Goal: Task Accomplishment & Management: Complete application form

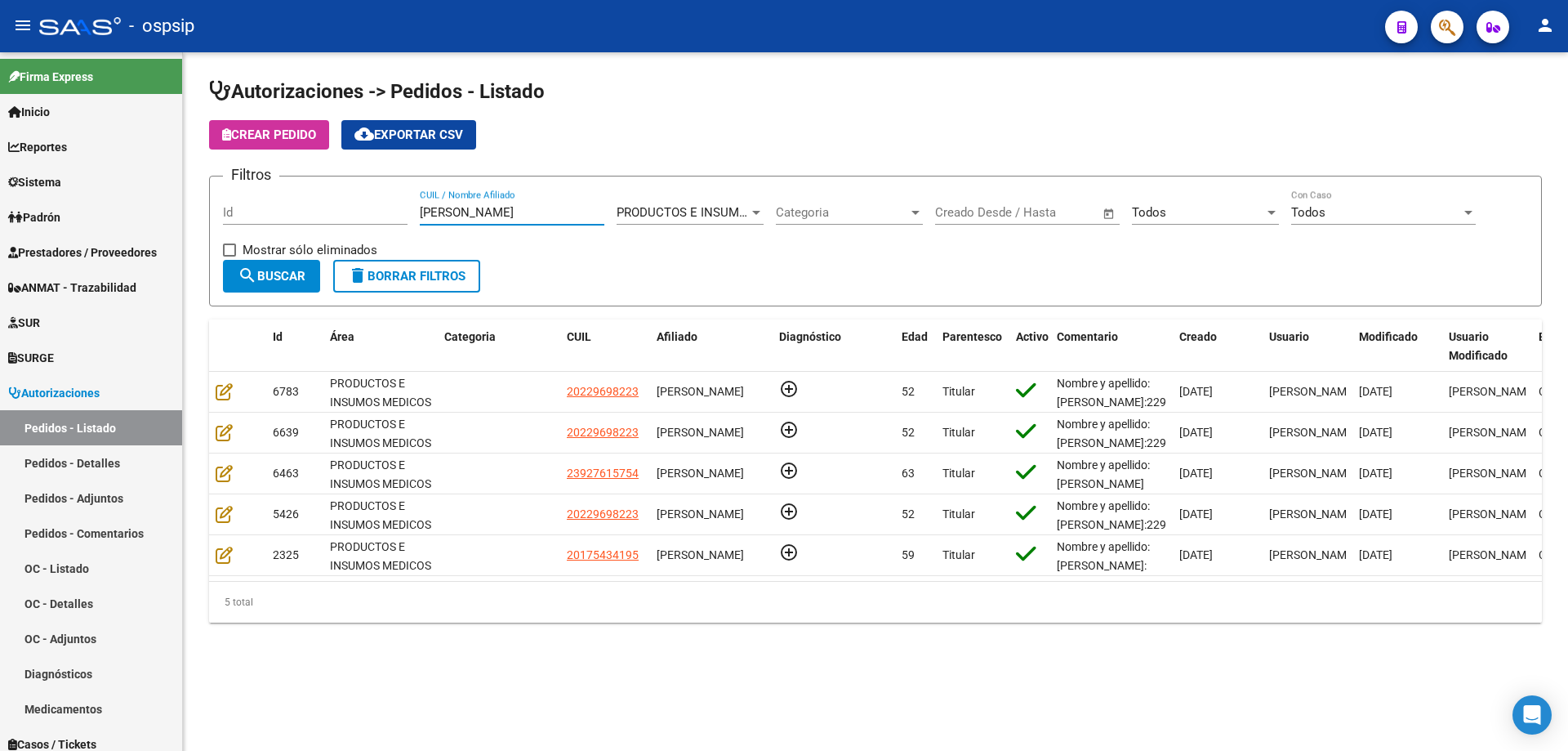
type input "[PERSON_NAME]"
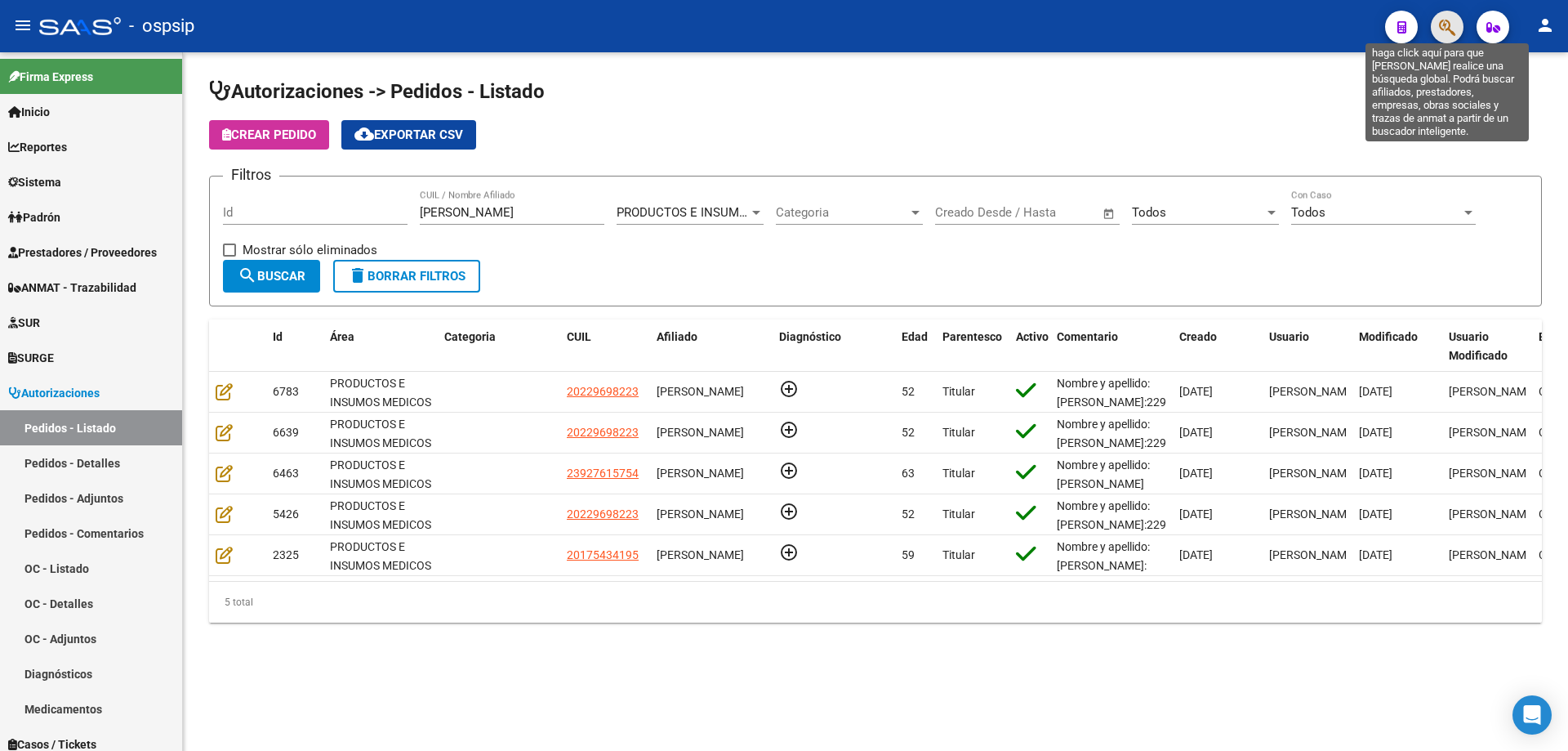
click at [1448, 25] on icon "button" at bounding box center [1447, 26] width 17 height 18
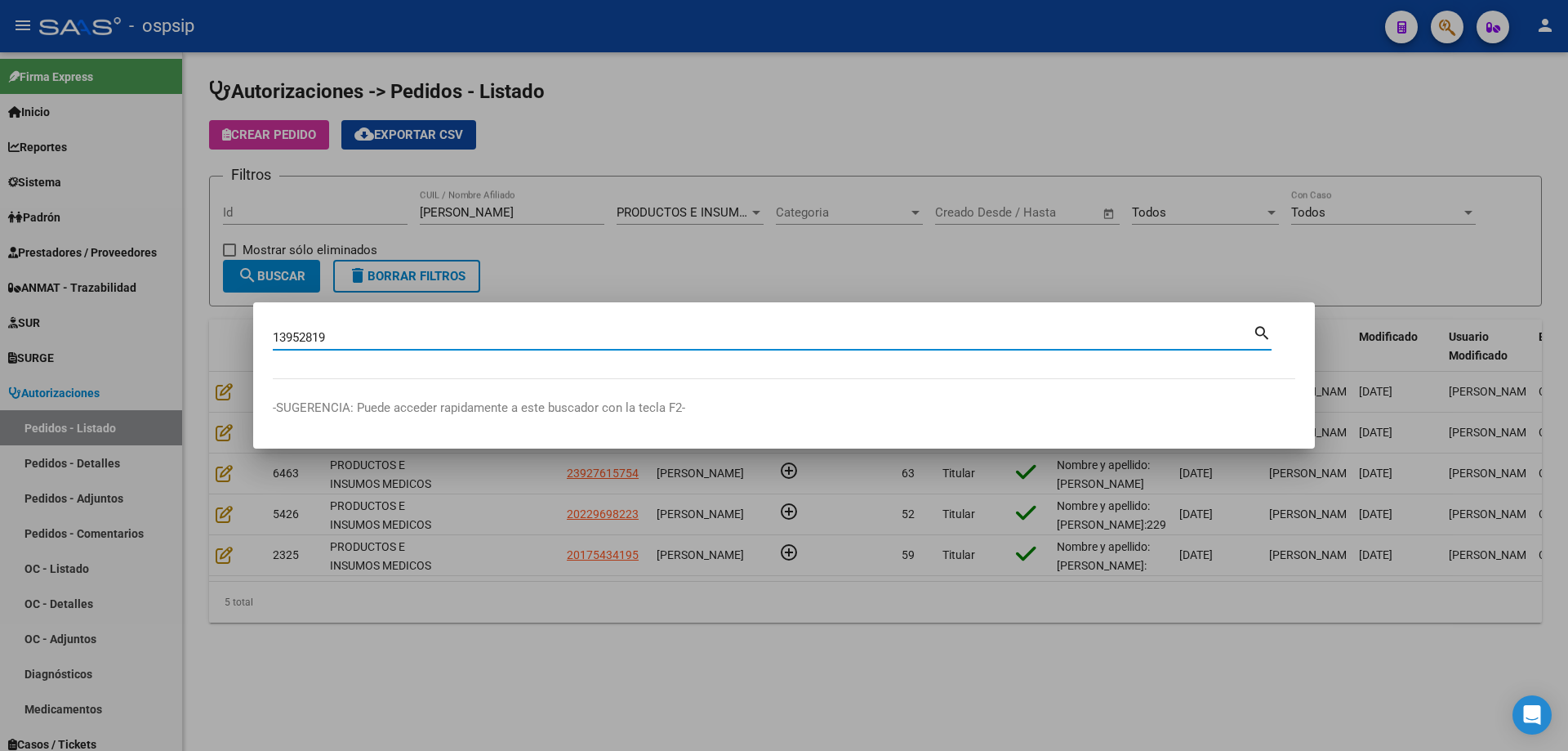
type input "13952819"
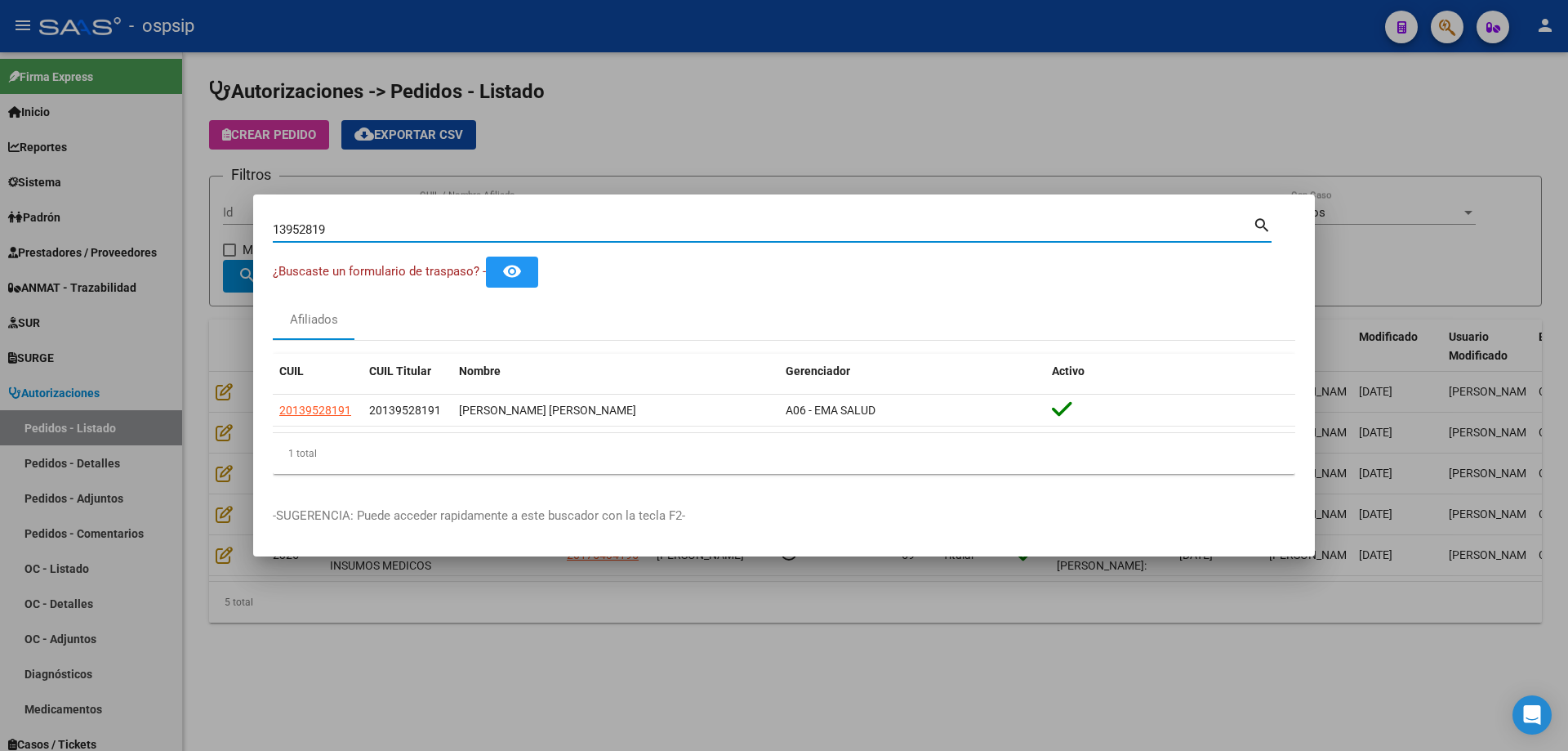
click at [204, 360] on div at bounding box center [784, 376] width 1568 height 751
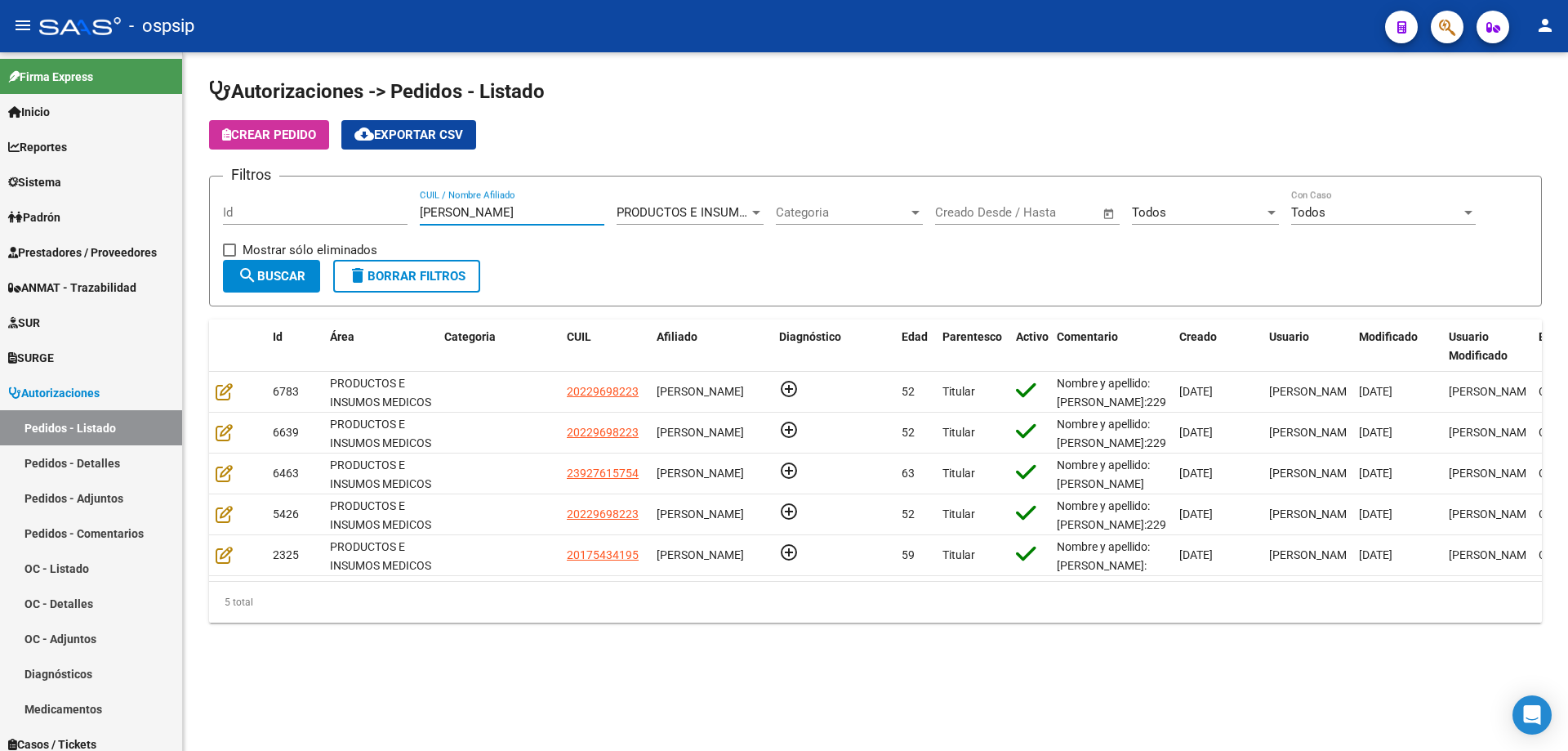
drag, startPoint x: 477, startPoint y: 219, endPoint x: 229, endPoint y: 179, distance: 251.2
click at [226, 190] on div "Filtros Id [PERSON_NAME] CUIL / Nombre Afiliado PRODUCTOS E INSUMOS MEDICOS Sel…" at bounding box center [875, 225] width 1305 height 70
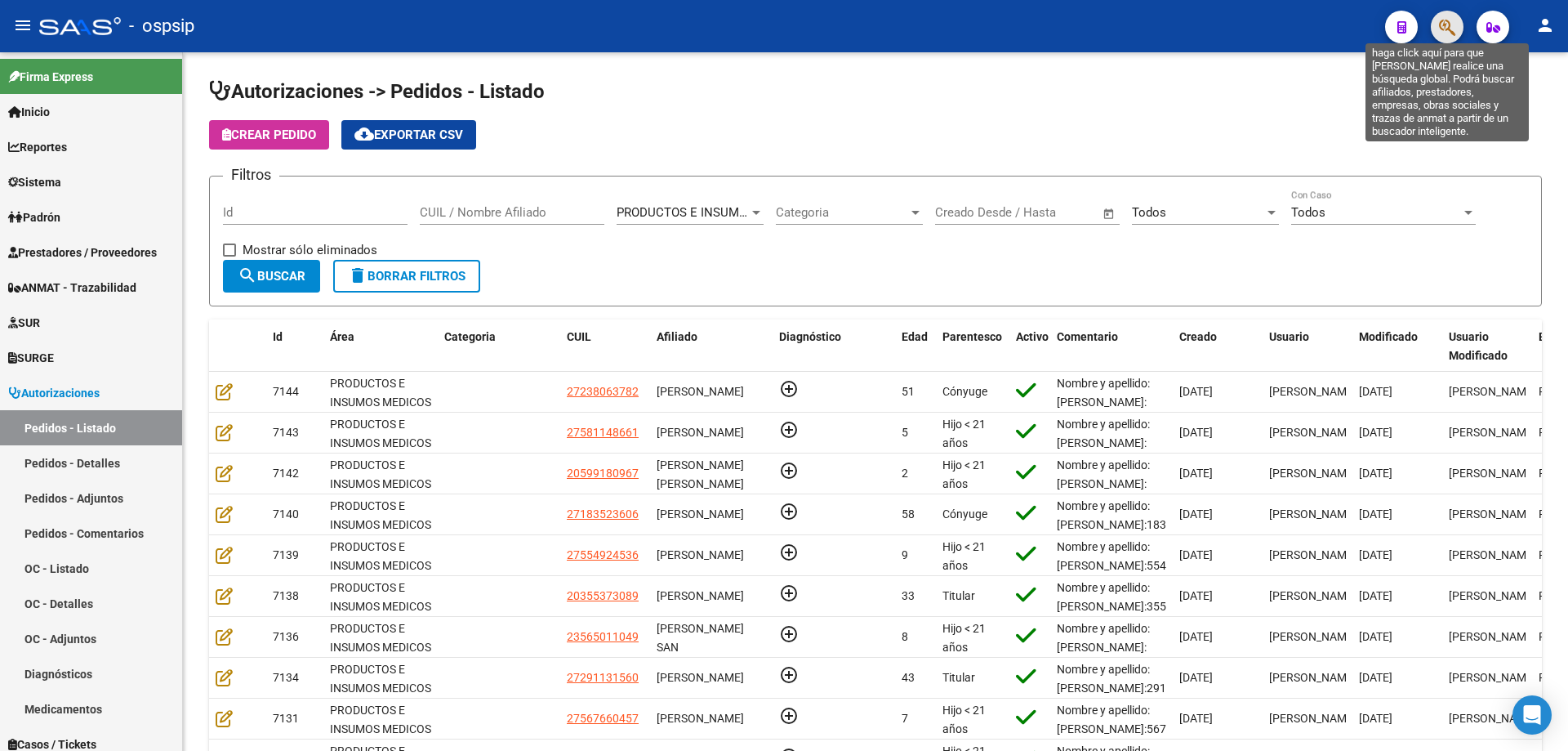
click at [1441, 28] on icon "button" at bounding box center [1447, 26] width 17 height 18
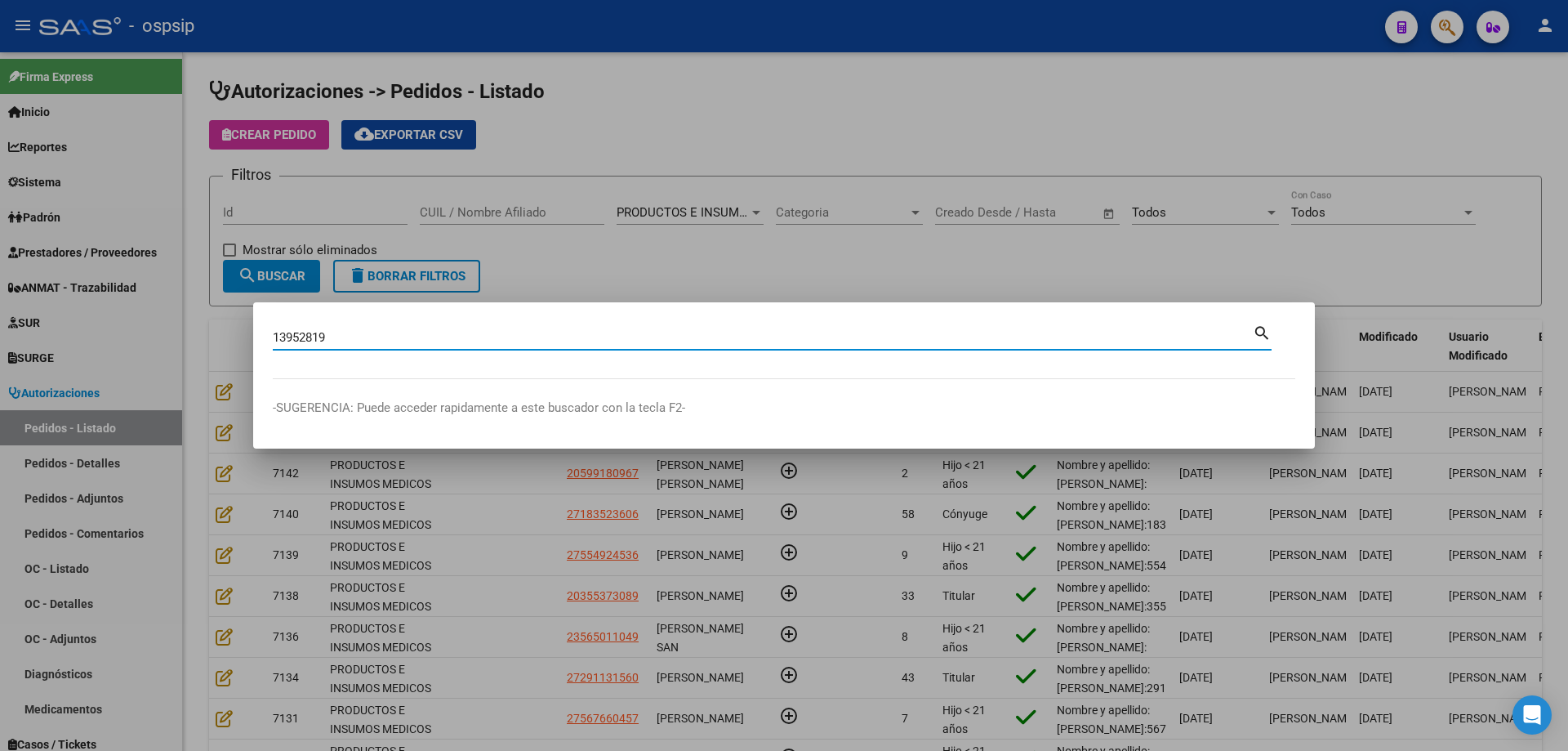
type input "13952819"
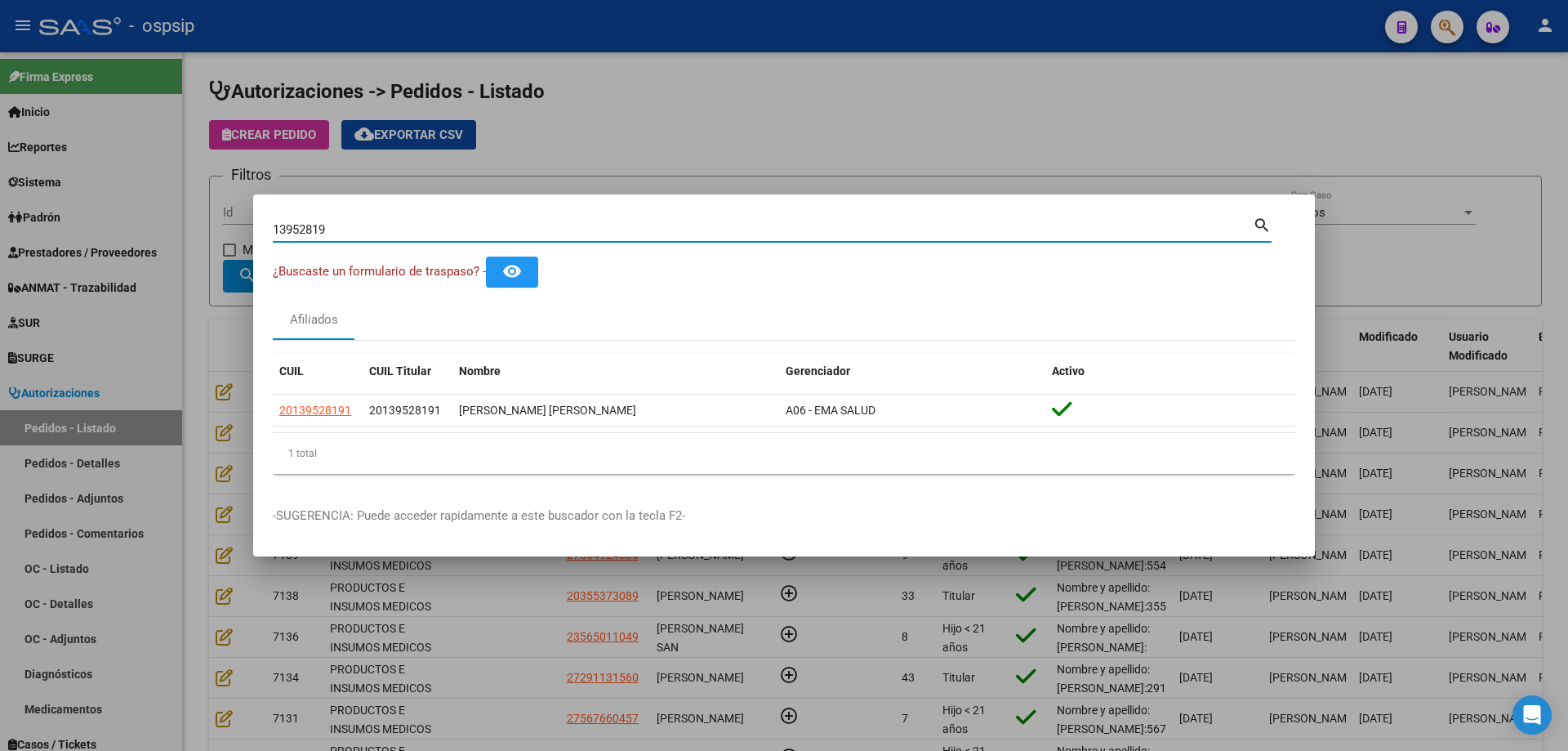
click at [305, 235] on input "13952819" at bounding box center [762, 230] width 980 height 15
drag, startPoint x: 62, startPoint y: 215, endPoint x: 75, endPoint y: 215, distance: 13.0
click at [71, 215] on div at bounding box center [784, 376] width 1568 height 751
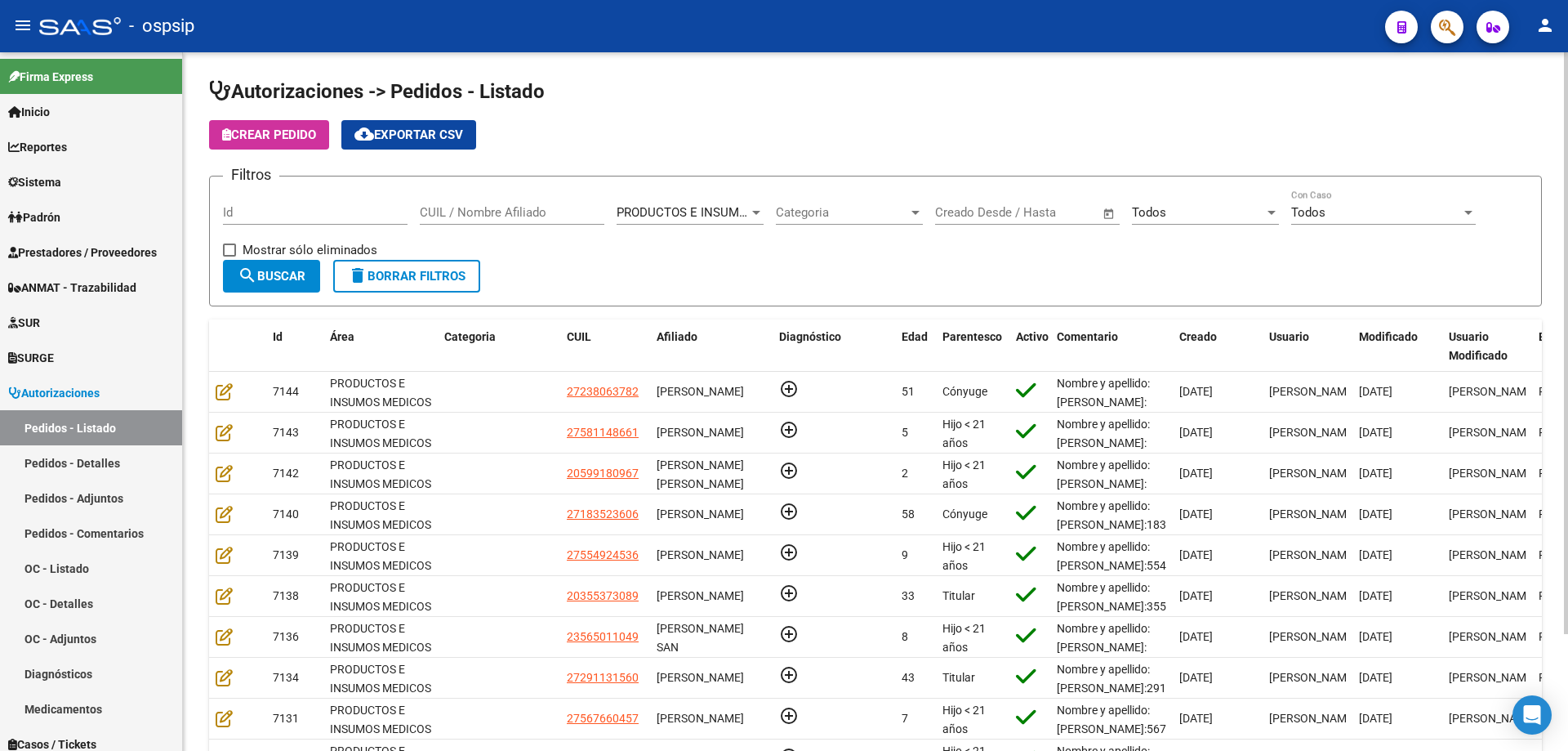
click at [438, 205] on input "CUIL / Nombre Afiliado" at bounding box center [512, 212] width 185 height 15
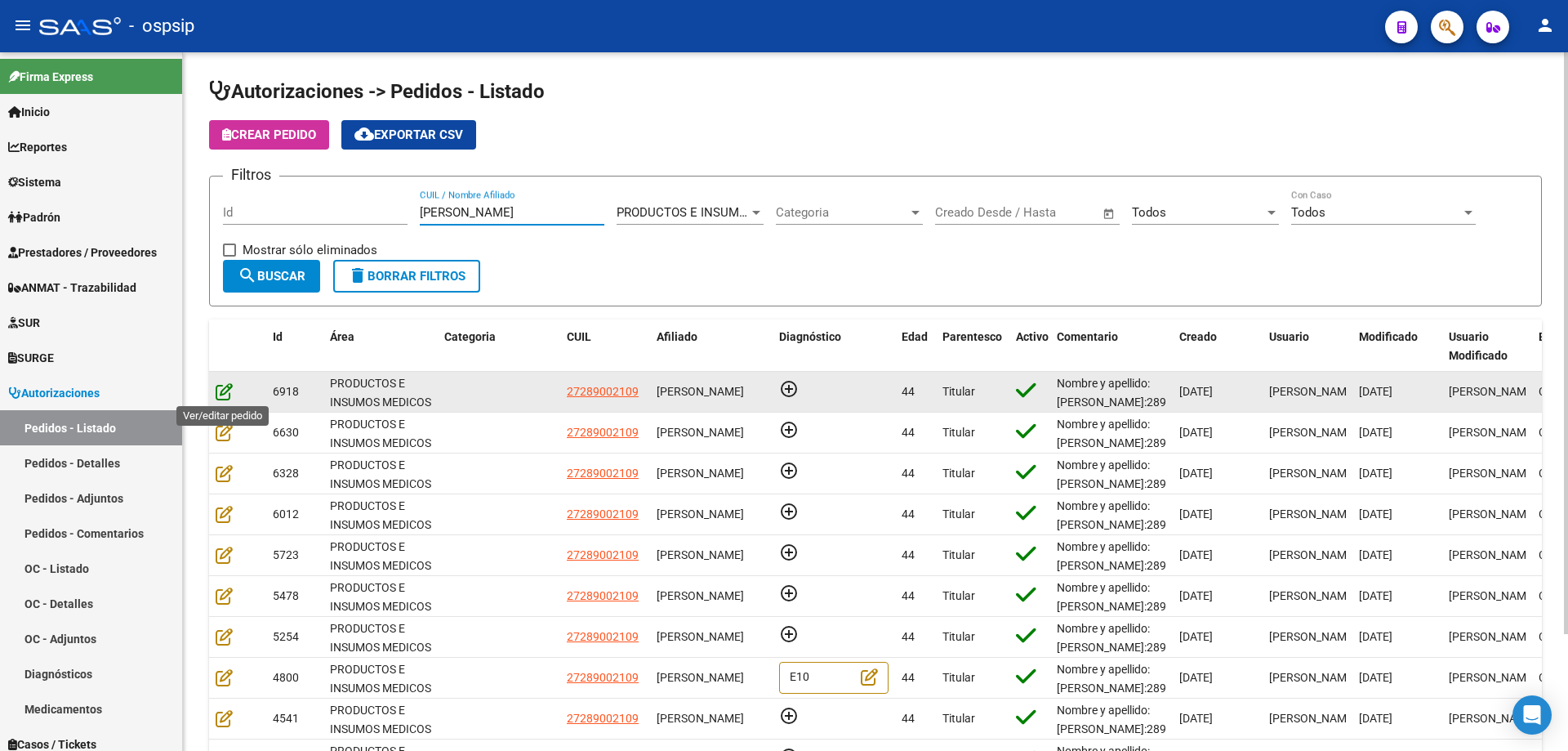
type input "[PERSON_NAME]"
click at [224, 396] on icon at bounding box center [224, 391] width 18 height 18
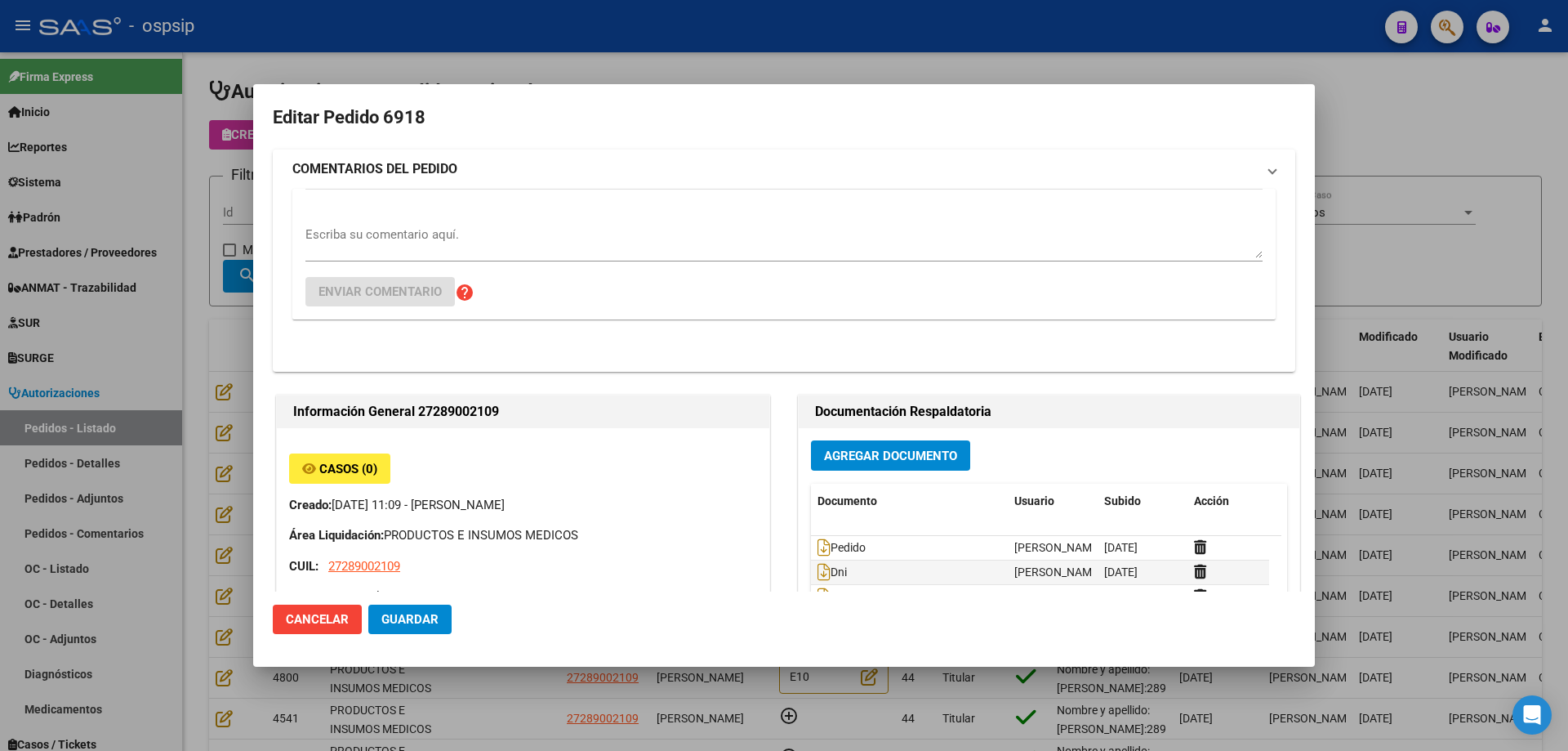
type input "[PERSON_NAME]"
type input "[GEOGRAPHIC_DATA], [GEOGRAPHIC_DATA][PERSON_NAME] 636"
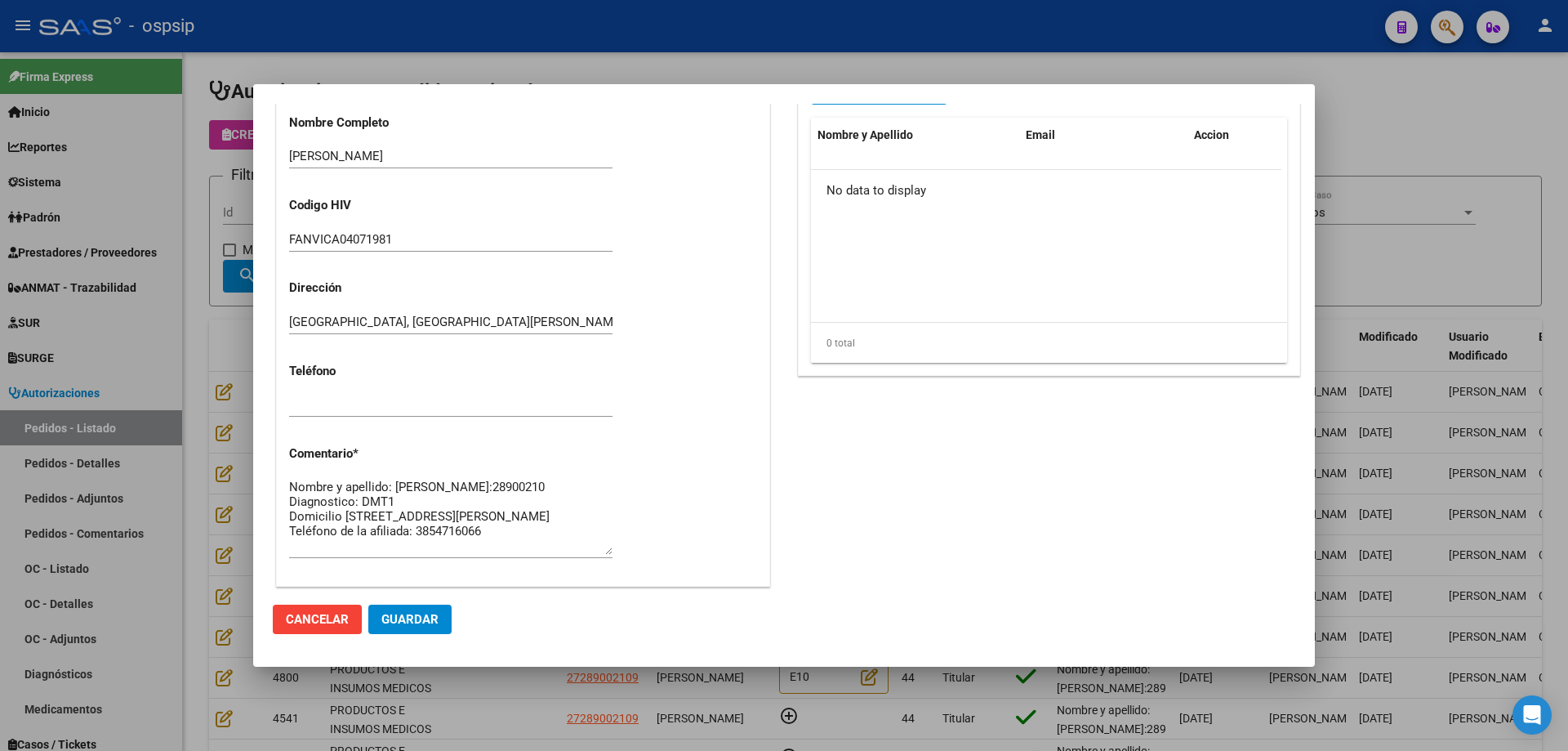
scroll to position [572, 0]
click at [224, 92] on div at bounding box center [784, 376] width 1568 height 751
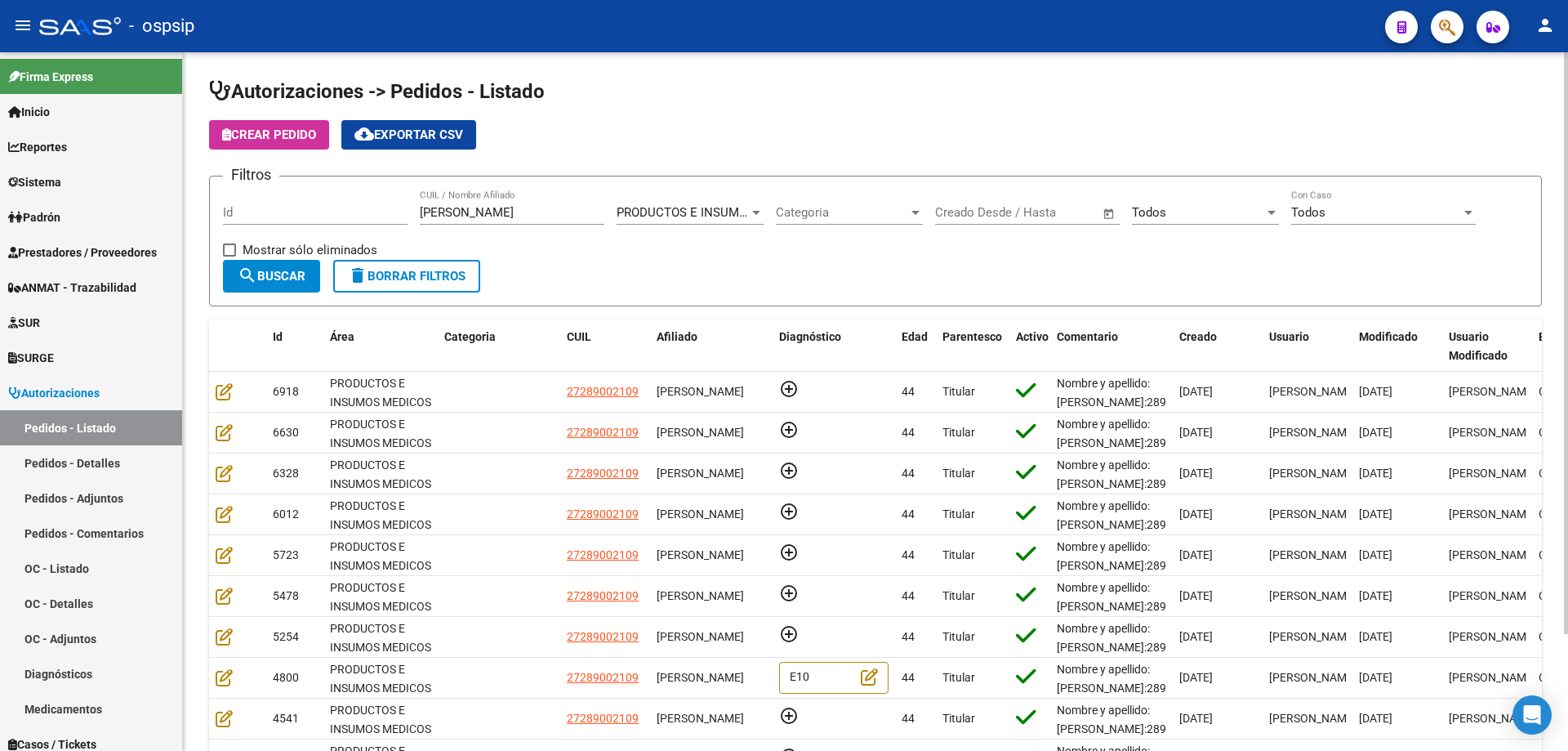
drag, startPoint x: 472, startPoint y: 209, endPoint x: 291, endPoint y: 181, distance: 183.2
click at [291, 184] on form "Filtros Id [PERSON_NAME] CUIL / Nombre Afiliado PRODUCTOS E INSUMOS MEDICOS Sel…" at bounding box center [875, 241] width 1332 height 131
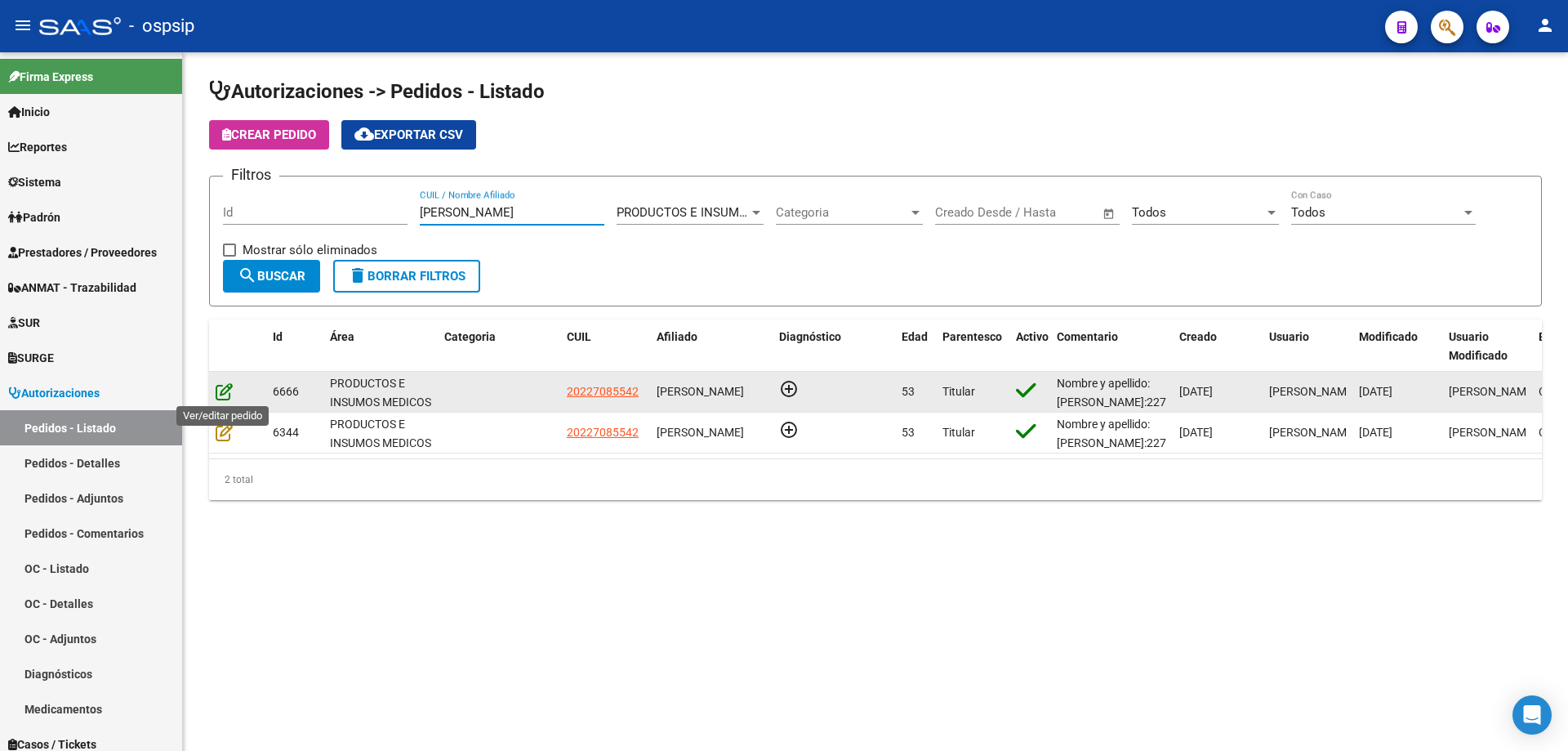
type input "[PERSON_NAME]"
click at [229, 388] on icon at bounding box center [224, 391] width 18 height 18
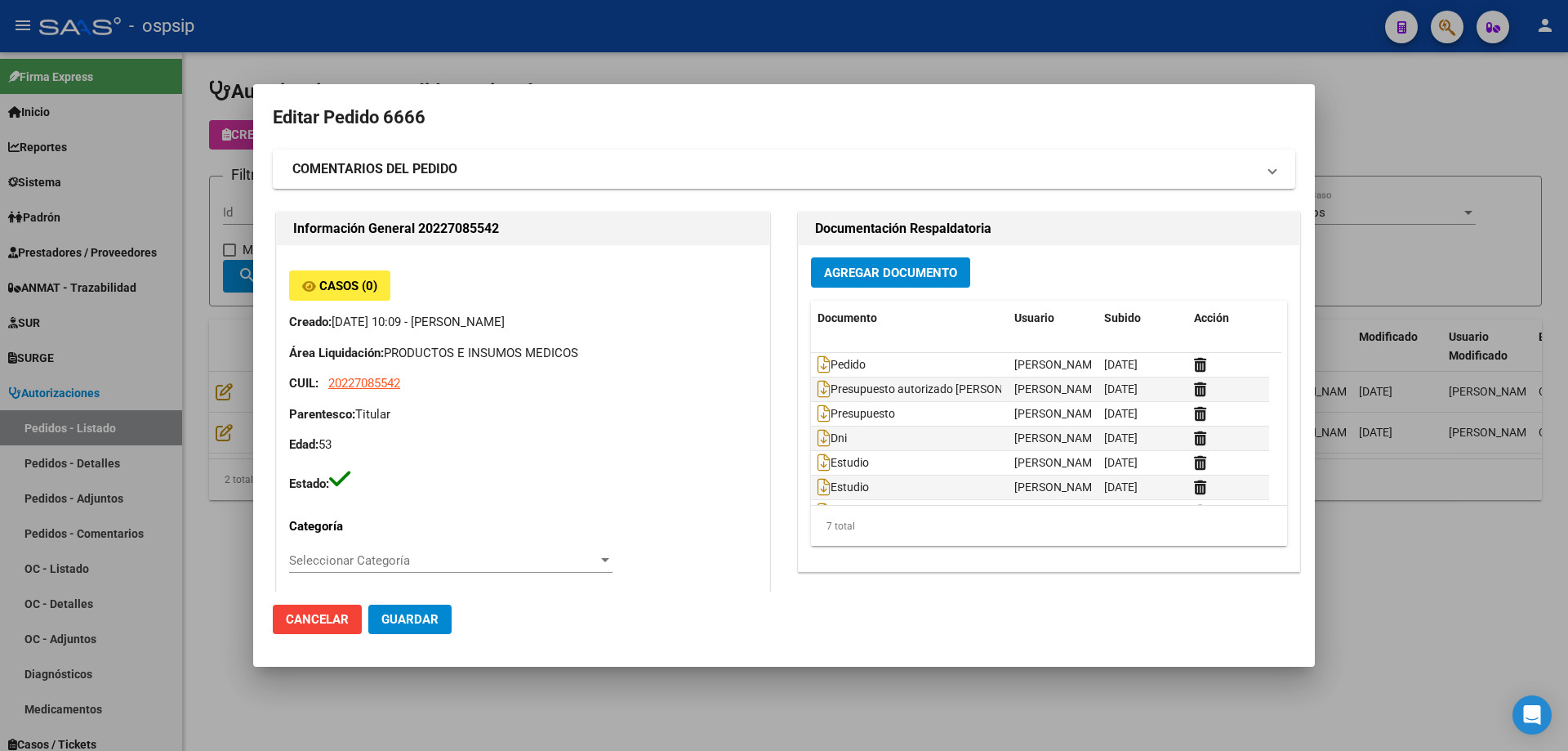
type input "[GEOGRAPHIC_DATA], [PERSON_NAME] SUR, LA PASIONARIA E/[PERSON_NAME] Y 0"
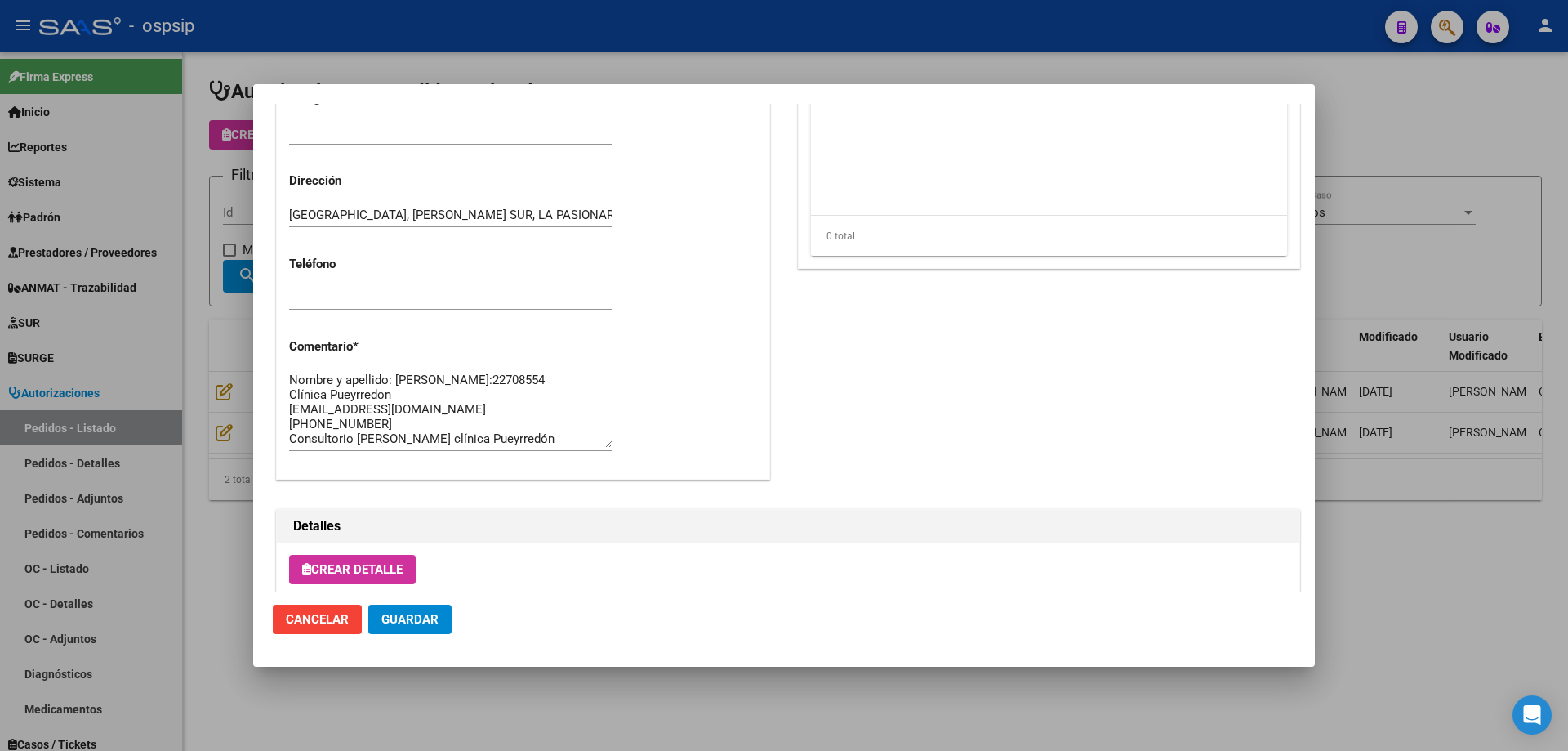
scroll to position [817, 0]
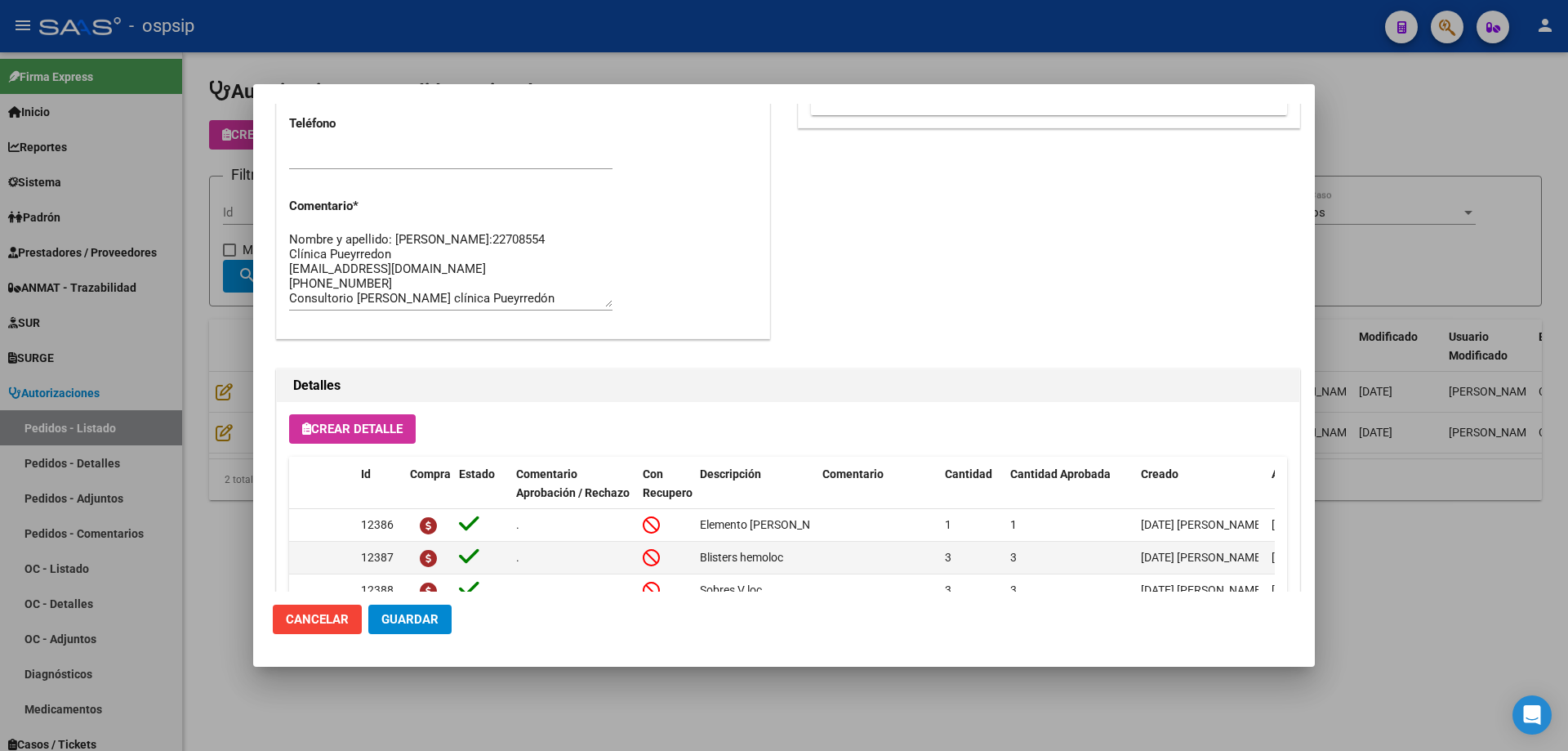
click at [151, 304] on div at bounding box center [784, 376] width 1568 height 751
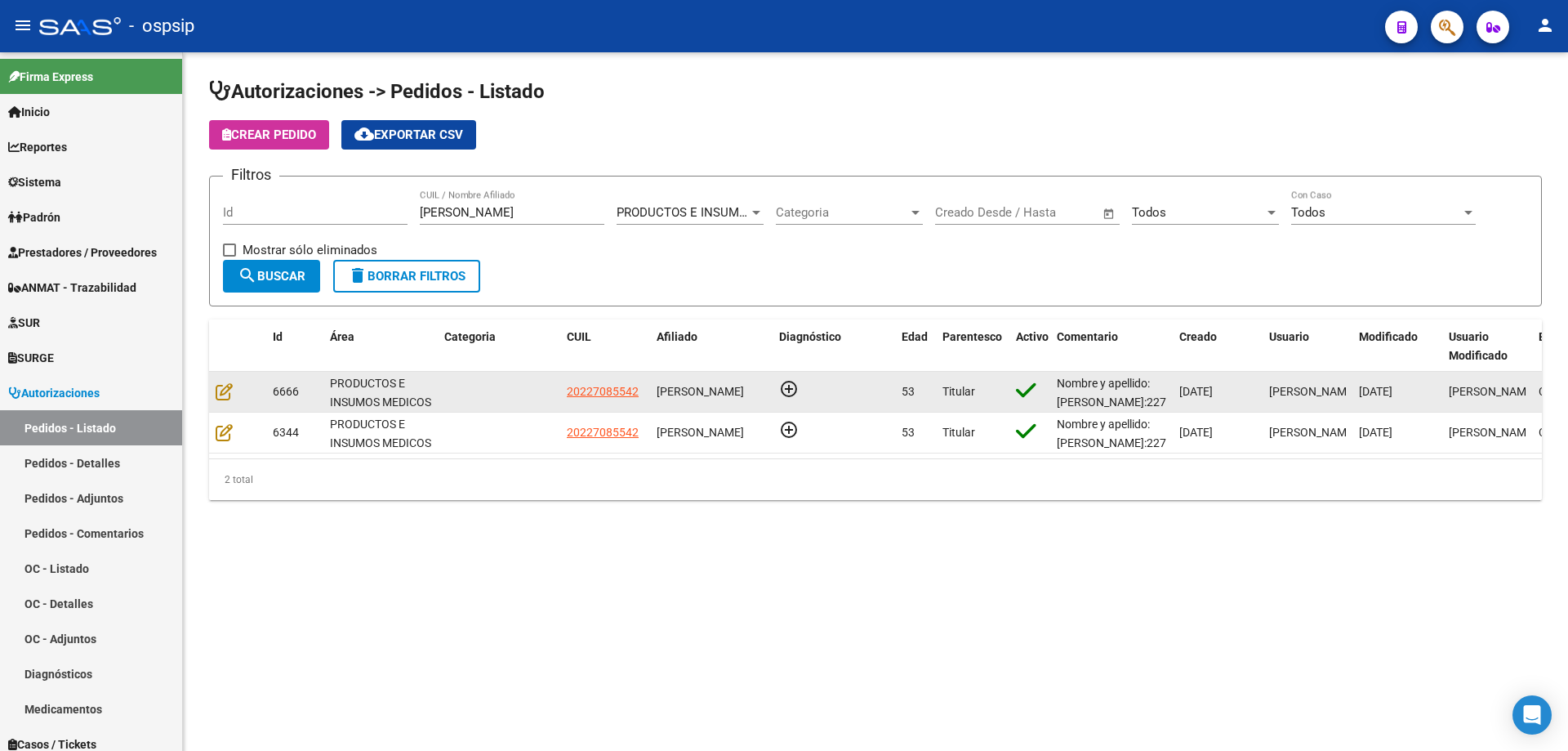
click at [236, 394] on div at bounding box center [237, 391] width 44 height 18
click at [214, 395] on datatable-body-cell at bounding box center [237, 392] width 57 height 40
click at [224, 388] on icon at bounding box center [224, 391] width 18 height 18
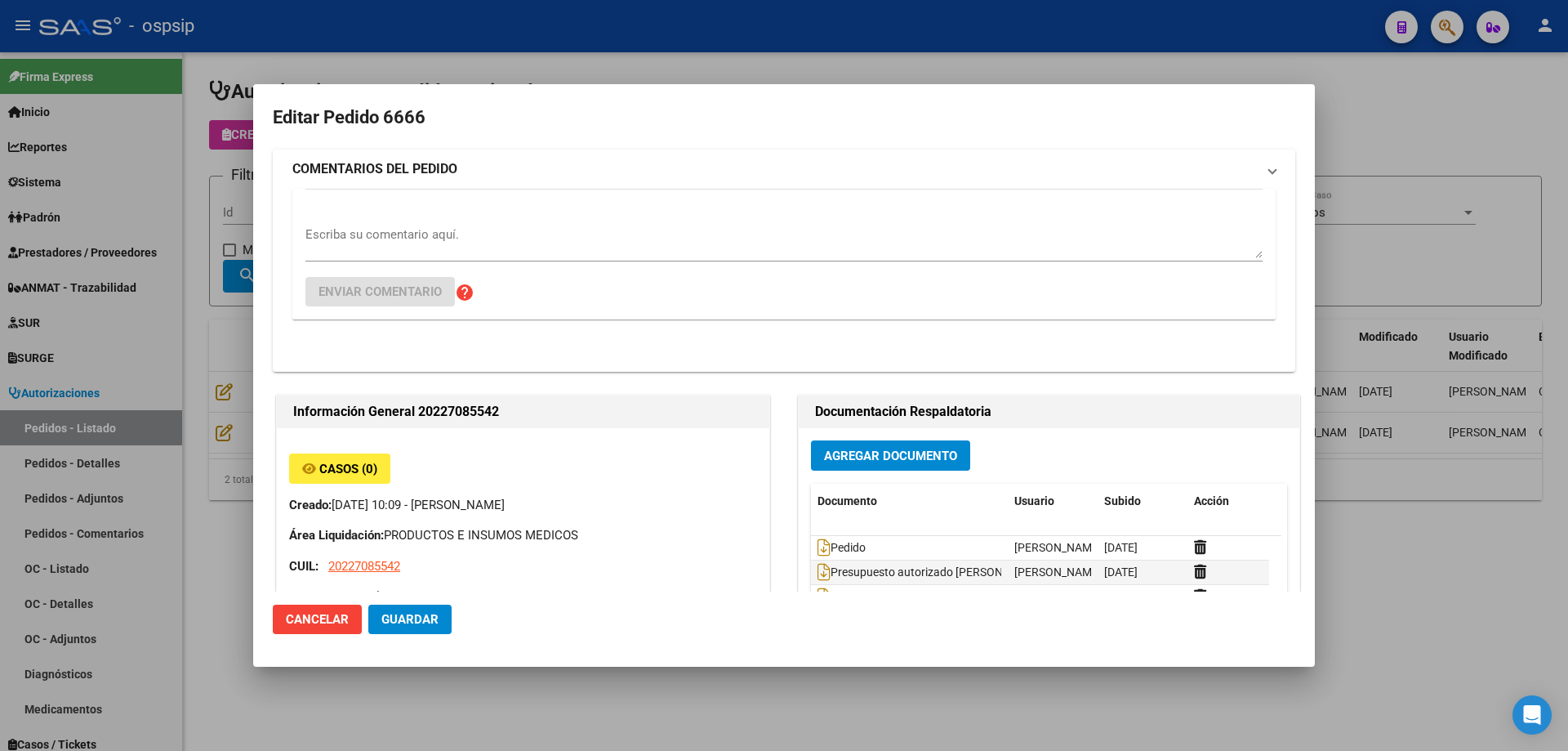
type input "[GEOGRAPHIC_DATA], [PERSON_NAME] SUR, LA PASIONARIA E/[PERSON_NAME] Y 0"
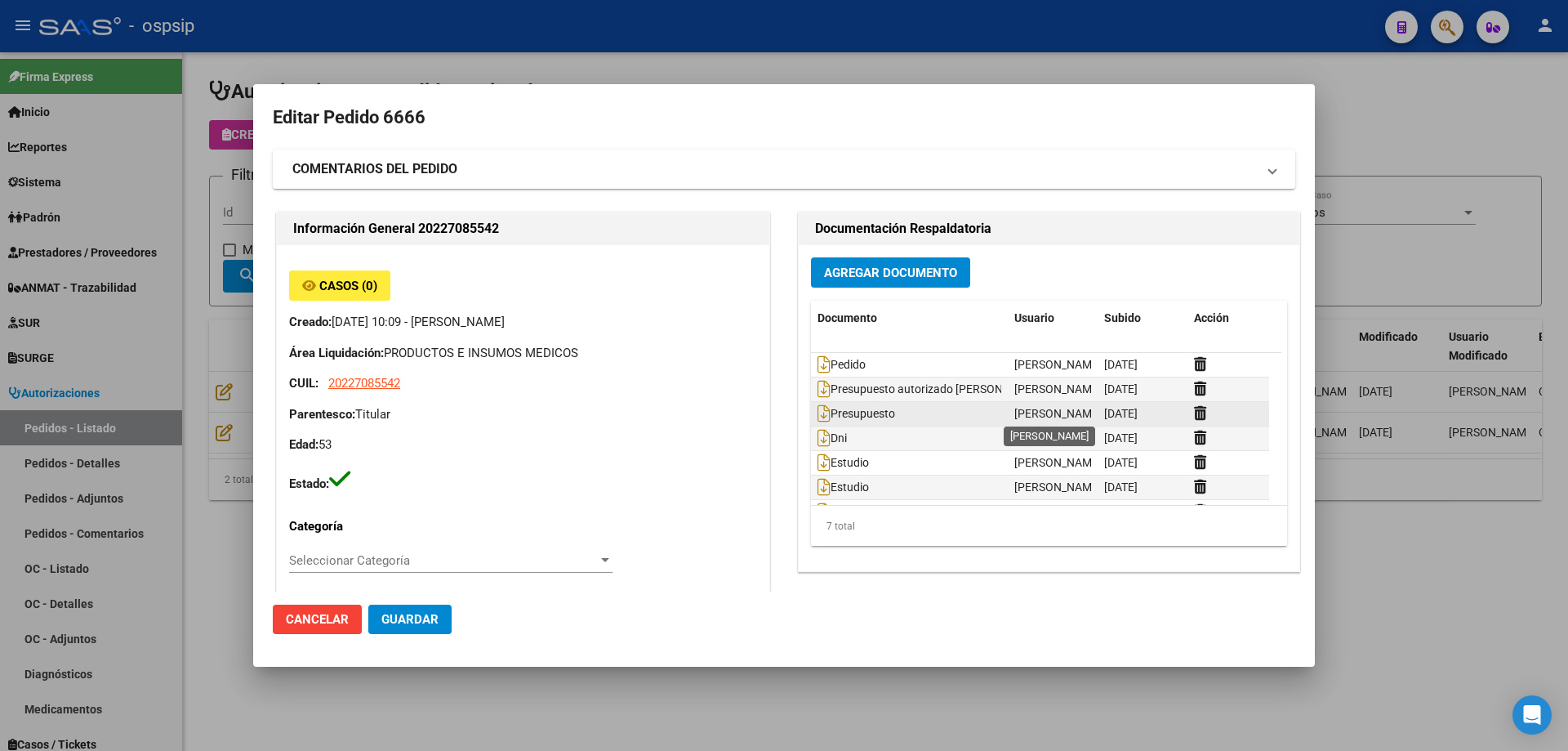
scroll to position [26, 0]
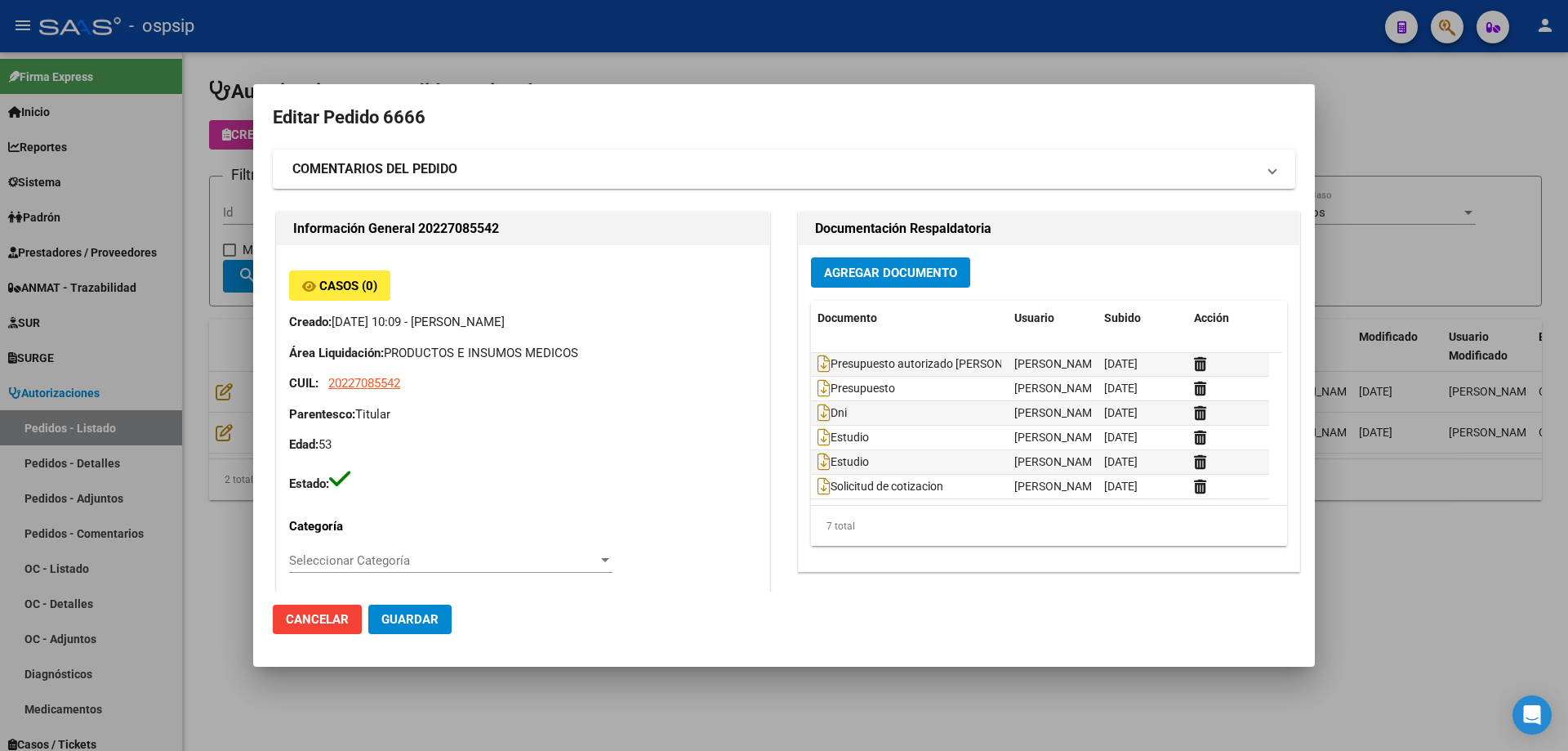
click at [275, 335] on div "Información General 20227085542 Casos (0) Creado: [DATE] 10:09 - [PERSON_NAME] …" at bounding box center [522, 695] width 500 height 973
click at [228, 369] on div at bounding box center [784, 376] width 1568 height 751
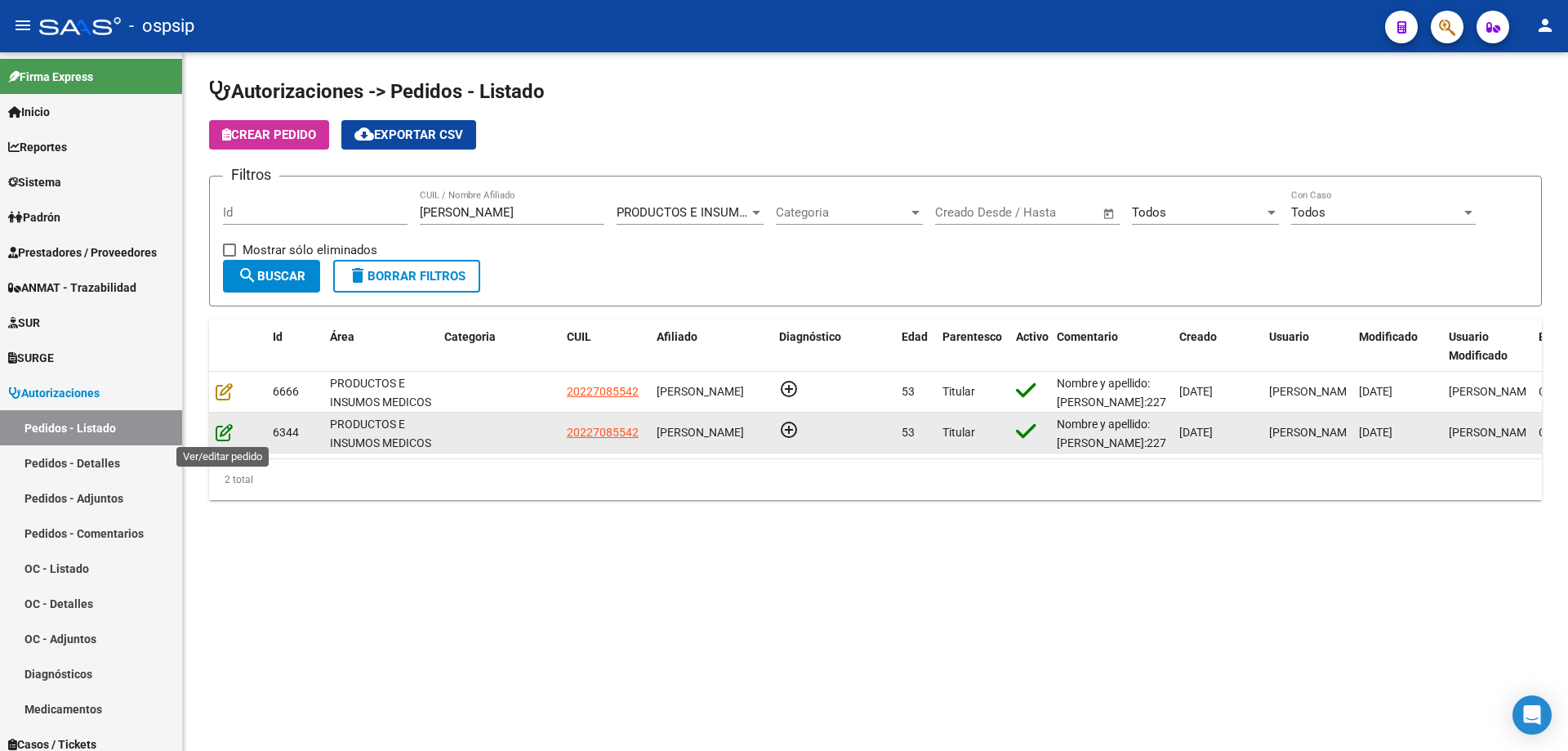
click at [228, 435] on icon at bounding box center [224, 432] width 18 height 18
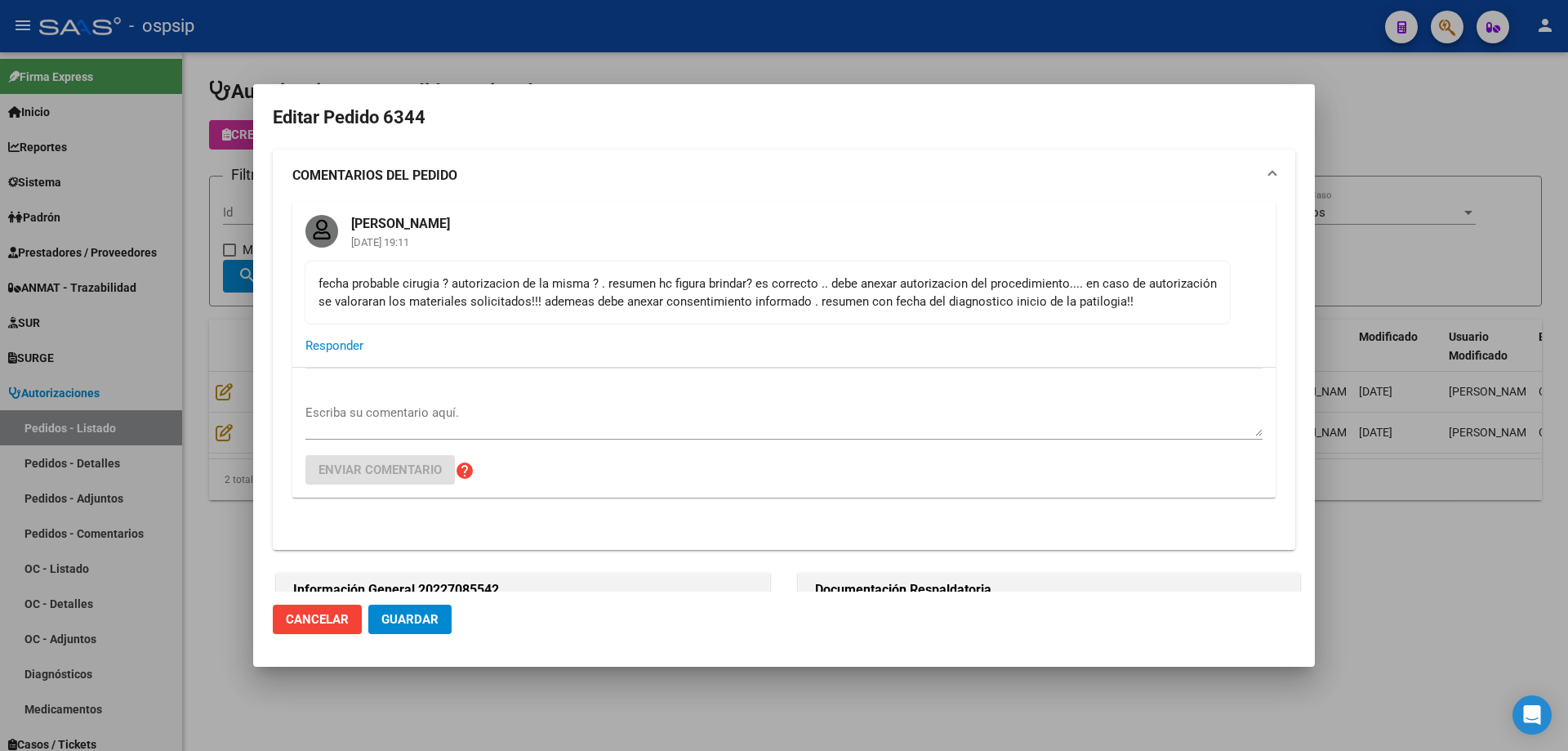
type input "[GEOGRAPHIC_DATA], [PERSON_NAME] SUR, LA PASIONARIA E/[PERSON_NAME] Y 0"
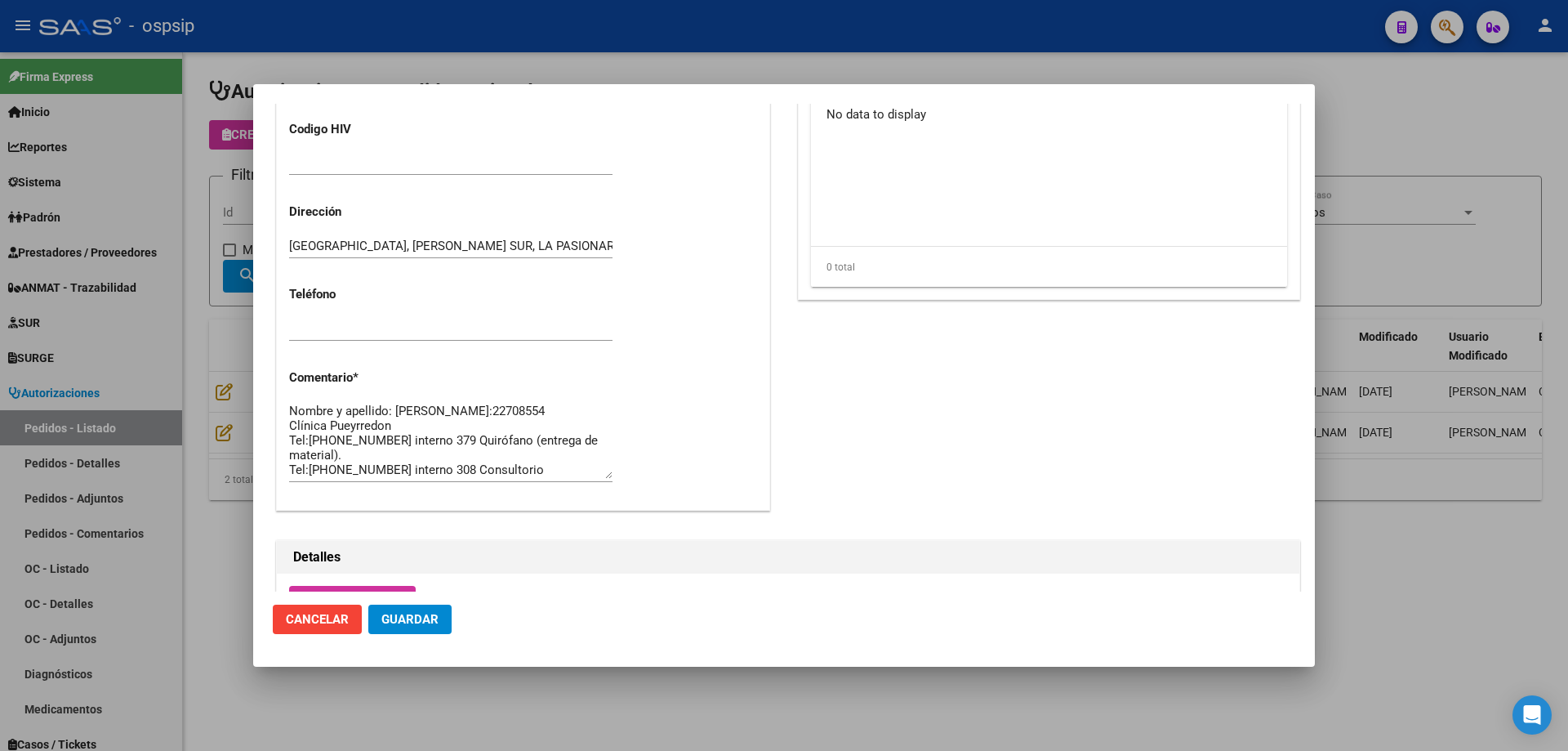
scroll to position [981, 0]
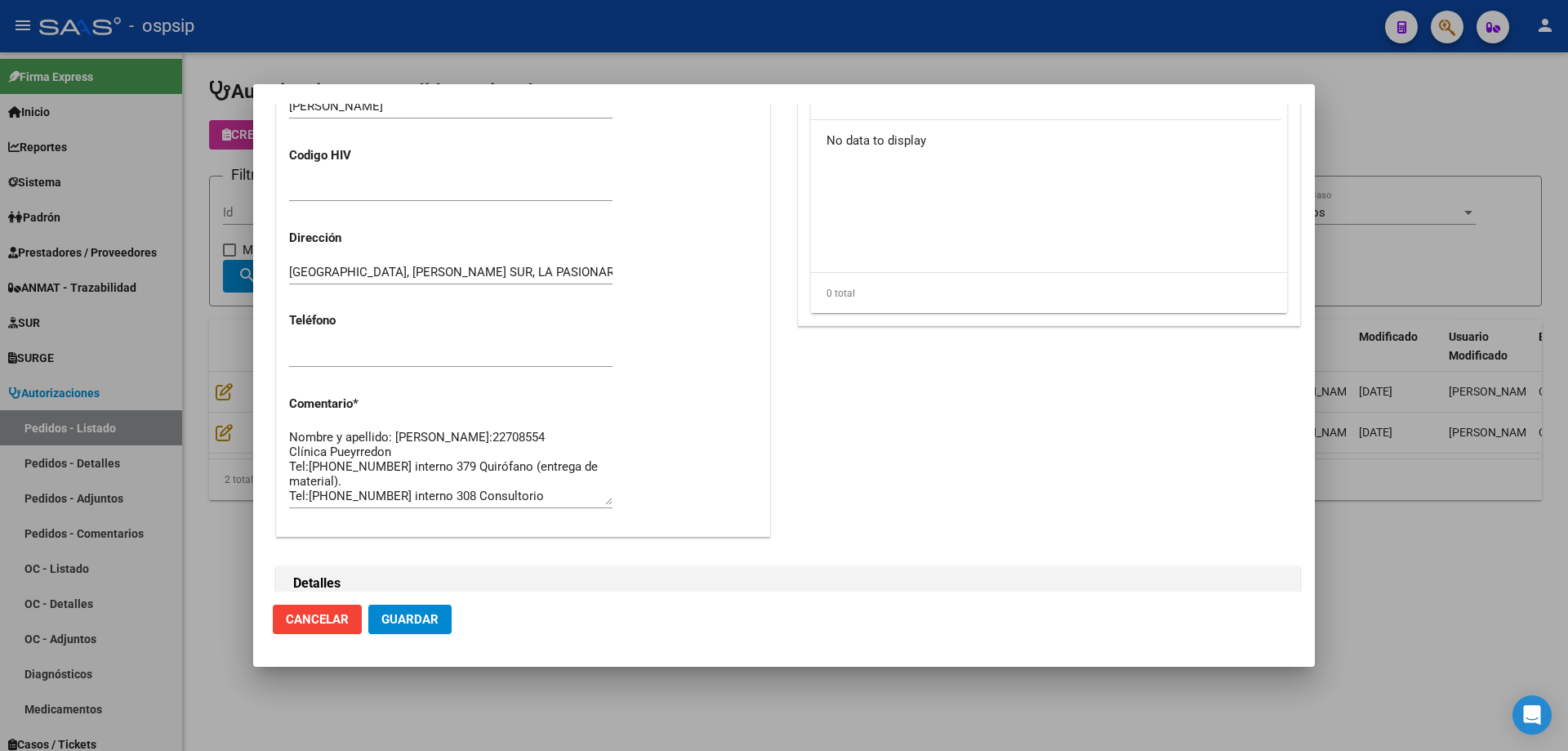
click at [225, 345] on div at bounding box center [784, 376] width 1568 height 751
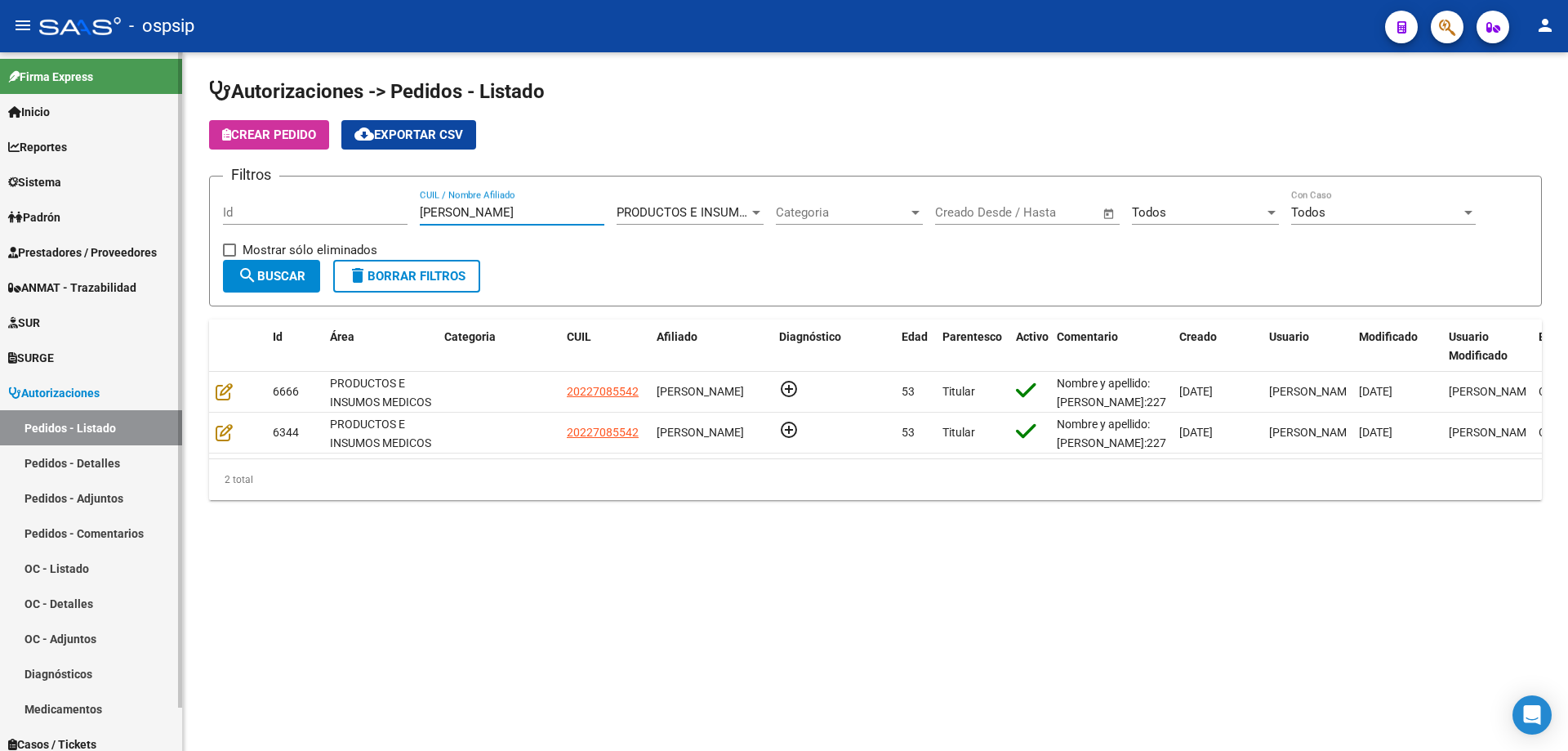
drag, startPoint x: 470, startPoint y: 217, endPoint x: 125, endPoint y: 180, distance: 347.0
click at [125, 180] on mat-sidenav-container "Firma Express Inicio Calendario SSS Instructivos Contacto OS Reportes Egresos D…" at bounding box center [784, 401] width 1568 height 698
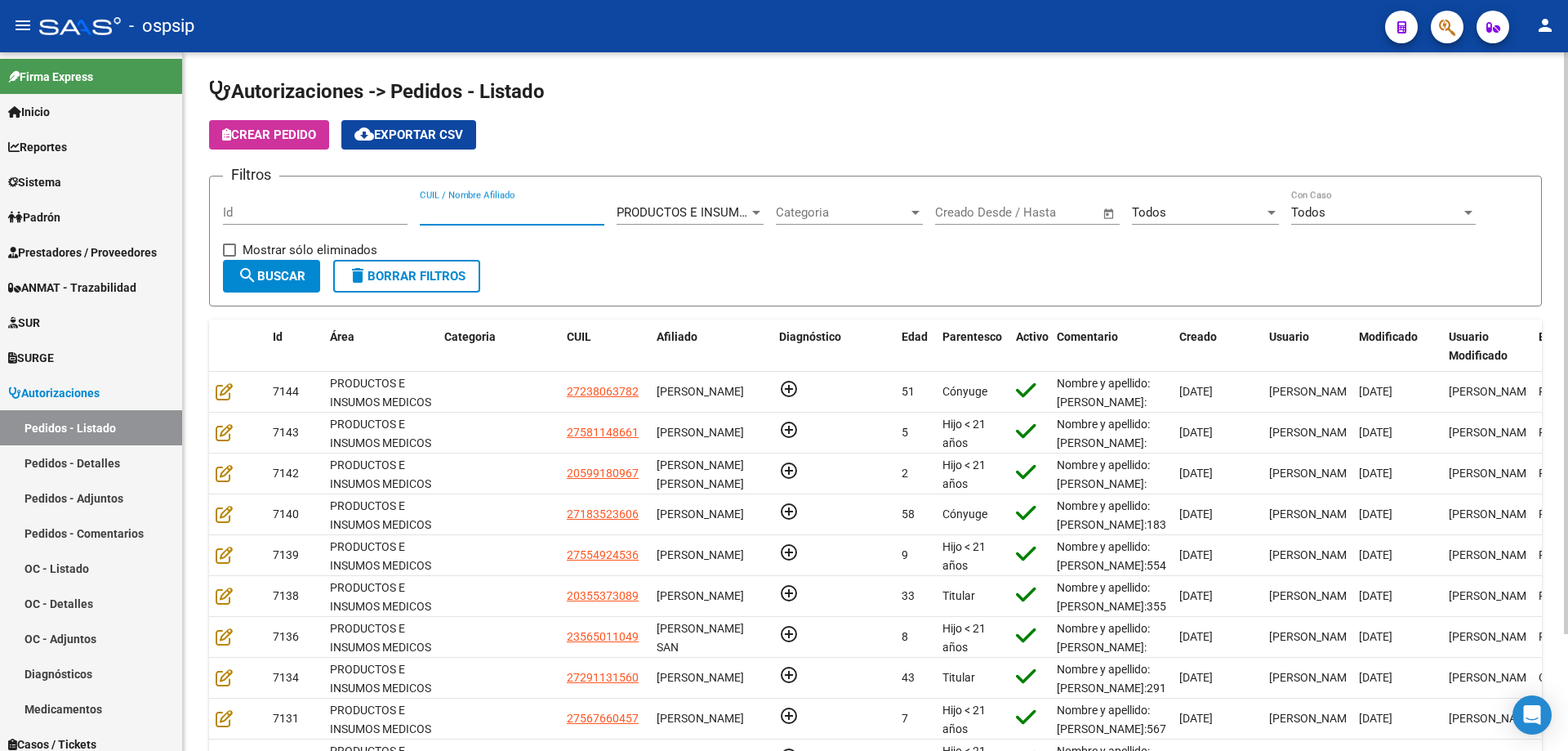
click at [499, 215] on input "CUIL / Nombre Afiliado" at bounding box center [512, 212] width 185 height 15
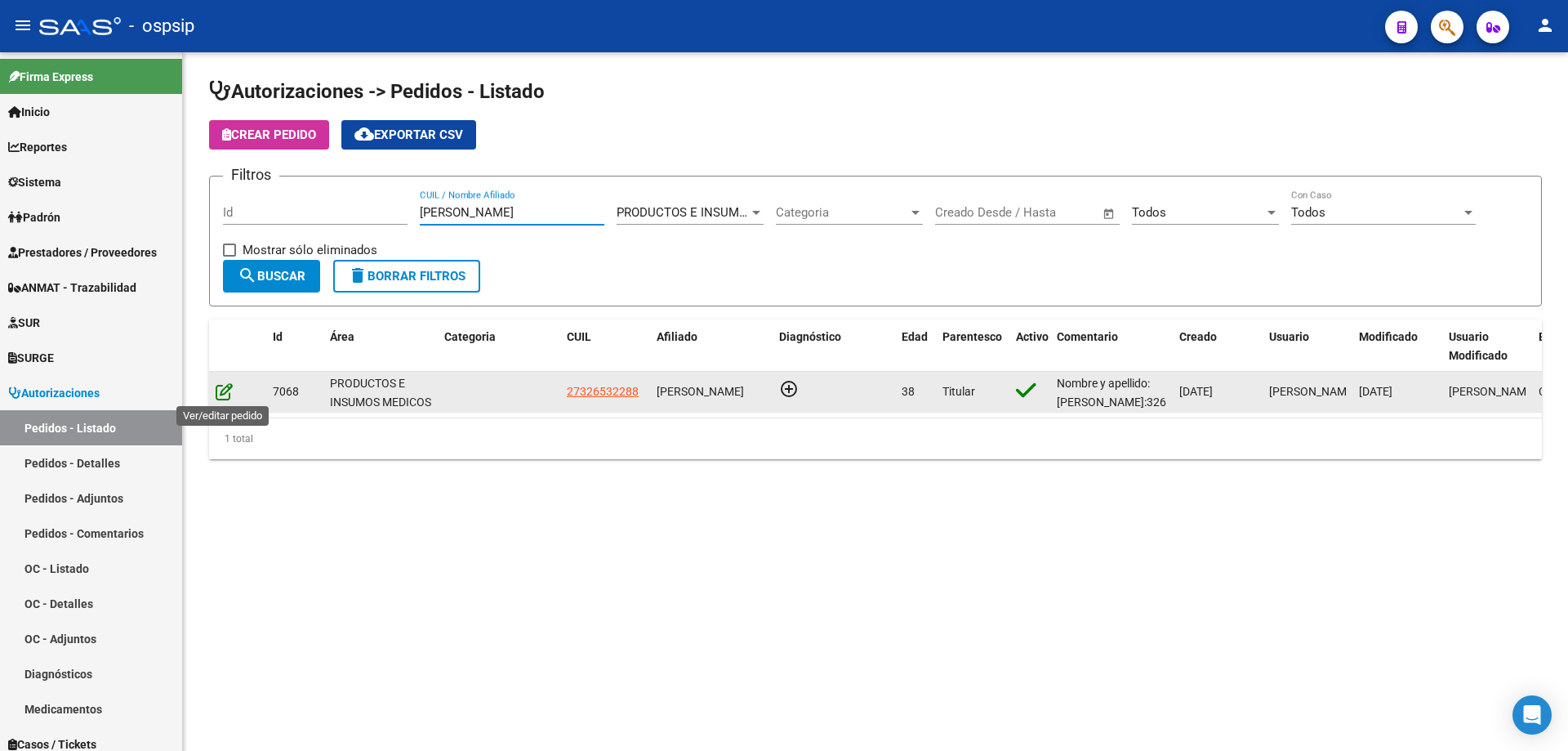
type input "[PERSON_NAME]"
click at [231, 390] on icon at bounding box center [224, 391] width 18 height 18
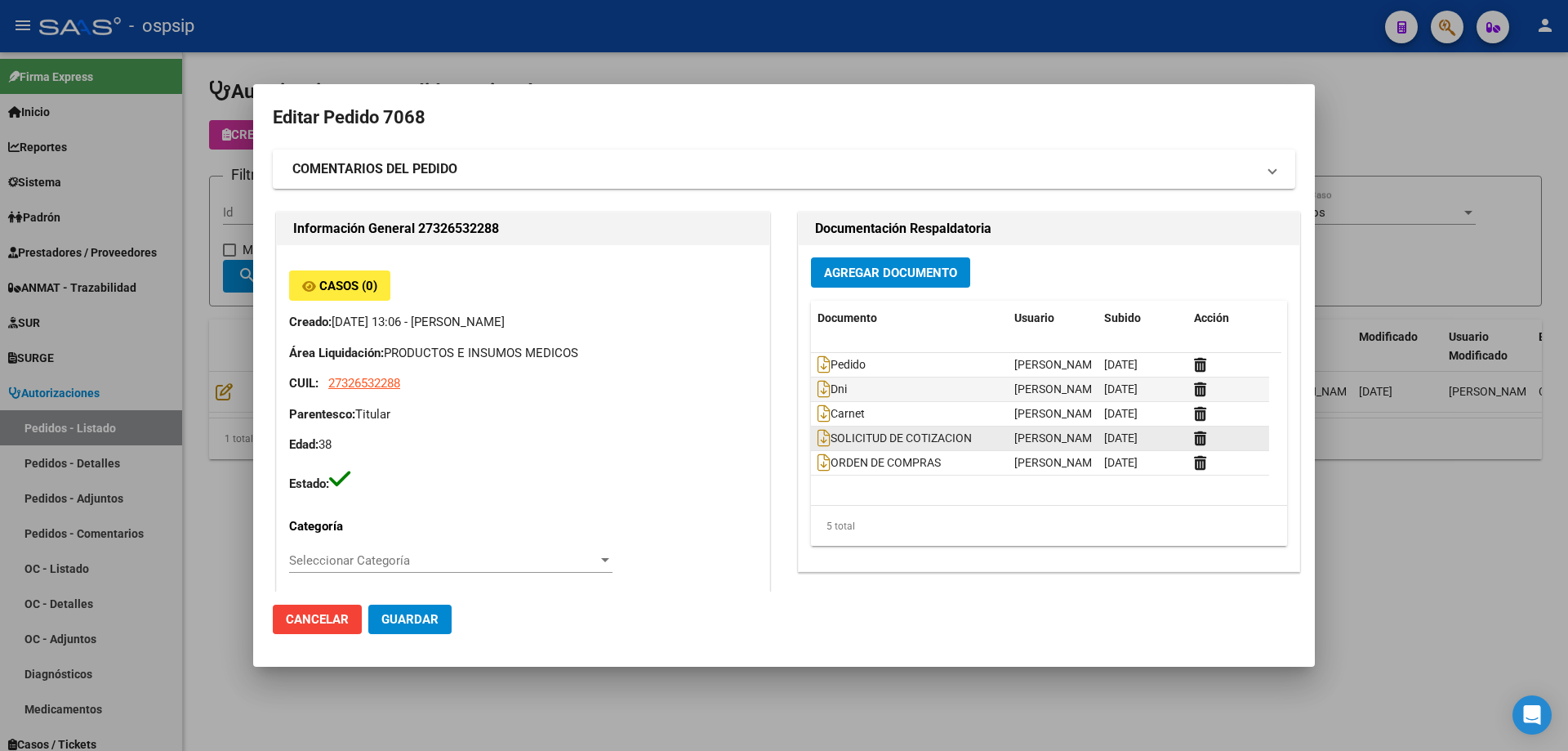
type input "[GEOGRAPHIC_DATA], BOSQUES, LOBOS 1999"
click at [817, 358] on icon at bounding box center [824, 364] width 13 height 18
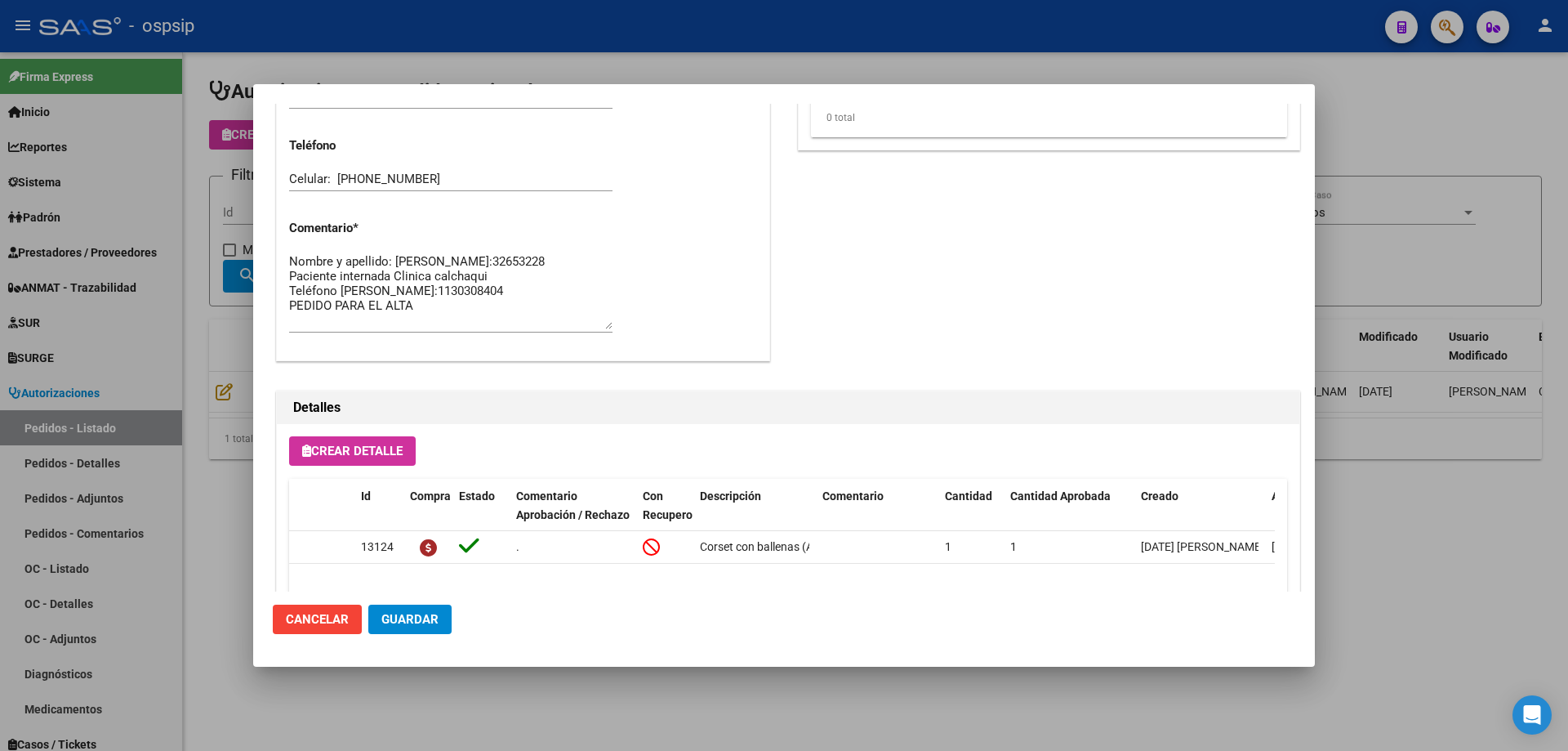
scroll to position [816, 0]
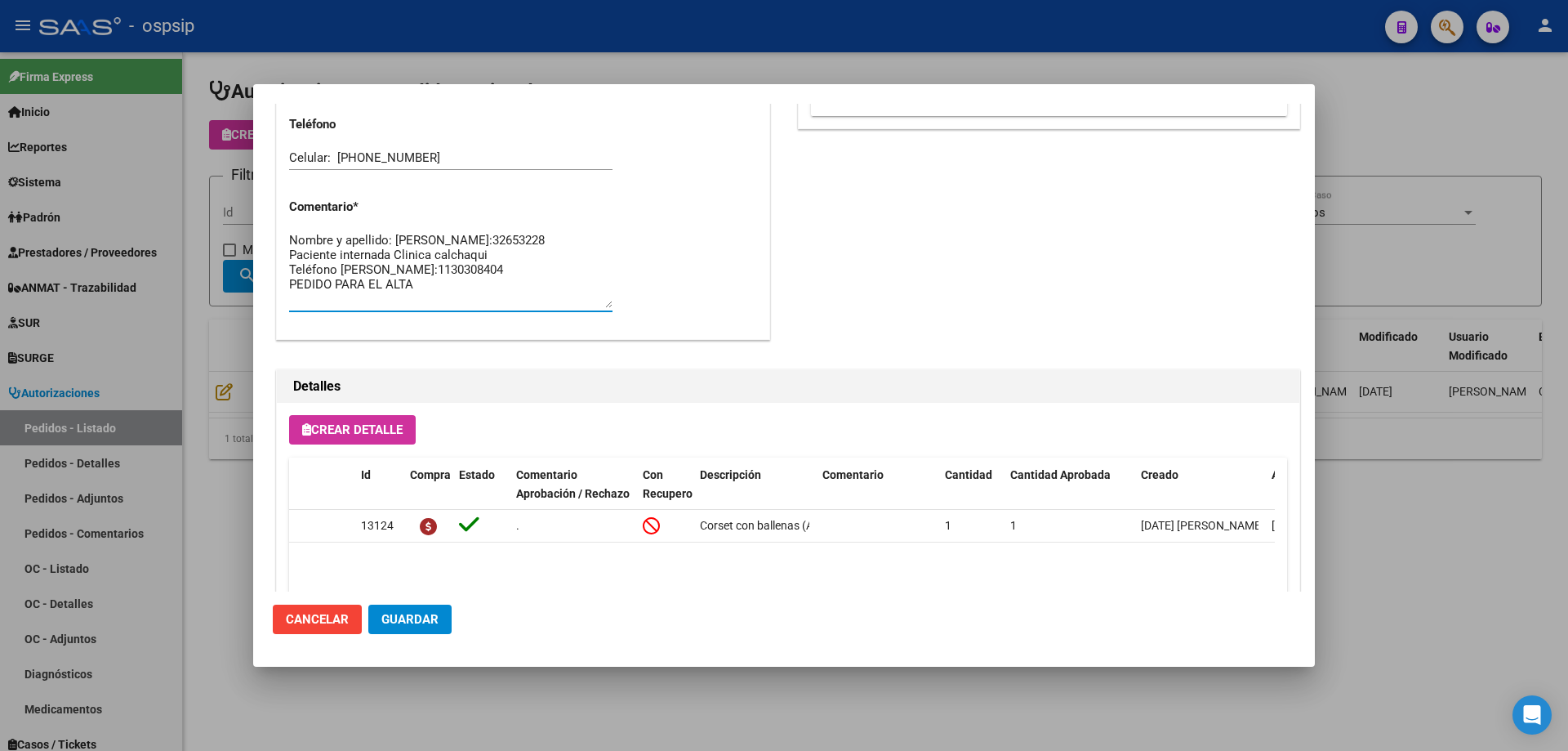
click at [461, 299] on textarea "Nombre y apellido: [PERSON_NAME]:32653228 Paciente internada Clinica calchaqui …" at bounding box center [451, 269] width 323 height 77
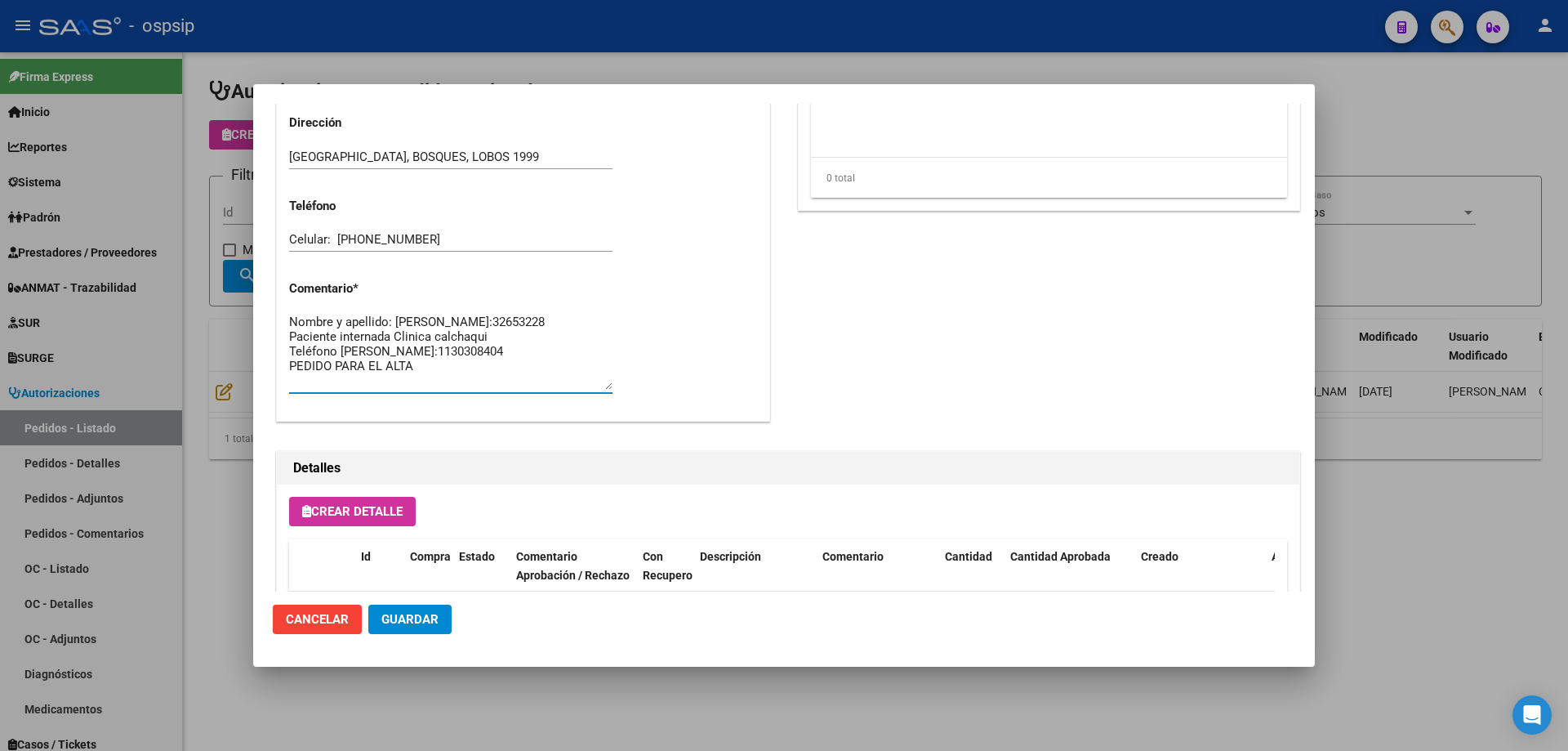
click at [429, 627] on span "Guardar" at bounding box center [410, 619] width 57 height 15
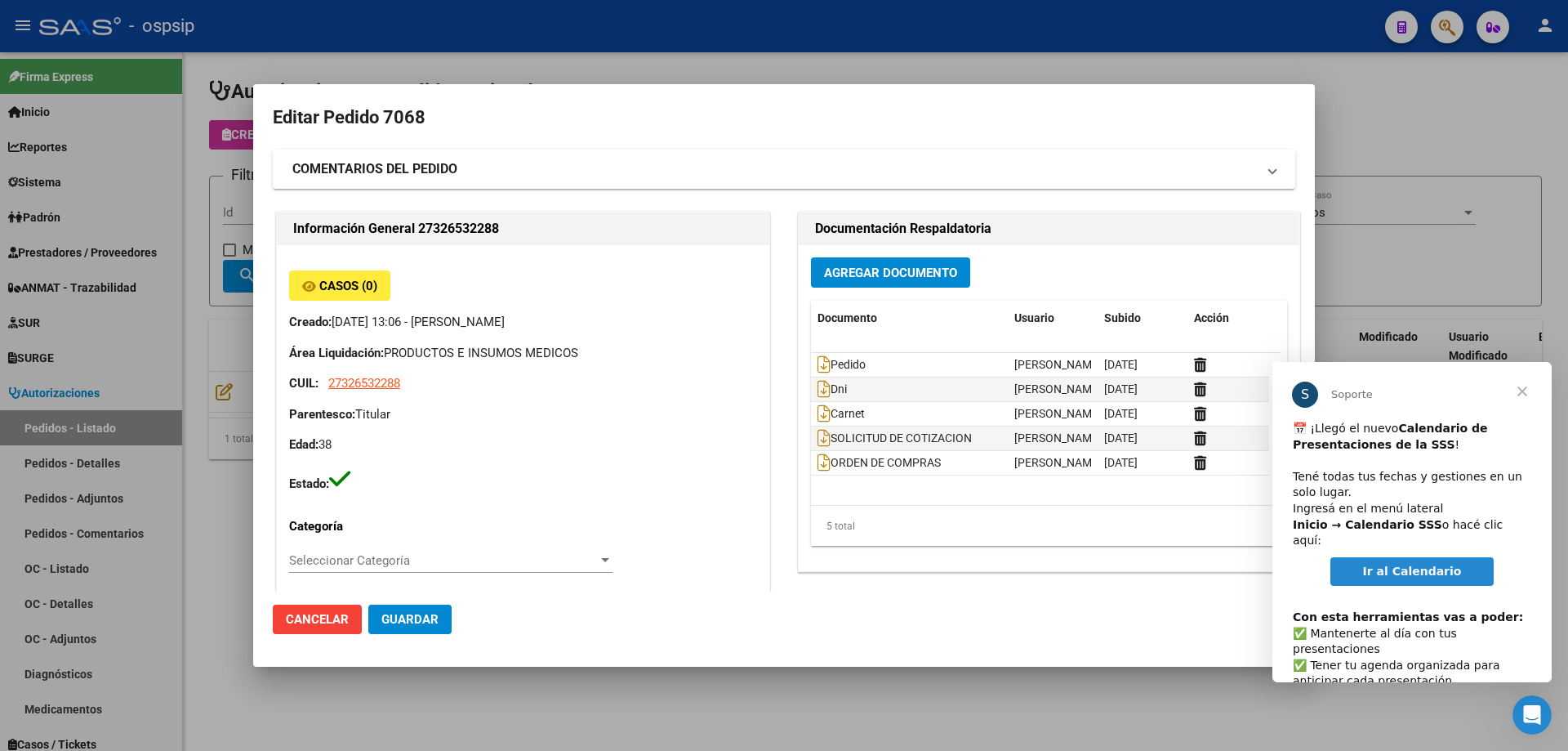
scroll to position [0, 0]
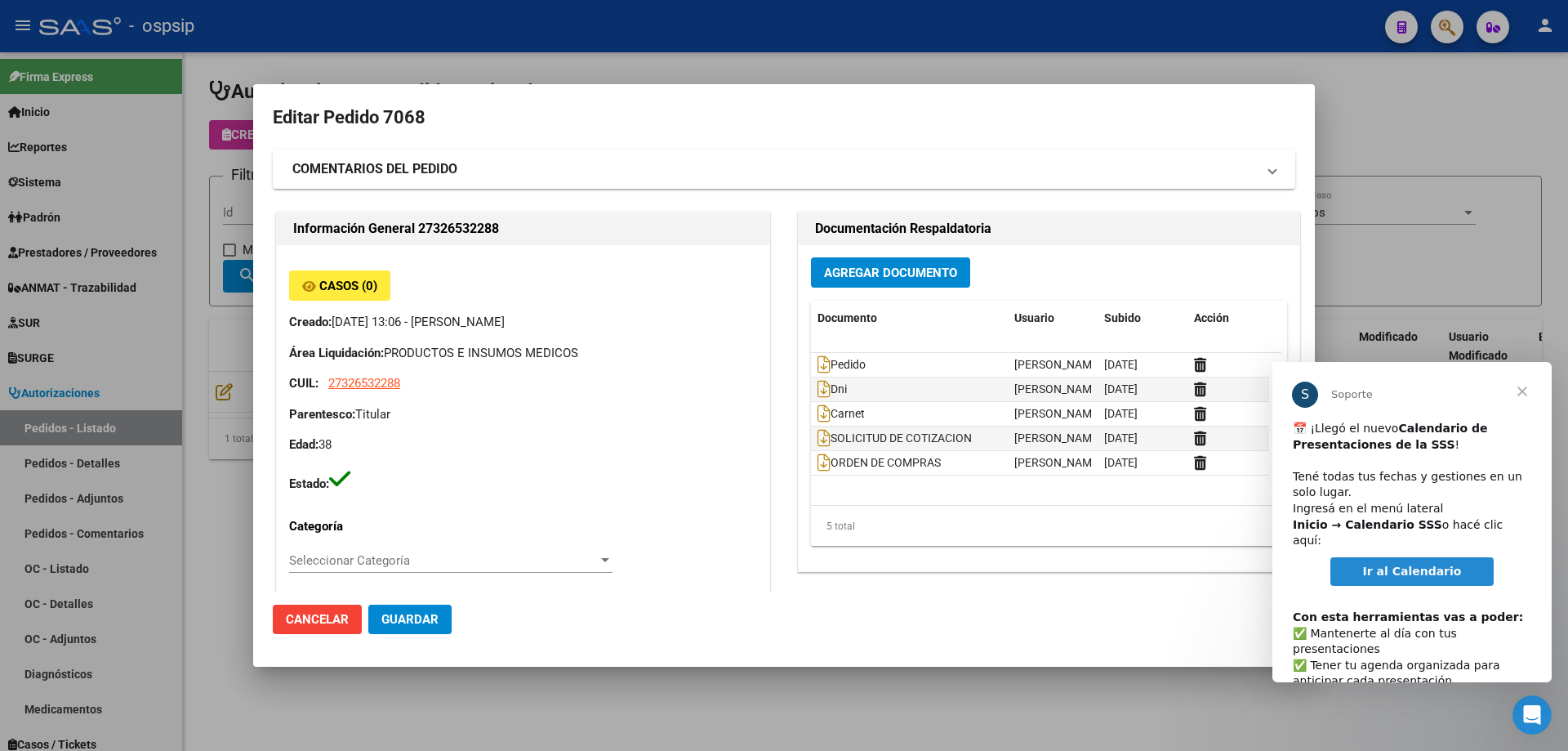
click at [163, 149] on div at bounding box center [784, 376] width 1568 height 751
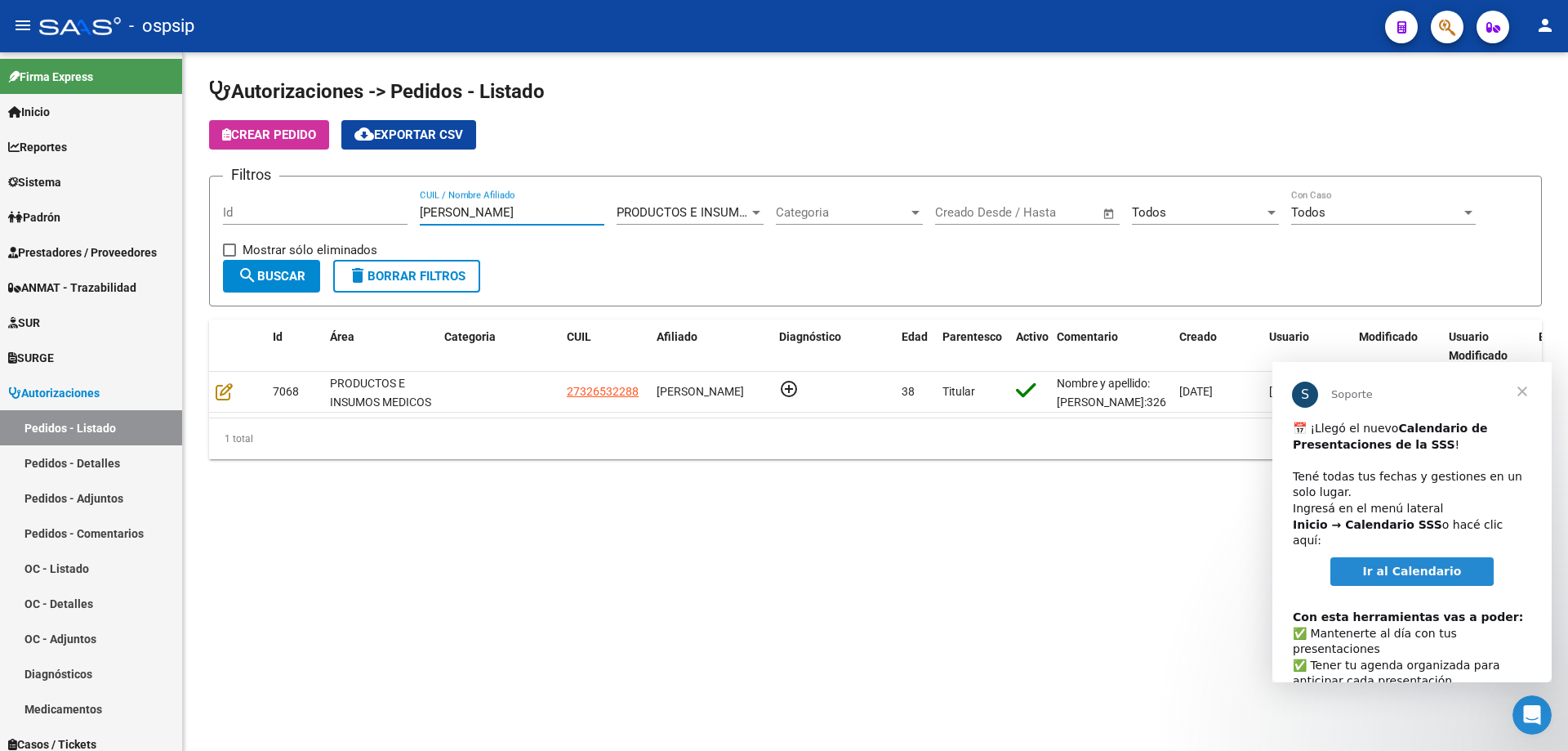
drag, startPoint x: 521, startPoint y: 218, endPoint x: 290, endPoint y: 207, distance: 231.3
click at [290, 207] on div "Filtros Id [PERSON_NAME] CUIL / Nombre Afiliado PRODUCTOS E INSUMOS MEDICOS Sel…" at bounding box center [875, 225] width 1305 height 70
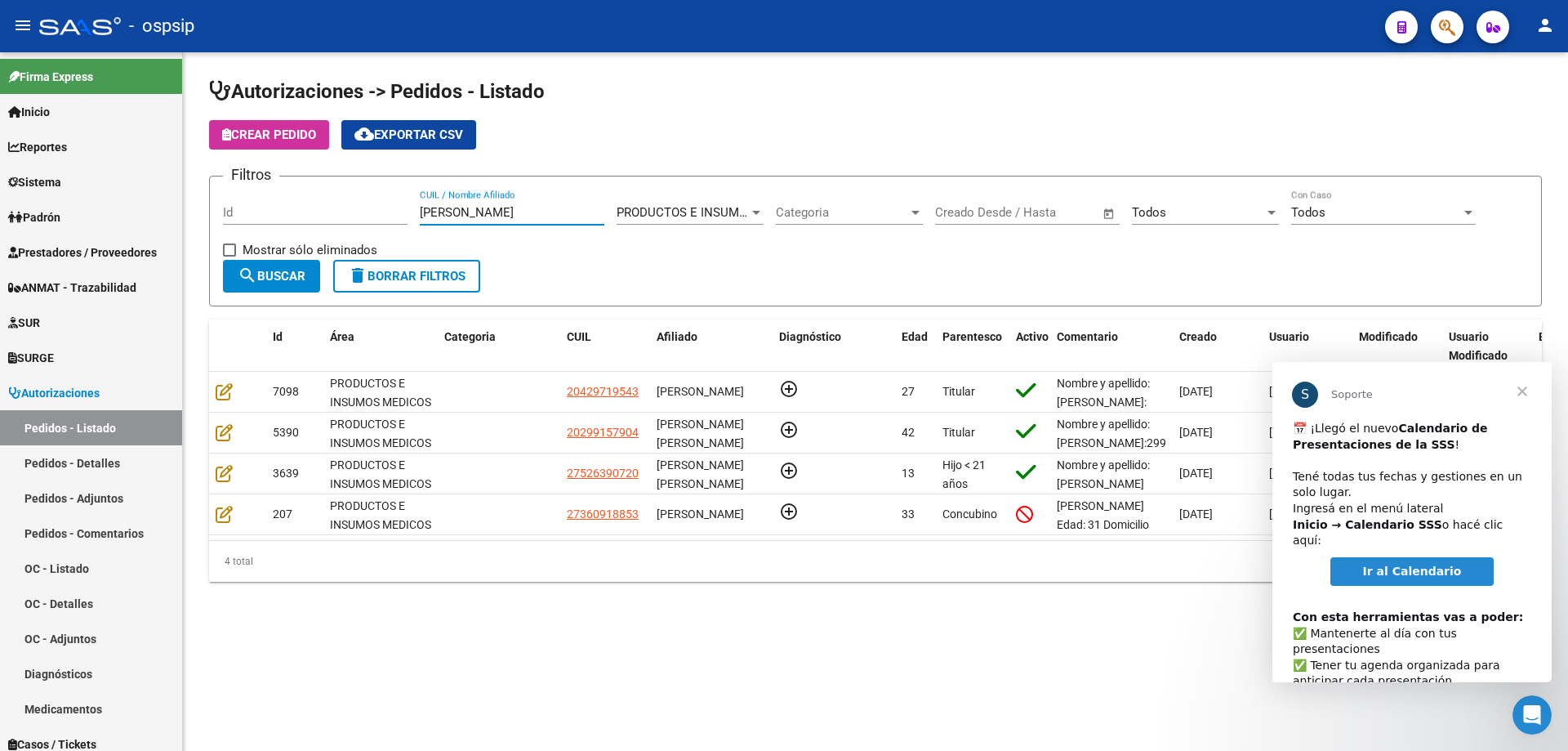
type input "[PERSON_NAME]"
click at [1523, 388] on span "Cerrar" at bounding box center [1521, 391] width 59 height 59
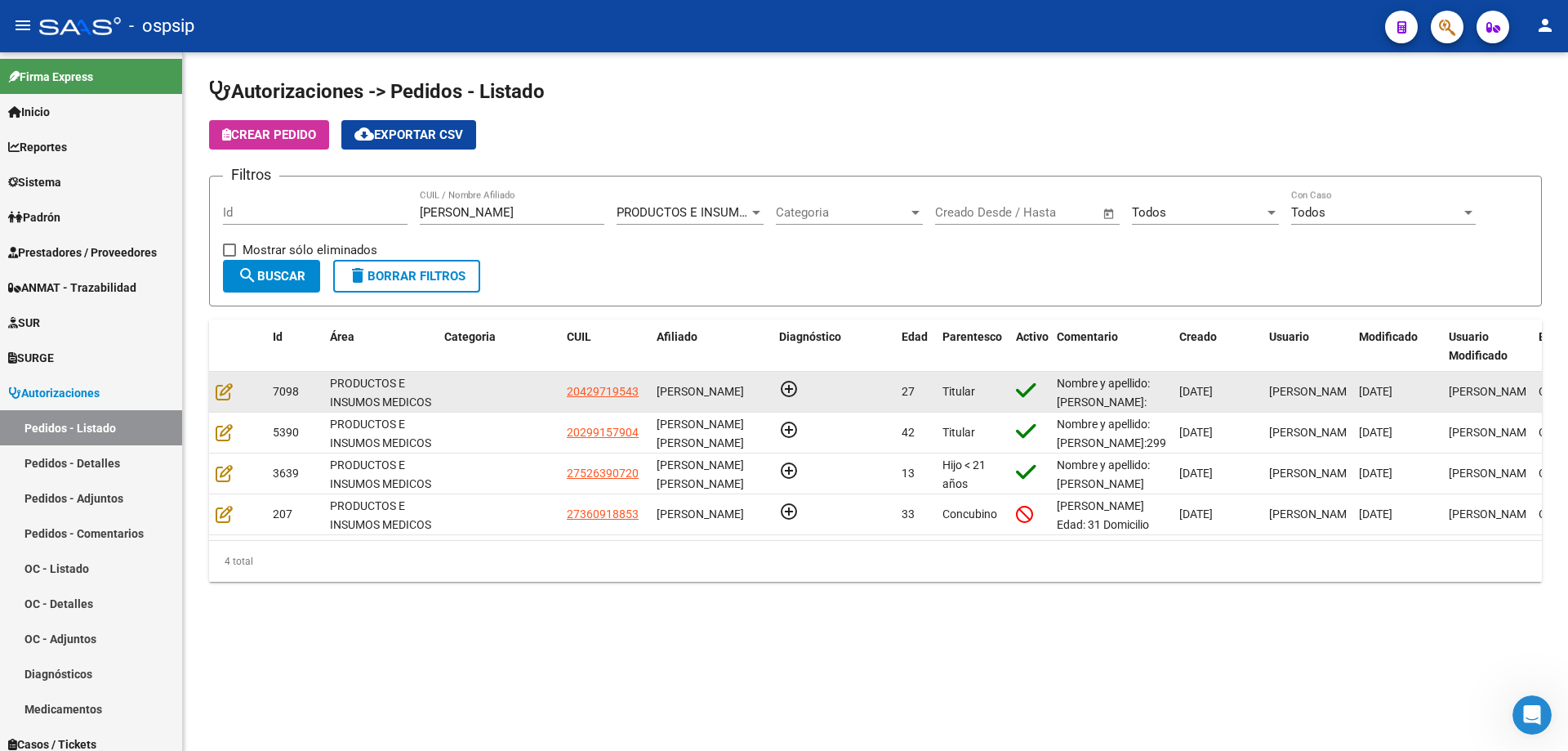
click at [233, 390] on div at bounding box center [237, 391] width 44 height 18
click at [223, 390] on icon at bounding box center [224, 391] width 18 height 18
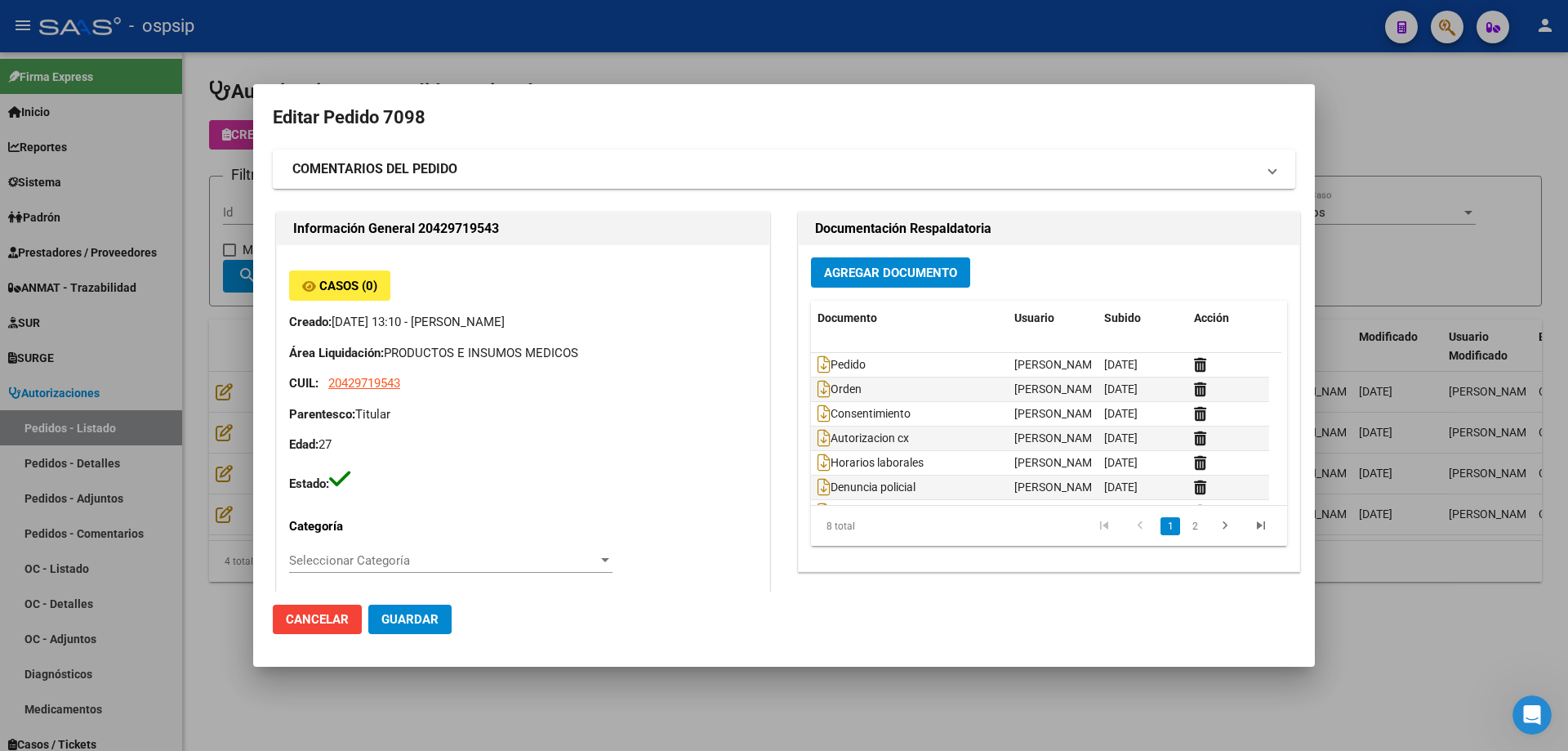
type input "Rio Negro, [PERSON_NAME], LAGO ESCONDIDO 130"
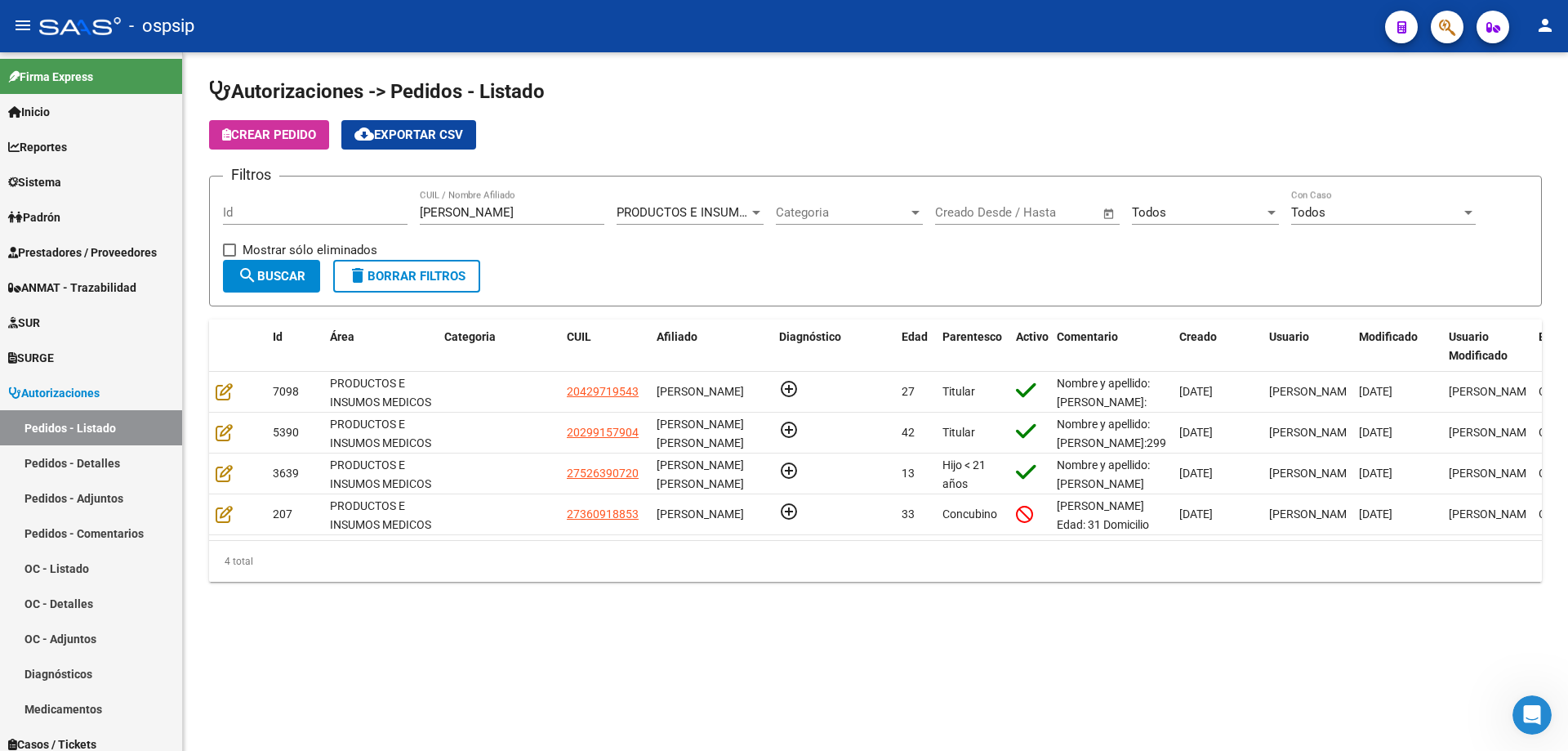
click at [475, 222] on div "[PERSON_NAME] CUIL / Nombre Afiliado" at bounding box center [512, 208] width 185 height 35
click at [477, 222] on div "[PERSON_NAME] CUIL / Nombre Afiliado" at bounding box center [512, 208] width 185 height 35
click at [479, 219] on input "[PERSON_NAME]" at bounding box center [512, 212] width 185 height 15
drag, startPoint x: 479, startPoint y: 219, endPoint x: 221, endPoint y: 192, distance: 259.4
click at [221, 192] on form "Filtros Id [PERSON_NAME] CUIL / Nombre Afiliado PRODUCTOS E INSUMOS MEDICOS Sel…" at bounding box center [875, 241] width 1332 height 131
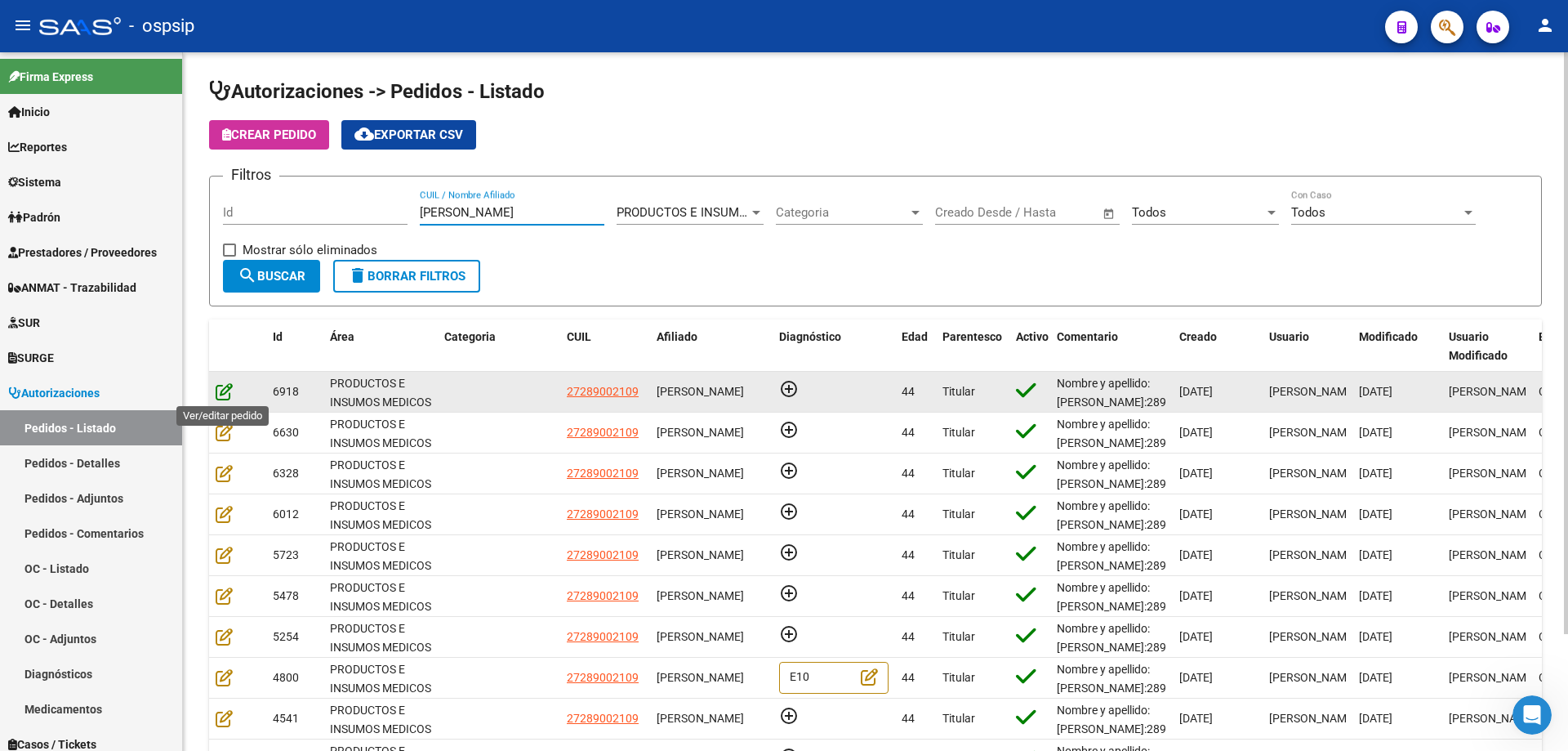
type input "[PERSON_NAME]"
click at [223, 388] on icon at bounding box center [224, 391] width 18 height 18
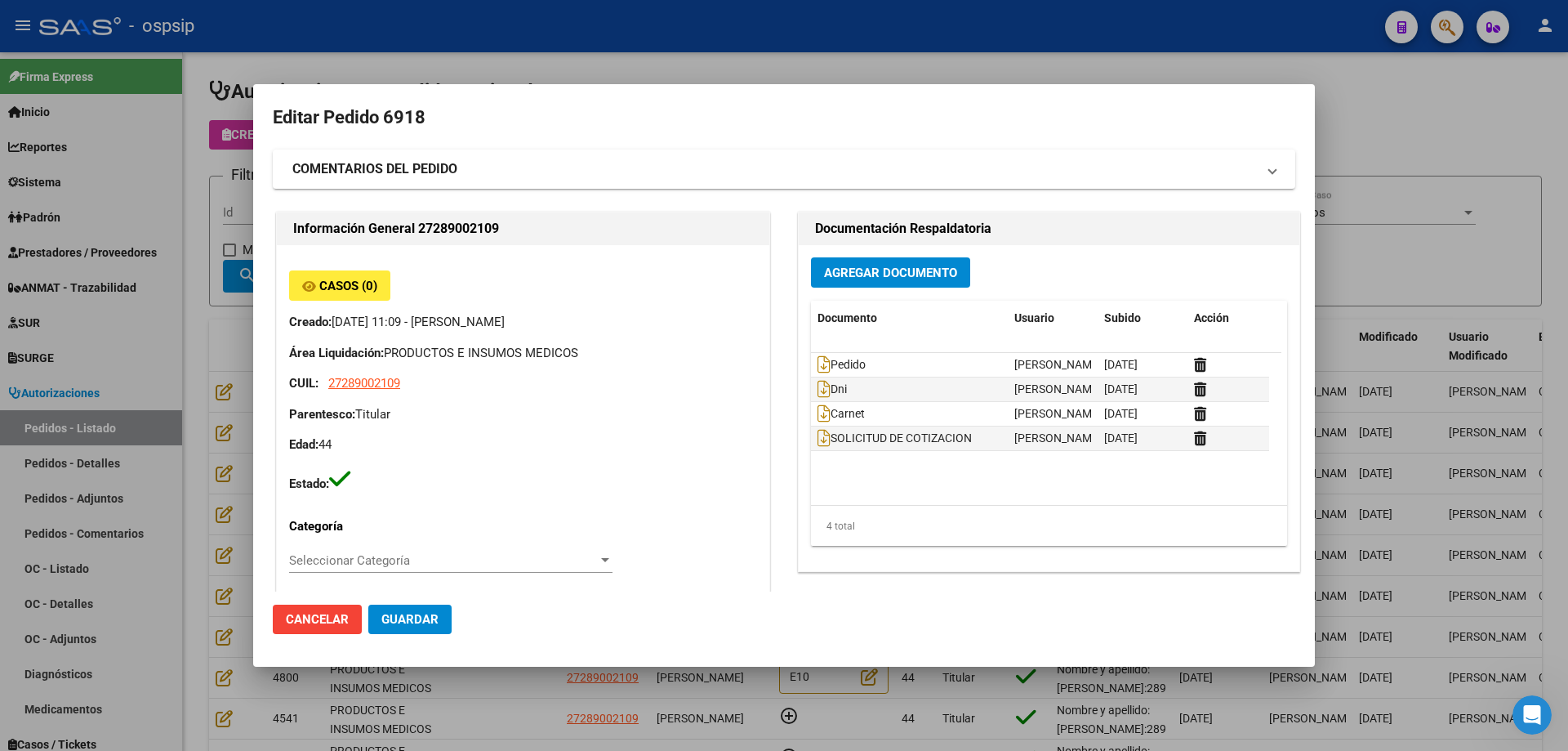
type input "[PERSON_NAME]"
type input "[GEOGRAPHIC_DATA], [GEOGRAPHIC_DATA][PERSON_NAME] 636"
click at [214, 215] on div at bounding box center [784, 376] width 1568 height 751
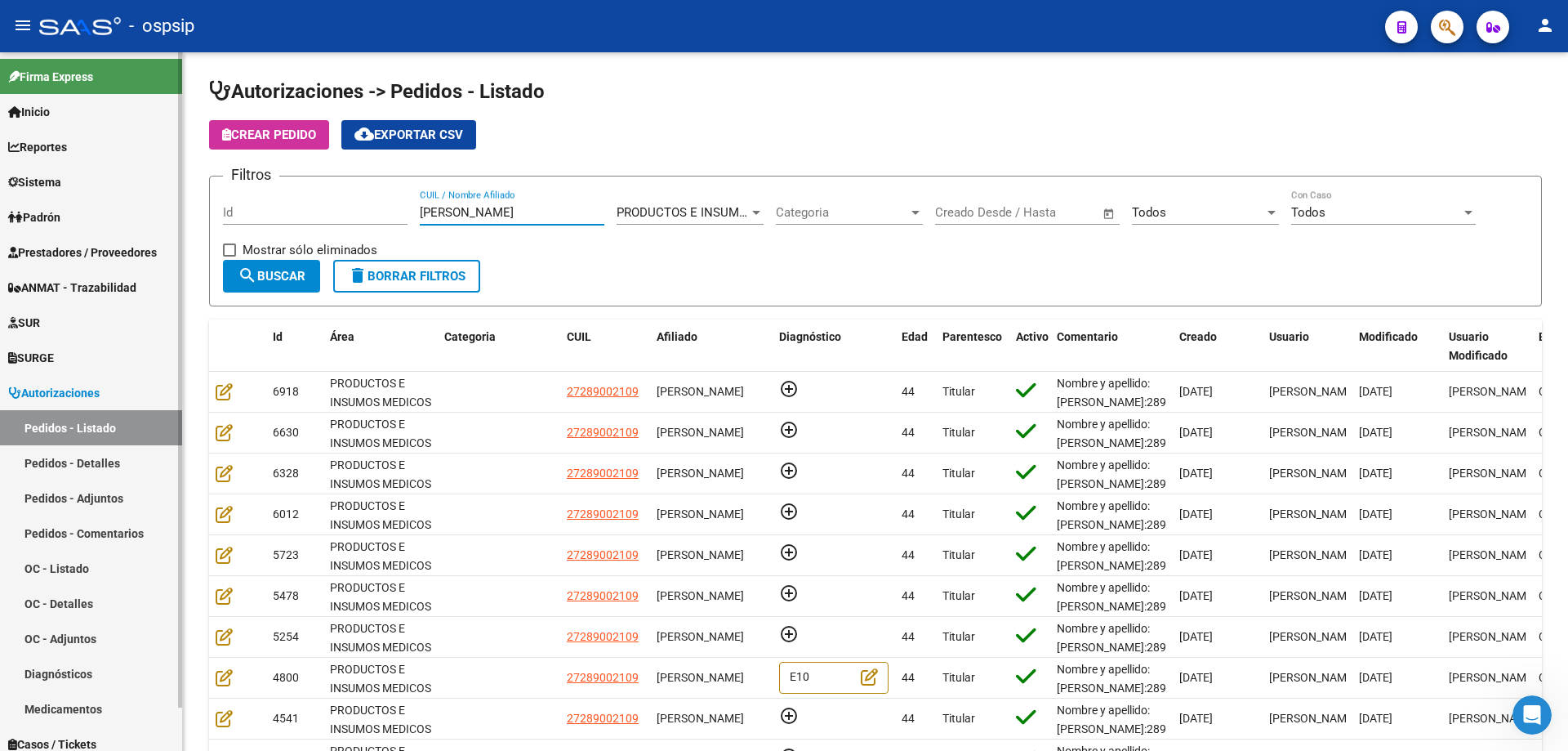
drag, startPoint x: 468, startPoint y: 208, endPoint x: 143, endPoint y: 193, distance: 325.3
click at [143, 193] on mat-sidenav-container "Firma Express Inicio Calendario SSS Instructivos Contacto OS Reportes Egresos D…" at bounding box center [784, 401] width 1568 height 698
type input "s"
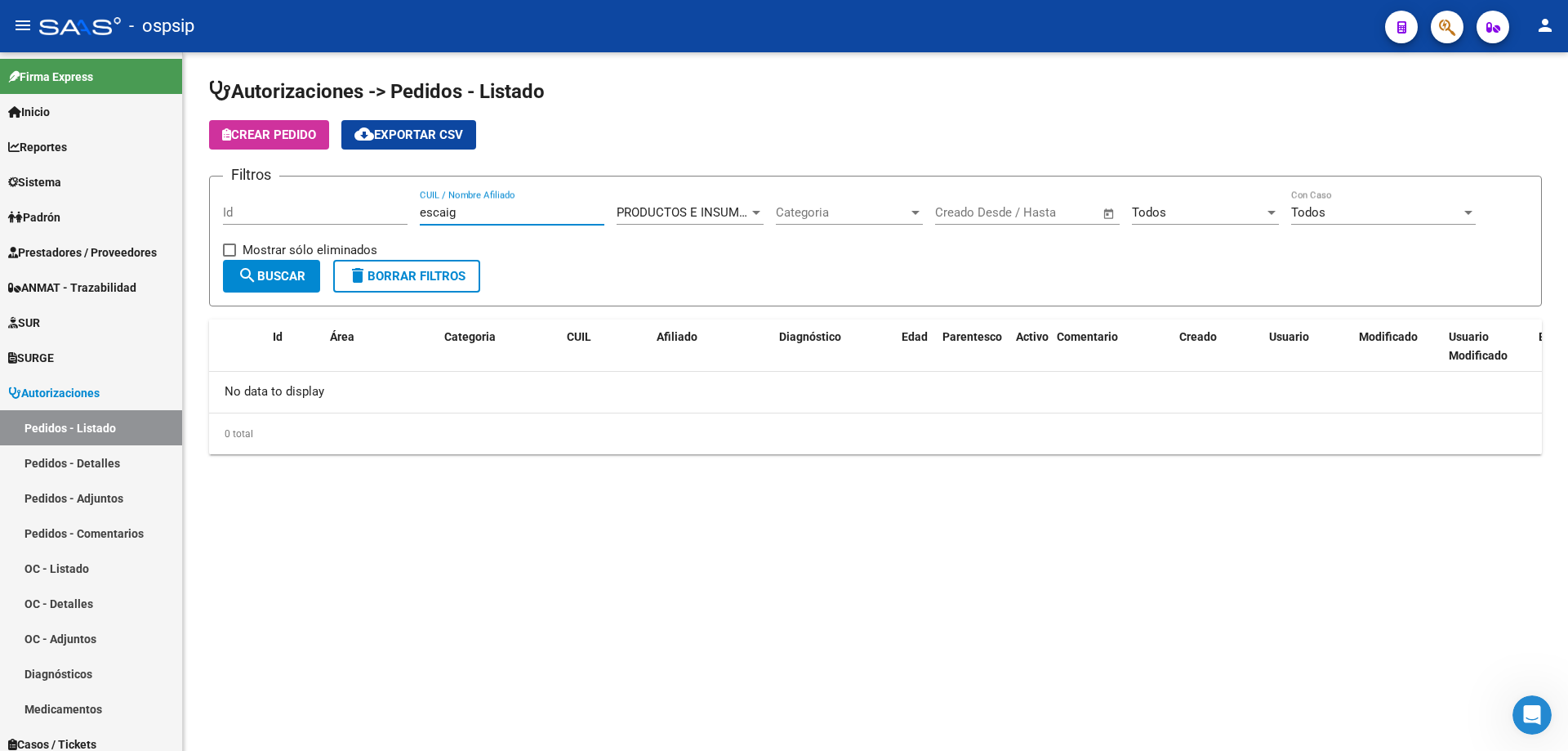
type input "escaig"
drag, startPoint x: 498, startPoint y: 218, endPoint x: 170, endPoint y: 194, distance: 328.9
click at [170, 194] on mat-sidenav-container "Firma Express Inicio Calendario SSS Instructivos Contacto OS Reportes Egresos D…" at bounding box center [784, 401] width 1568 height 698
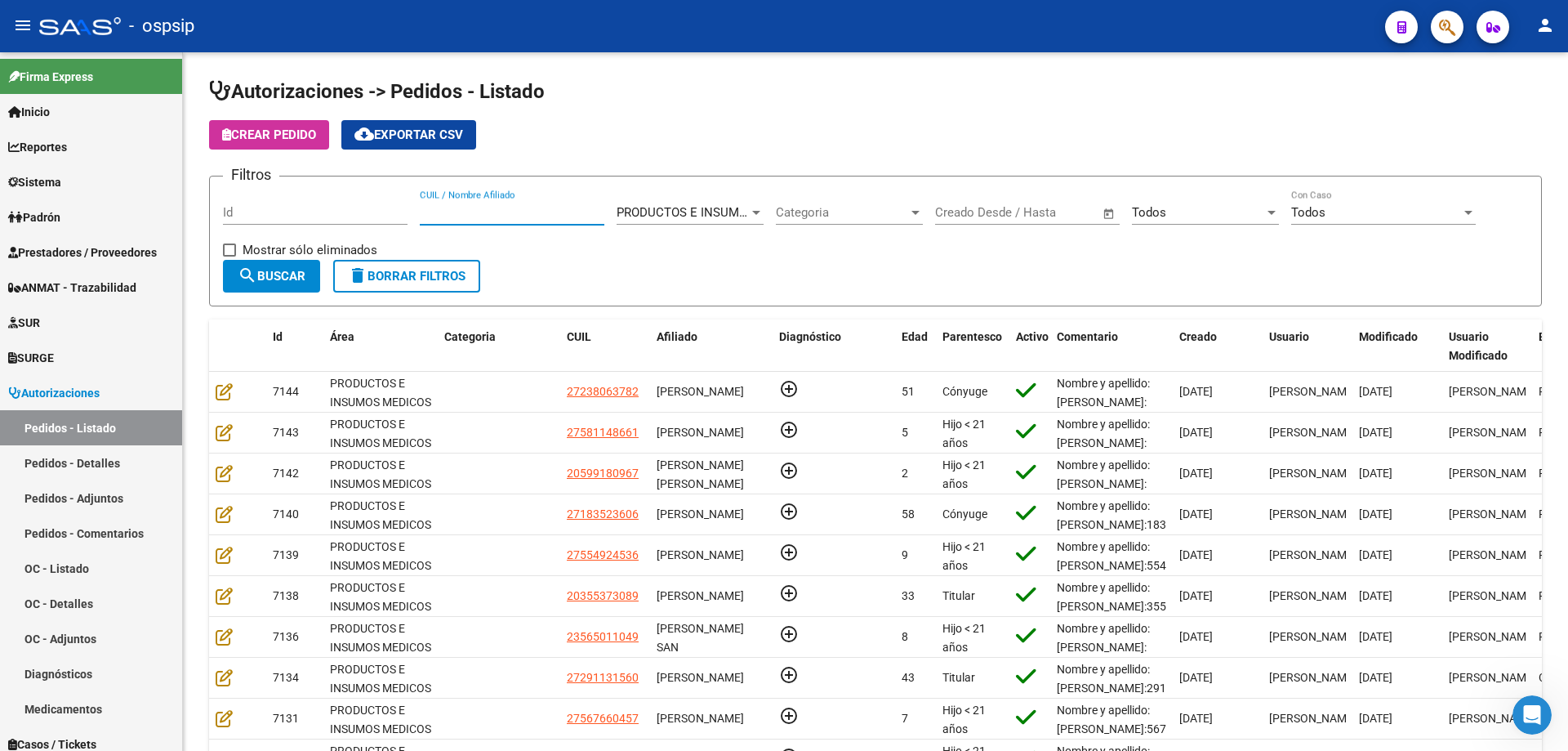
click at [1455, 42] on span "button" at bounding box center [1447, 27] width 17 height 33
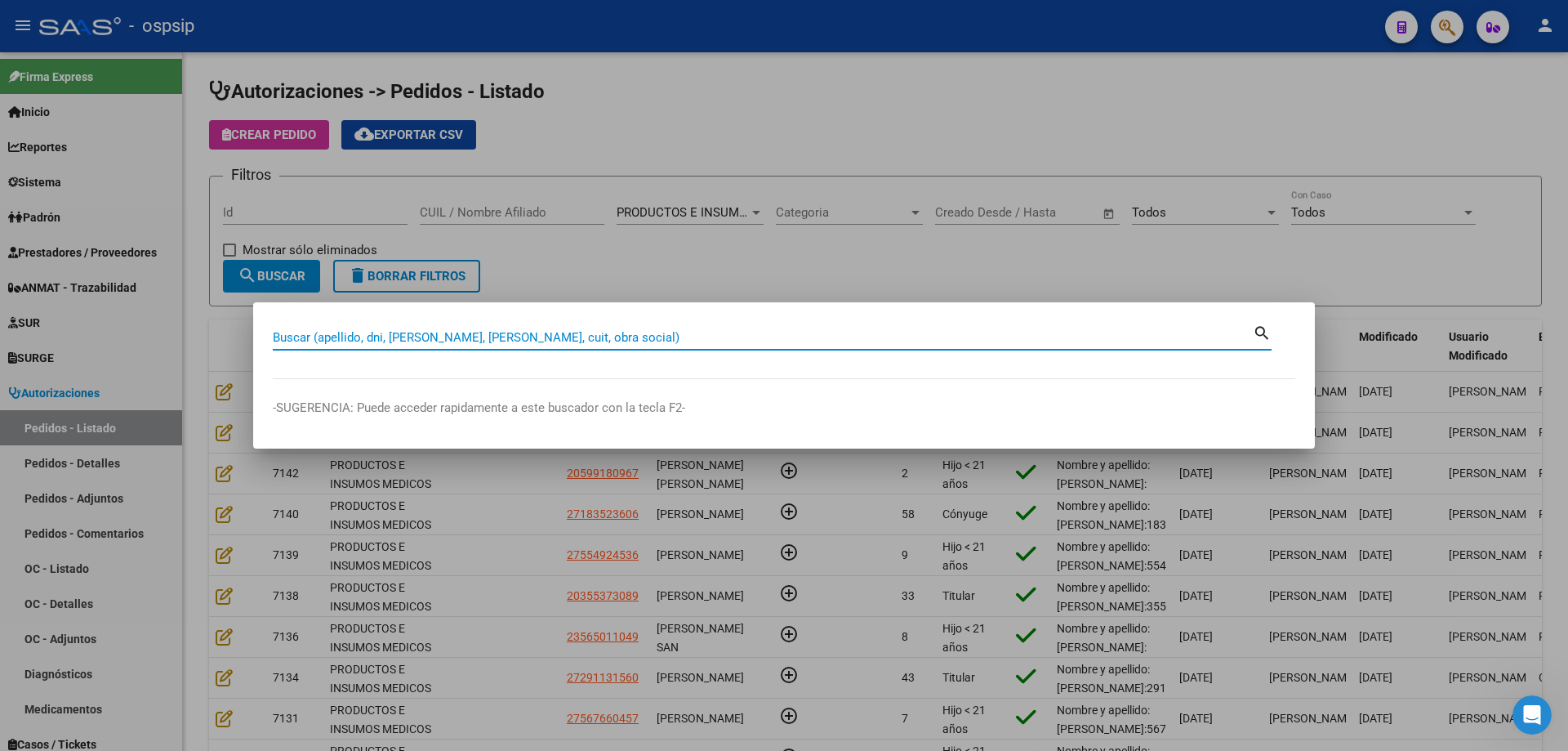
paste input "52906135"
type input "52906135"
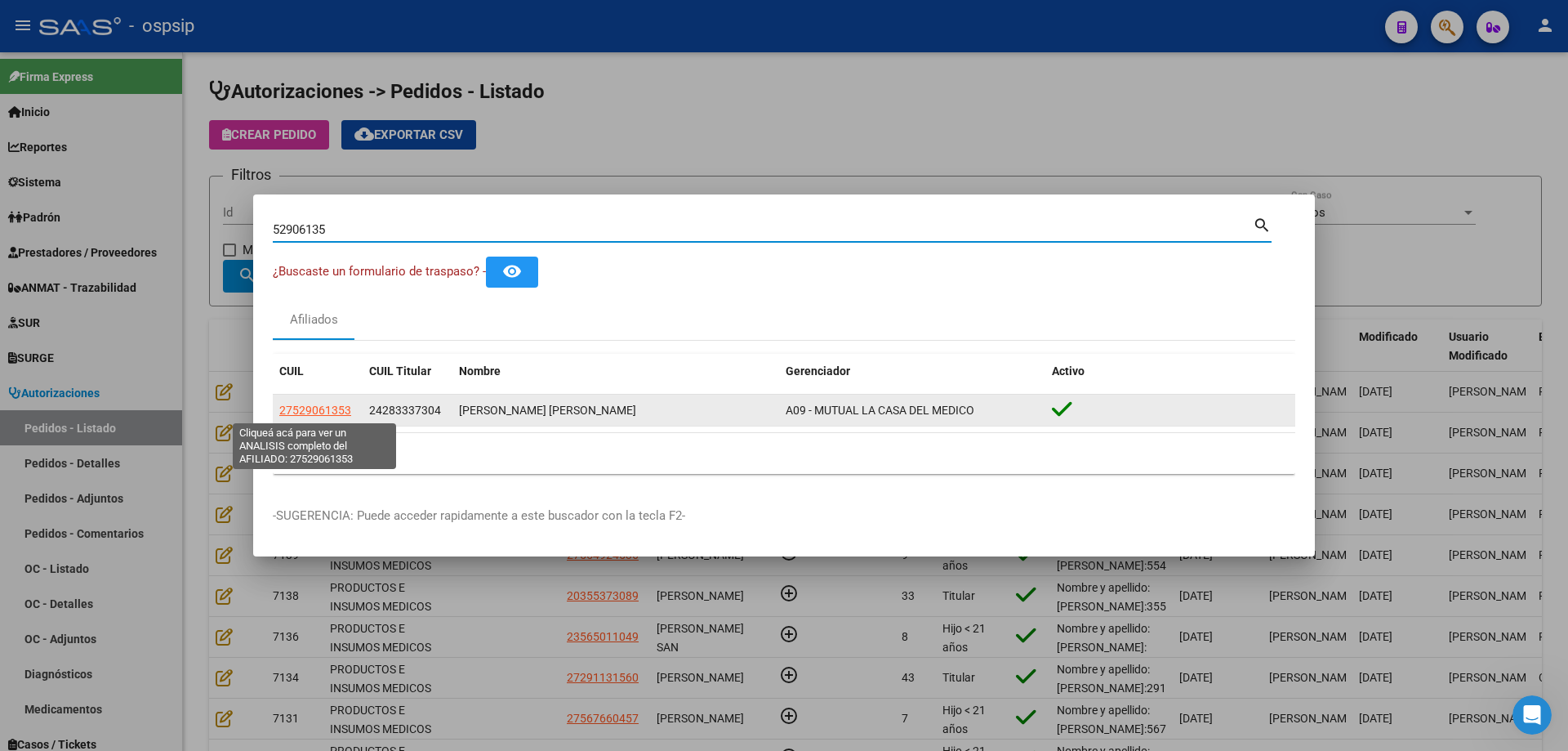
click at [340, 408] on span "27529061353" at bounding box center [316, 410] width 72 height 13
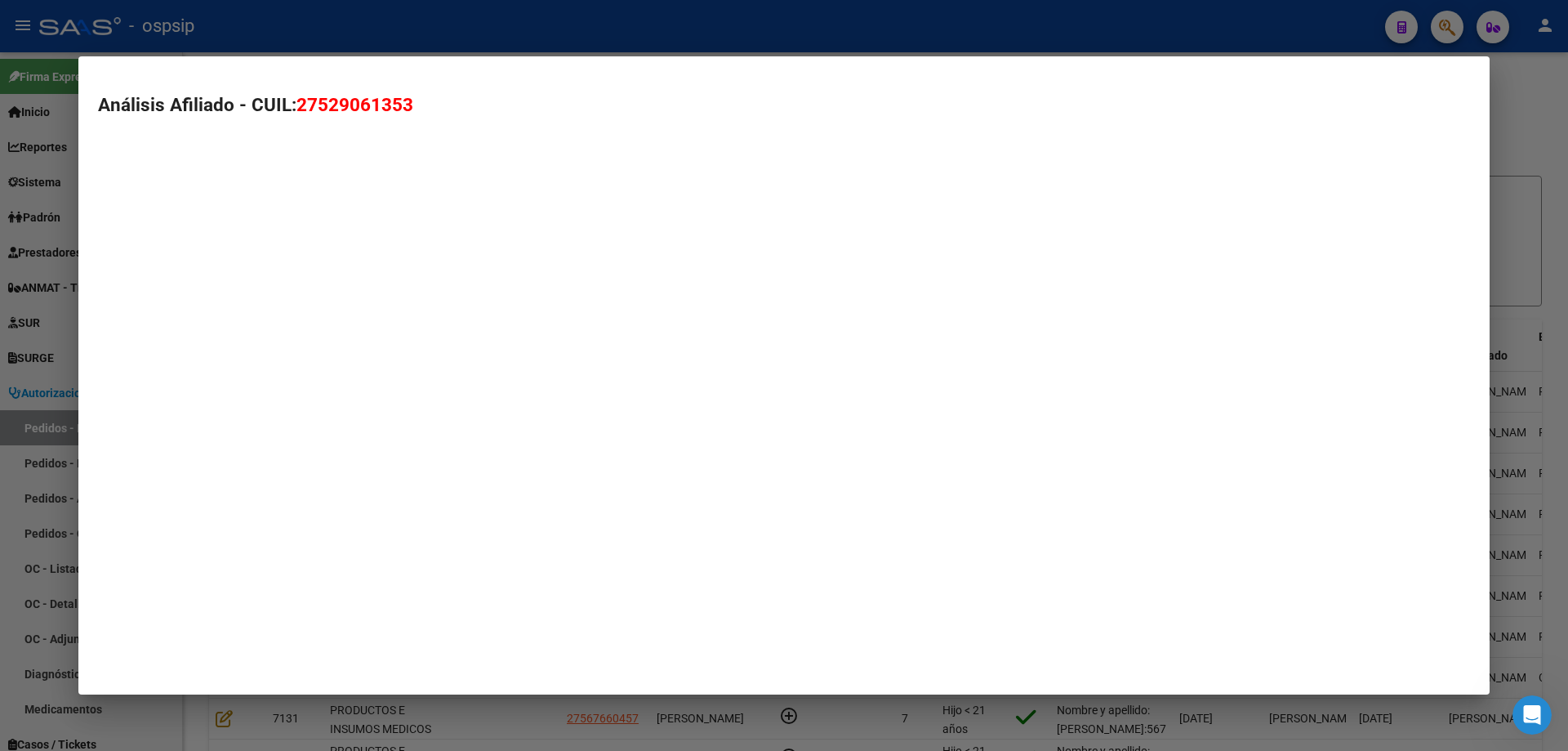
type textarea "27529061353"
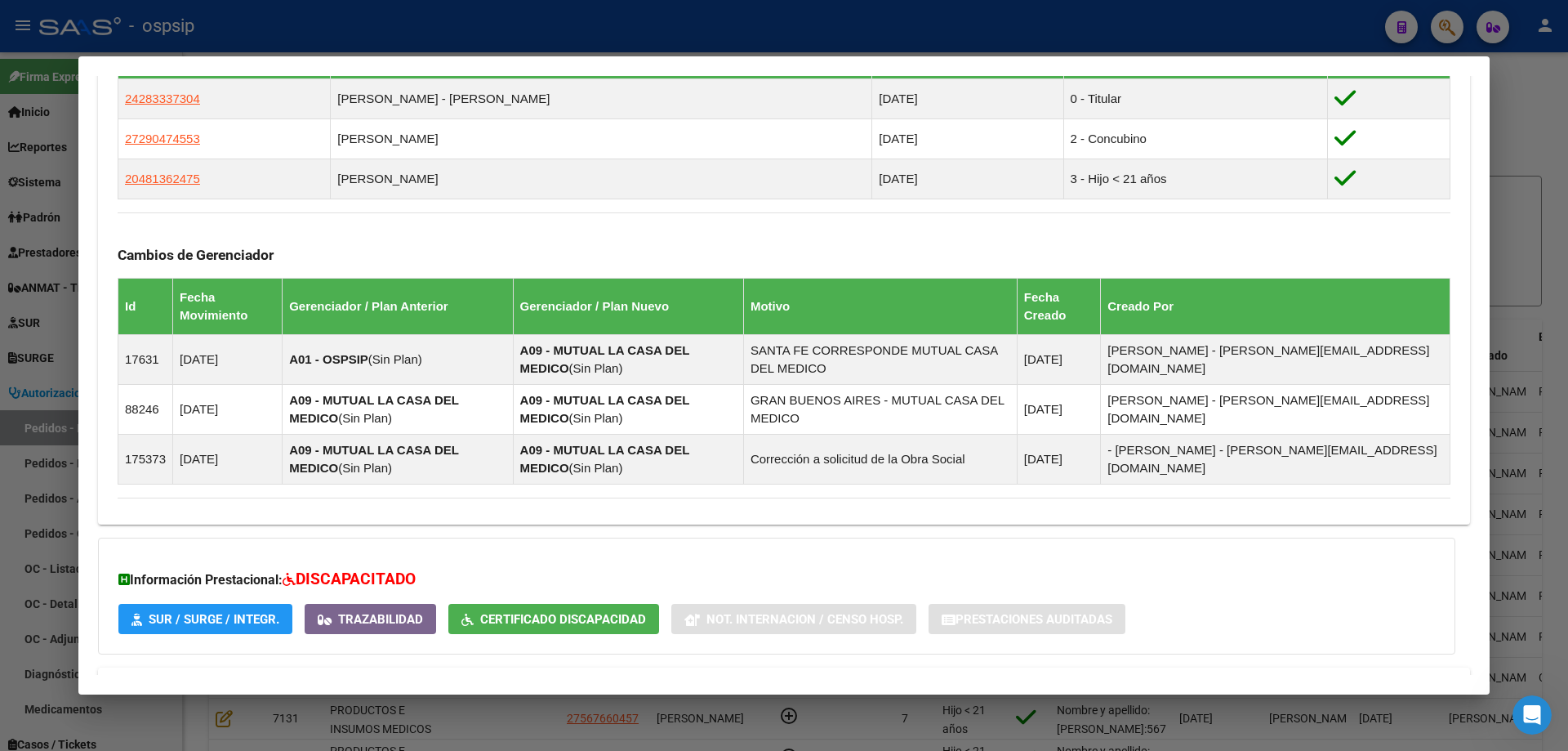
scroll to position [981, 0]
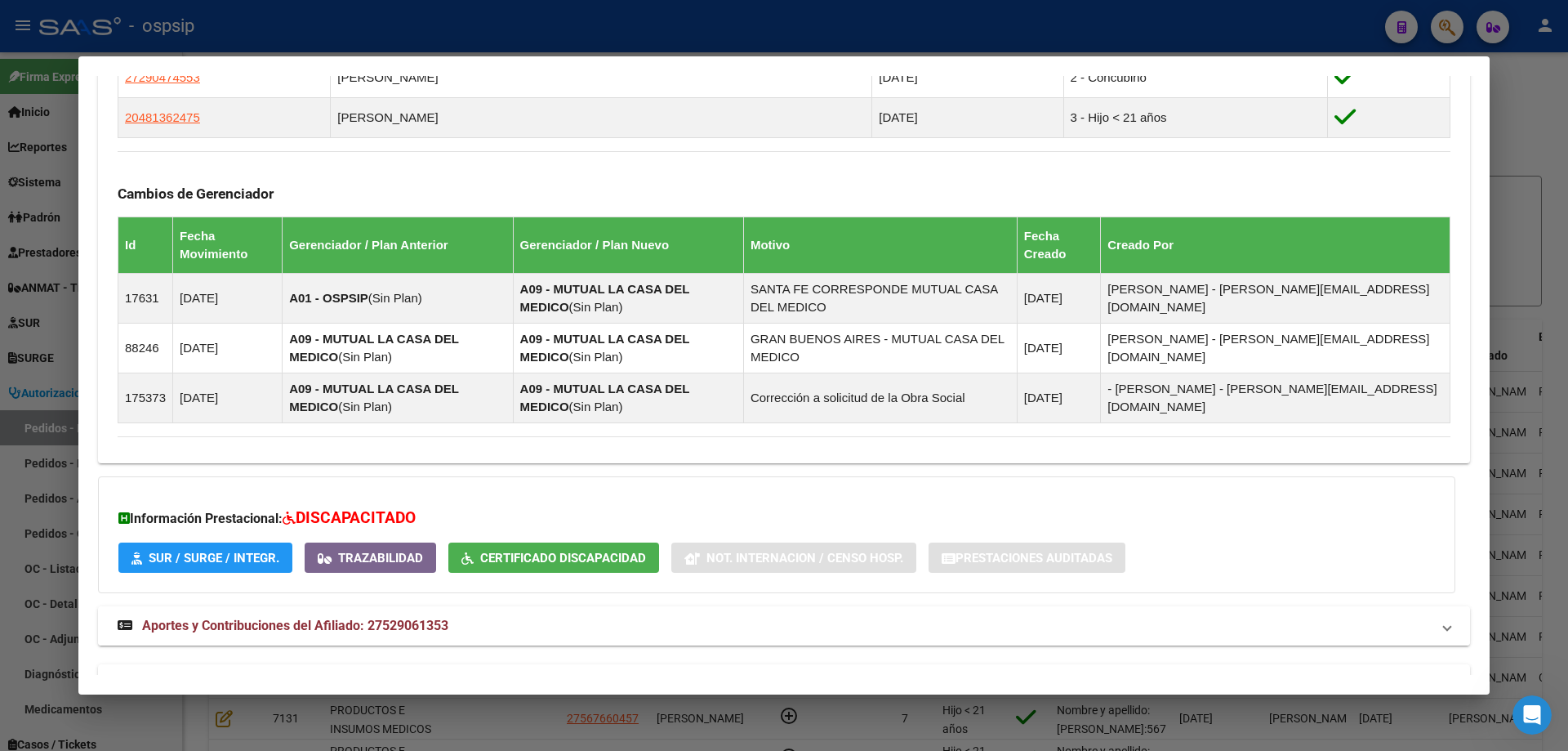
click at [302, 619] on span "Aportes y Contribuciones del Afiliado: 27529061353" at bounding box center [295, 625] width 306 height 16
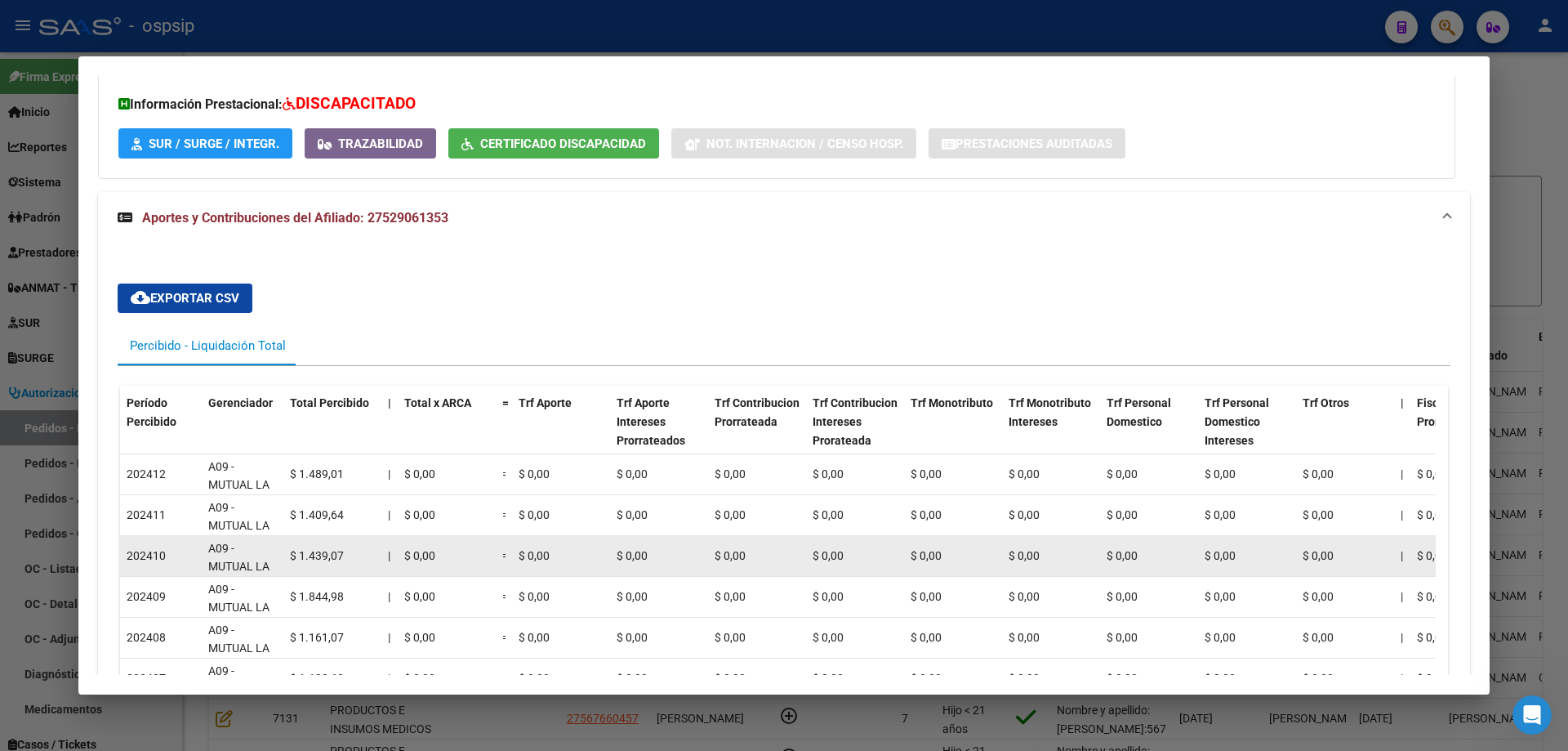
scroll to position [1472, 0]
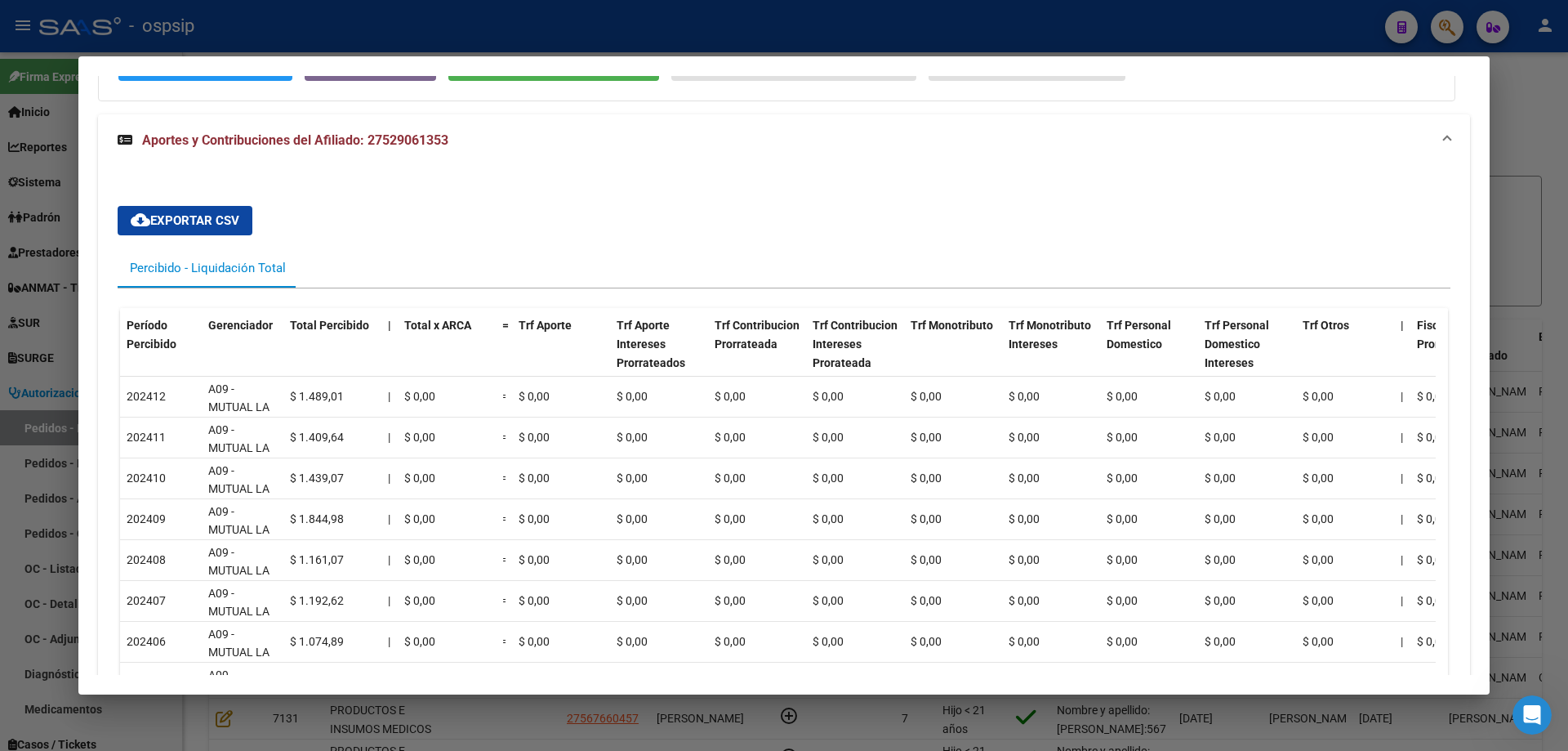
click at [54, 322] on div at bounding box center [784, 376] width 1568 height 751
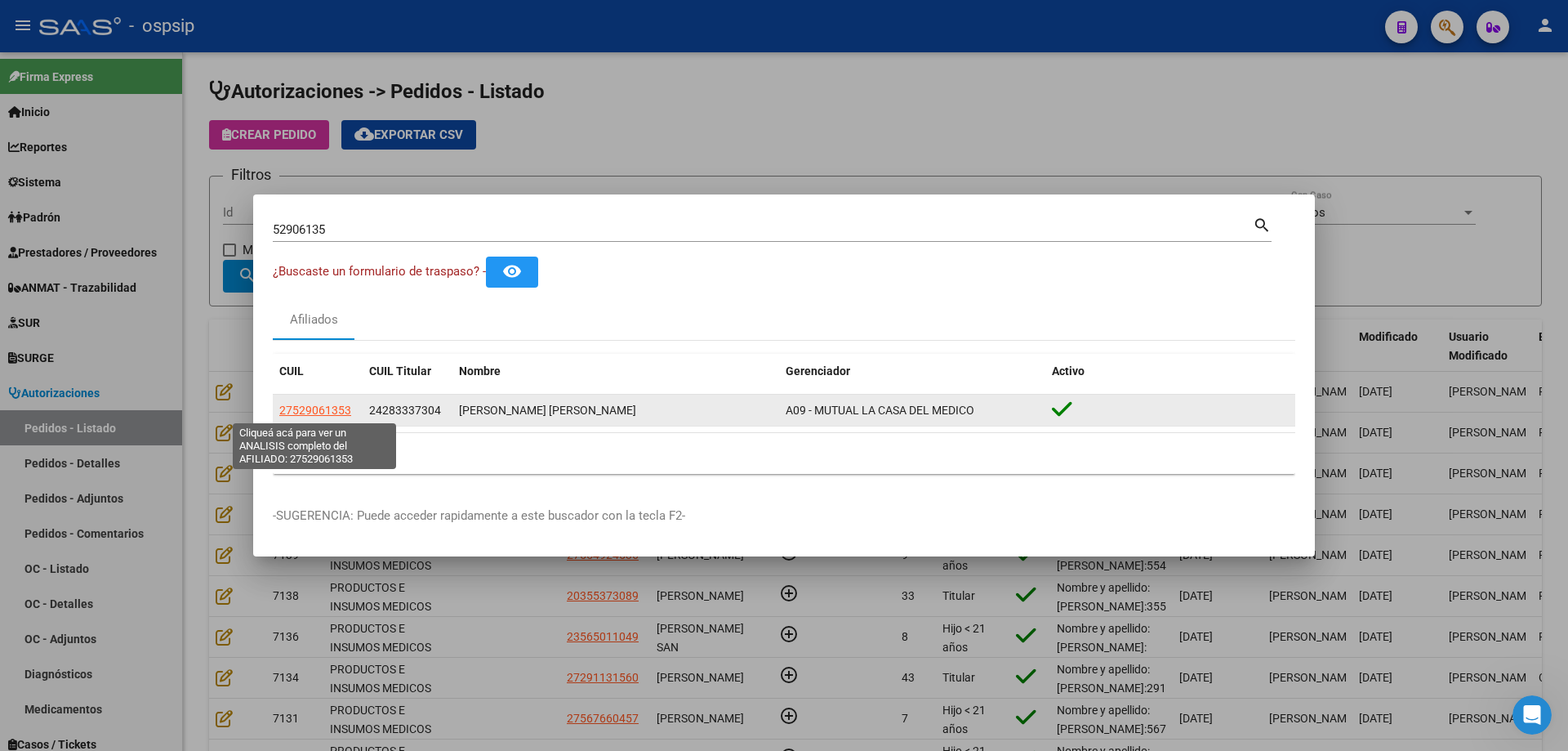
drag, startPoint x: 361, startPoint y: 411, endPoint x: 279, endPoint y: 412, distance: 82.0
click at [279, 412] on datatable-body-cell "27529061353" at bounding box center [317, 411] width 90 height 32
copy span "27529061353"
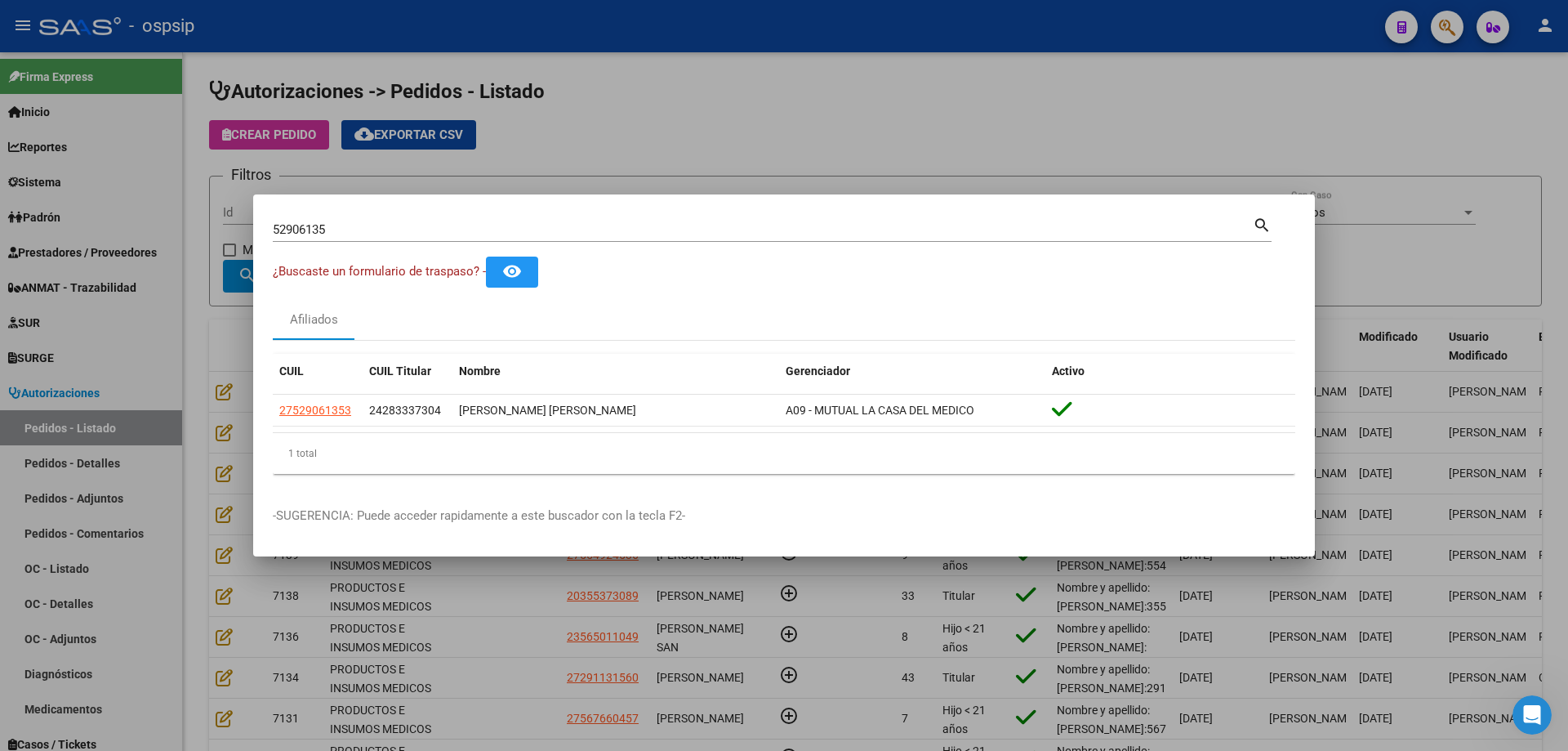
click at [242, 386] on div at bounding box center [784, 376] width 1568 height 751
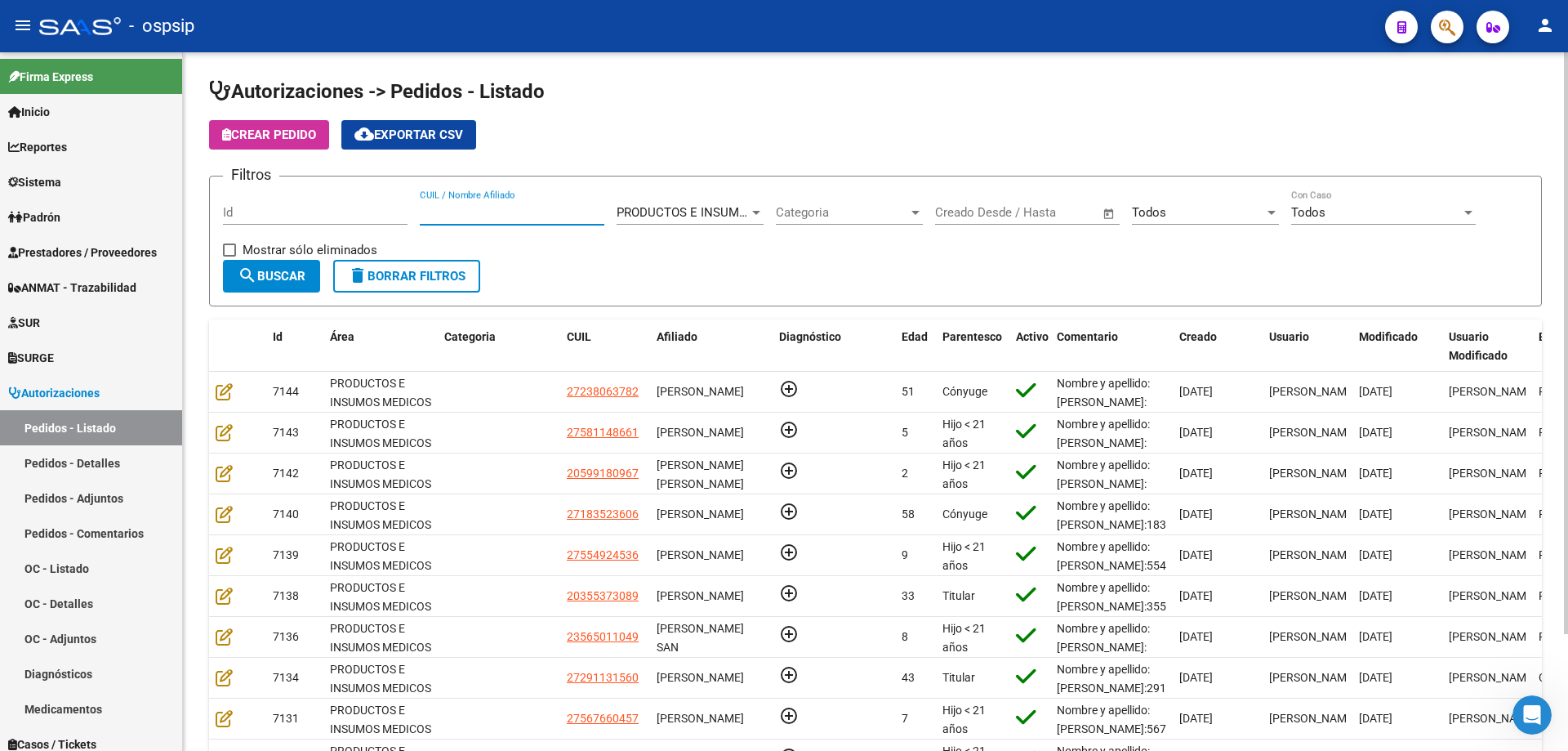
paste input "27529061353"
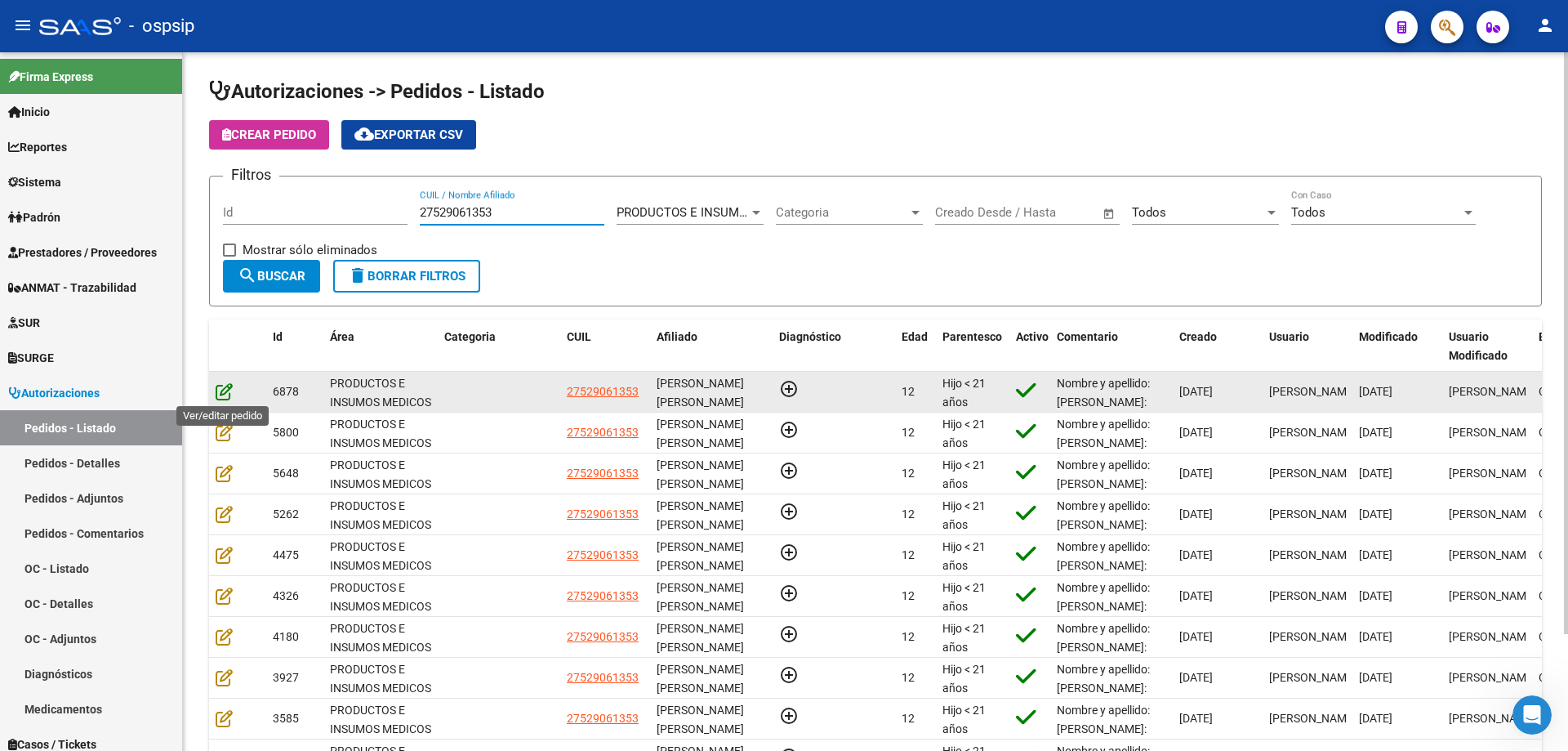
type input "27529061353"
click at [222, 395] on icon at bounding box center [224, 391] width 18 height 18
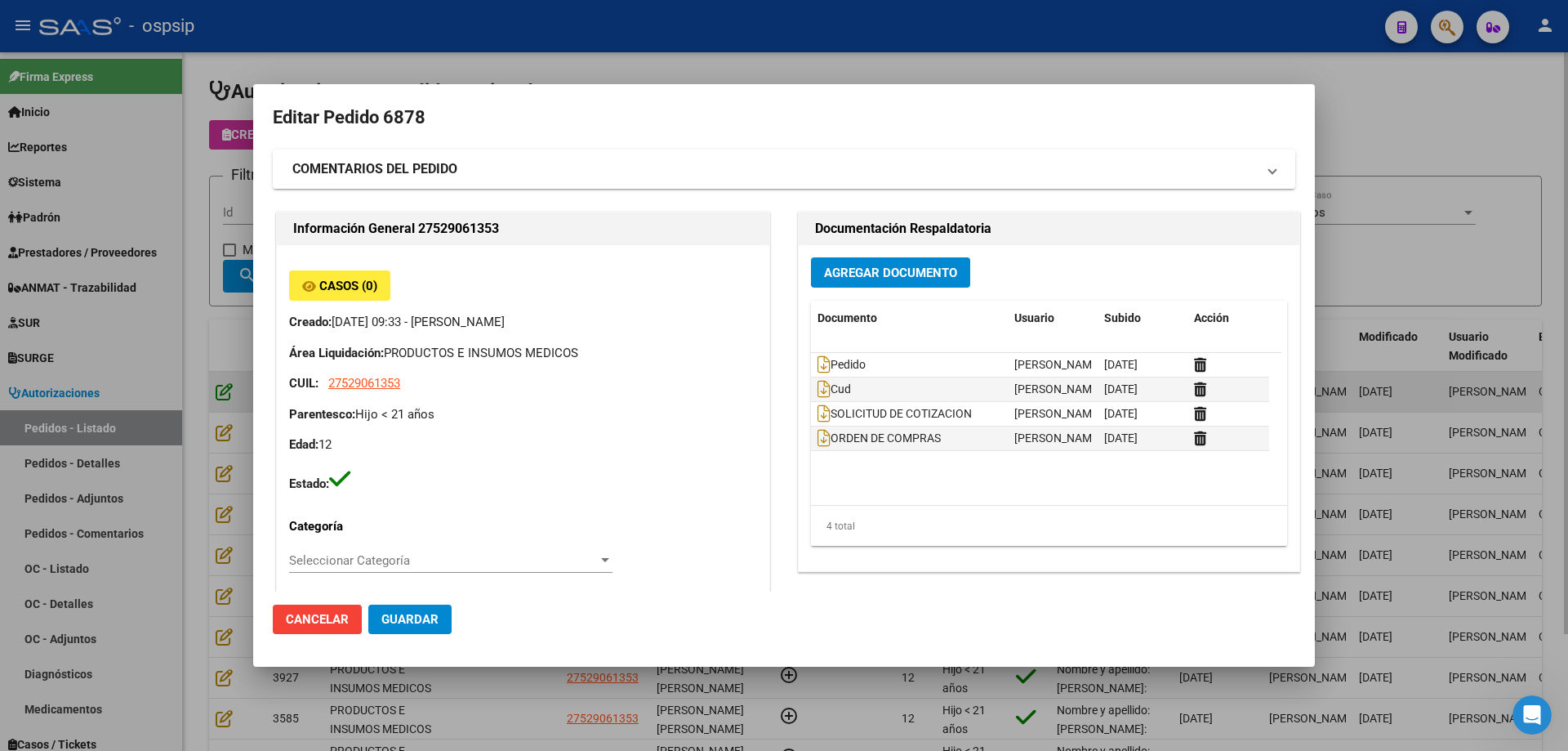
type input "[PERSON_NAME]"
type input "Santa Fe, [GEOGRAPHIC_DATA], [PERSON_NAME] 3512, Departamento: CAS"
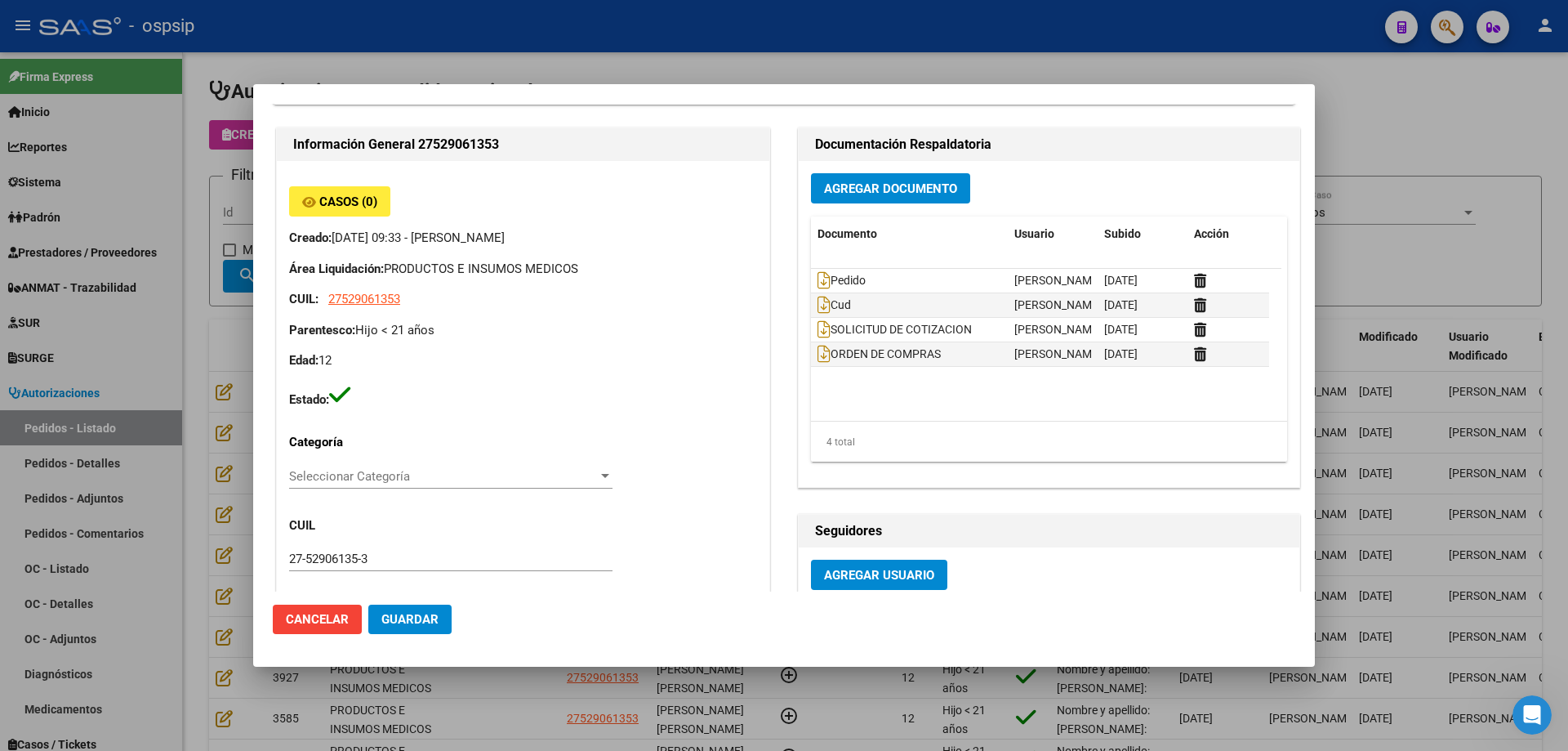
scroll to position [82, 0]
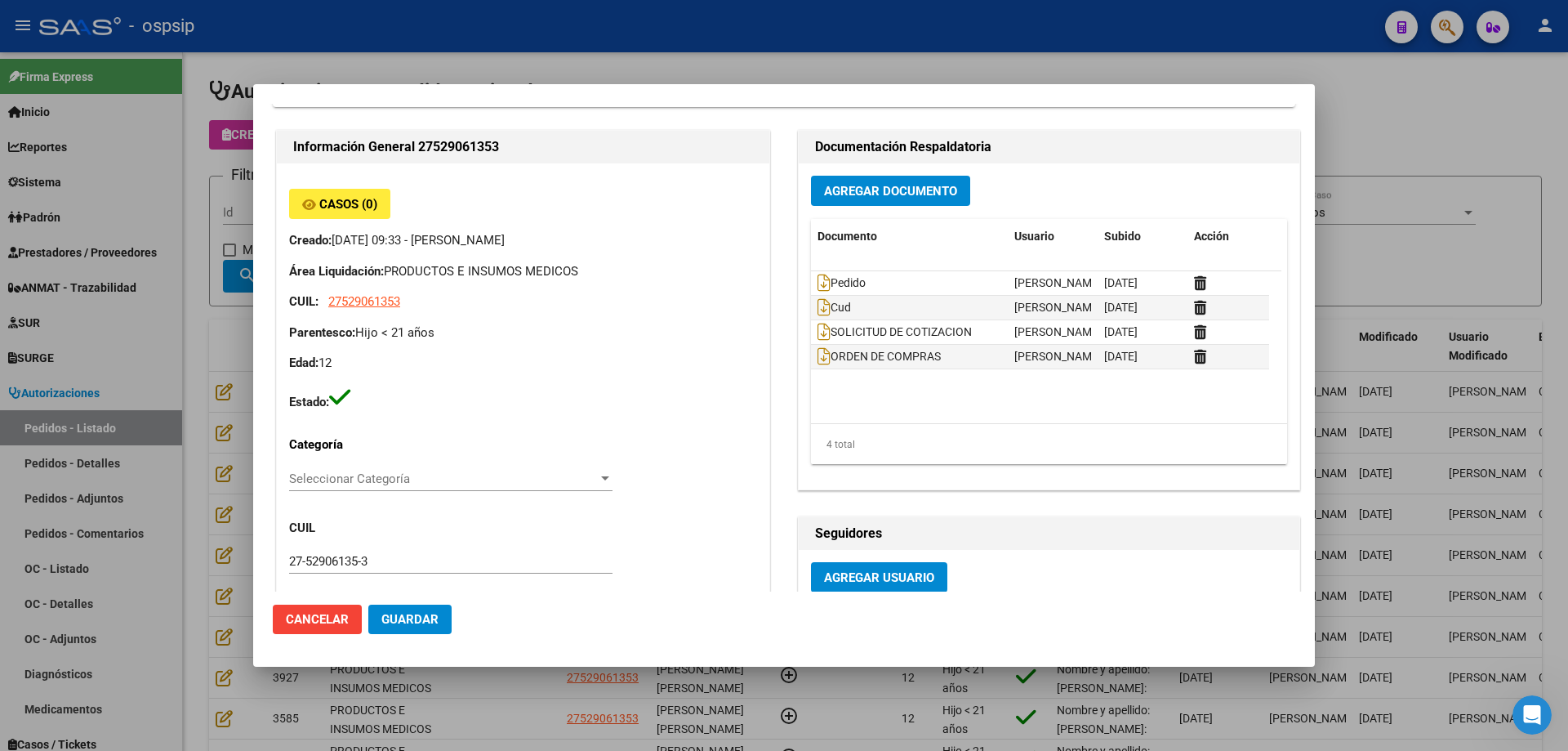
click at [214, 373] on div at bounding box center [784, 376] width 1568 height 751
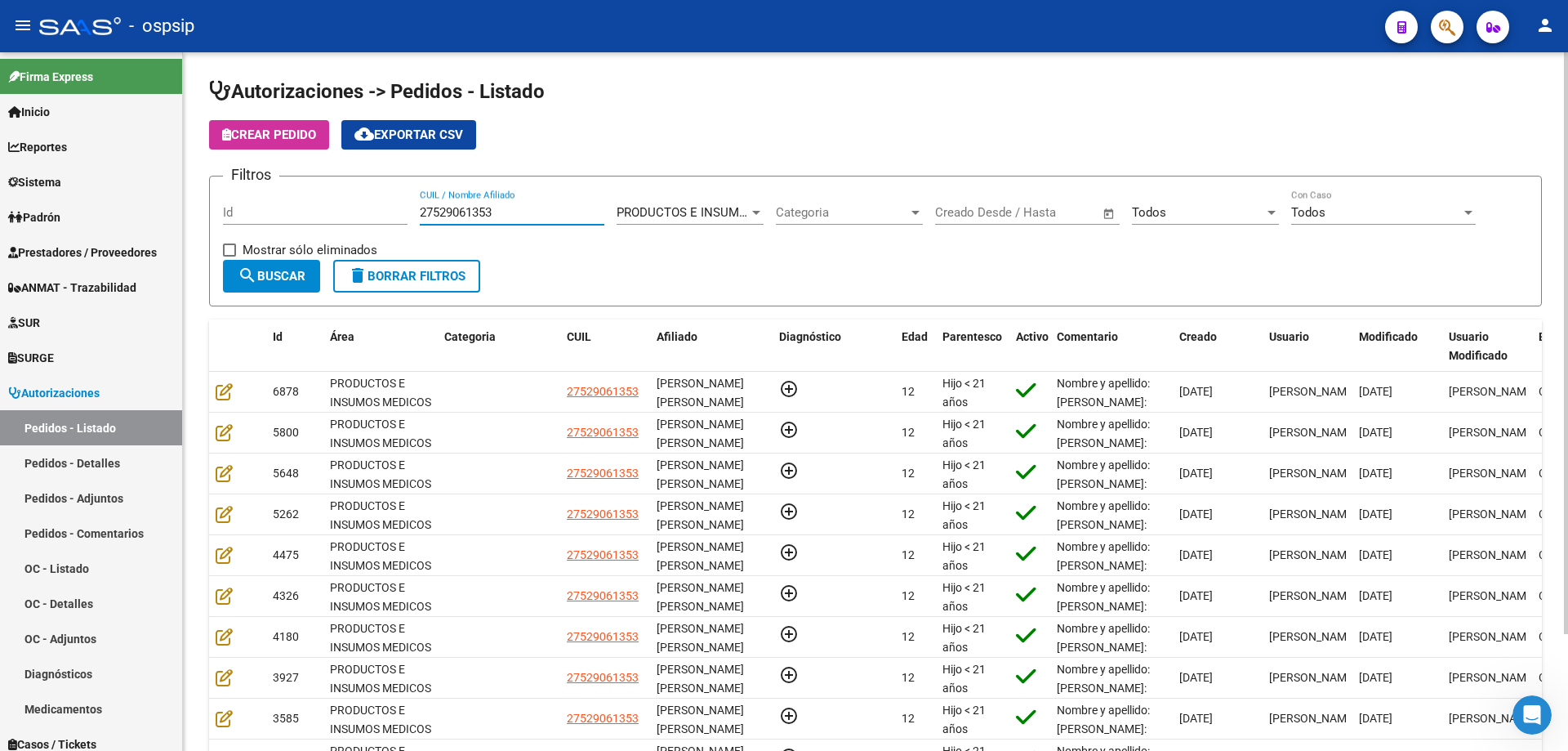
click at [487, 217] on input "27529061353" at bounding box center [512, 212] width 185 height 15
click at [288, 151] on app-list-header "Autorizaciones -> Pedidos - Listado Crear Pedido cloud_download Exportar CSV Fi…" at bounding box center [875, 192] width 1332 height 228
click at [290, 138] on span "Crear Pedido" at bounding box center [269, 135] width 94 height 15
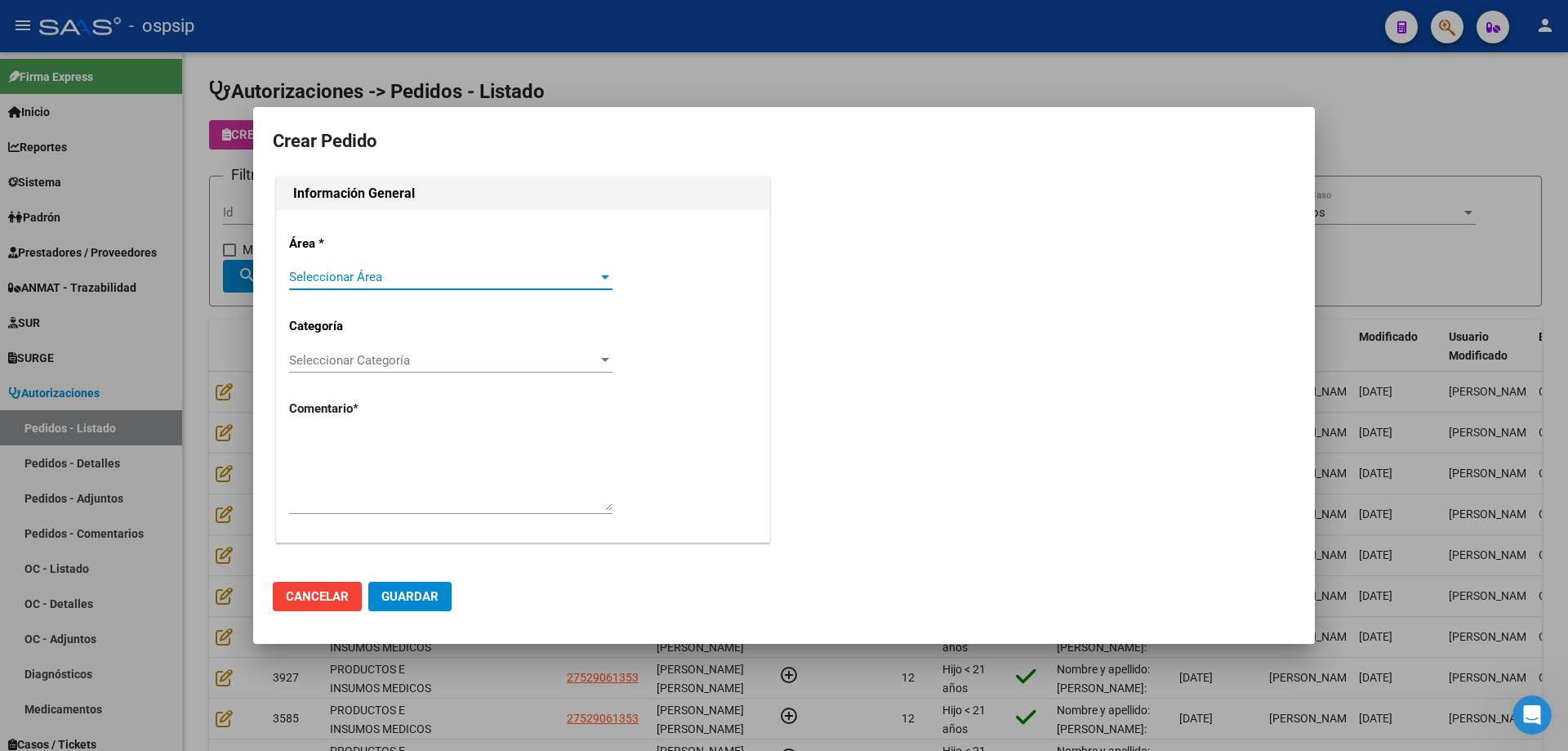
click at [589, 284] on span "Seleccionar Área" at bounding box center [443, 277] width 309 height 15
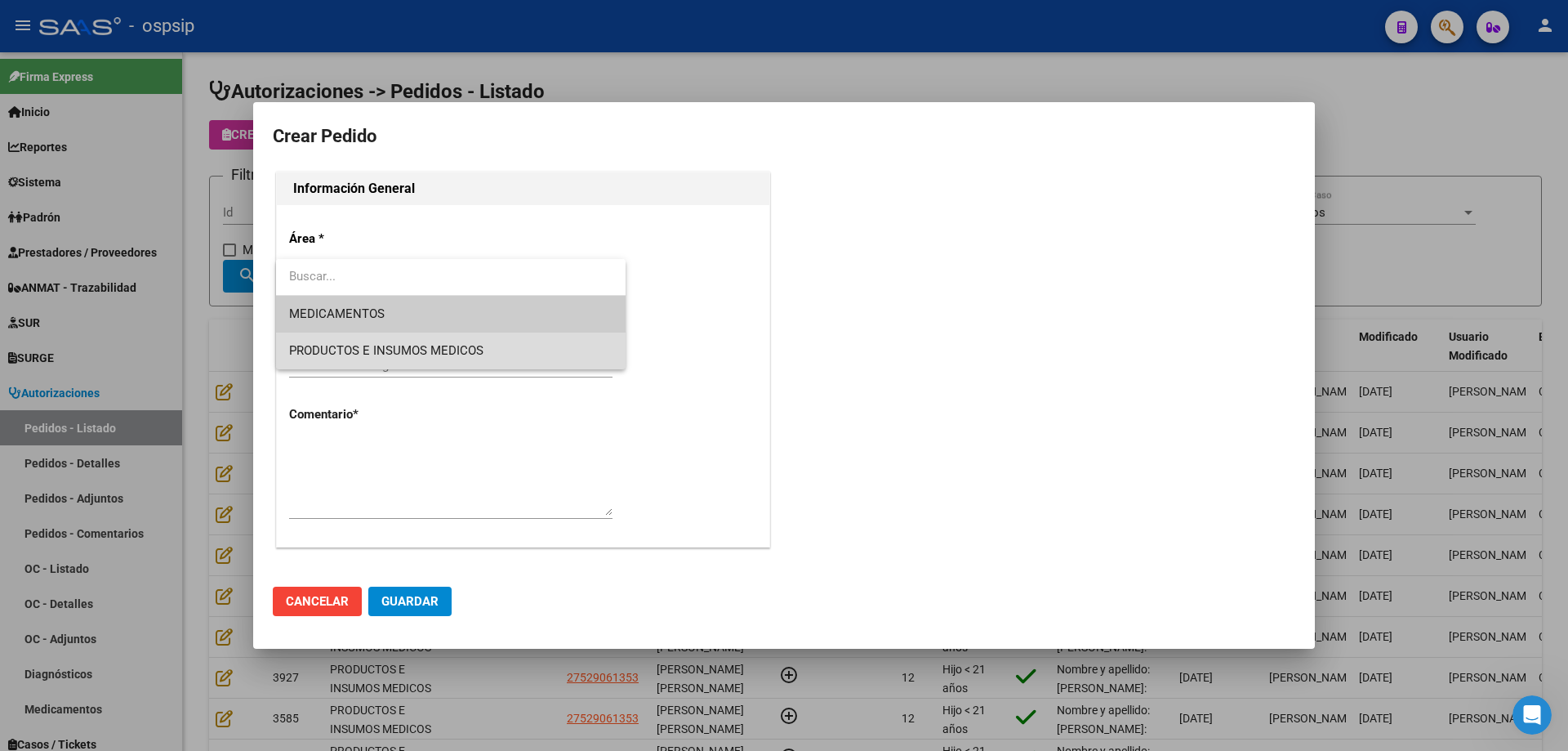
click at [493, 352] on span "PRODUCTOS E INSUMOS MEDICOS" at bounding box center [451, 351] width 323 height 37
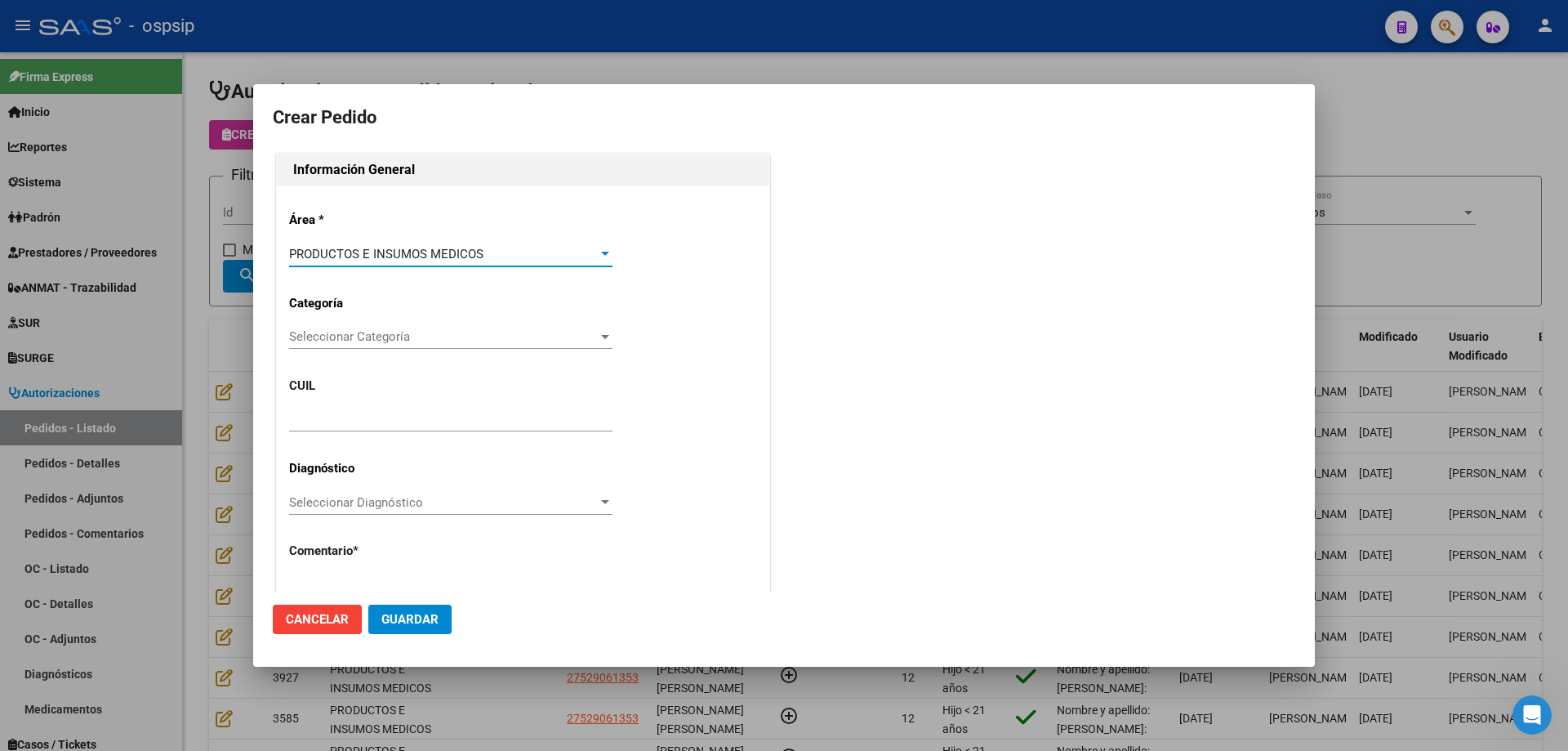
click at [480, 354] on div "Seleccionar Categoría Seleccionar Categoría" at bounding box center [451, 345] width 323 height 40
click at [478, 342] on span "Seleccionar Categoría" at bounding box center [443, 336] width 309 height 15
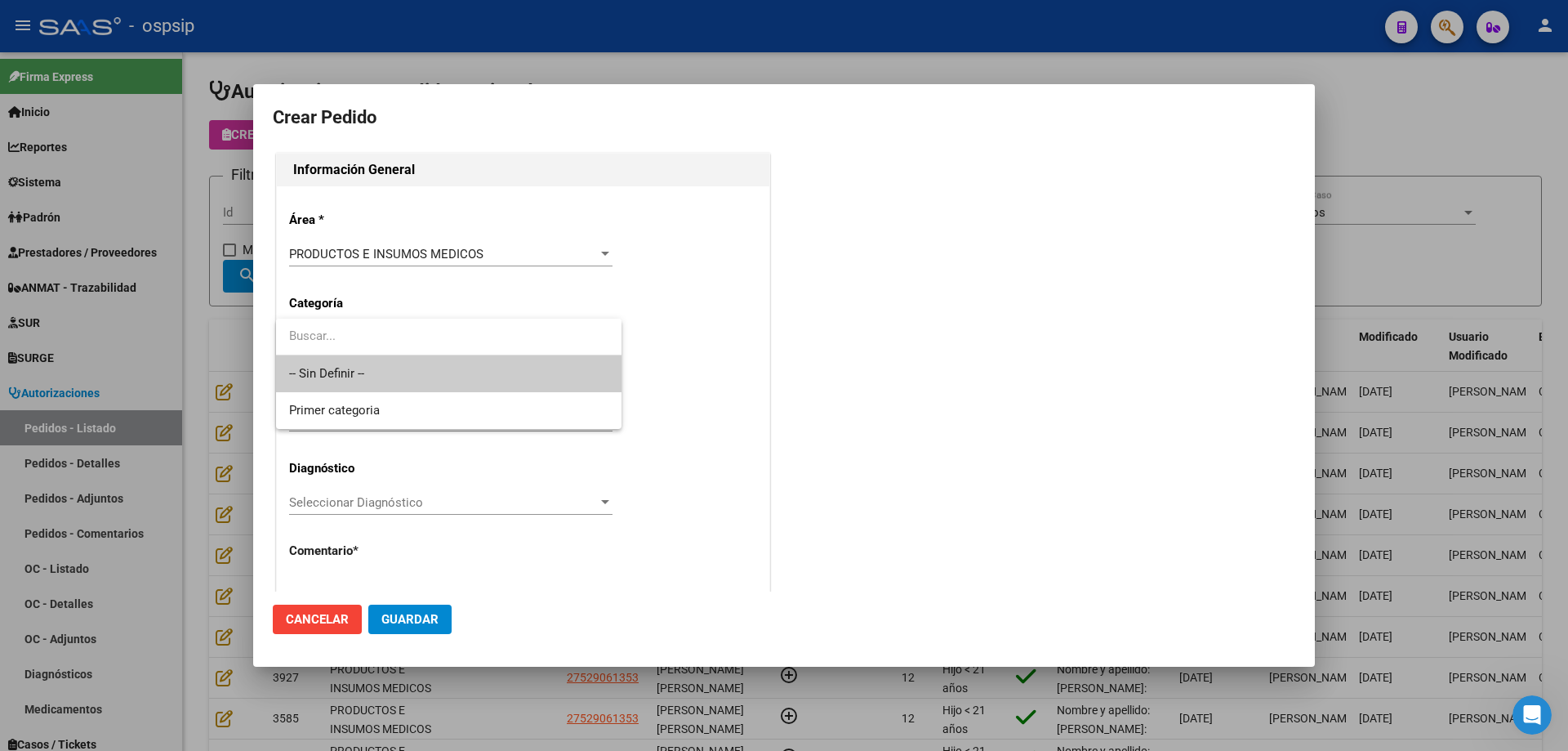
click at [452, 376] on span "-- Sin Definir --" at bounding box center [448, 374] width 319 height 37
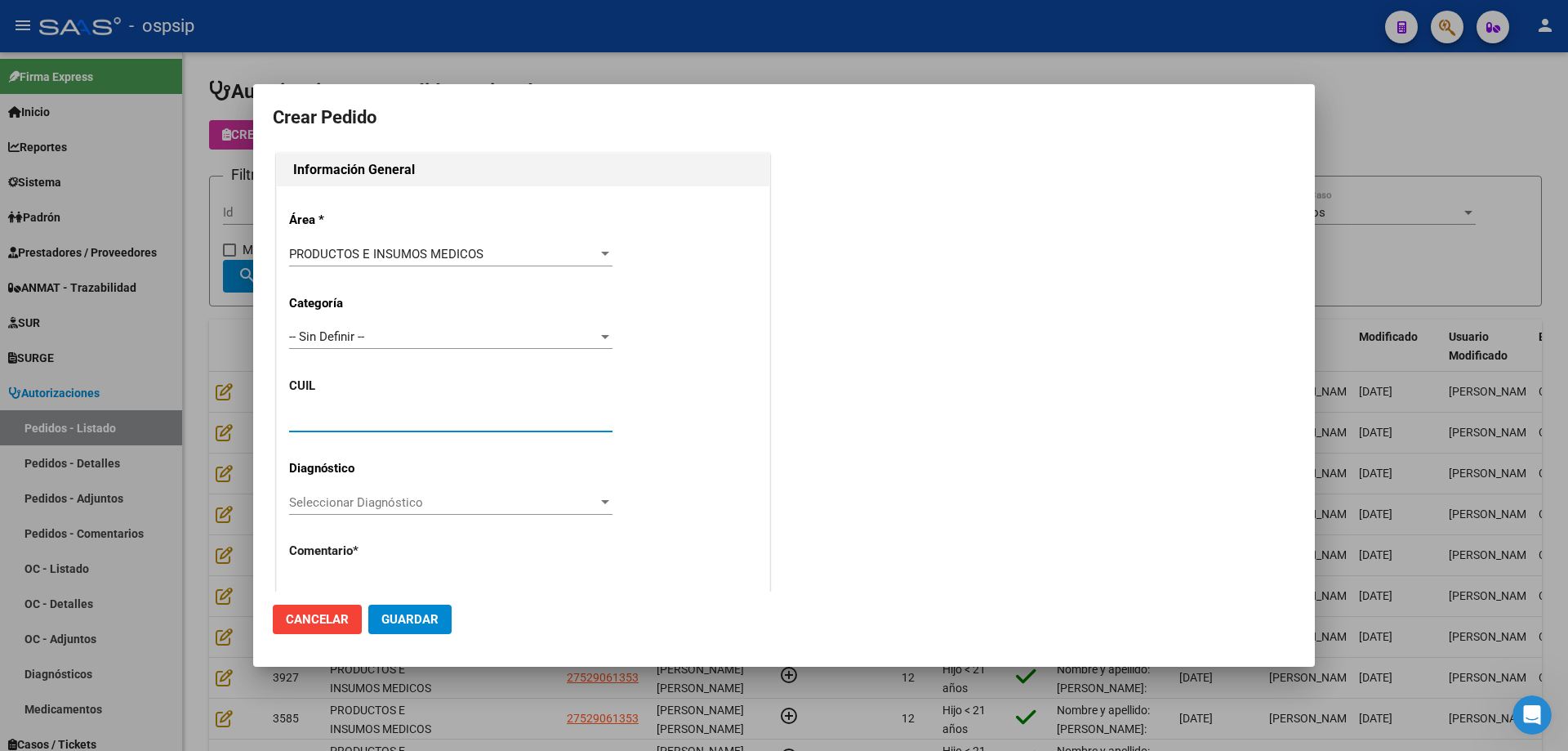
paste input "27-52906135-3"
type input "27-52906135-3"
type input "[PERSON_NAME]"
type input "FGAAMLUMO07012013"
type input "Santa Fe, [GEOGRAPHIC_DATA], [PERSON_NAME] 3512, Departamento: CAS"
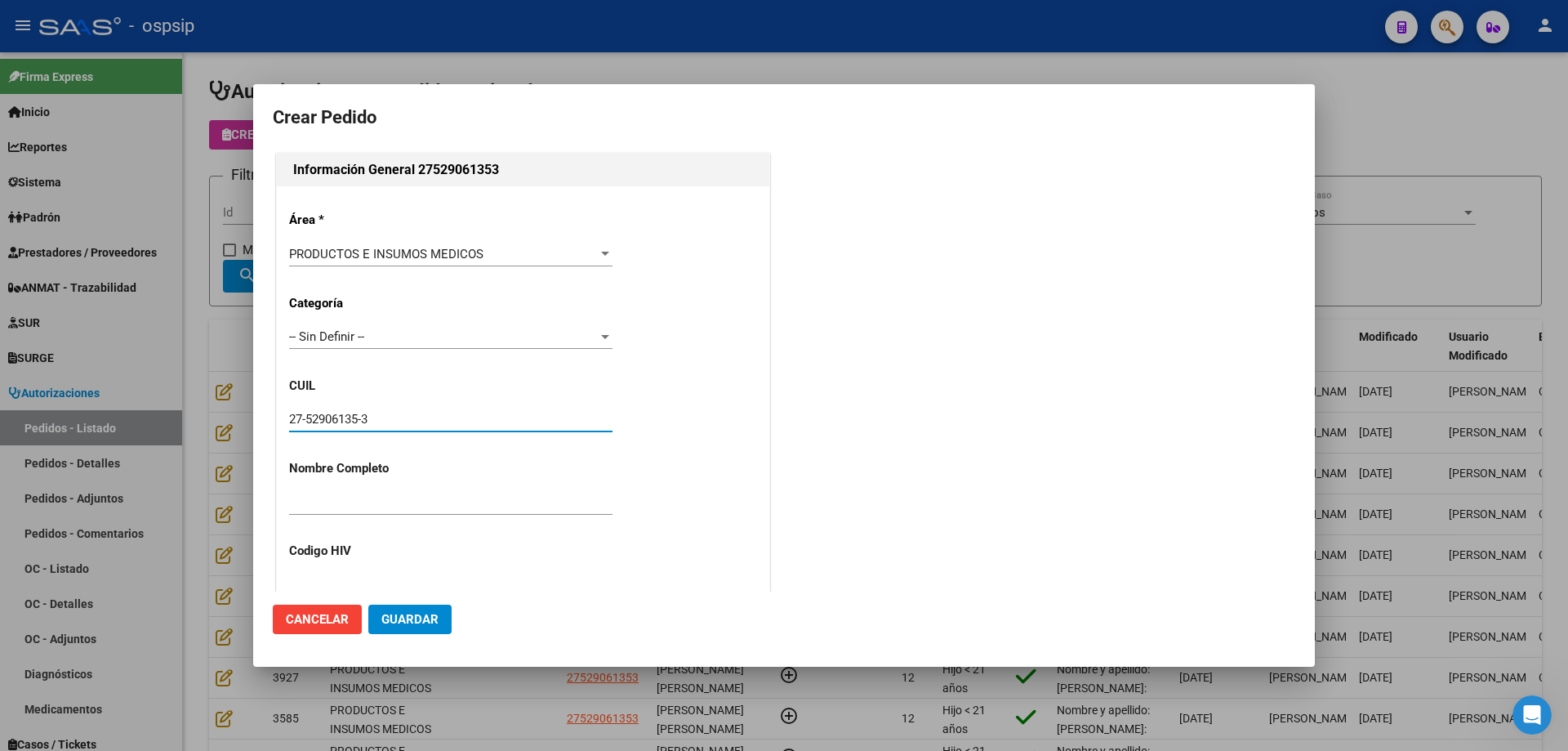
type input "Particular: 3416414433"
type input "[PERSON_NAME] [PERSON_NAME]"
type input "SANTA FE, [GEOGRAPHIC_DATA], [PERSON_NAME] 3512"
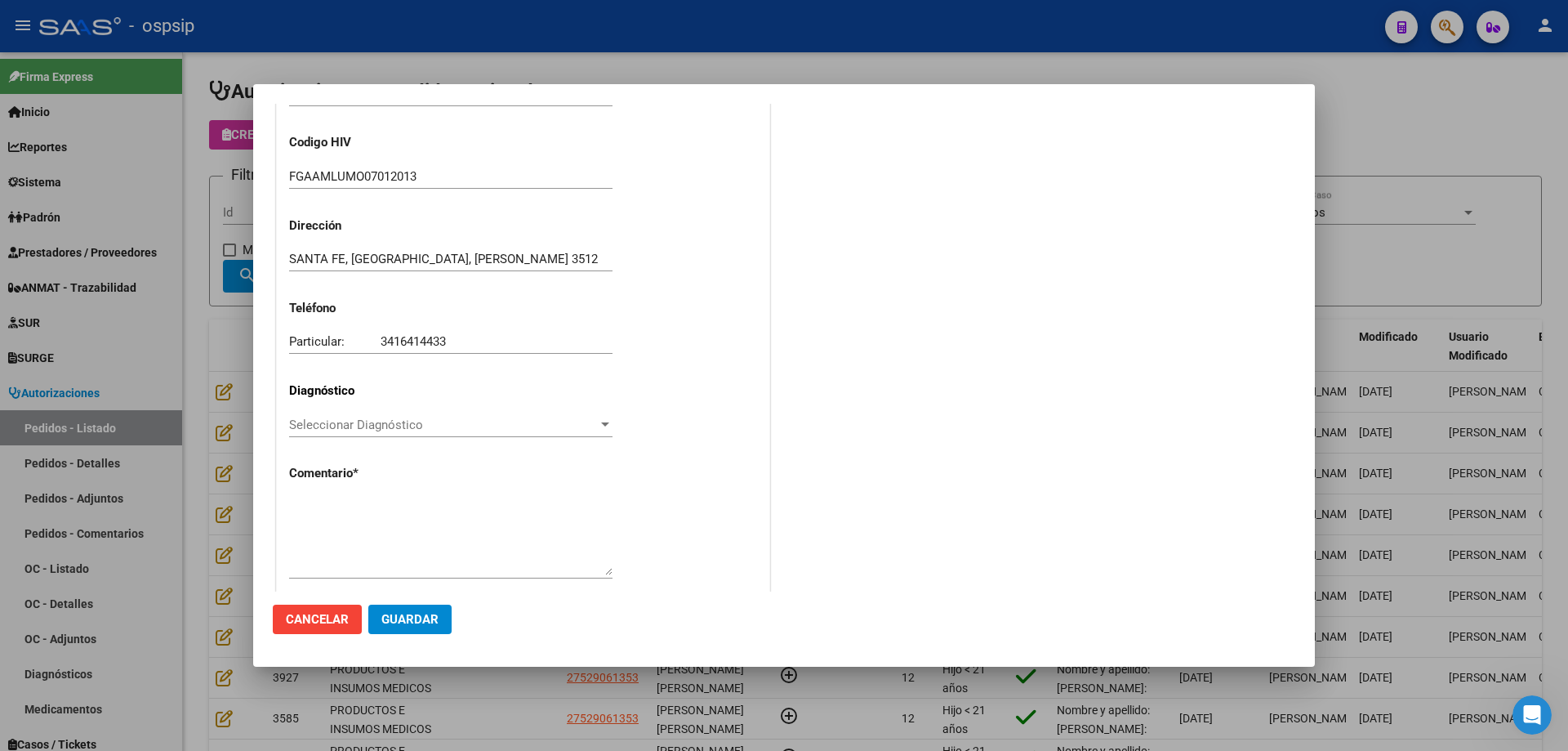
type input "27-52906135-3"
click at [493, 515] on textarea at bounding box center [451, 536] width 323 height 77
type textarea "n"
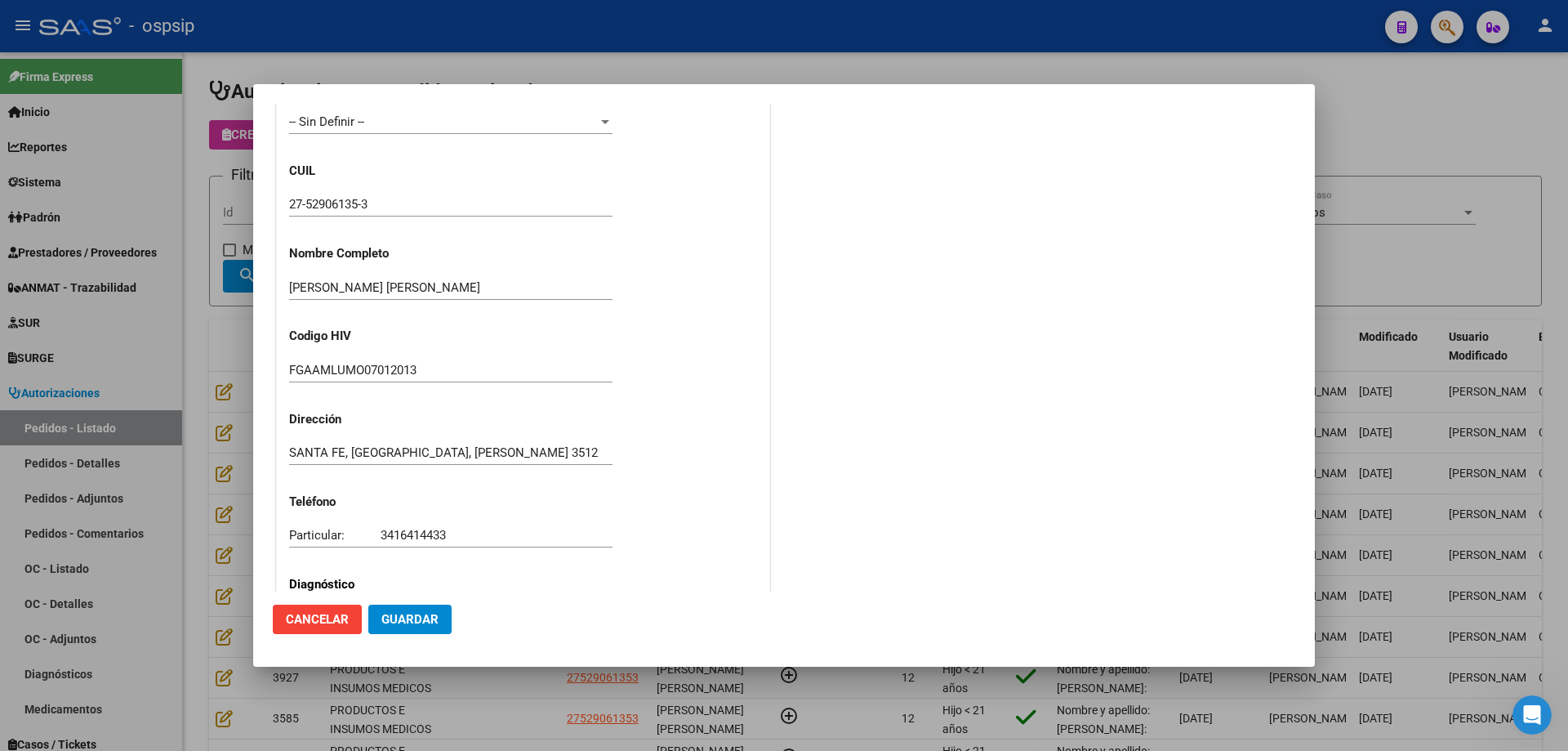
scroll to position [183, 0]
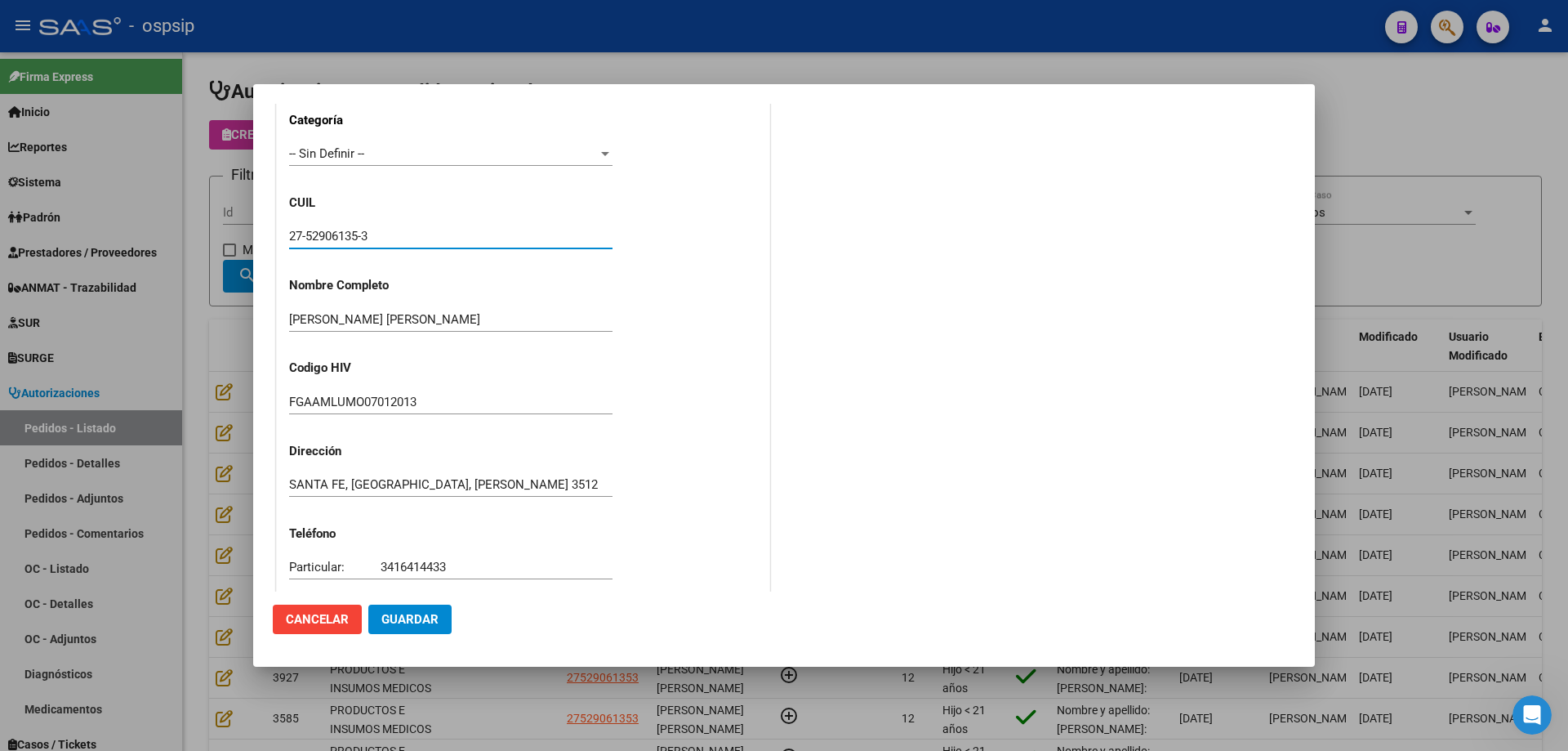
click at [323, 234] on input "27-52906135-3" at bounding box center [451, 236] width 323 height 15
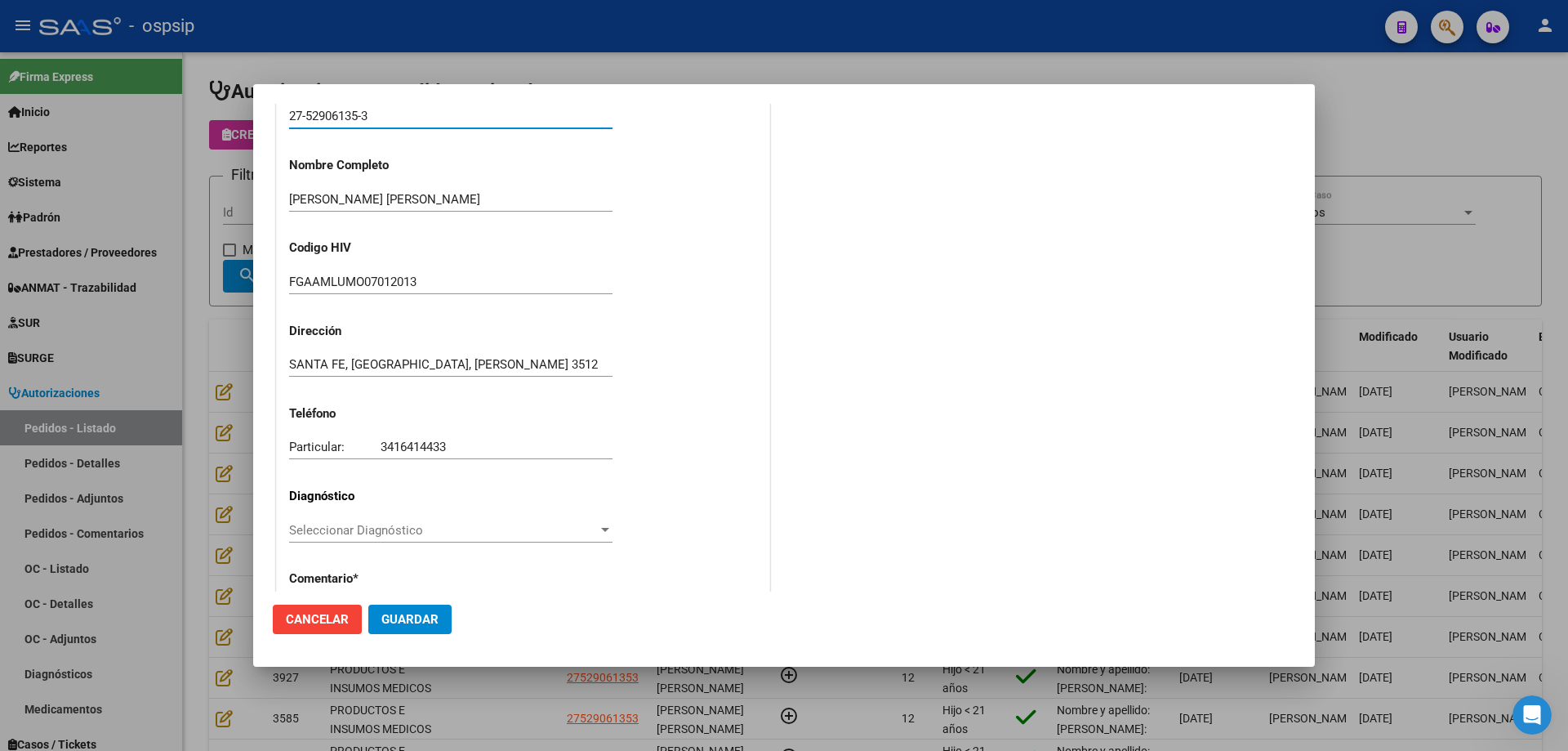
scroll to position [450, 0]
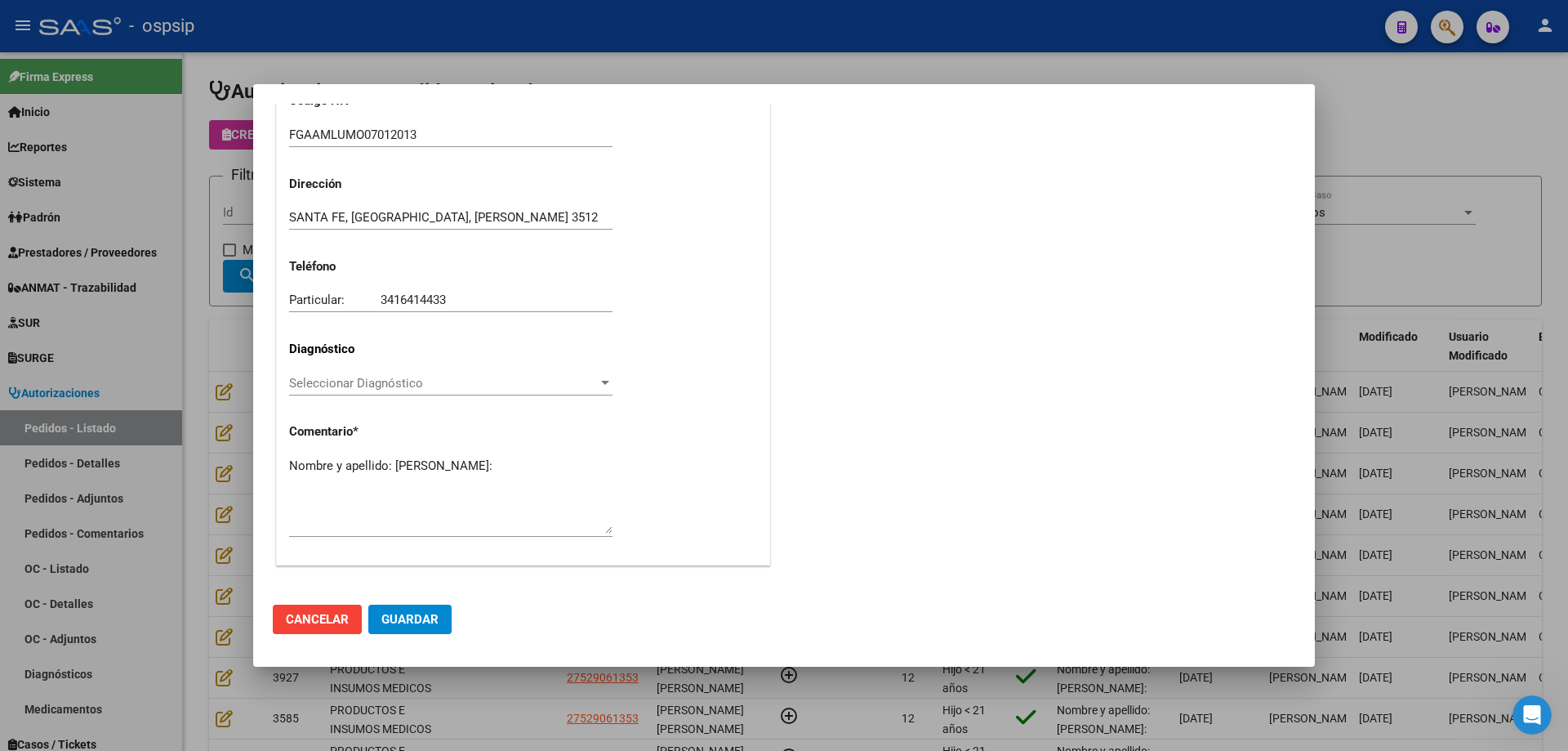
click at [351, 479] on textarea "Nombre y apellido: [PERSON_NAME]:" at bounding box center [451, 494] width 323 height 77
paste textarea "52906135"
type textarea "Nombre y apellido: [PERSON_NAME]:52906135"
click at [439, 613] on button "Guardar" at bounding box center [410, 618] width 83 height 29
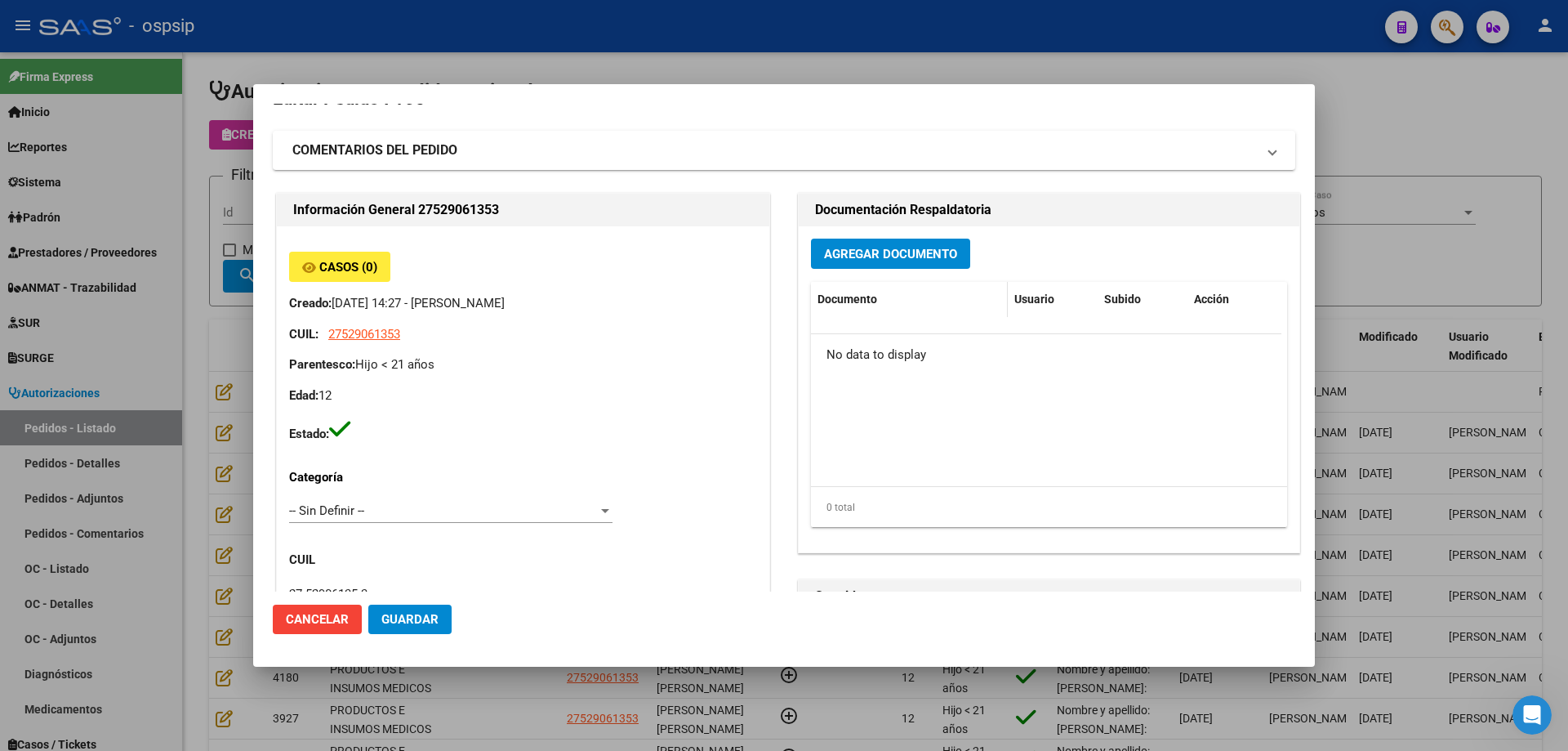
scroll to position [0, 0]
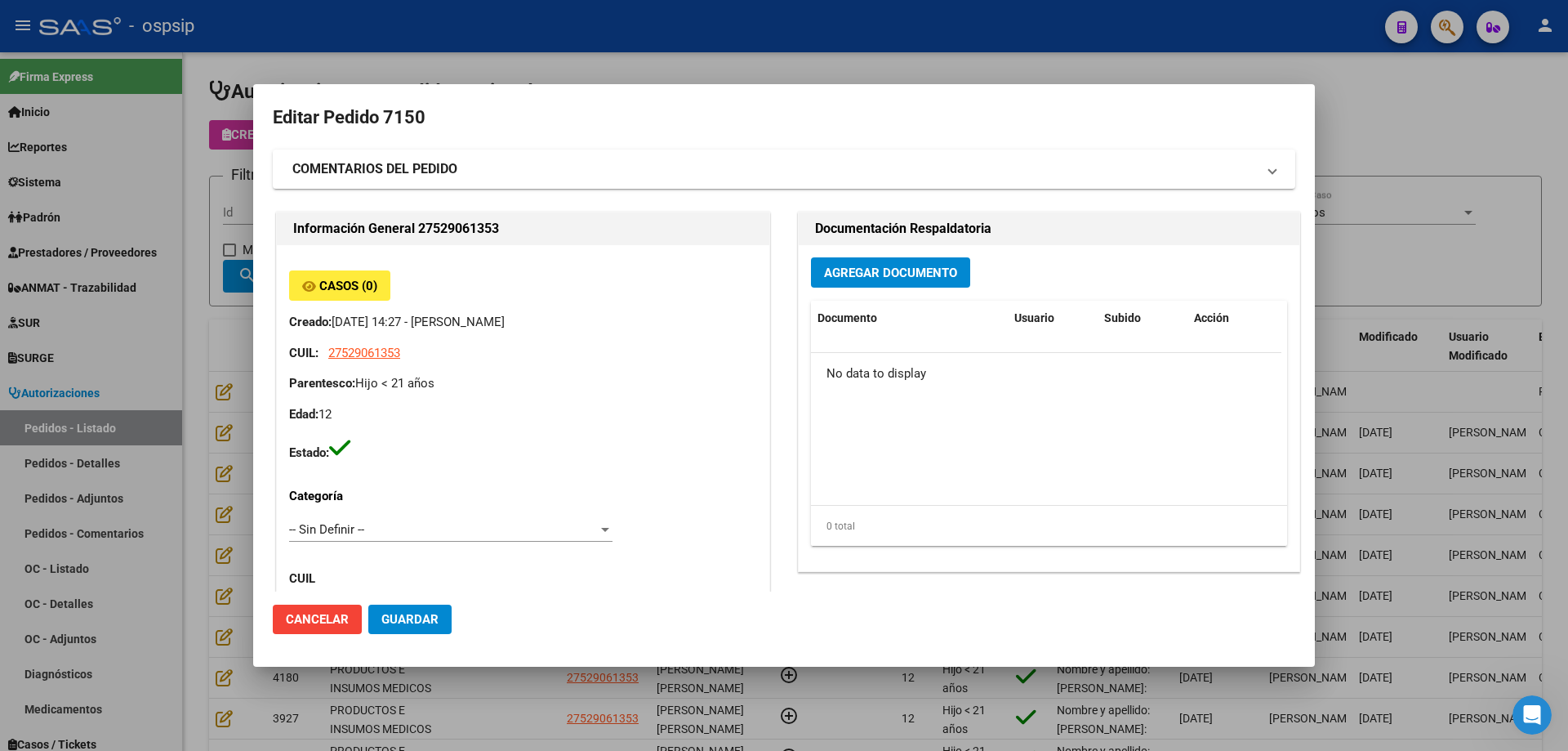
click at [867, 286] on button "Agregar Documento" at bounding box center [889, 273] width 159 height 30
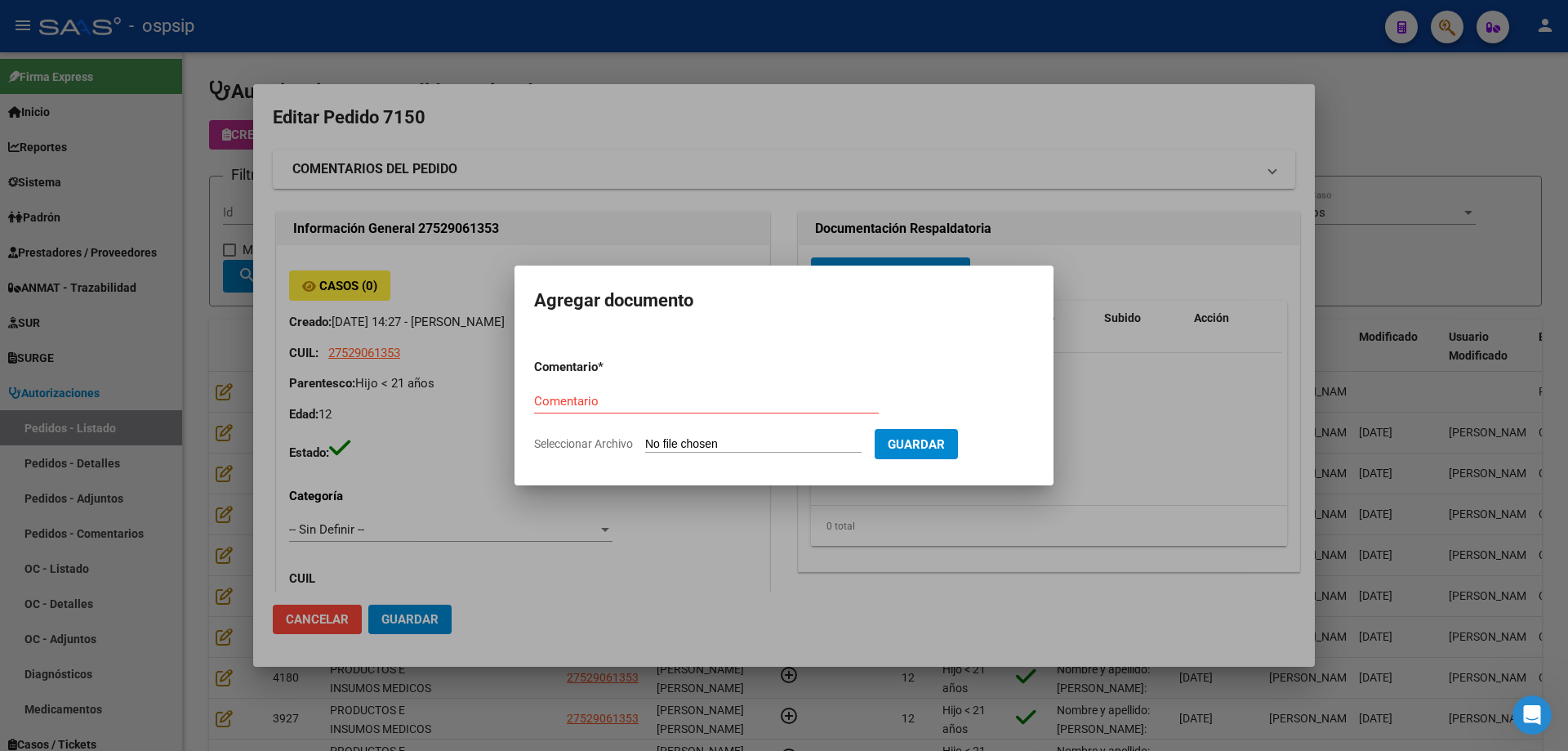
click at [752, 439] on input "Seleccionar Archivo" at bounding box center [753, 445] width 216 height 16
type input "C:\fakepath\pedido [PERSON_NAME].jpg"
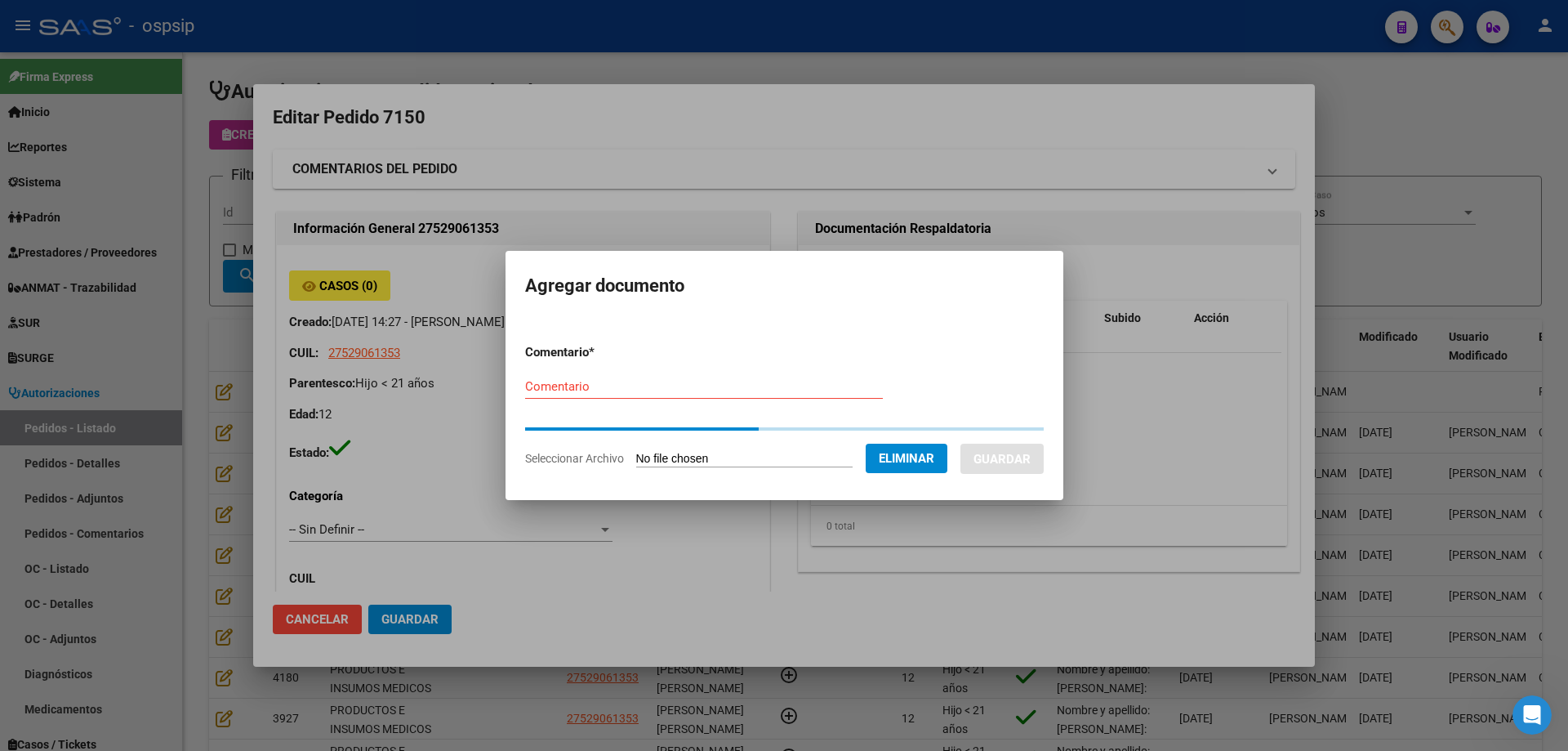
drag, startPoint x: 599, startPoint y: 397, endPoint x: 609, endPoint y: 391, distance: 11.7
click at [600, 397] on div "Comentario" at bounding box center [703, 386] width 358 height 25
click at [609, 391] on div "Comentario" at bounding box center [703, 386] width 358 height 25
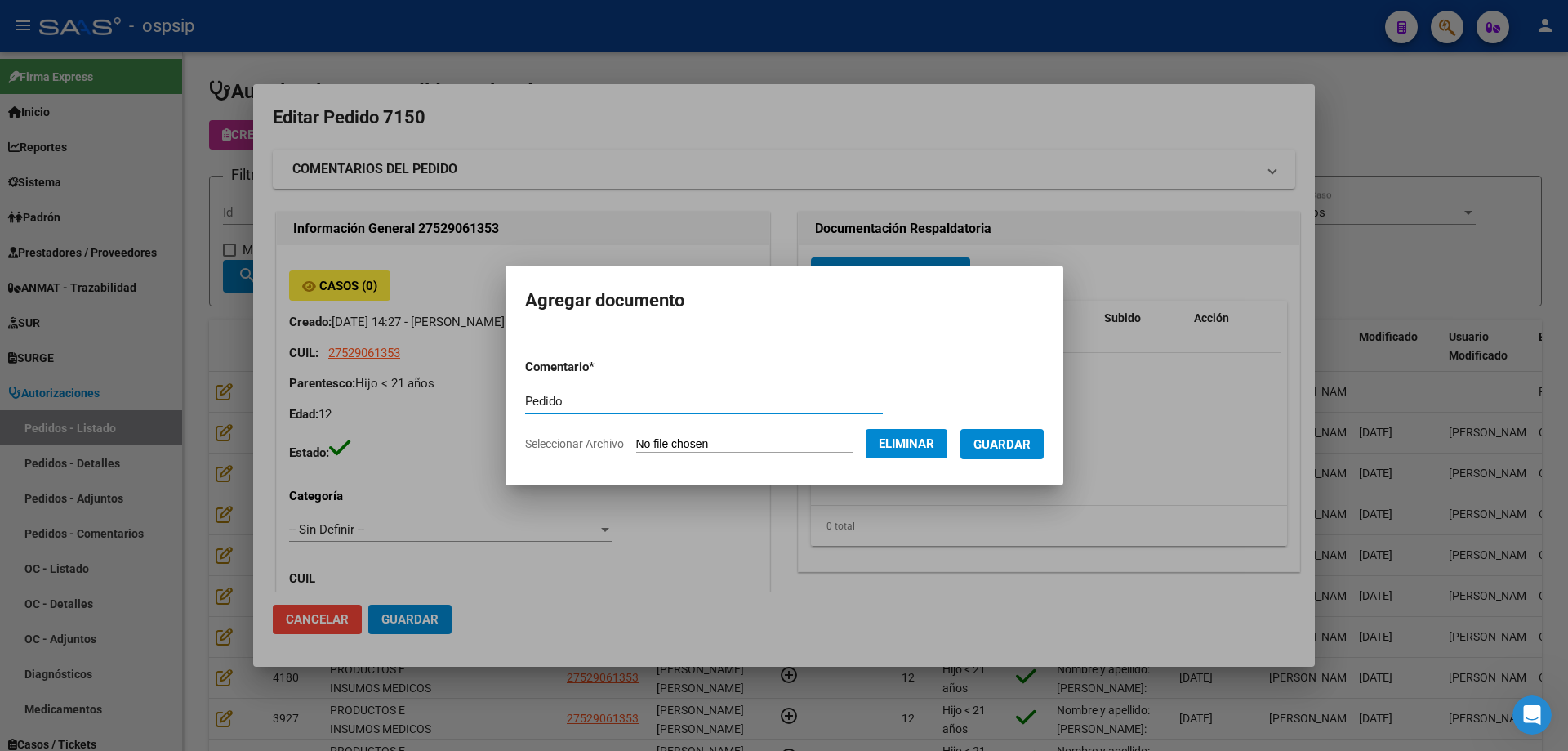
type input "Pedido"
click at [1006, 448] on span "Guardar" at bounding box center [1001, 444] width 57 height 15
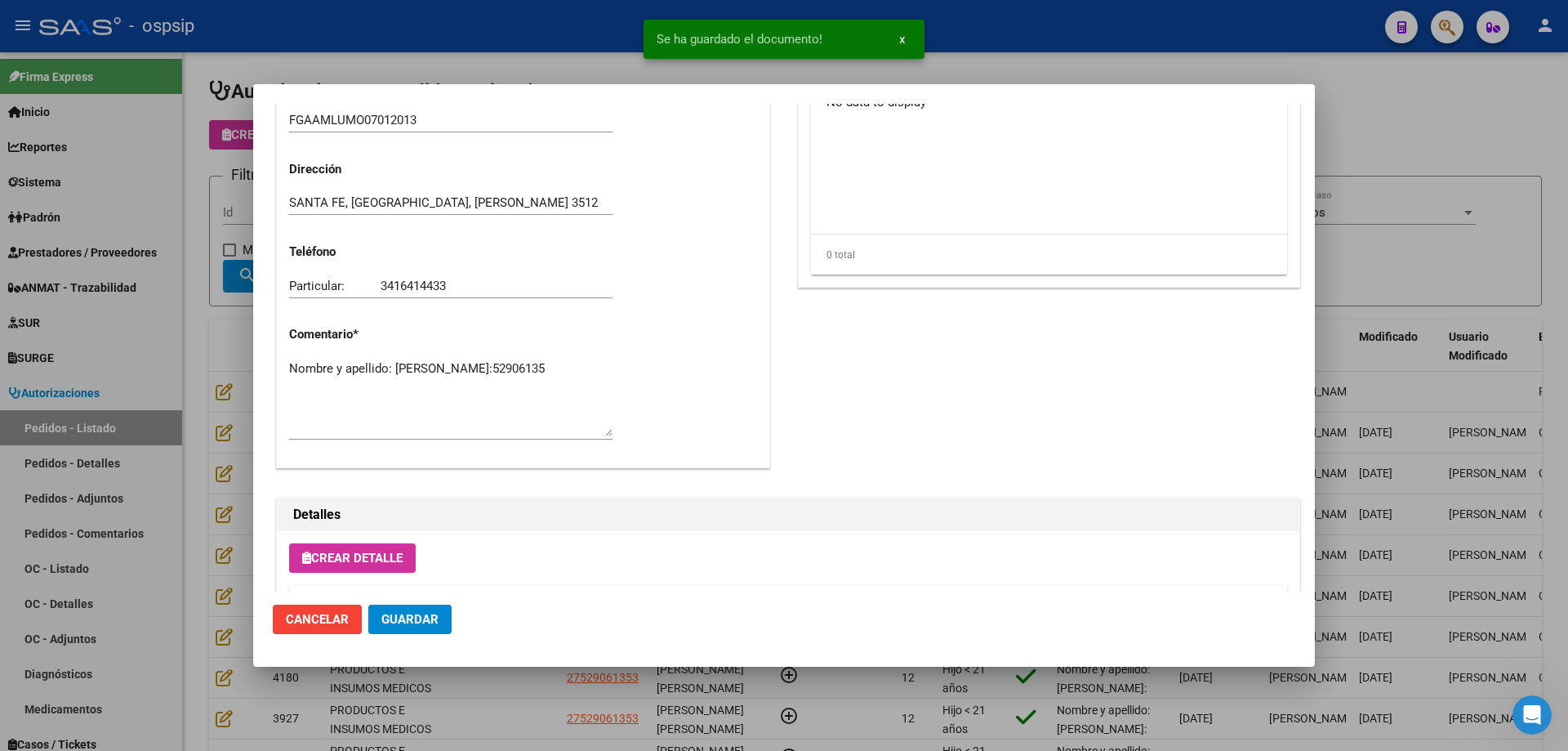
scroll to position [817, 0]
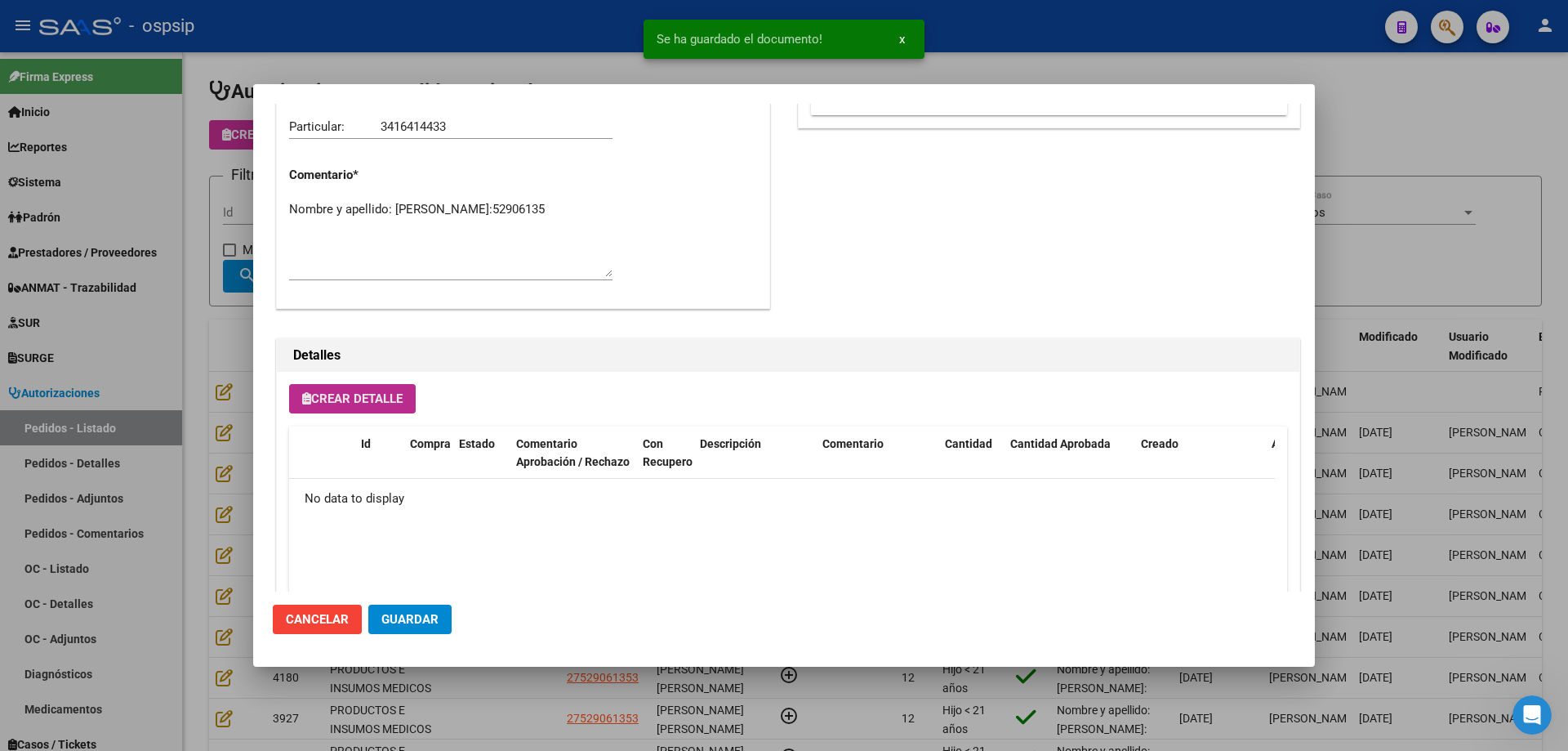
click at [318, 397] on span "Crear Detalle" at bounding box center [352, 398] width 100 height 15
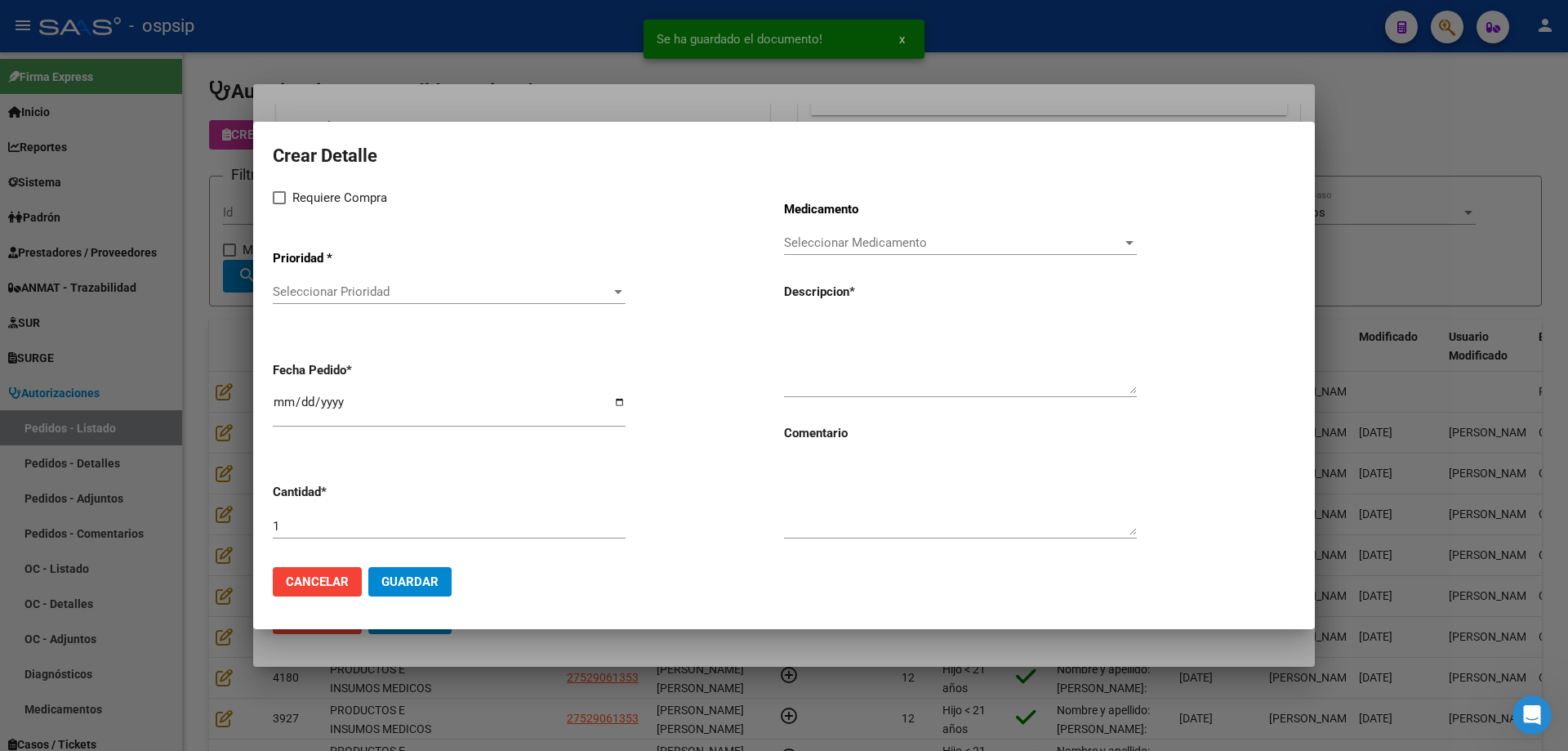
click at [419, 295] on span "Seleccionar Prioridad" at bounding box center [441, 291] width 338 height 15
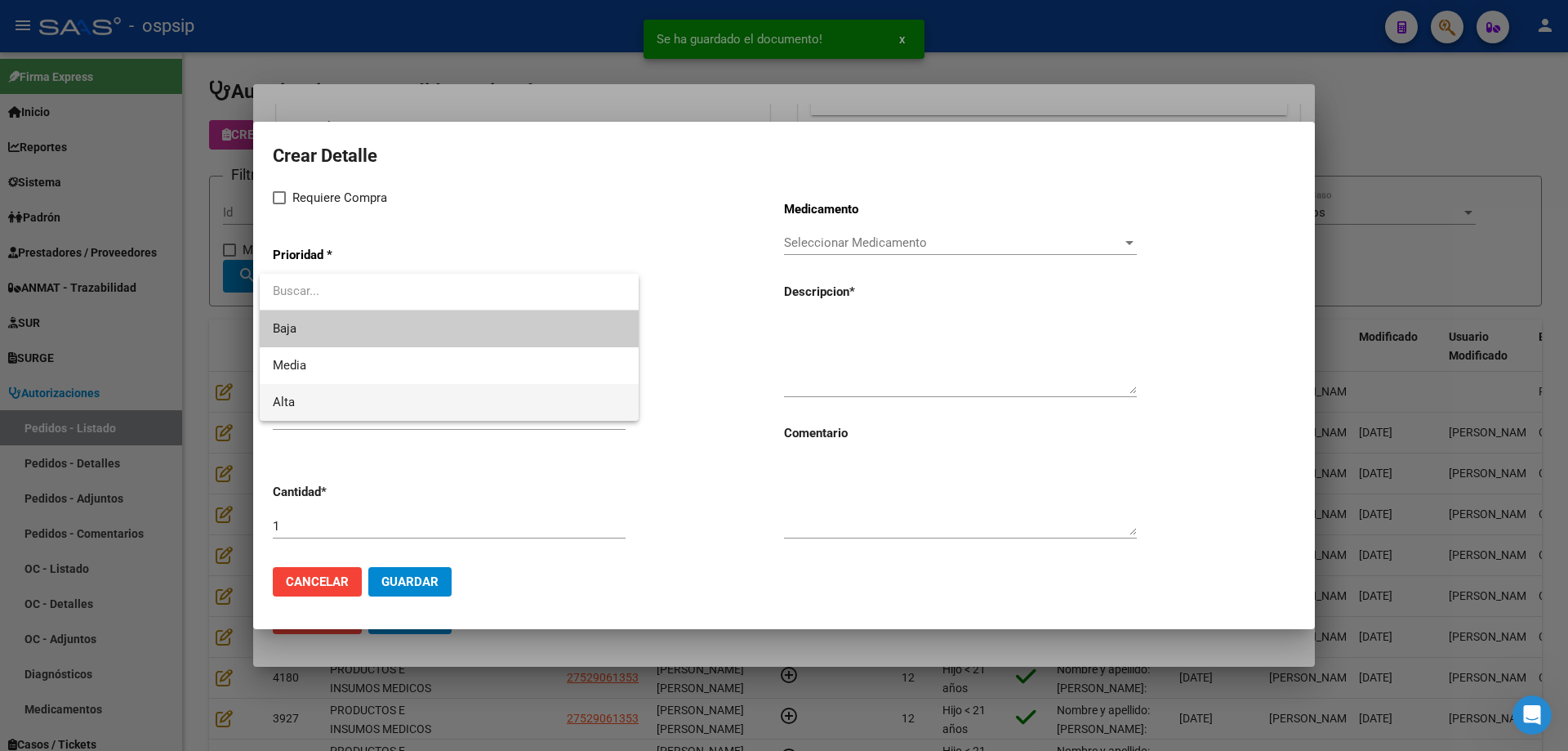
click at [350, 400] on span "Alta" at bounding box center [448, 403] width 352 height 37
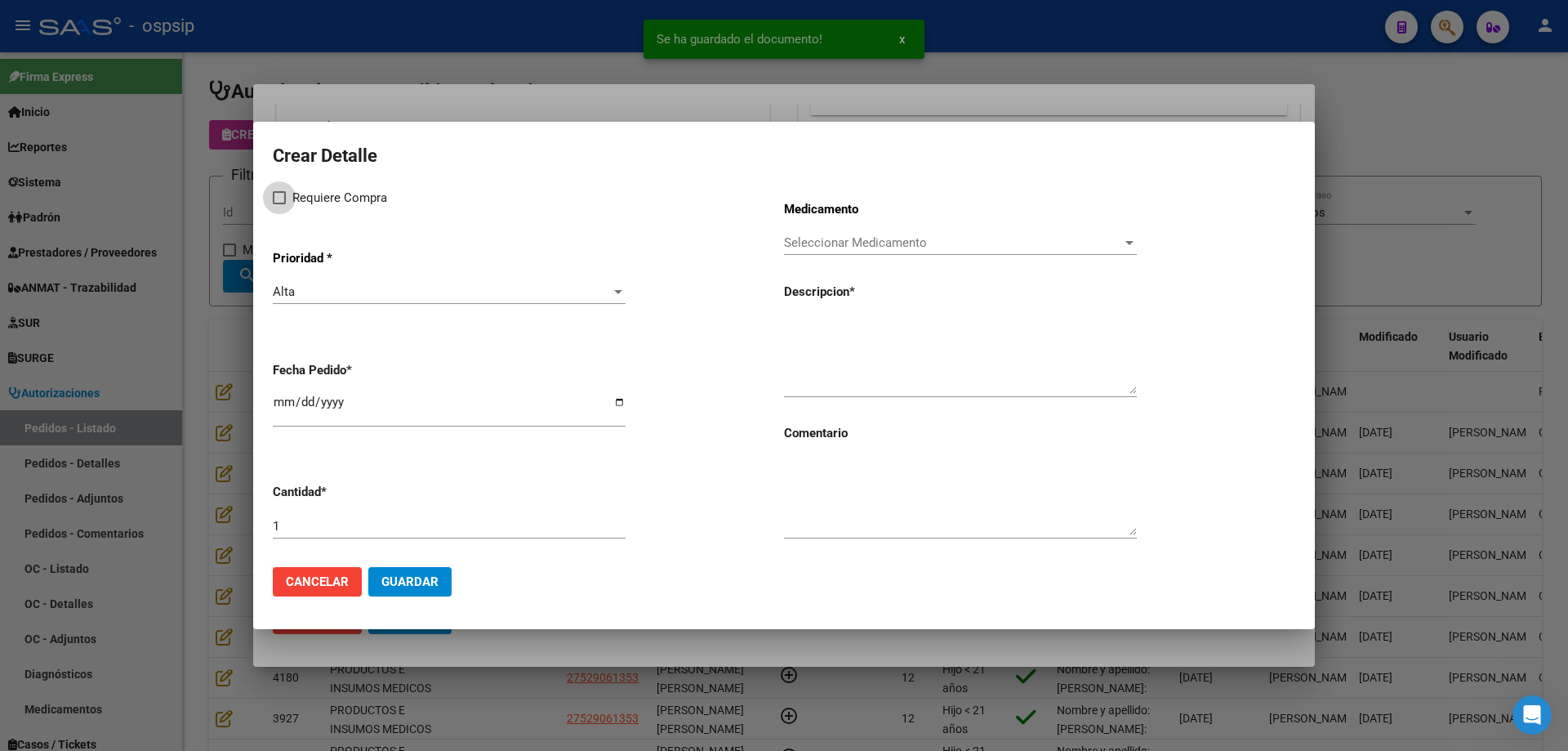
click at [282, 200] on span at bounding box center [279, 197] width 13 height 13
click at [279, 204] on input "Requiere Compra" at bounding box center [279, 204] width 1 height 1
checkbox input "true"
click at [782, 239] on app-drop-down-list "Prioridad * Alta Seleccionar Prioridad" at bounding box center [528, 278] width 512 height 83
click at [825, 258] on div "Seleccionar Medicamento Seleccionar Medicamento" at bounding box center [960, 251] width 352 height 40
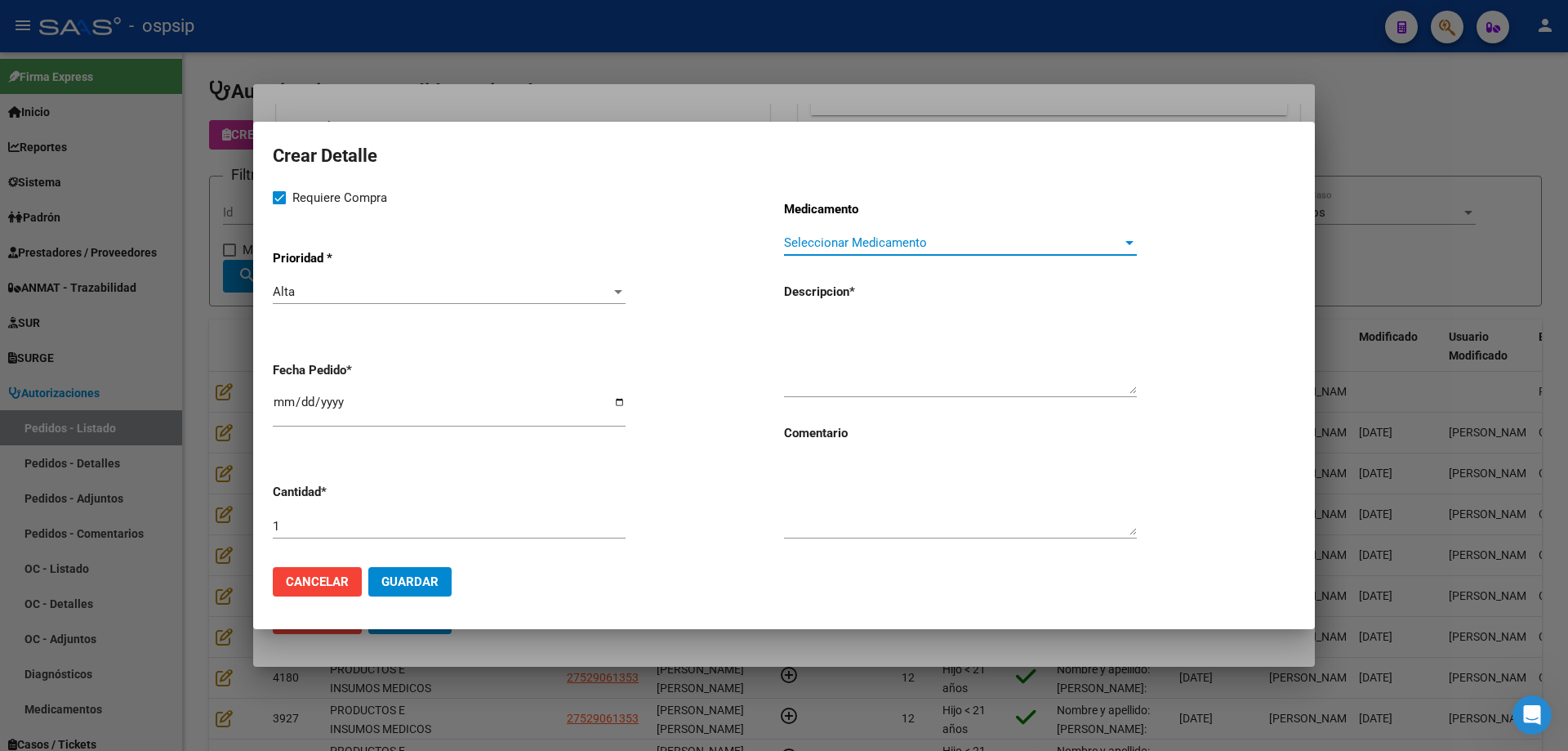
click at [827, 249] on span "Seleccionar Medicamento" at bounding box center [953, 243] width 338 height 15
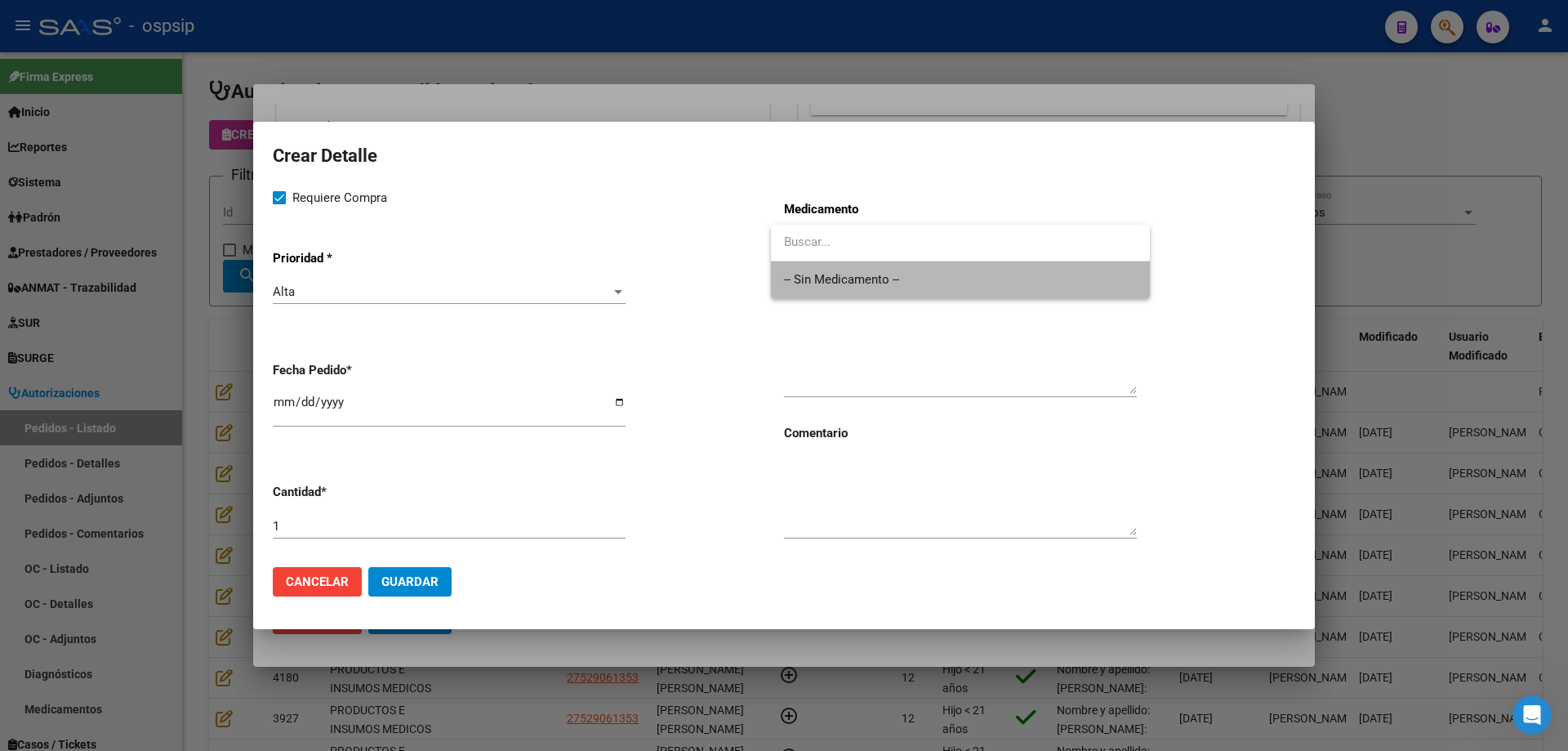
click at [821, 285] on span "-- Sin Medicamento --" at bounding box center [960, 280] width 352 height 37
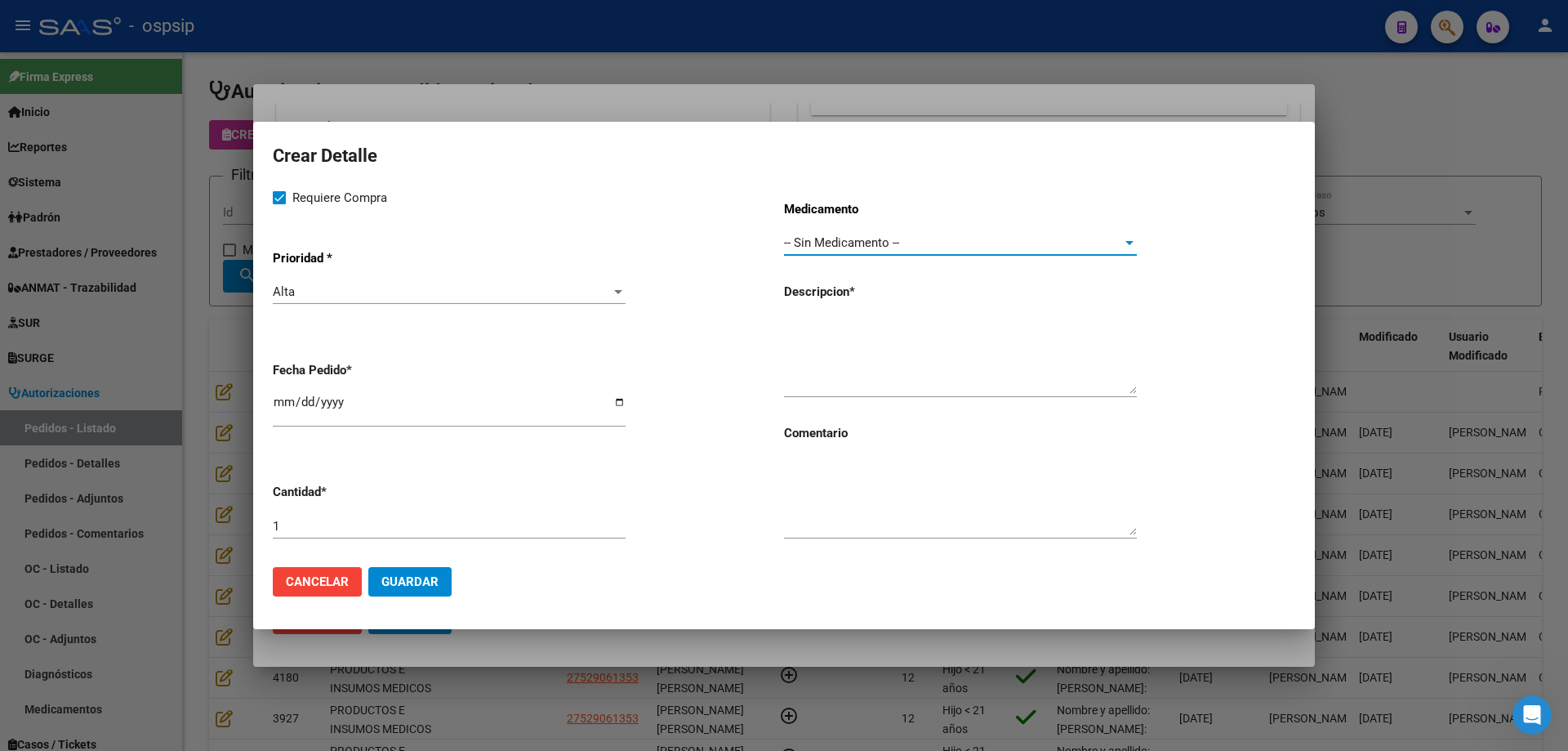
click at [284, 396] on input "[DATE]" at bounding box center [448, 409] width 352 height 26
type input "[DATE]"
click at [817, 308] on div "Medicamento -- Sin Medicamento -- Seleccionar Medicamento Descripcion * Comenta…" at bounding box center [1040, 371] width 512 height 366
click at [827, 332] on textarea at bounding box center [960, 354] width 352 height 77
type textarea "Sondas coloplast Codigo 28410"
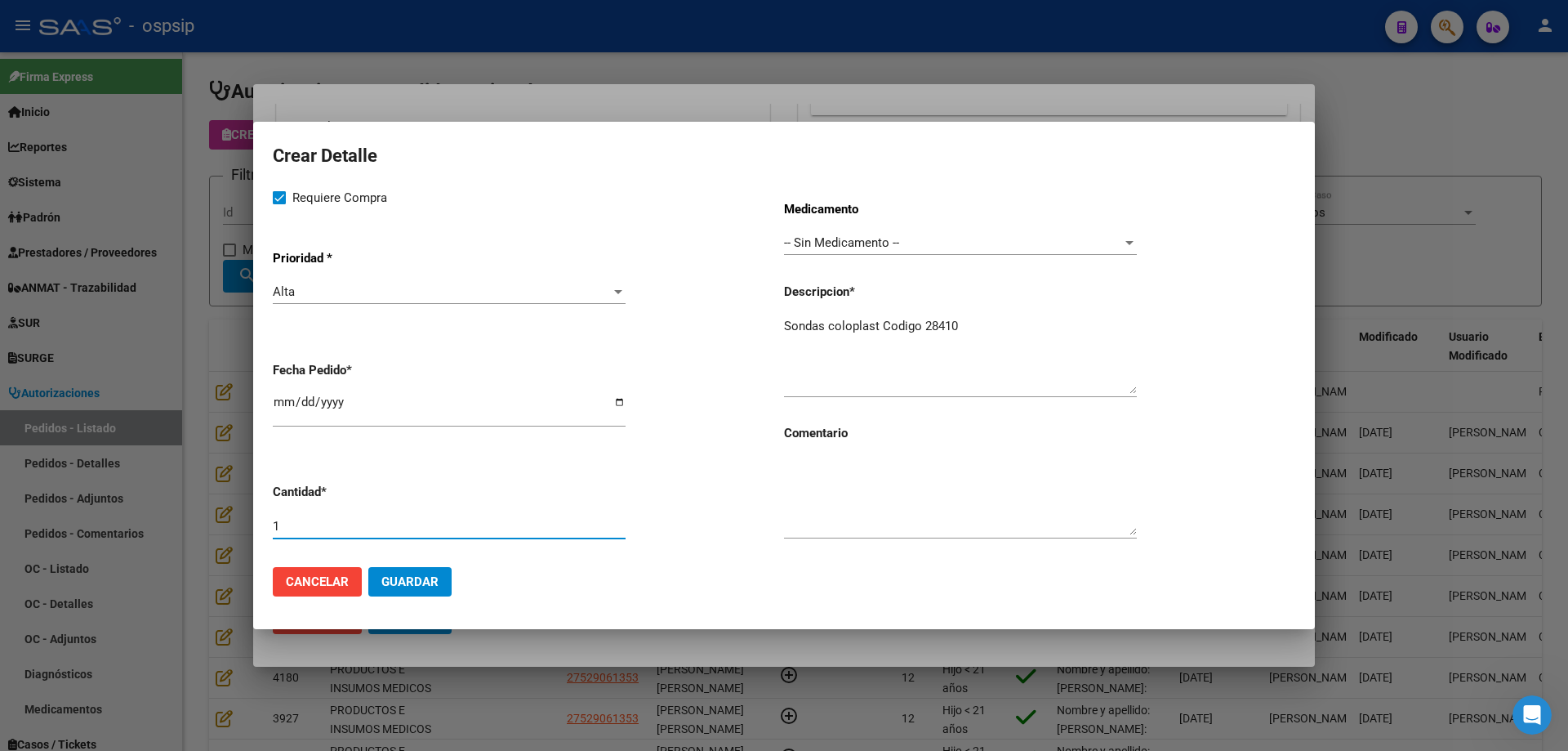
click at [385, 521] on input "1" at bounding box center [448, 526] width 352 height 15
type input "180"
click at [978, 322] on textarea "Sondas coloplast Código 28410" at bounding box center [960, 354] width 352 height 77
type textarea "Sondas coloplast Código 28410"
click at [435, 593] on button "Guardar" at bounding box center [410, 581] width 83 height 29
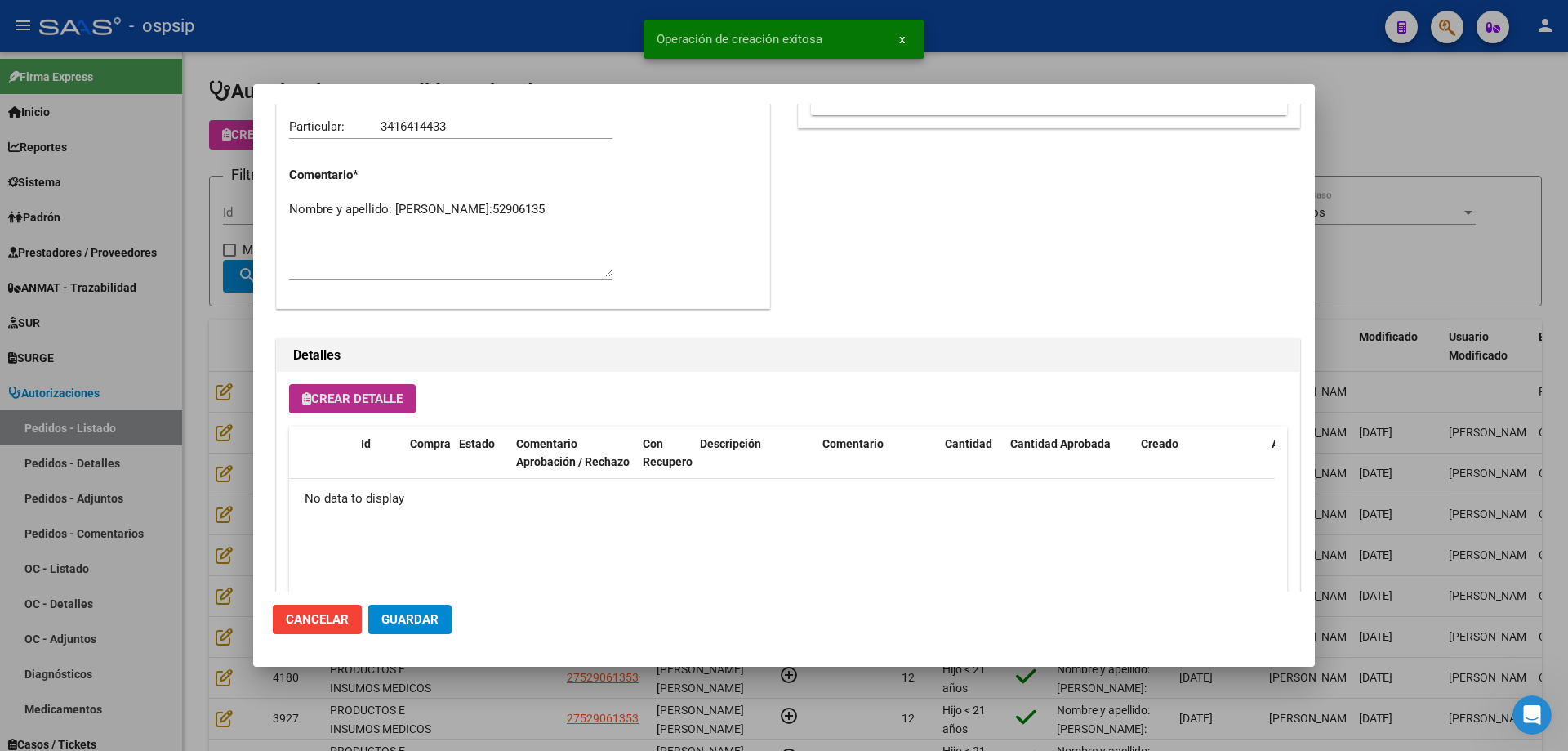
scroll to position [847, 0]
click at [434, 616] on span "Guardar" at bounding box center [410, 619] width 57 height 15
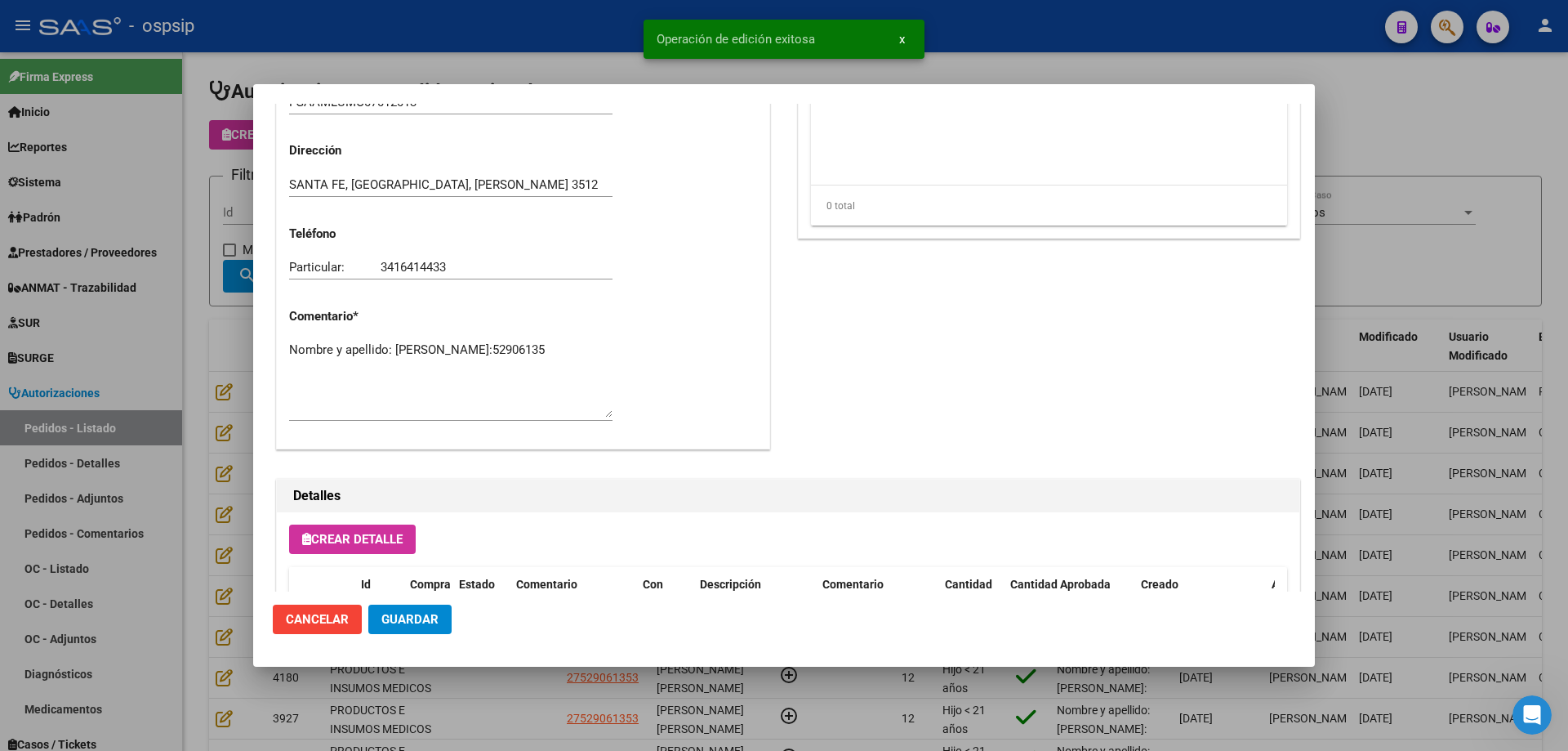
scroll to position [684, 0]
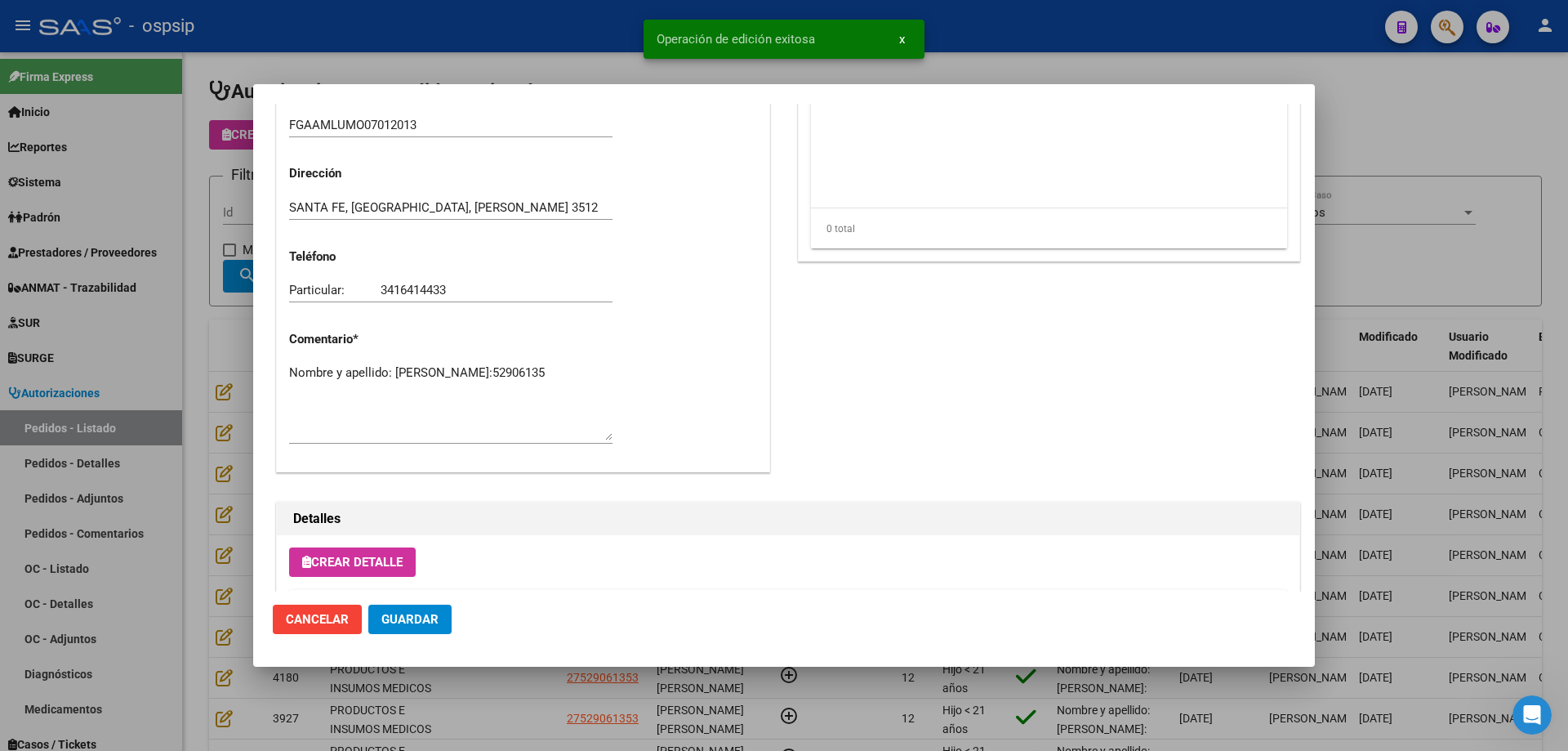
click at [349, 397] on textarea "Nombre y apellido: [PERSON_NAME]:52906135" at bounding box center [451, 401] width 323 height 77
click at [236, 192] on div at bounding box center [784, 376] width 1568 height 751
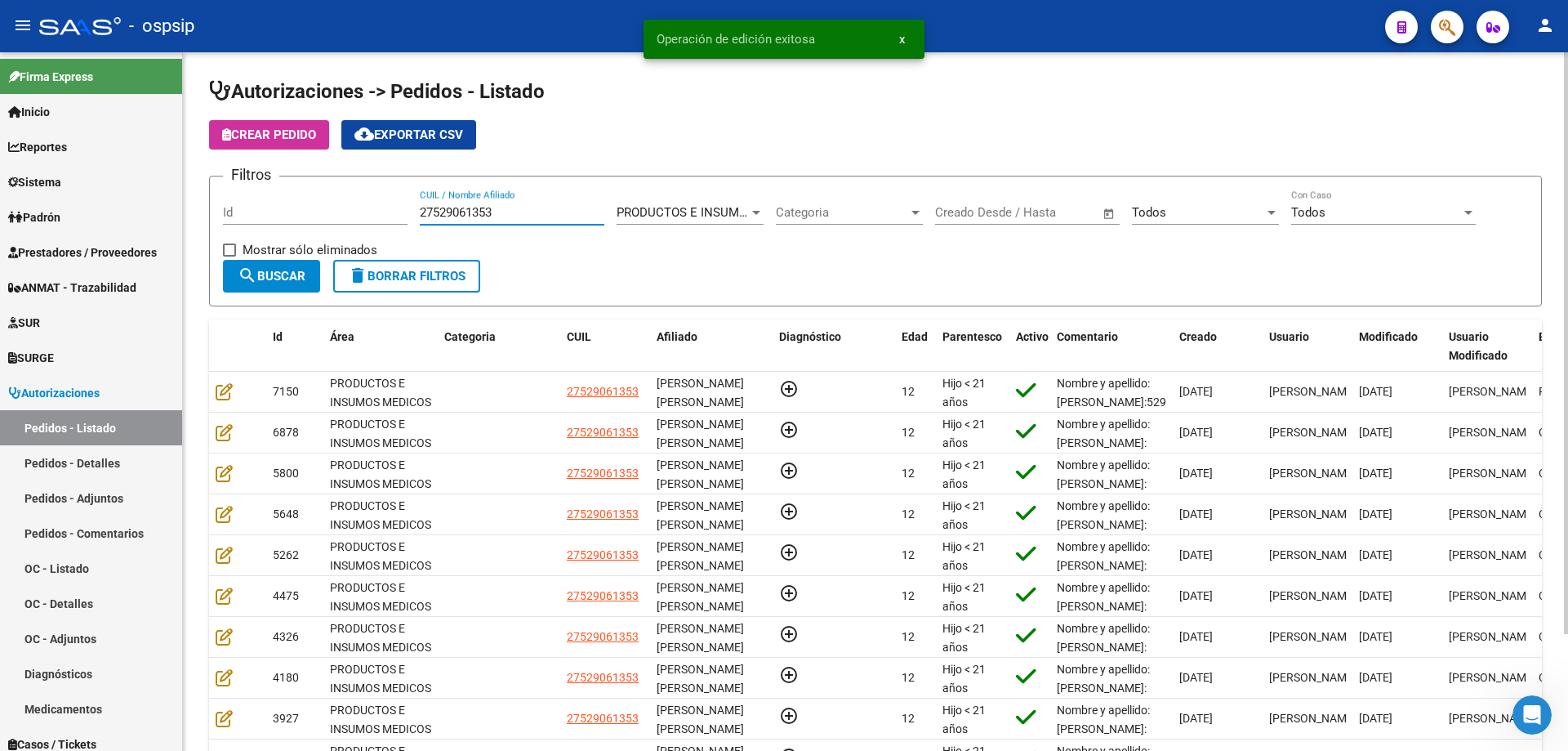
drag, startPoint x: 547, startPoint y: 205, endPoint x: 250, endPoint y: 210, distance: 297.0
click at [251, 210] on div "Filtros Id 27529061353 CUIL / Nombre Afiliado PRODUCTOS E INSUMOS MEDICOS Selec…" at bounding box center [875, 225] width 1305 height 70
paste input "52906135"
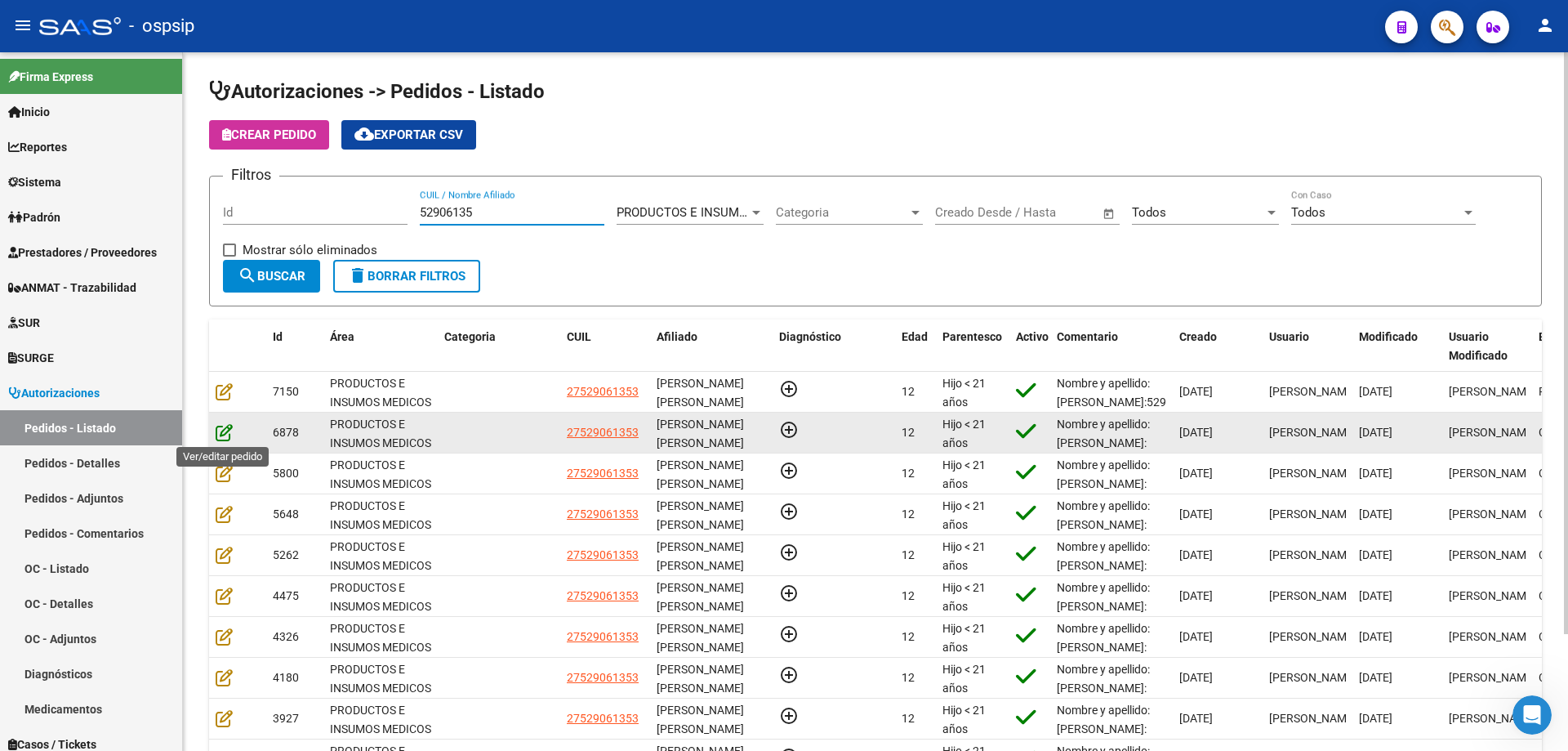
type input "52906135"
click at [231, 429] on icon at bounding box center [224, 432] width 18 height 18
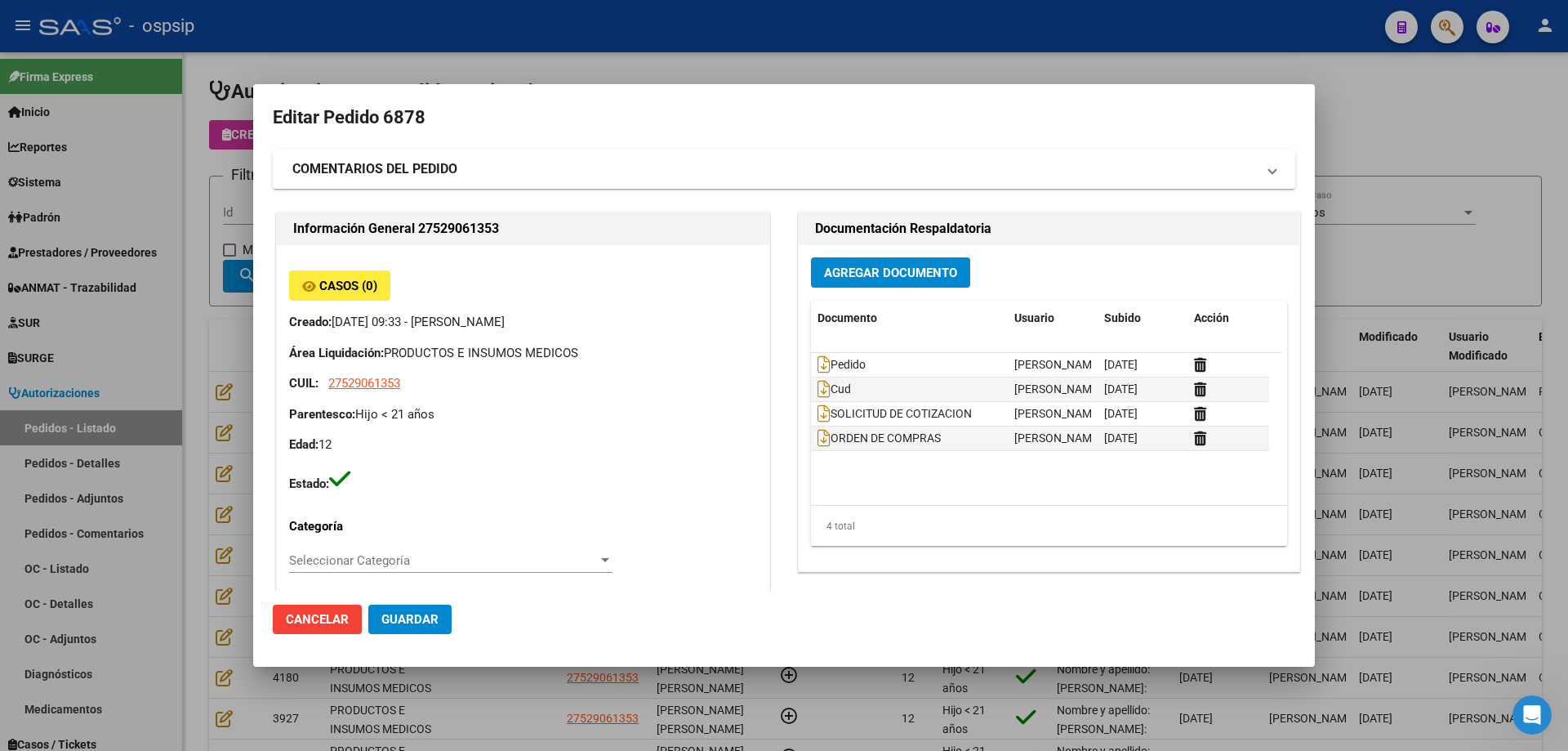
type input "[PERSON_NAME]"
type input "Santa Fe, [GEOGRAPHIC_DATA], [PERSON_NAME] 3512, Departamento: CAS"
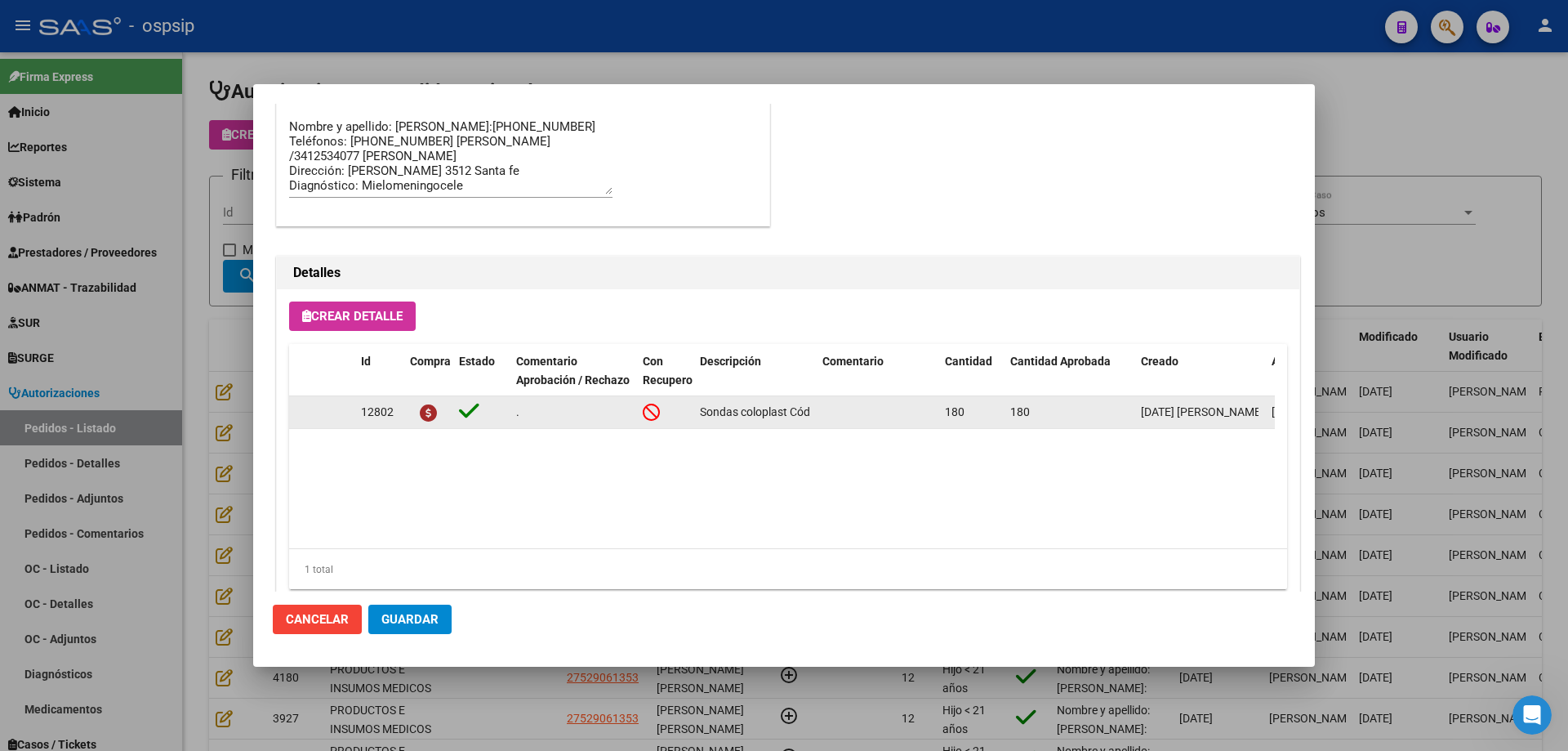
scroll to position [980, 0]
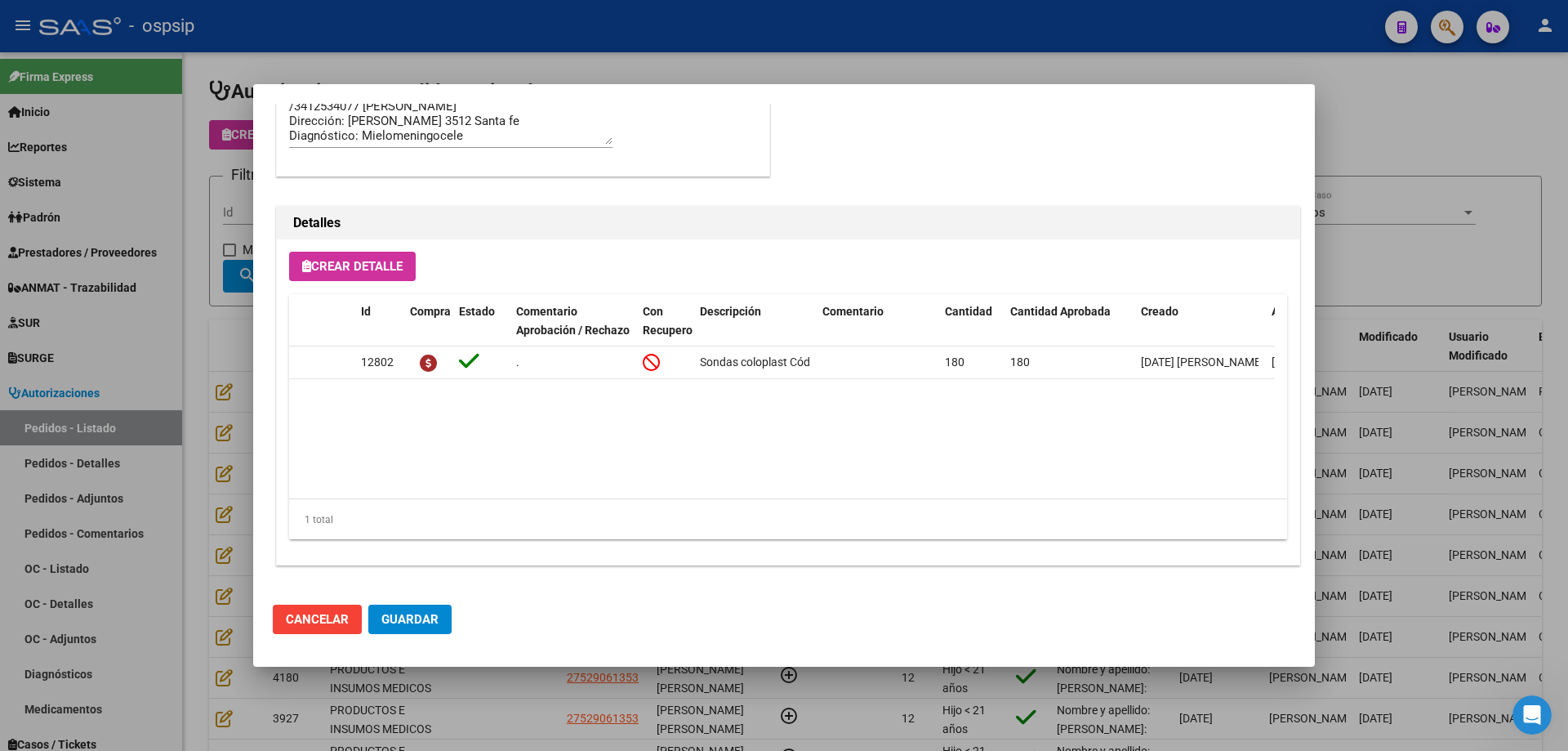
click at [176, 290] on div at bounding box center [784, 376] width 1568 height 751
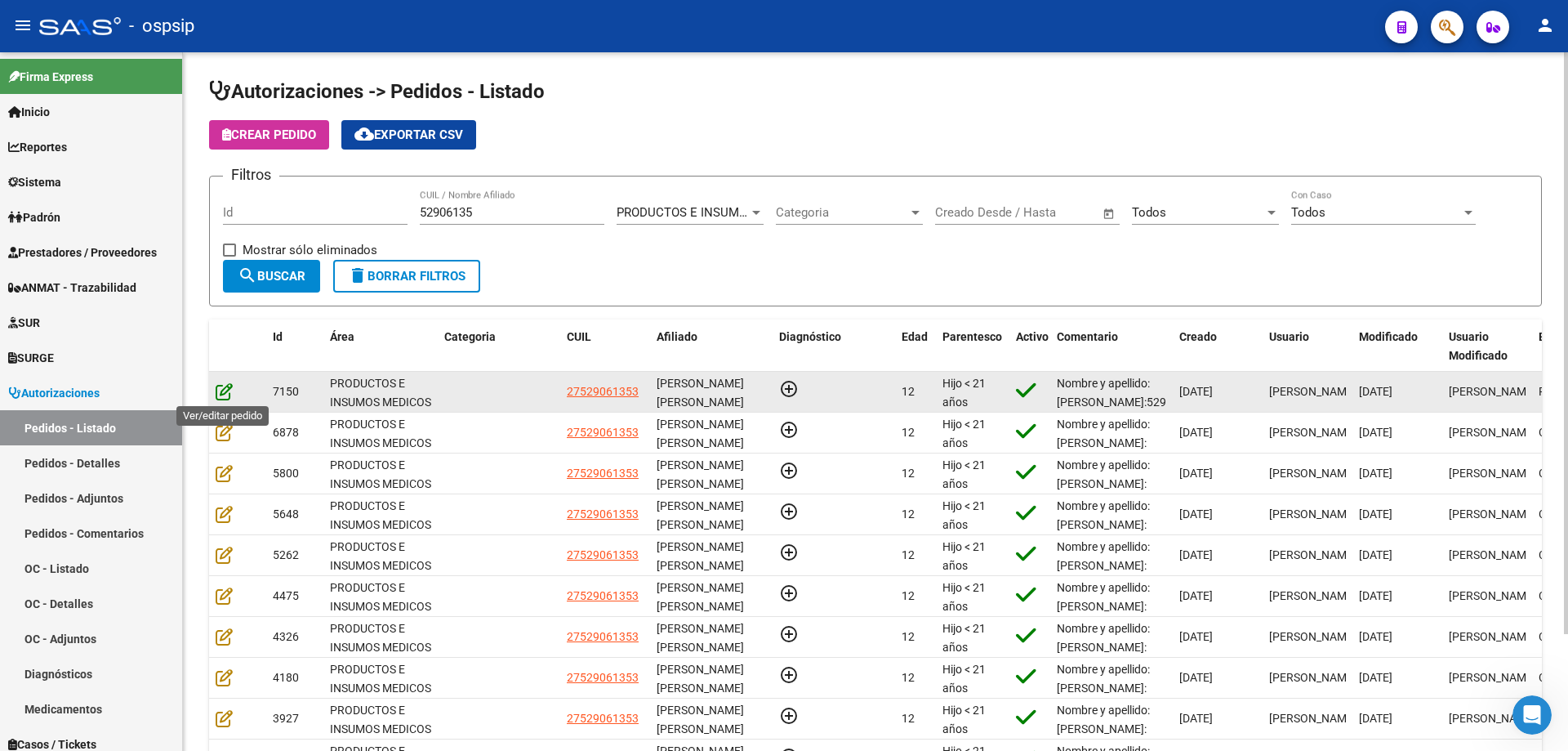
click at [229, 391] on icon at bounding box center [224, 391] width 18 height 18
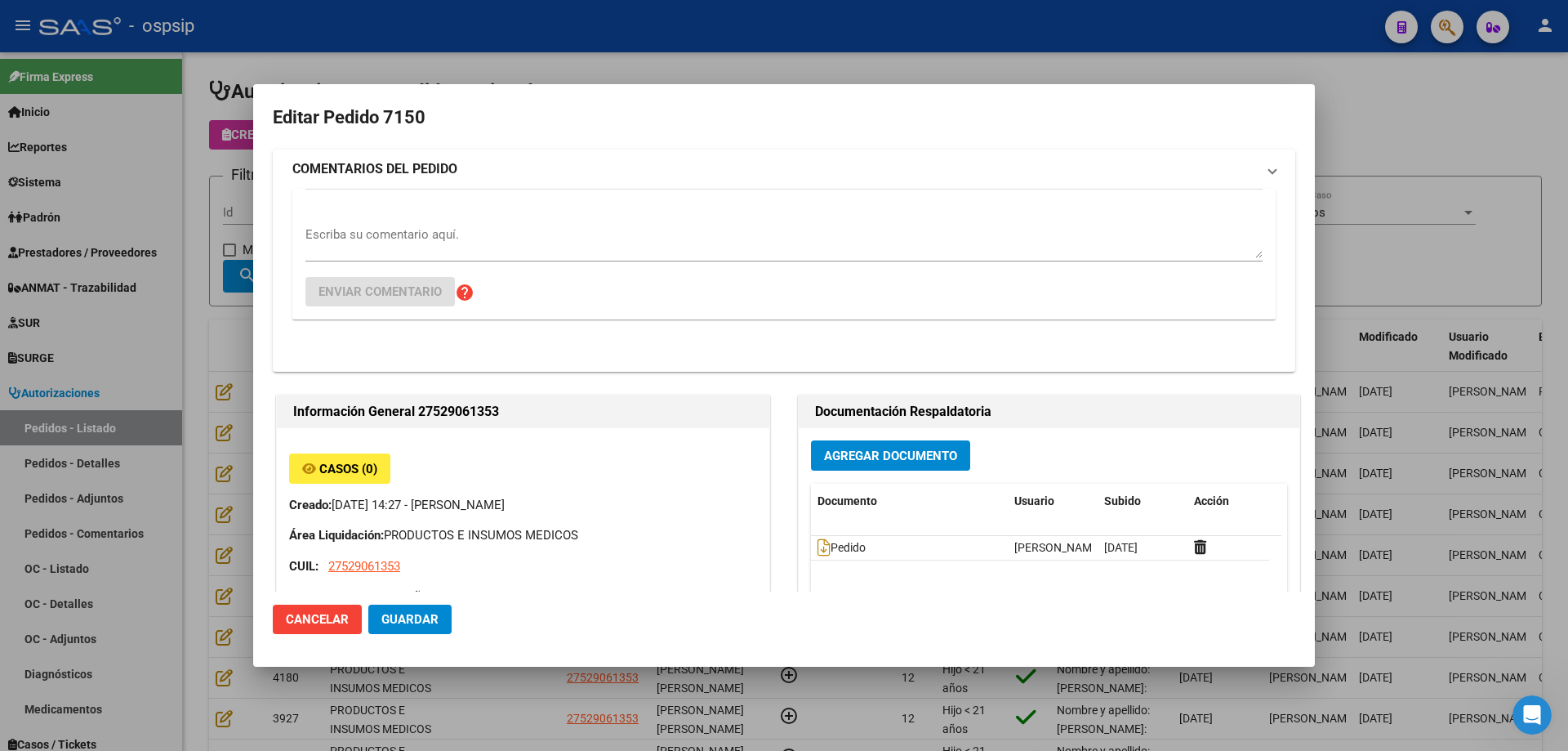
type input "[PERSON_NAME]"
type input "Santa Fe, [GEOGRAPHIC_DATA], [PERSON_NAME] 3512, Departamento: CAS"
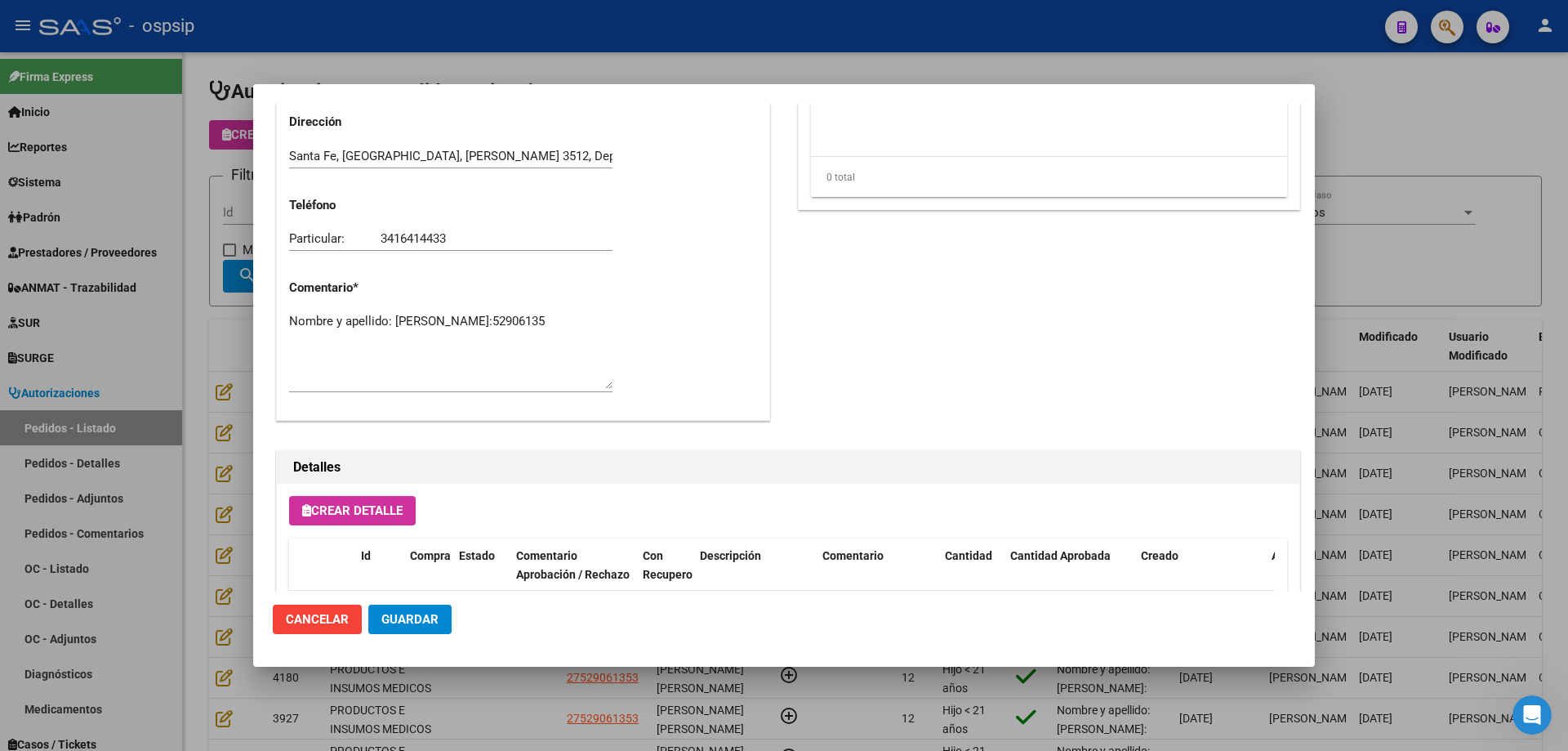
scroll to position [734, 0]
click at [236, 384] on div at bounding box center [784, 376] width 1568 height 751
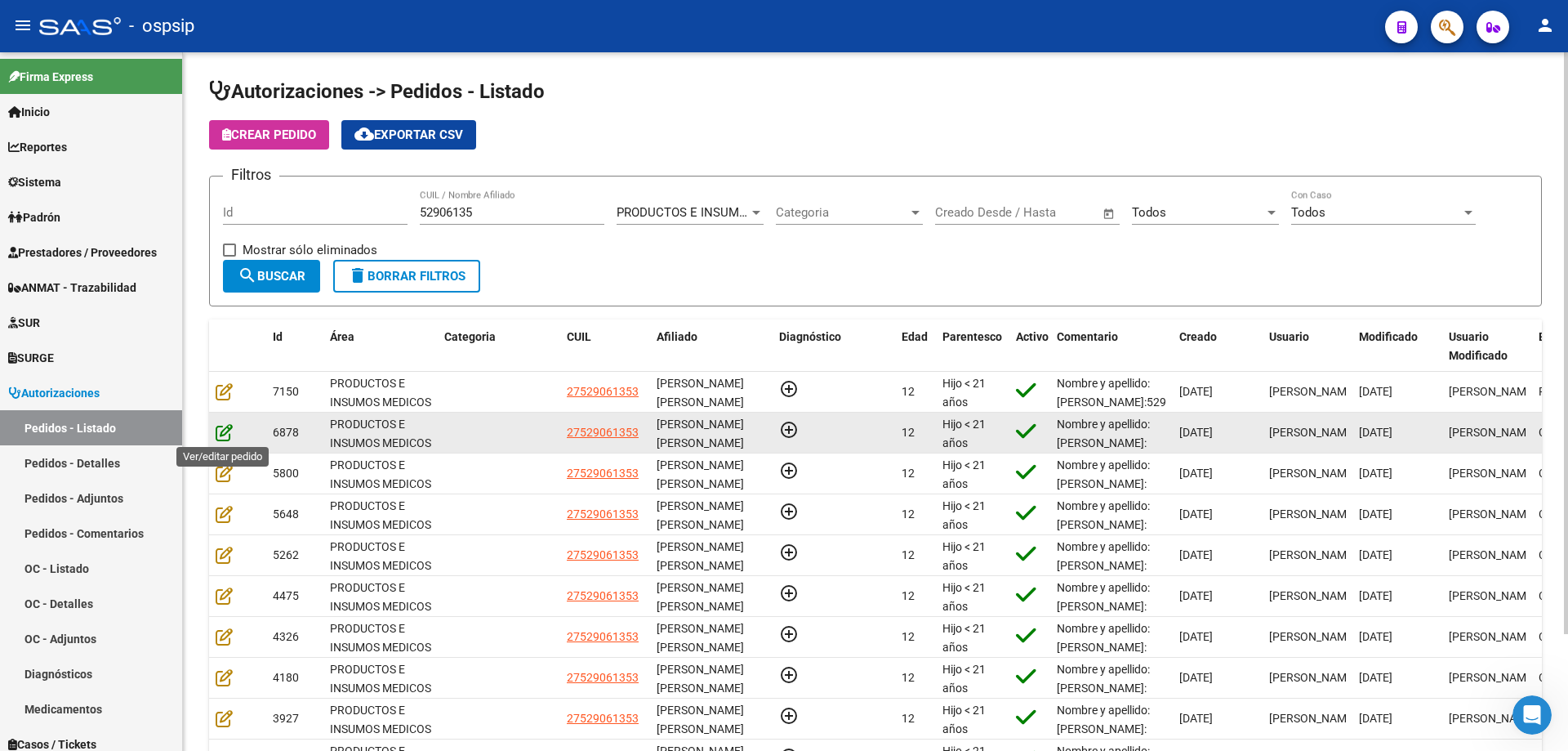
click at [226, 429] on icon at bounding box center [224, 432] width 18 height 18
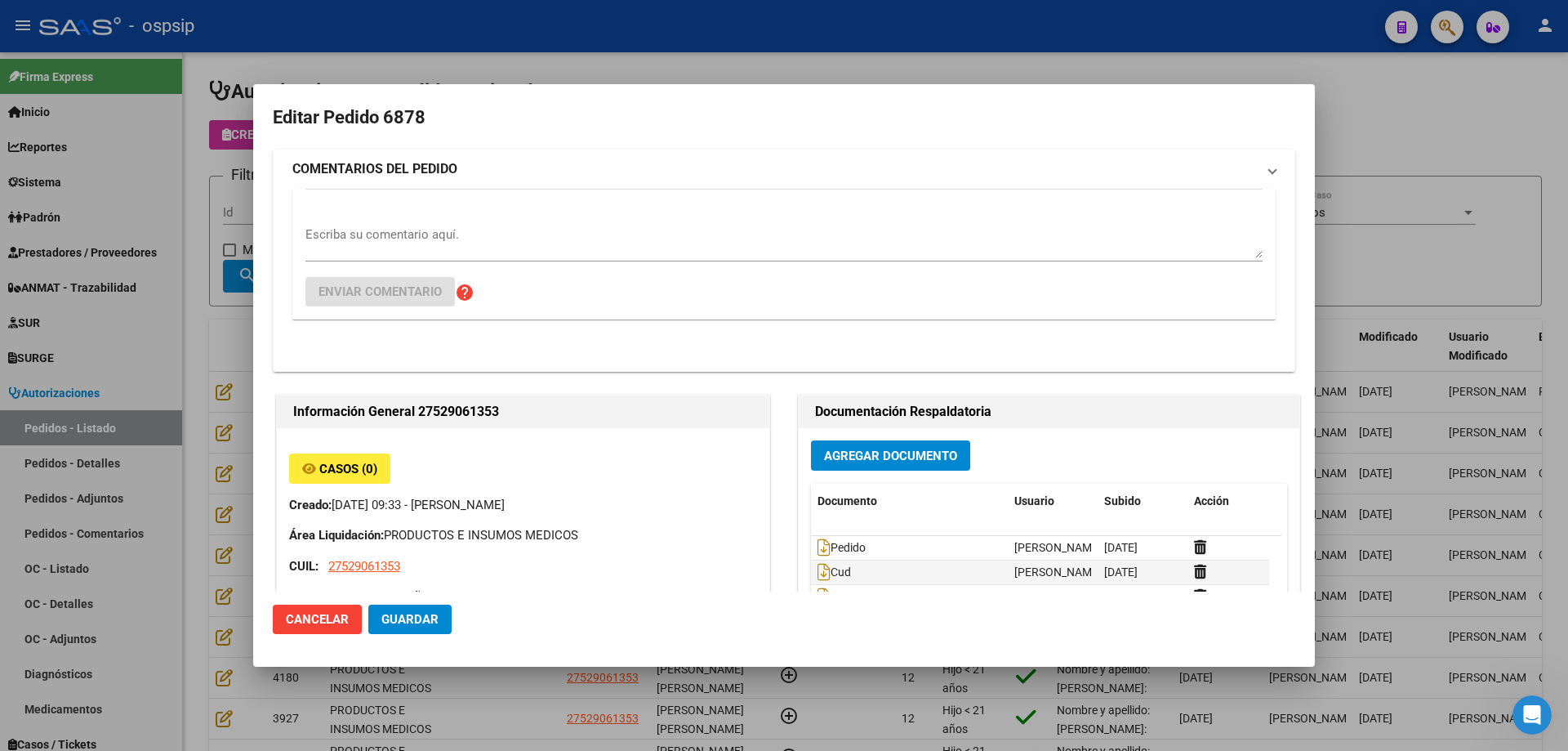
type input "[PERSON_NAME]"
type input "Santa Fe, [GEOGRAPHIC_DATA], [PERSON_NAME] 3512, Departamento: CAS"
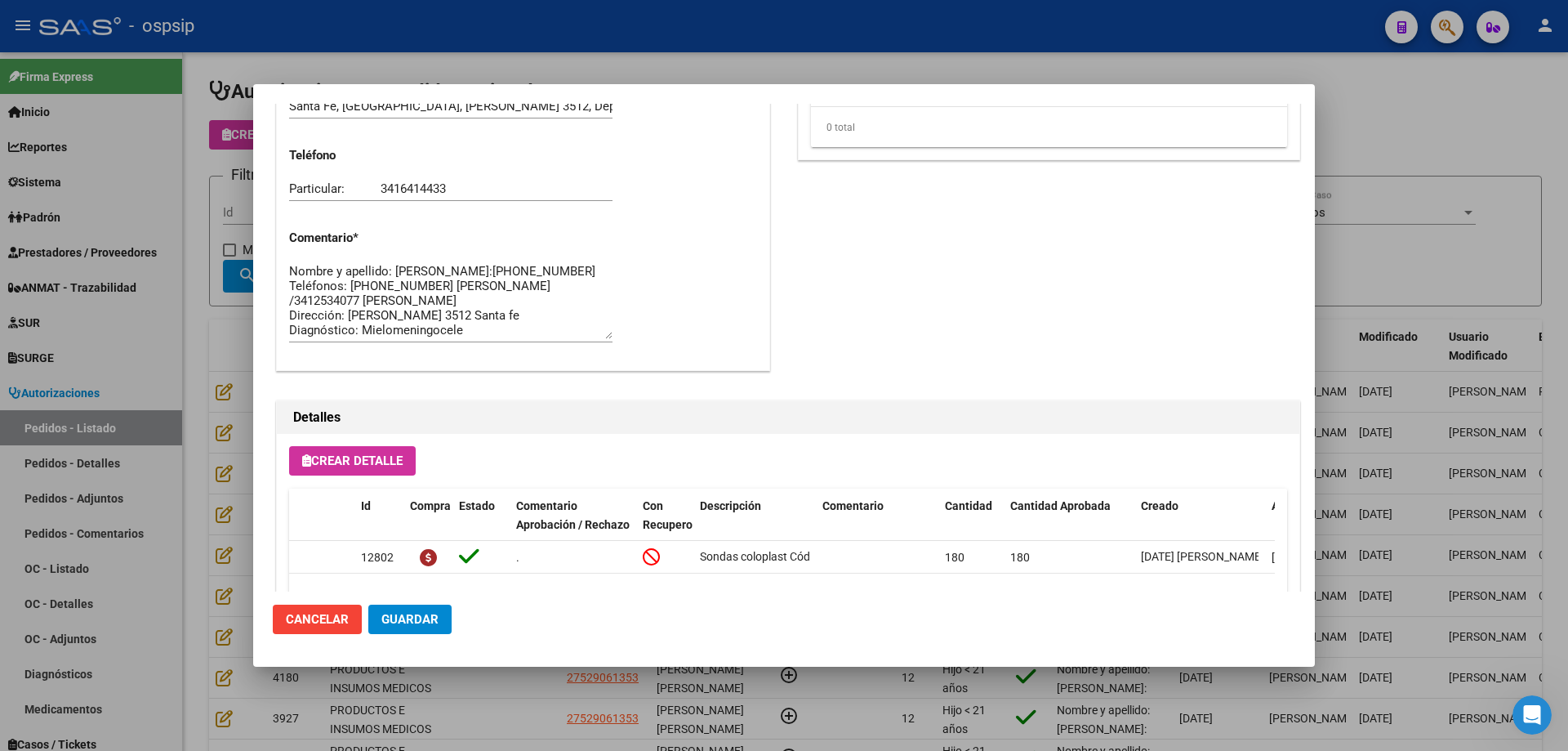
scroll to position [817, 0]
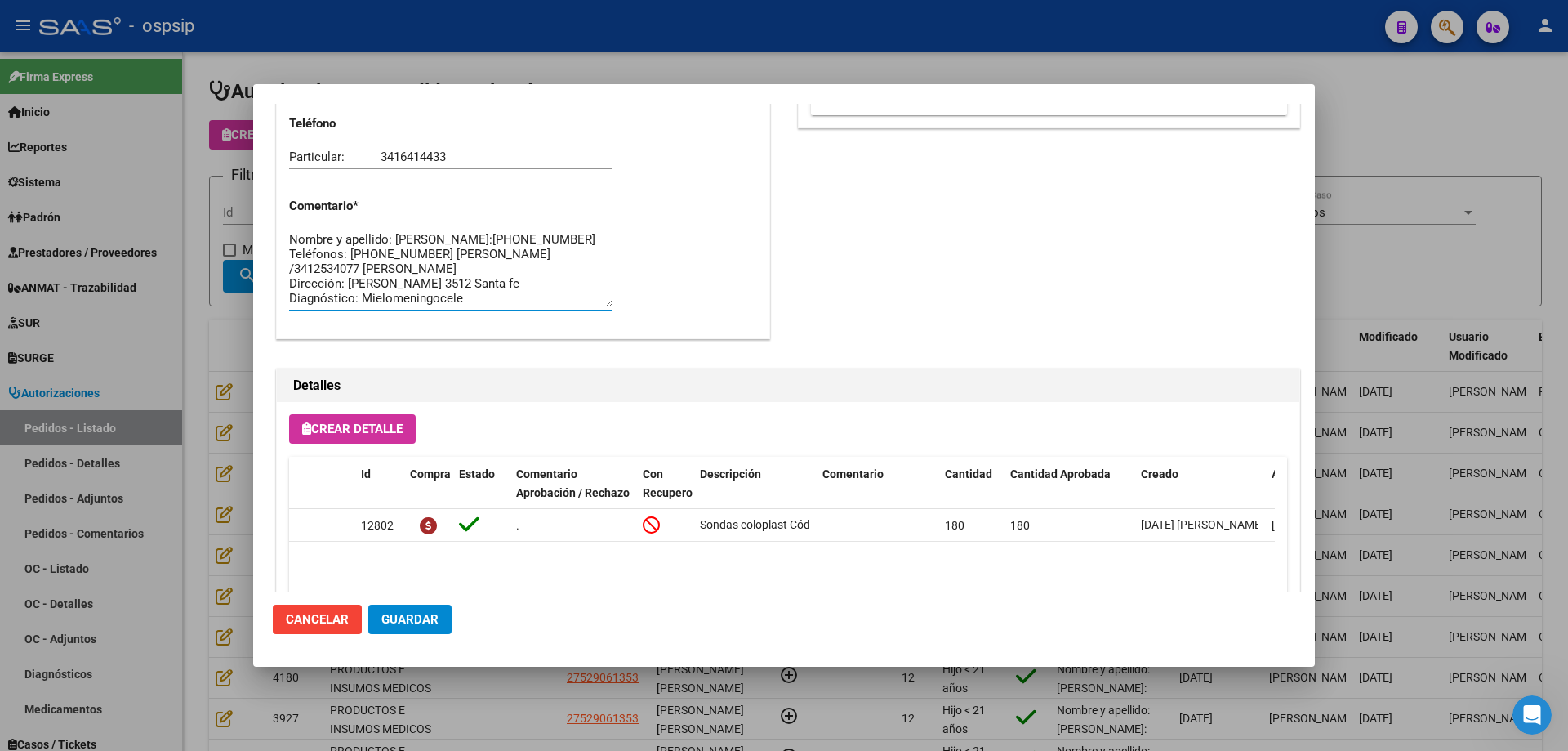
drag, startPoint x: 289, startPoint y: 263, endPoint x: 471, endPoint y: 298, distance: 185.3
click at [471, 298] on textarea "Nombre y apellido: [PERSON_NAME]:[PHONE_NUMBER] Teléfonos: [PHONE_NUMBER] [PERS…" at bounding box center [451, 268] width 323 height 77
click at [198, 384] on div at bounding box center [784, 376] width 1568 height 751
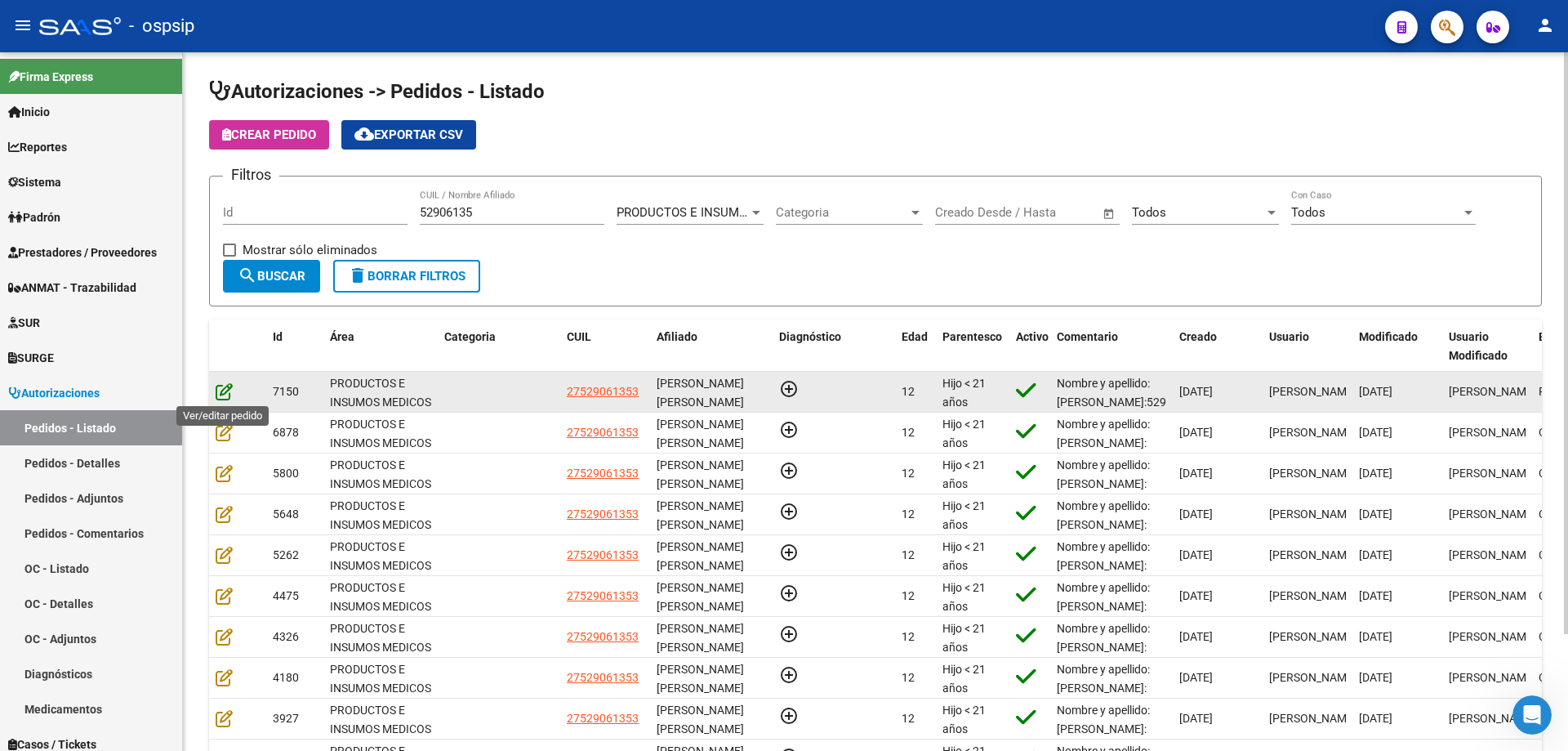
click at [224, 397] on icon at bounding box center [224, 391] width 18 height 18
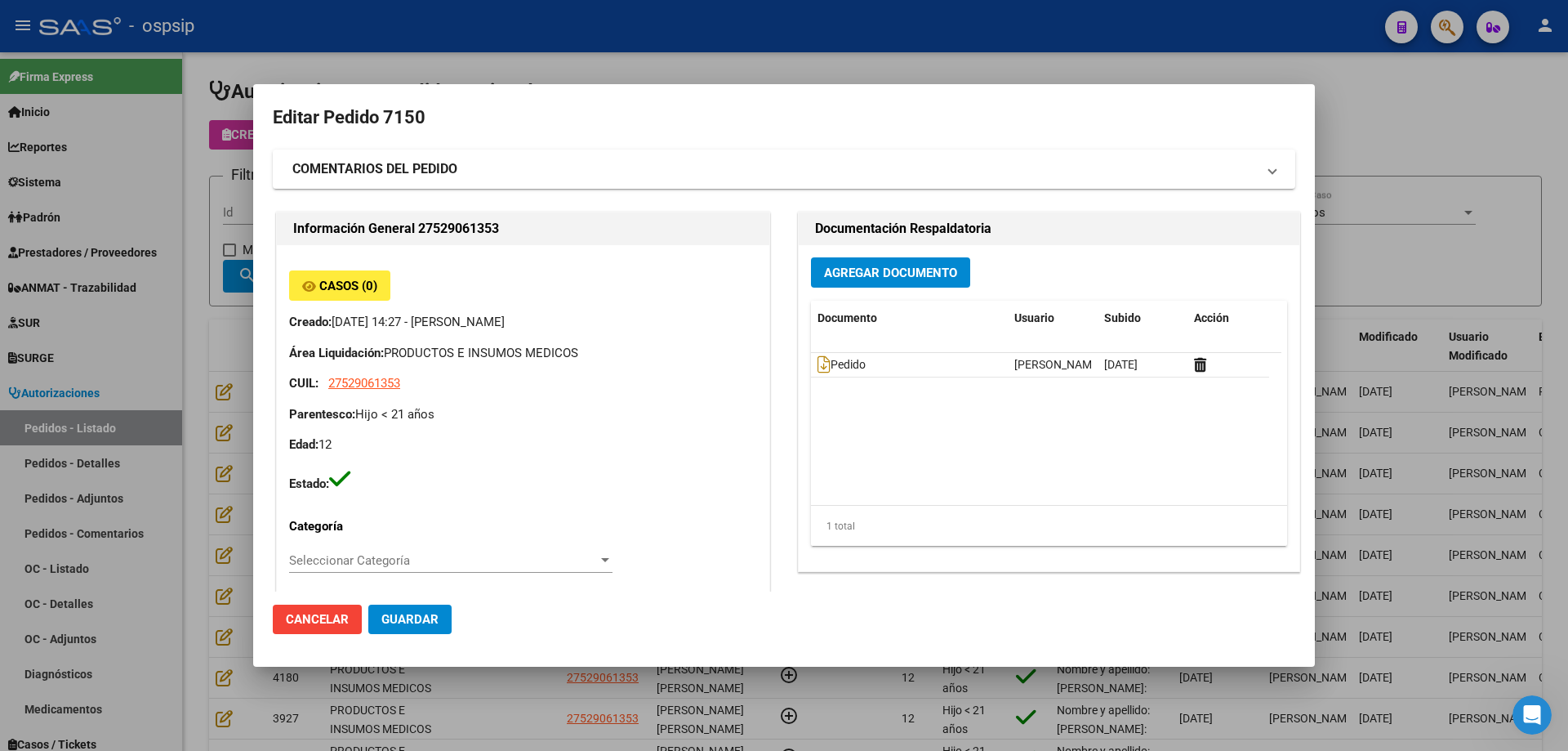
type input "[PERSON_NAME]"
type input "Santa Fe, [GEOGRAPHIC_DATA], [PERSON_NAME] 3512, Departamento: CAS"
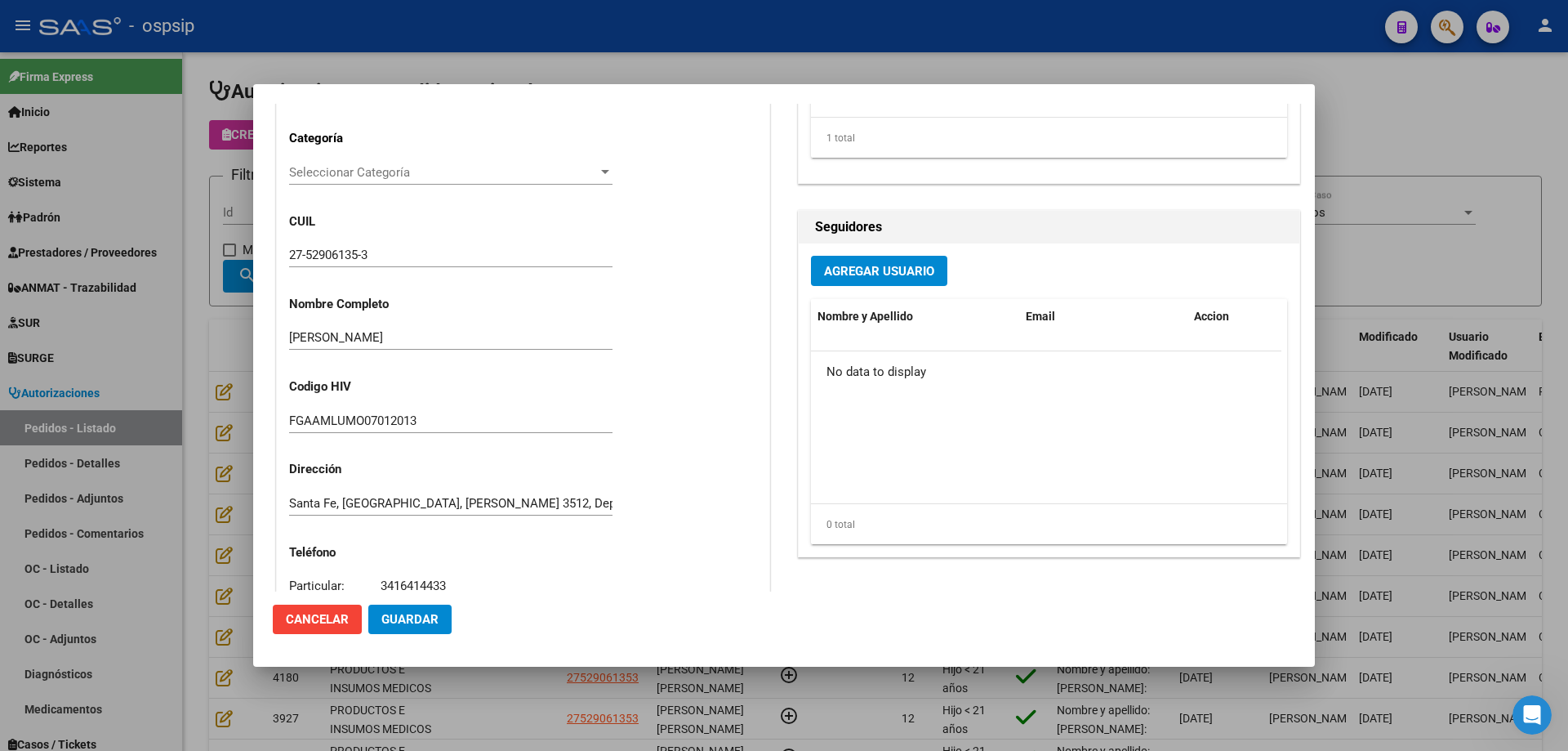
scroll to position [572, 0]
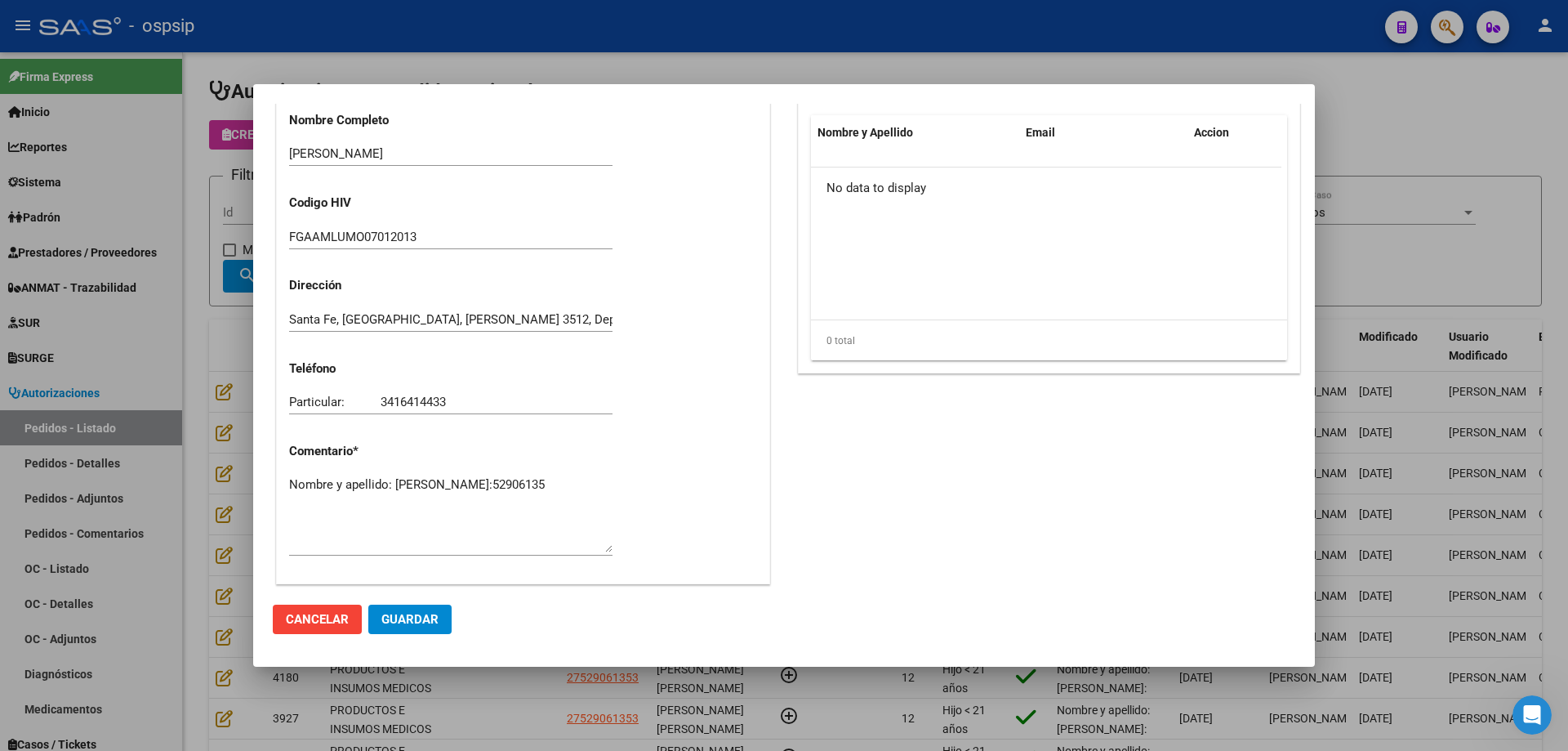
click at [395, 501] on textarea "Nombre y apellido: [PERSON_NAME]:52906135" at bounding box center [451, 514] width 323 height 77
paste textarea "Teléfonos: [PHONE_NUMBER] [PERSON_NAME] /3412534077 [PERSON_NAME]: [PERSON_NAME…"
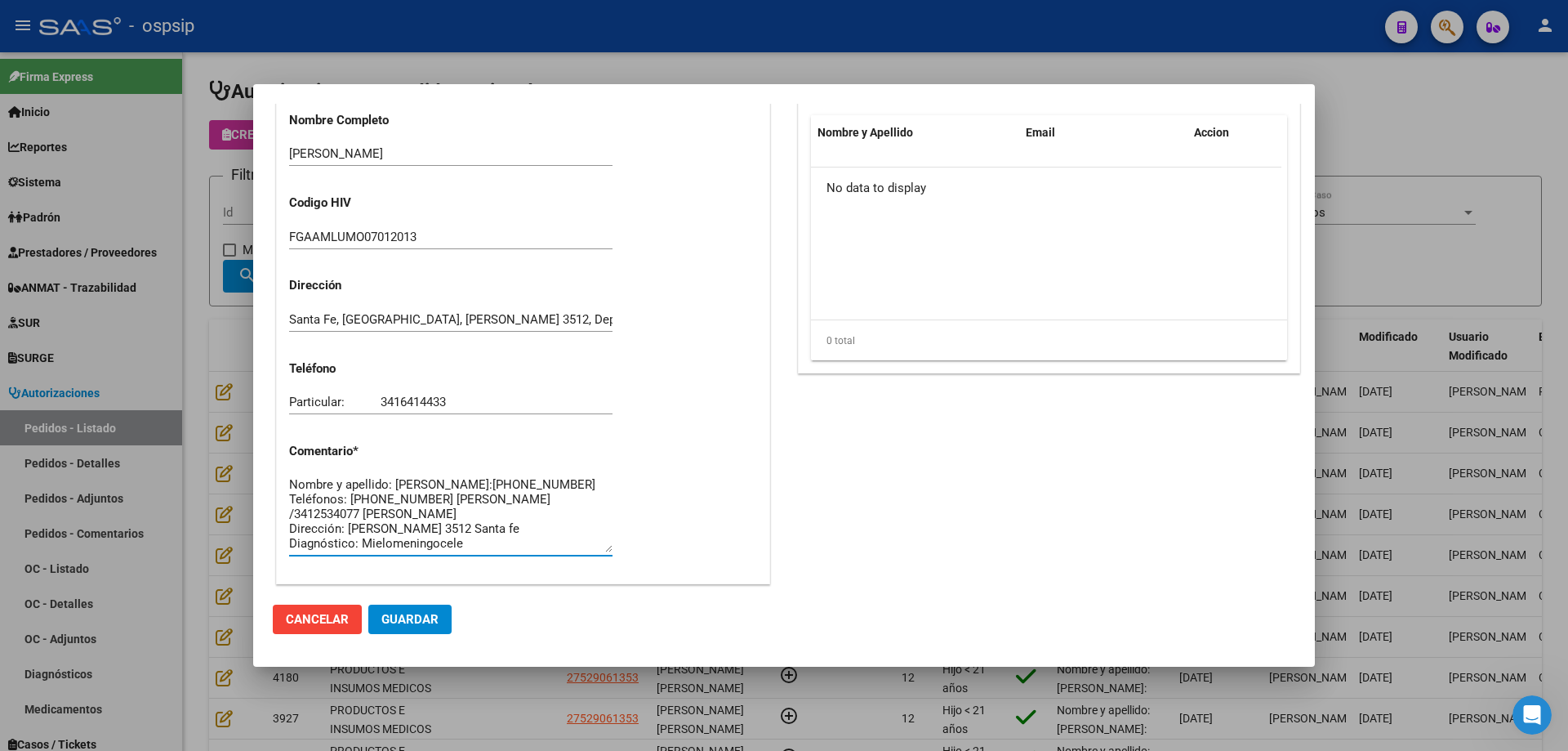
type textarea "Nombre y apellido: [PERSON_NAME]:[PHONE_NUMBER] Teléfonos: [PHONE_NUMBER] [PERS…"
click at [417, 630] on button "Guardar" at bounding box center [410, 618] width 83 height 29
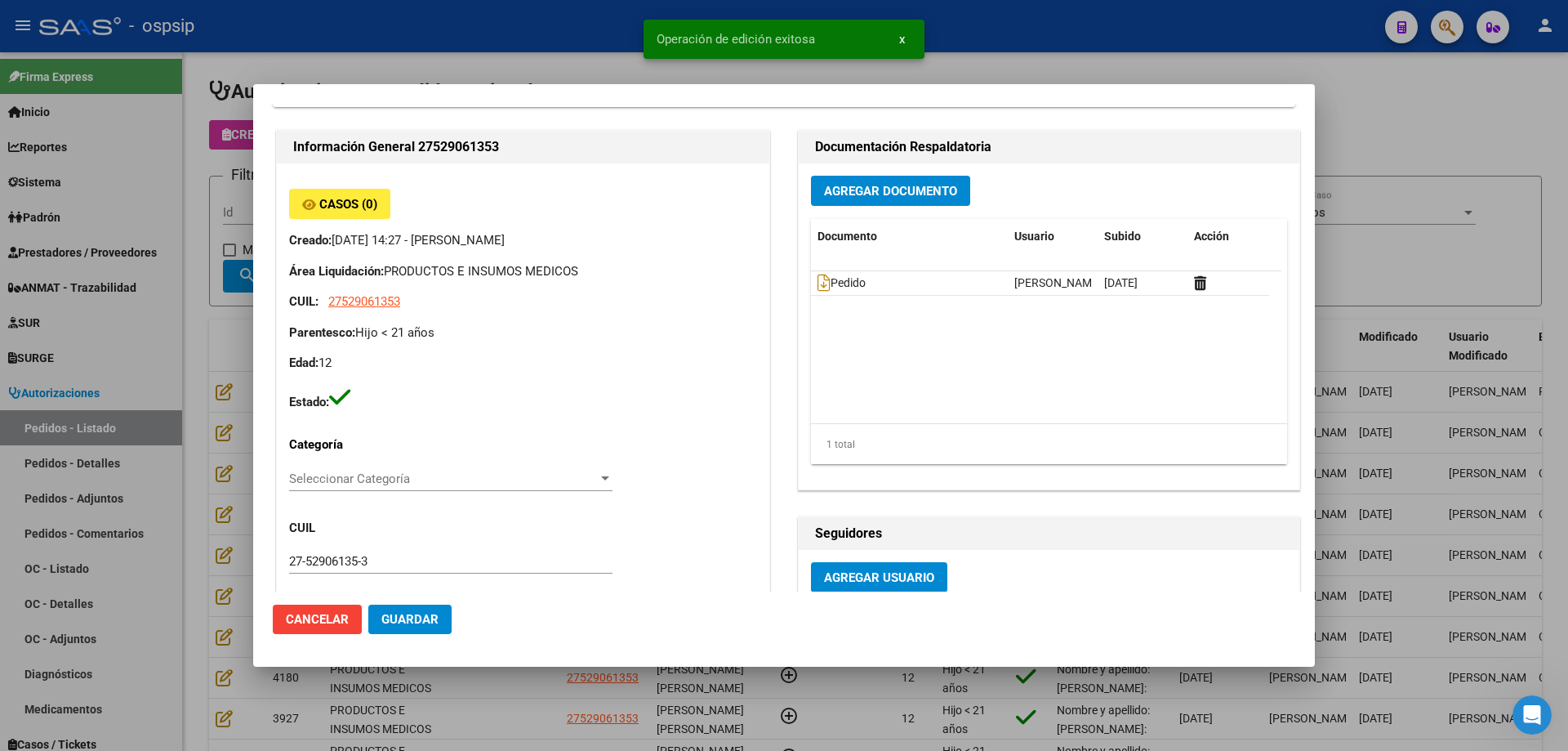
scroll to position [0, 0]
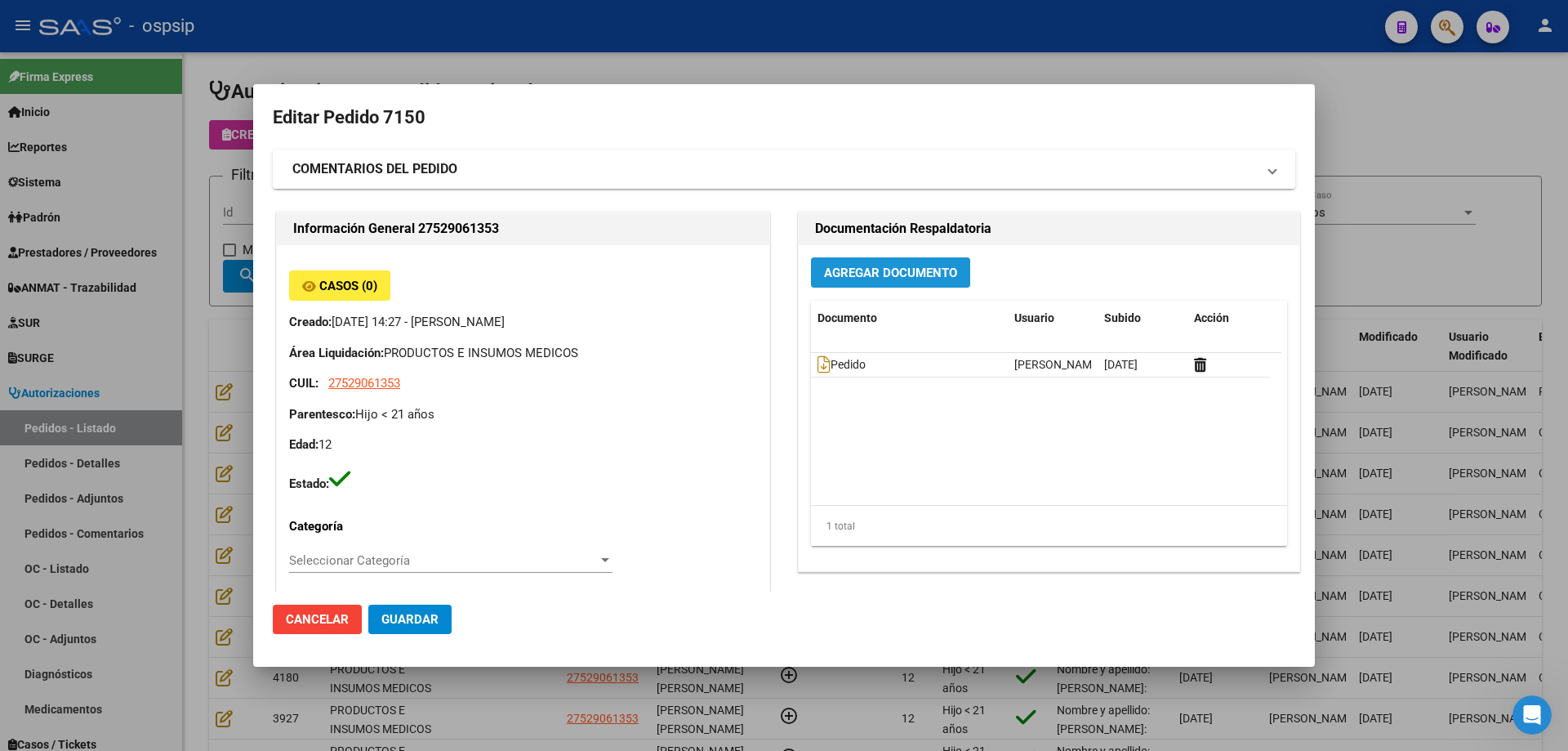
click at [858, 266] on span "Agregar Documento" at bounding box center [889, 273] width 133 height 15
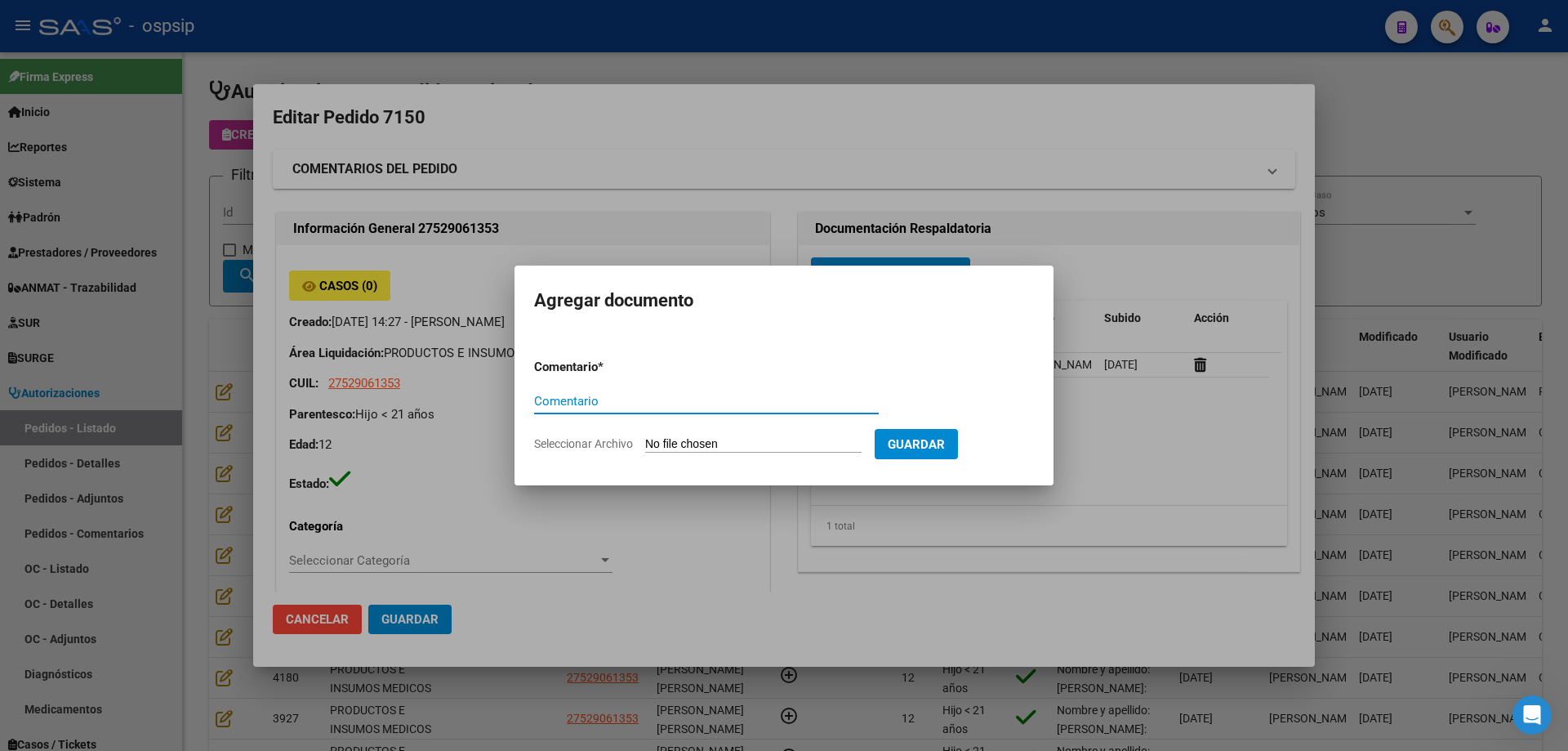
click at [776, 451] on input "Seleccionar Archivo" at bounding box center [753, 445] width 216 height 16
type input "C:\fakepath\cud [PERSON_NAME].png"
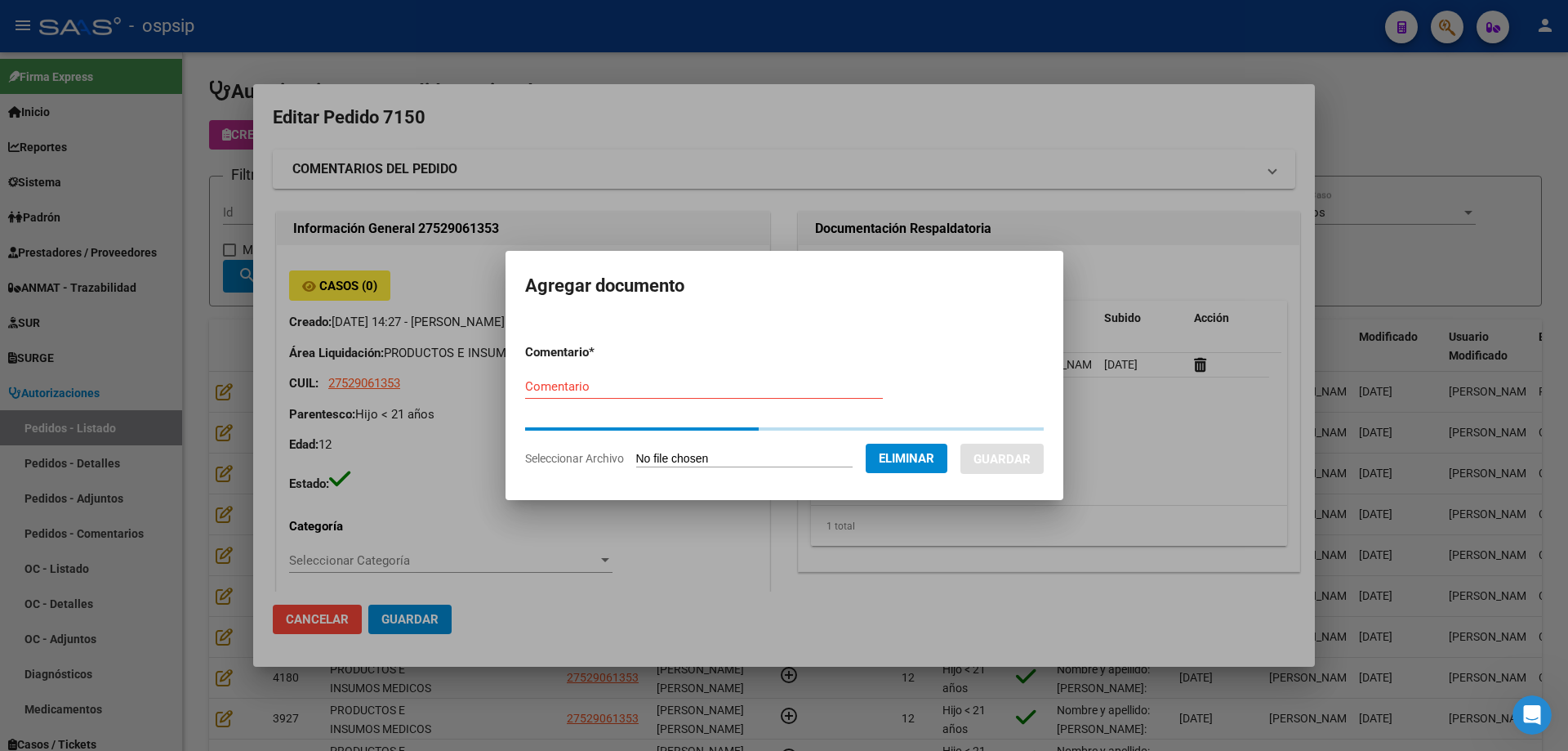
click at [541, 391] on input "Comentario" at bounding box center [703, 386] width 358 height 15
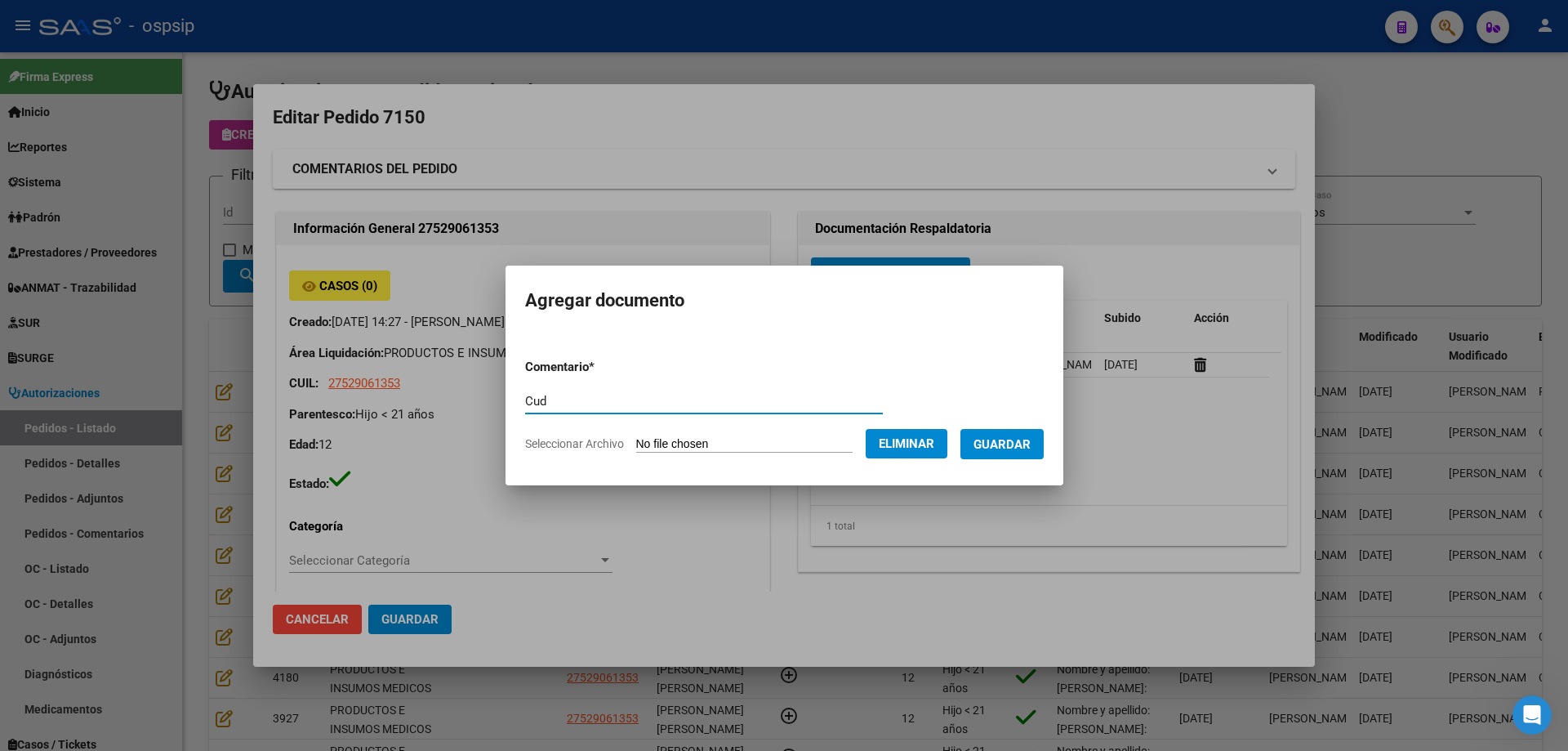
type input "Cud"
click at [1001, 445] on span "Guardar" at bounding box center [1001, 444] width 57 height 15
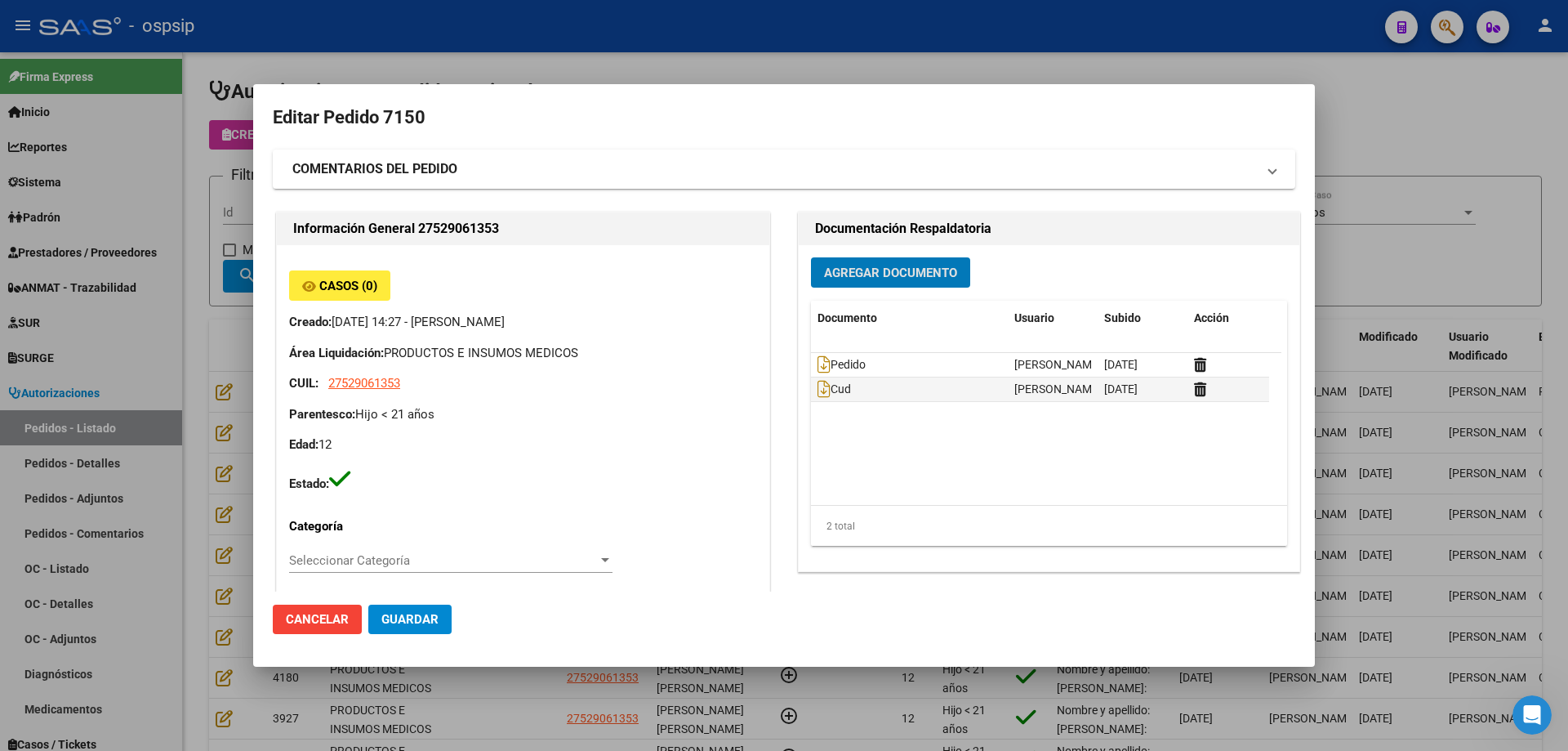
click at [838, 288] on button "Agregar Documento" at bounding box center [889, 273] width 159 height 30
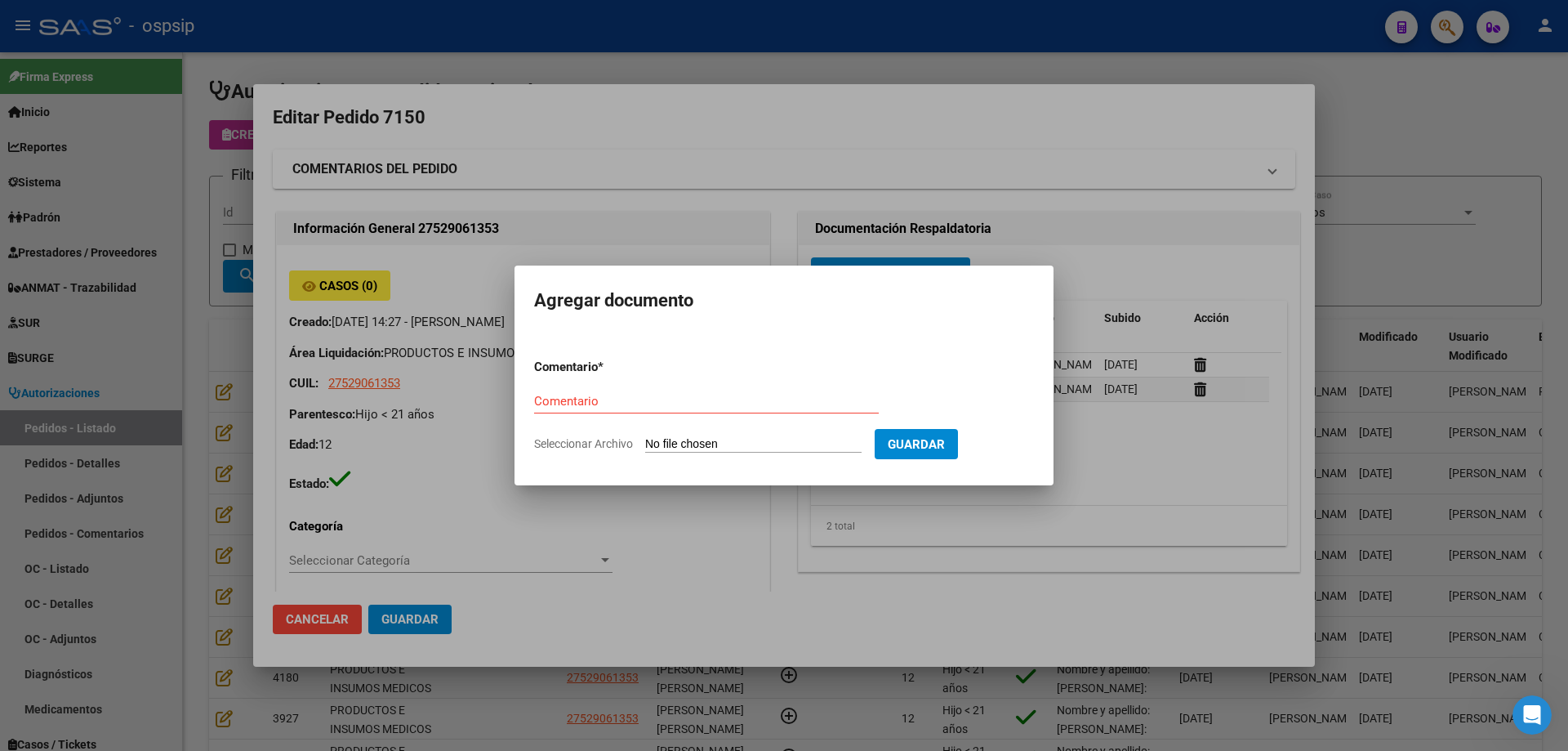
click at [792, 448] on input "Seleccionar Archivo" at bounding box center [753, 445] width 216 height 16
type input "C:\fakepath\dni [PERSON_NAME].jpg"
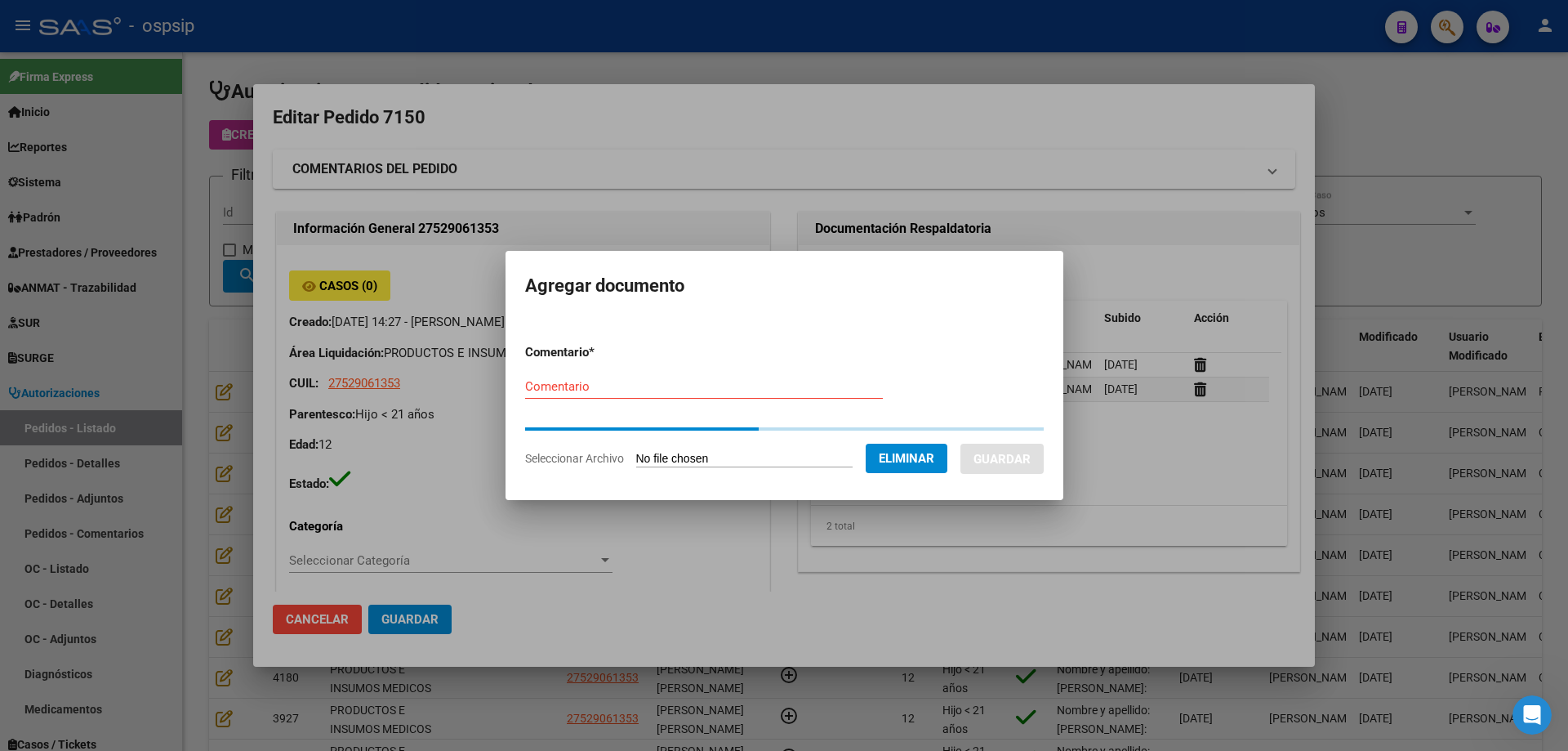
click at [638, 395] on div "Comentario" at bounding box center [703, 386] width 358 height 25
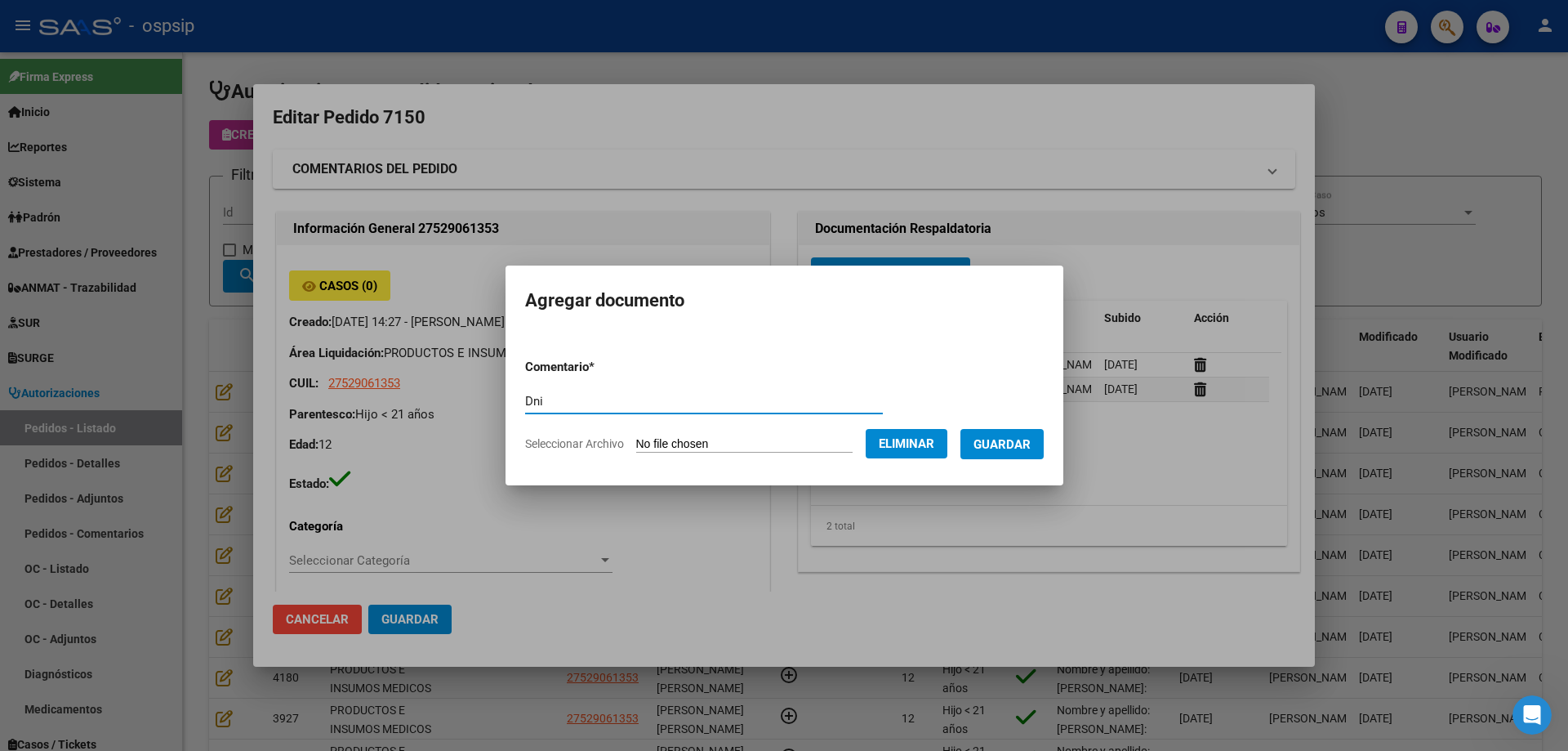
type input "Dni"
click at [1025, 443] on span "Guardar" at bounding box center [1001, 444] width 57 height 15
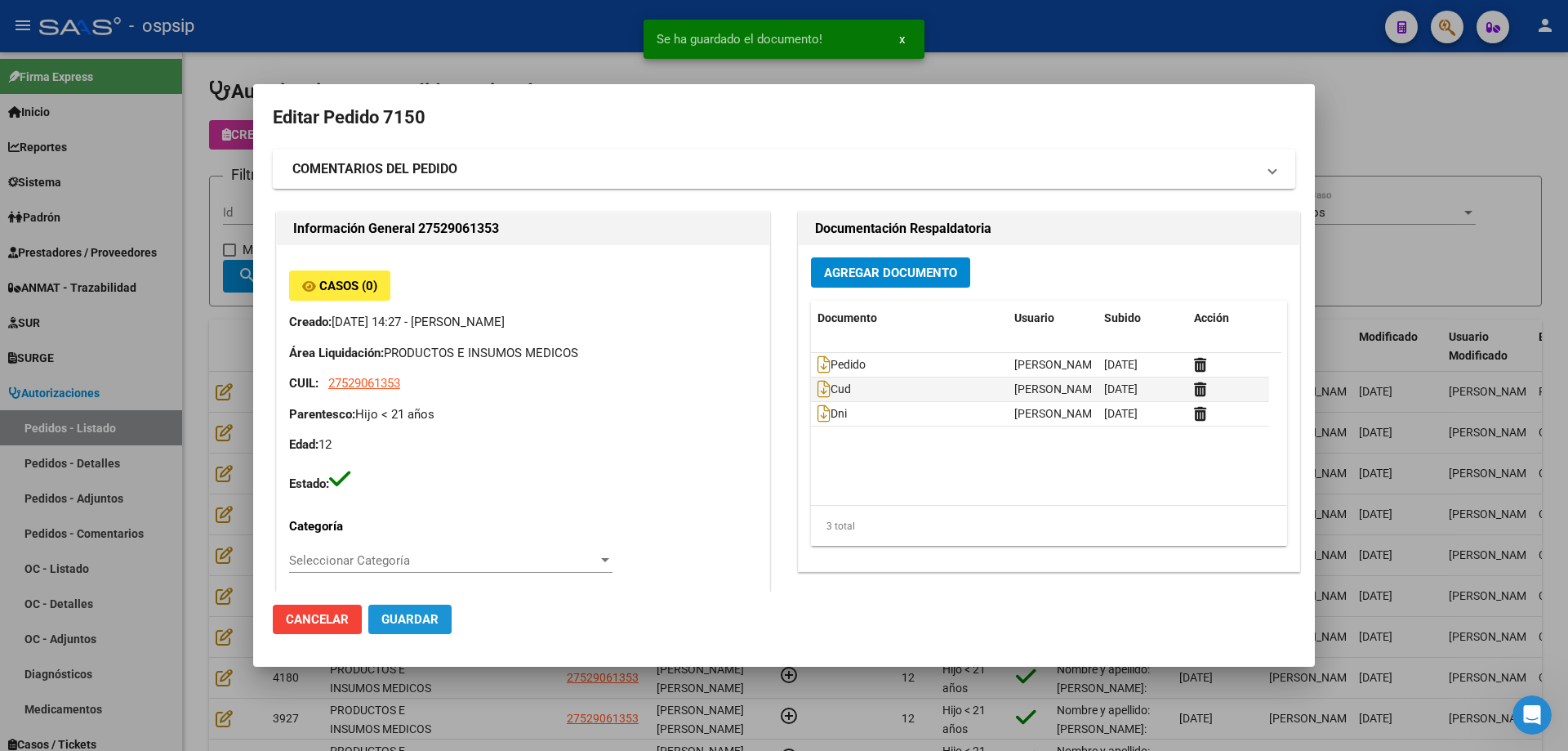
click at [421, 622] on span "Guardar" at bounding box center [410, 619] width 57 height 15
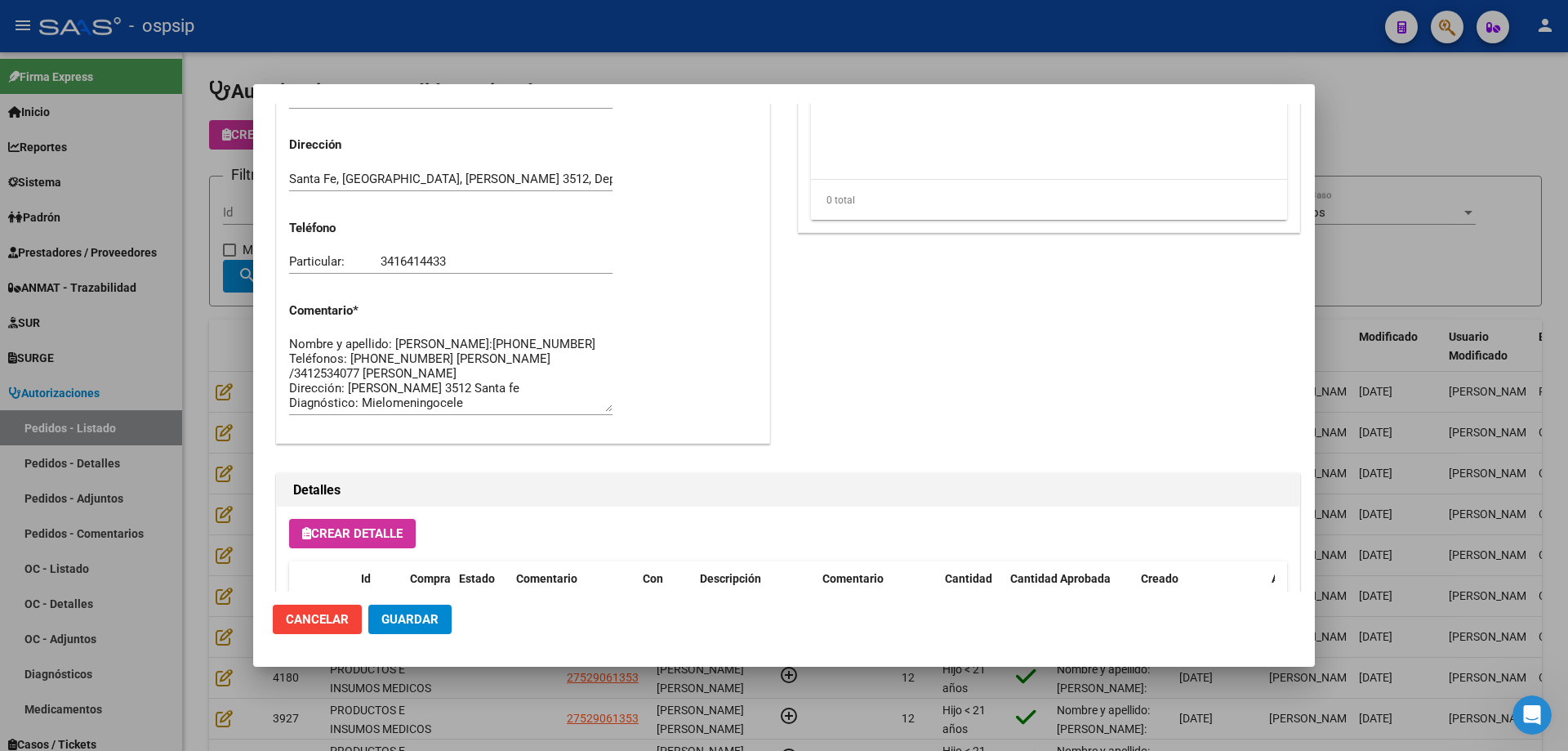
scroll to position [980, 0]
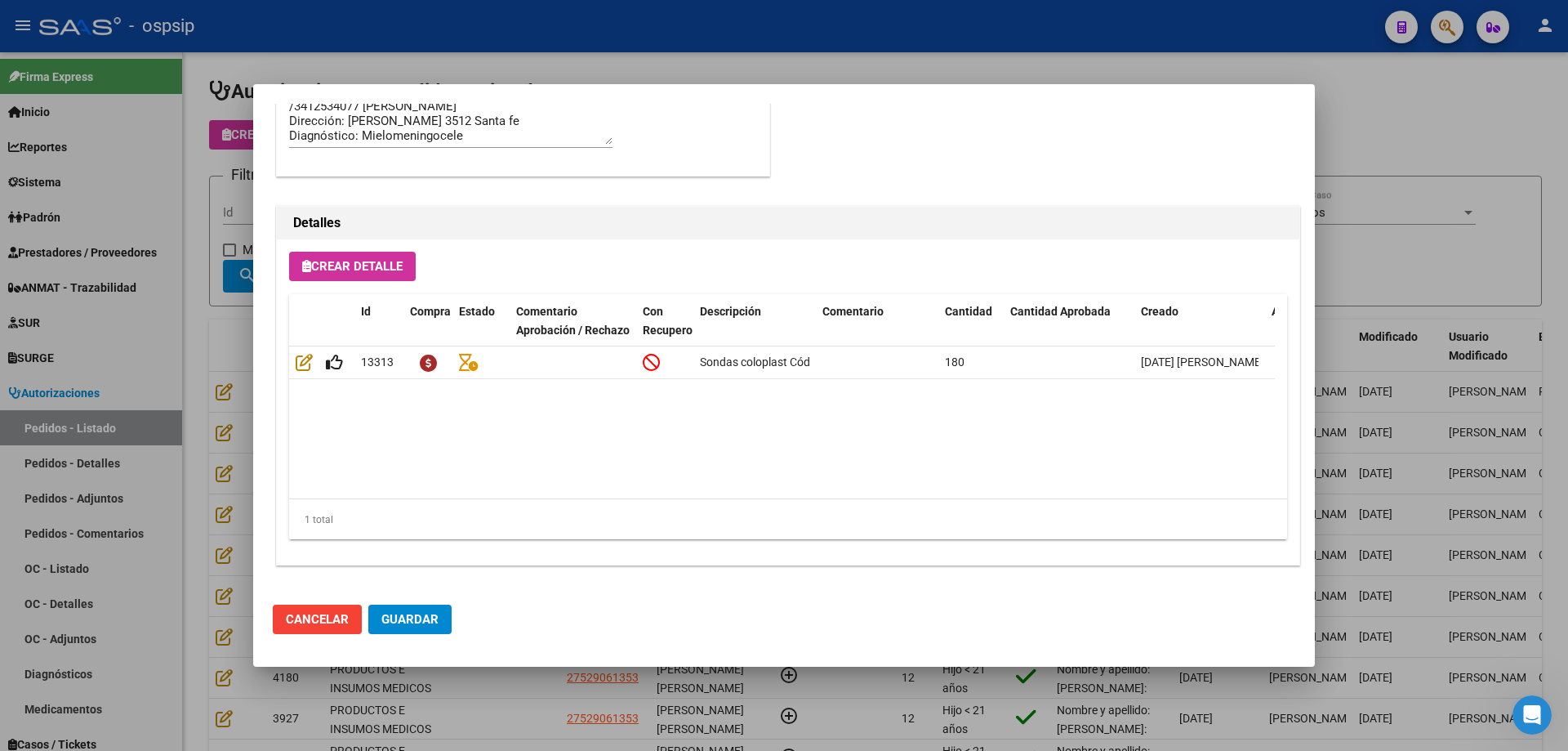
click at [434, 616] on span "Guardar" at bounding box center [410, 619] width 57 height 15
click at [176, 234] on div at bounding box center [784, 376] width 1568 height 751
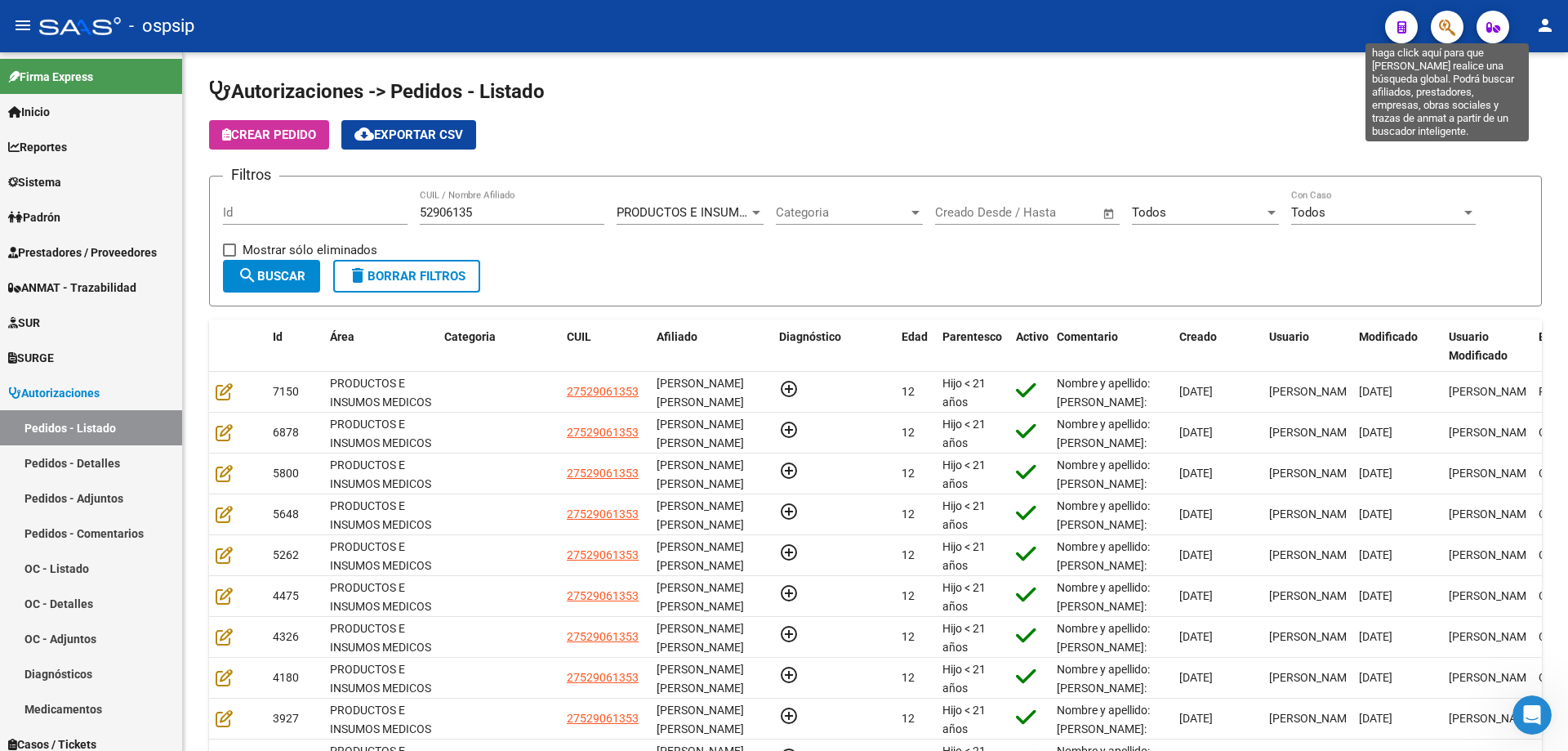
click at [1450, 31] on icon "button" at bounding box center [1447, 26] width 17 height 18
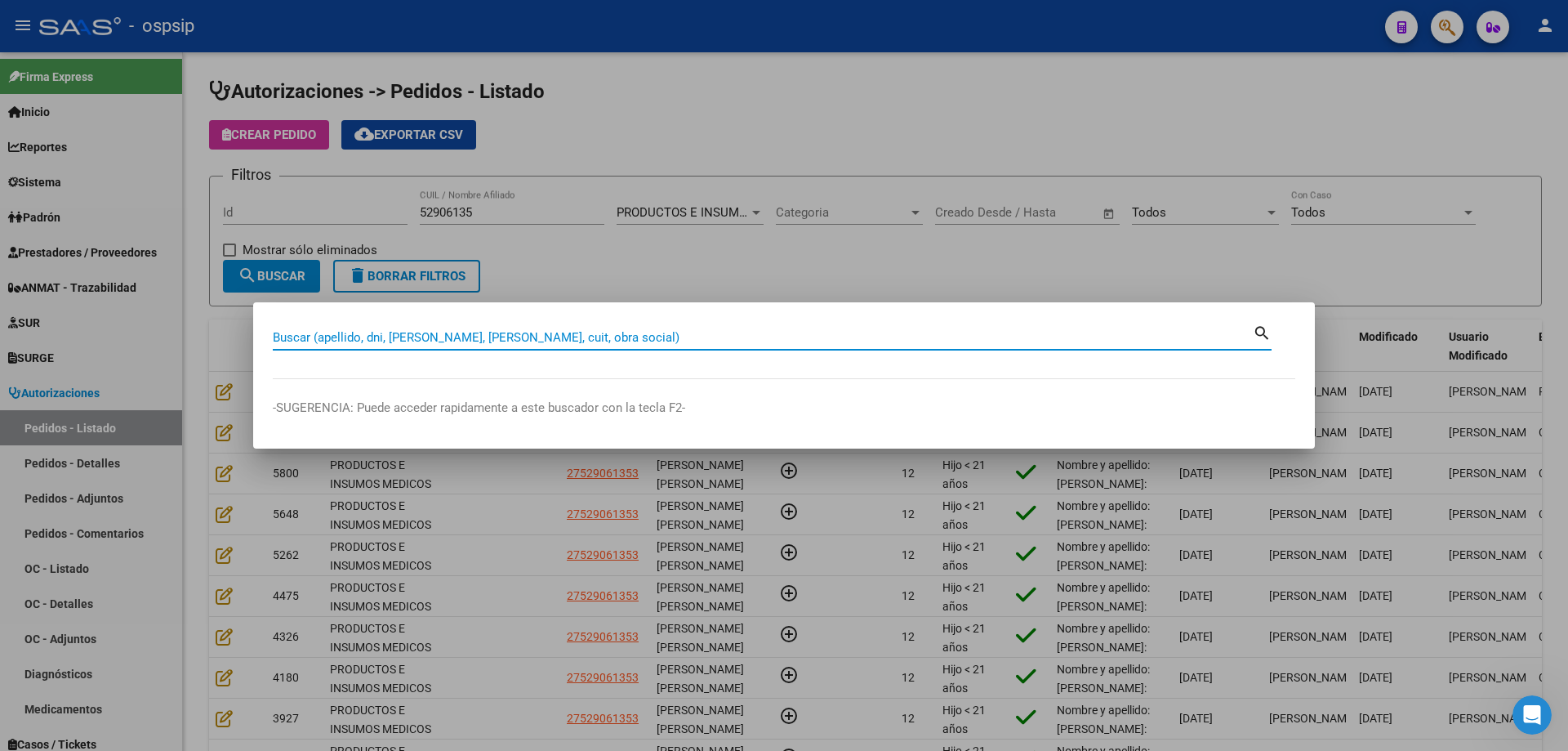
paste input "45430057"
type input "45430057"
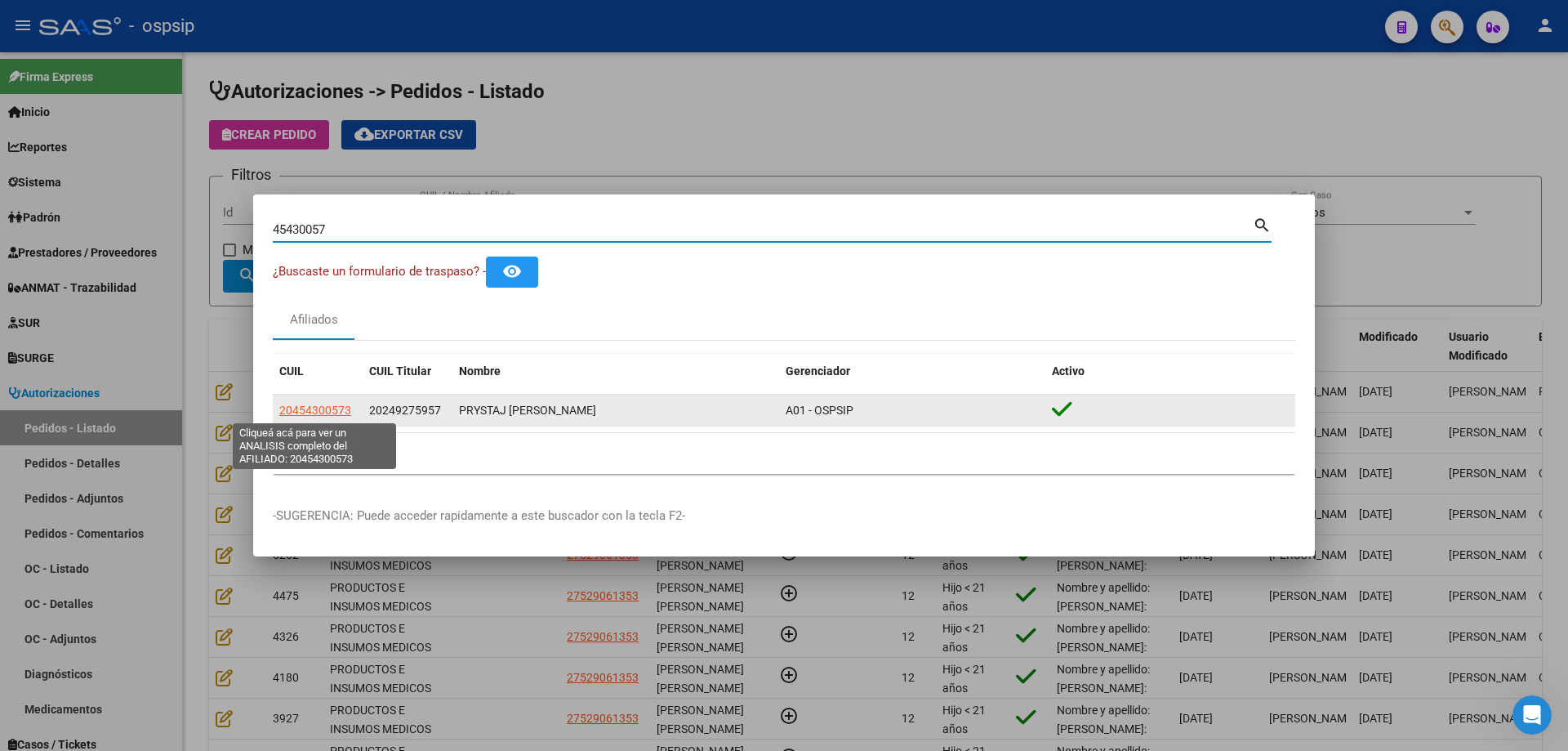
click at [337, 412] on span "20454300573" at bounding box center [316, 410] width 72 height 13
type textarea "20454300573"
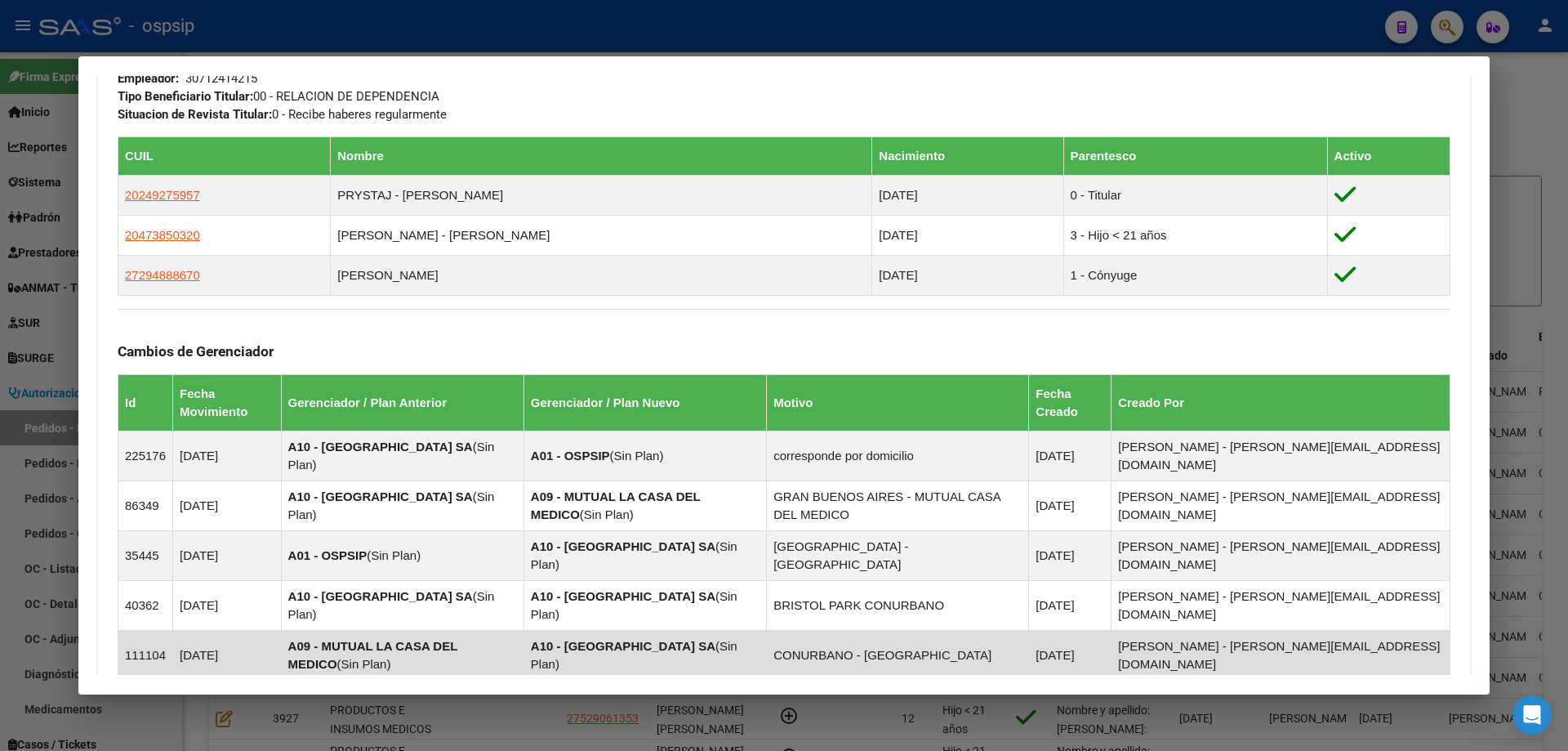
scroll to position [1141, 0]
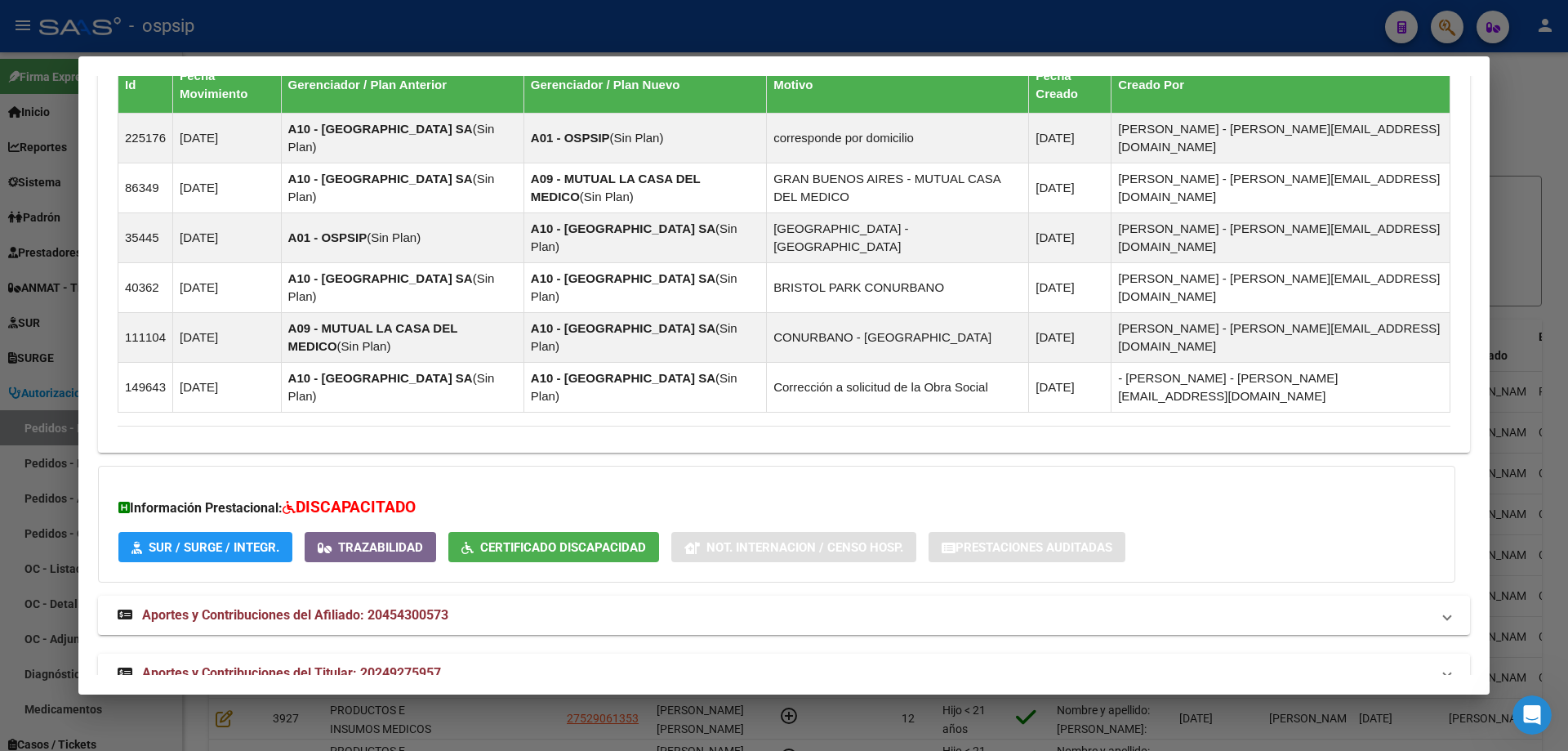
click at [305, 665] on span "Aportes y Contribuciones del Titular: 20249275957" at bounding box center [292, 673] width 299 height 16
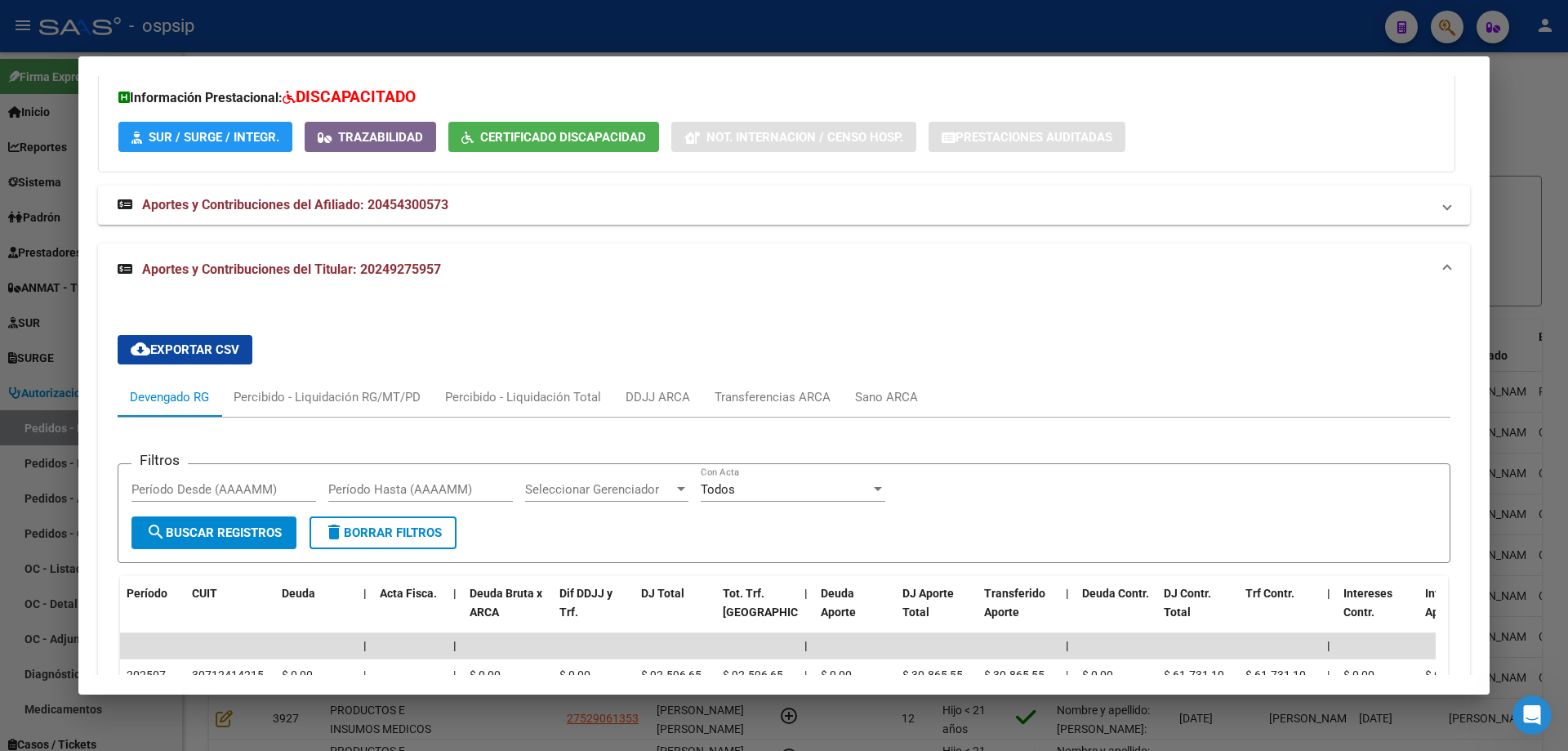
click at [49, 404] on div at bounding box center [784, 376] width 1568 height 751
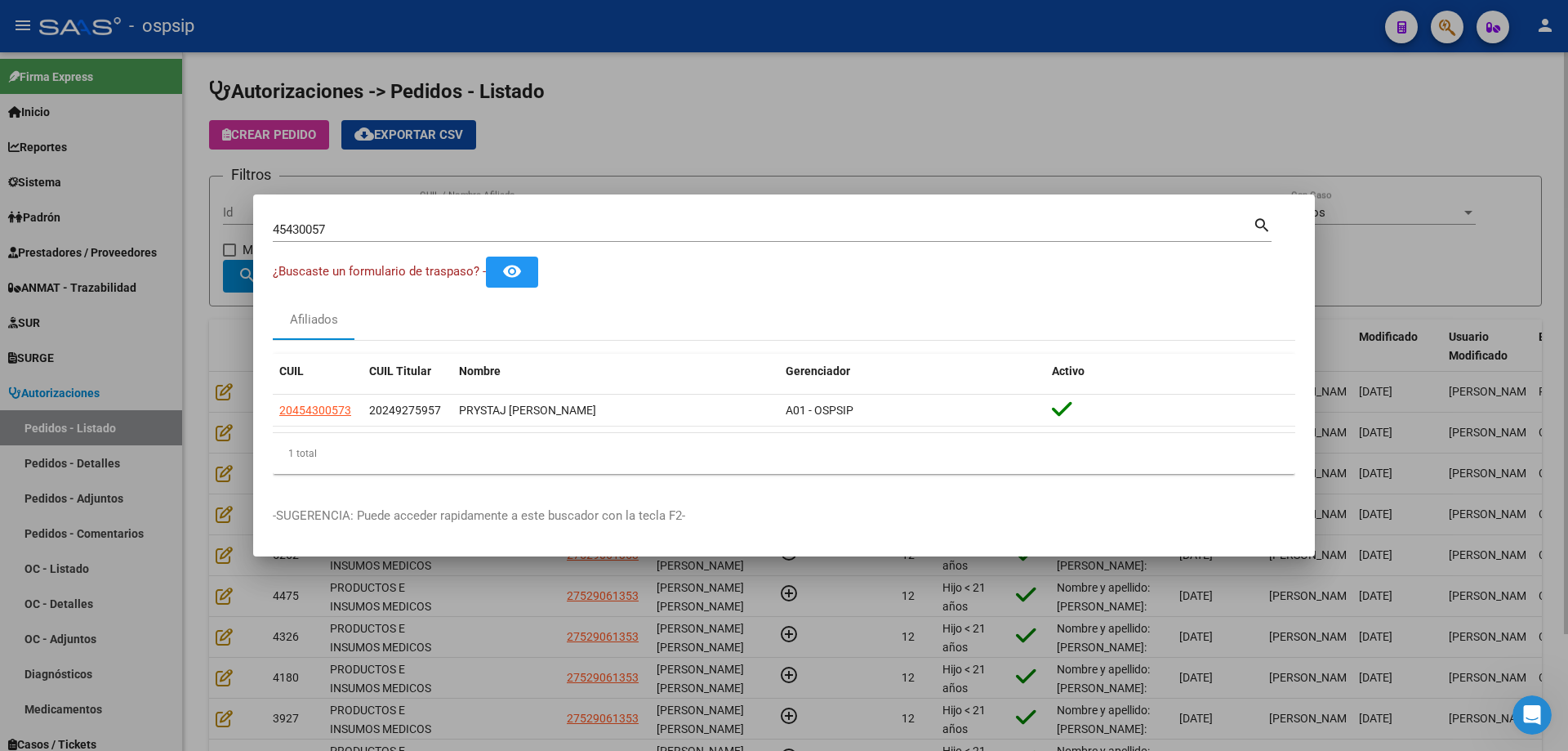
click at [244, 311] on div at bounding box center [784, 376] width 1568 height 751
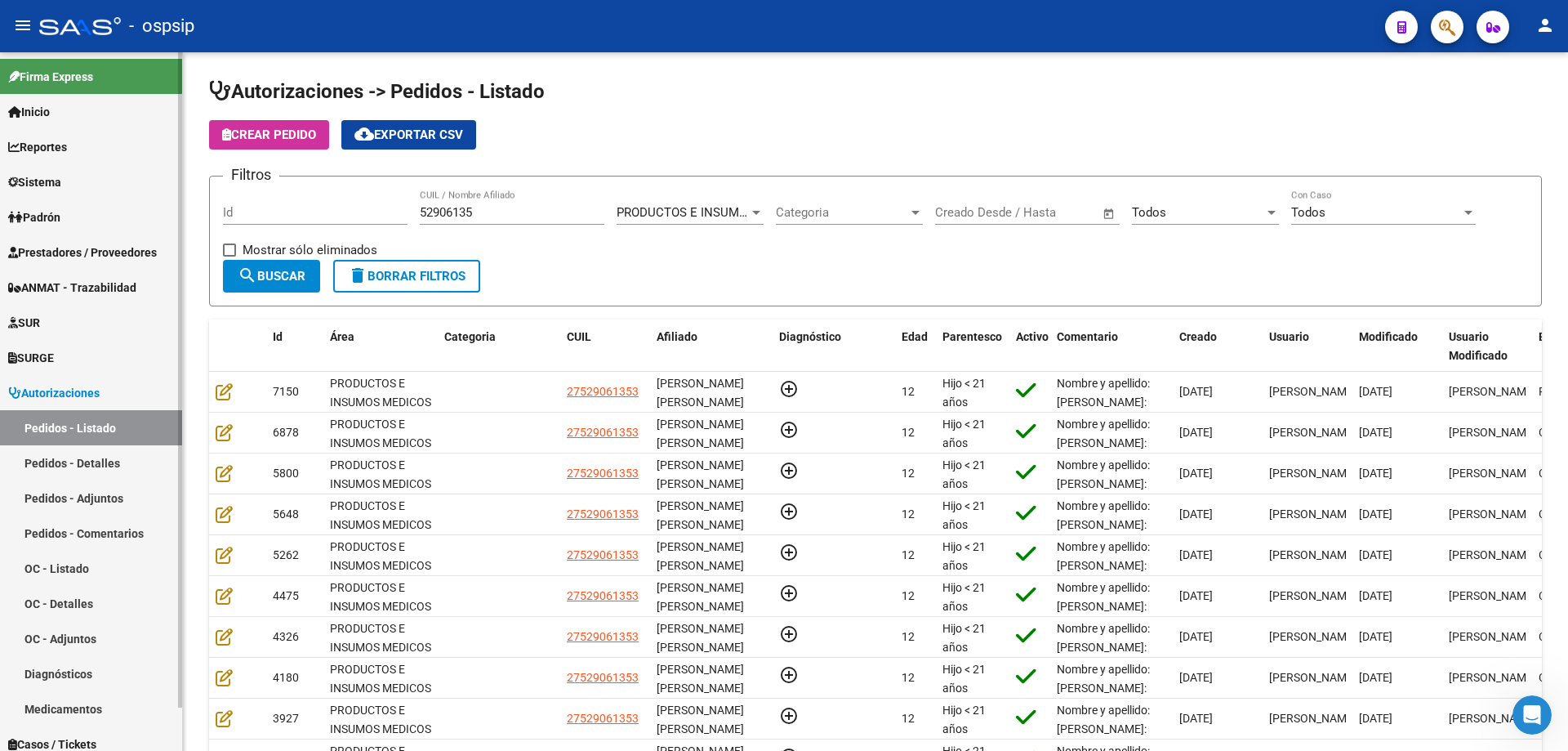
drag, startPoint x: 515, startPoint y: 207, endPoint x: 0, endPoint y: 202, distance: 515.0
click at [0, 202] on mat-sidenav-container "Firma Express Inicio Calendario SSS Instructivos Contacto OS Reportes Egresos D…" at bounding box center [784, 401] width 1568 height 698
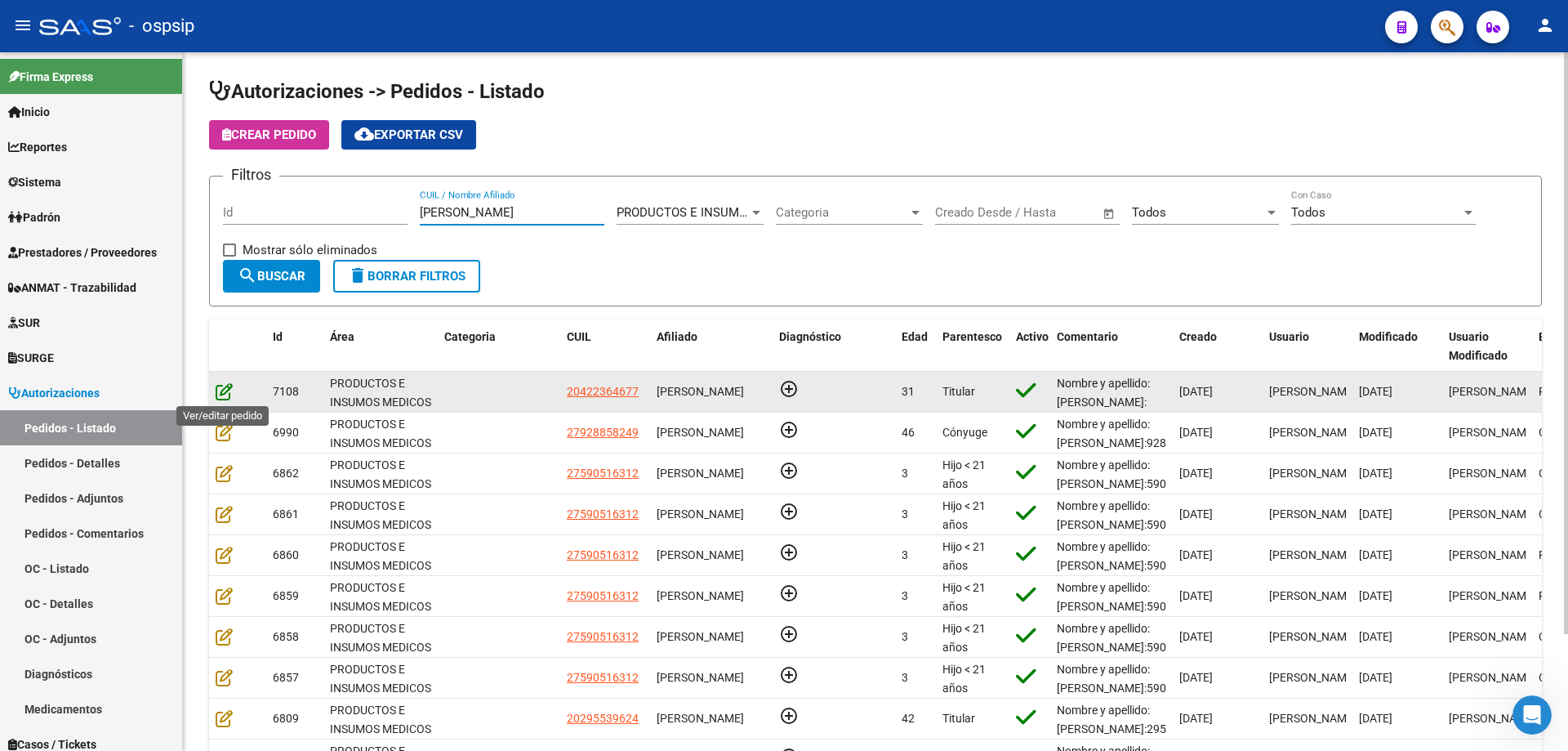
type input "[PERSON_NAME]"
click at [229, 391] on icon at bounding box center [224, 391] width 18 height 18
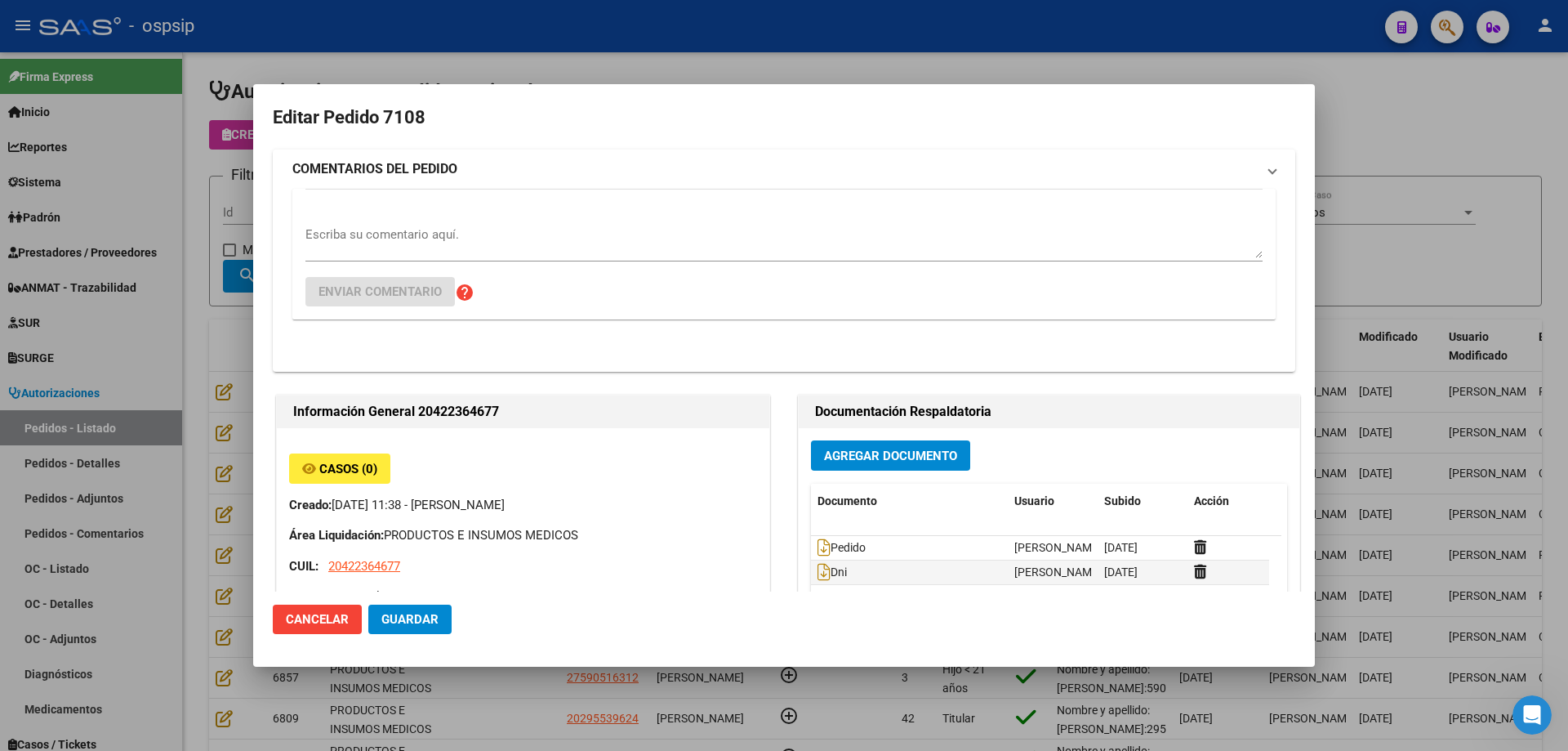
type input "Chubut, [PERSON_NAME], CBO [PERSON_NAME] 3412"
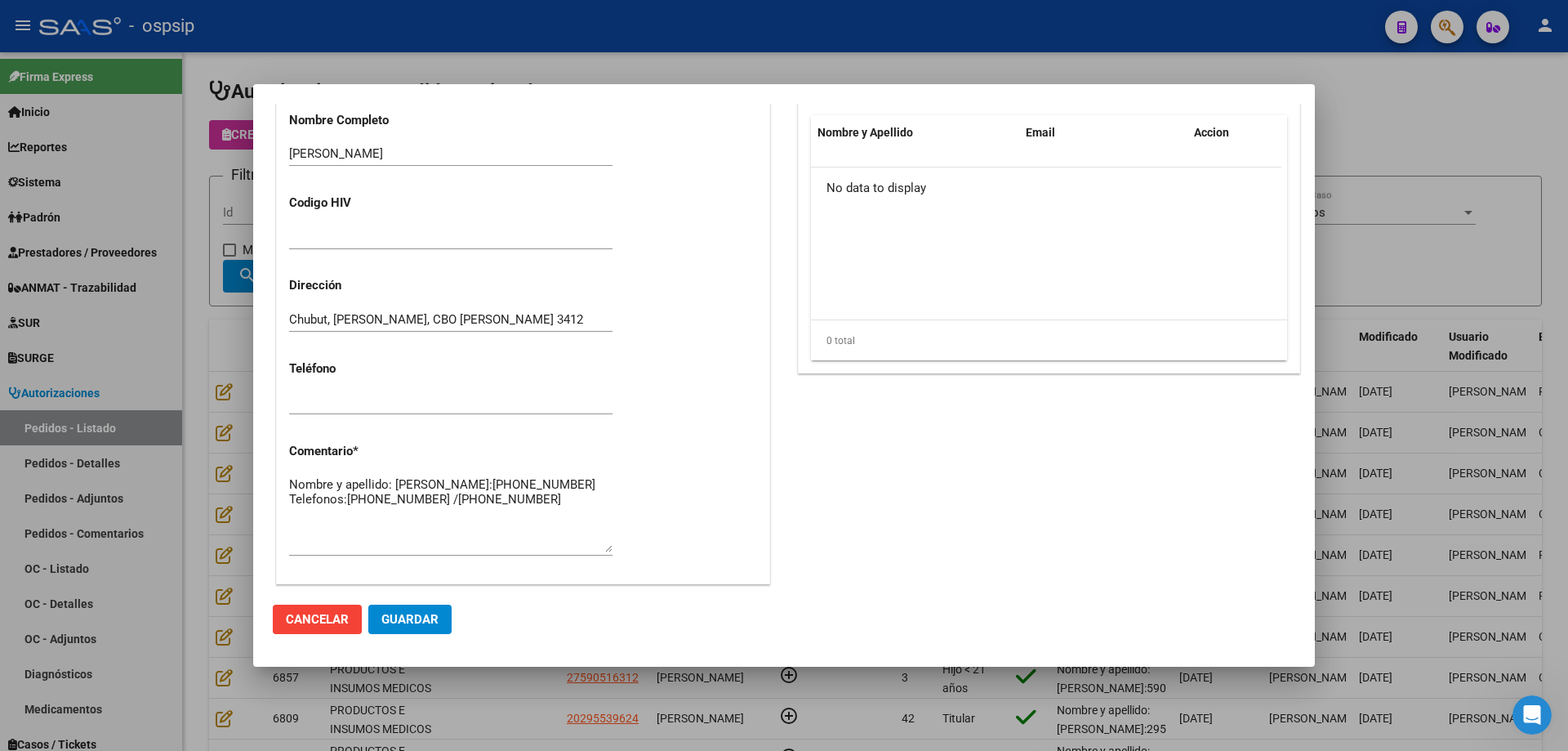
scroll to position [980, 0]
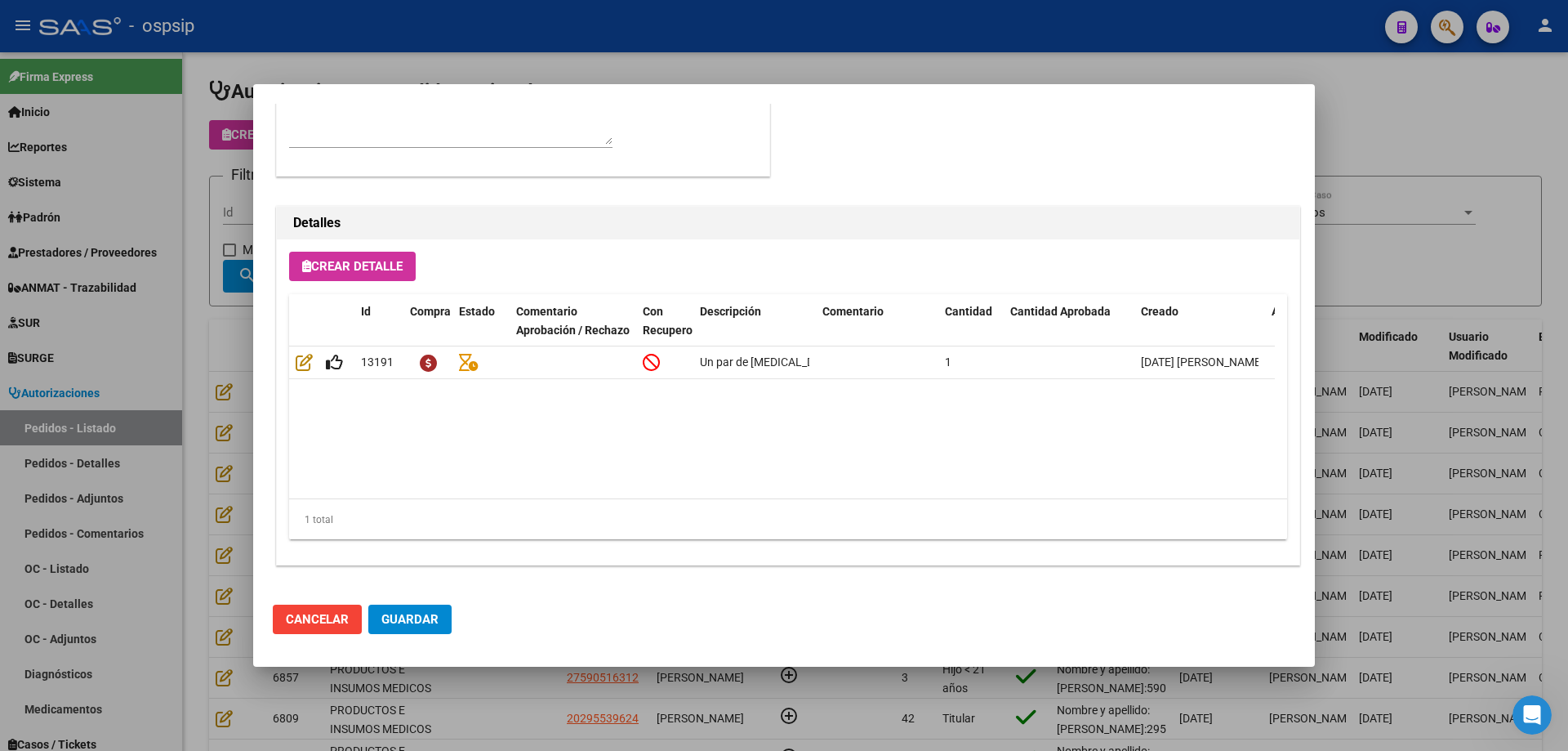
click at [221, 204] on div at bounding box center [784, 376] width 1568 height 751
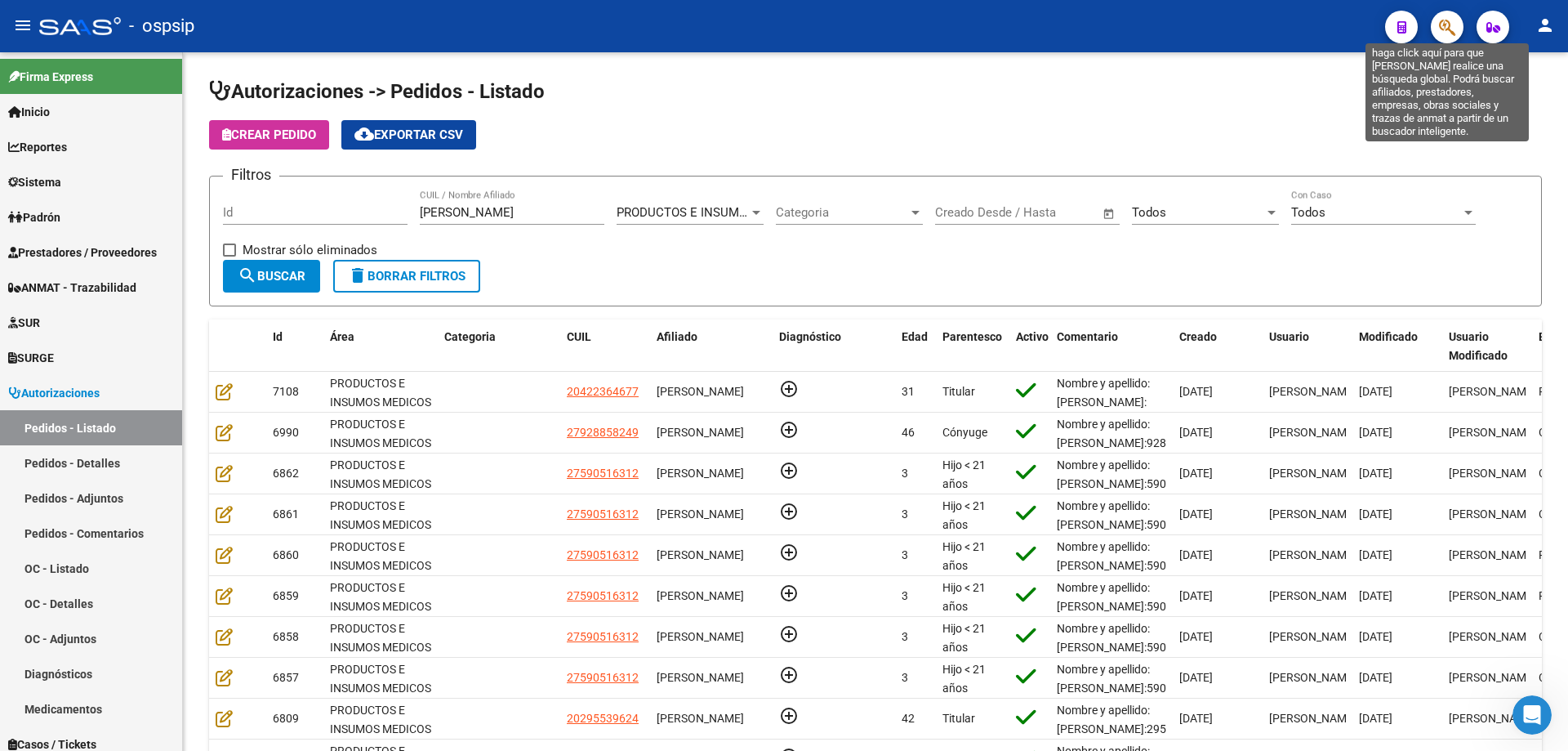
click at [1455, 28] on icon "button" at bounding box center [1447, 26] width 17 height 18
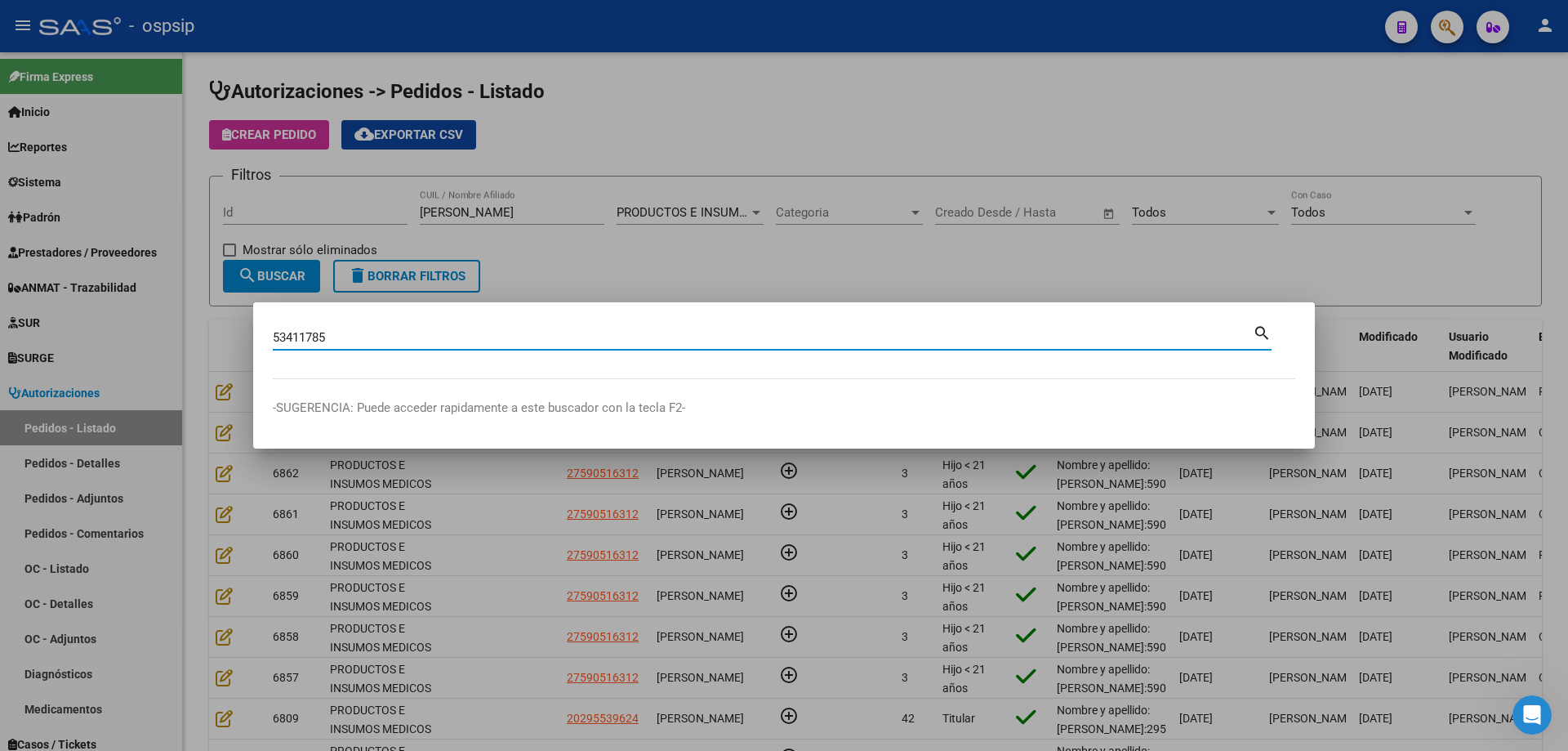
type input "53411785"
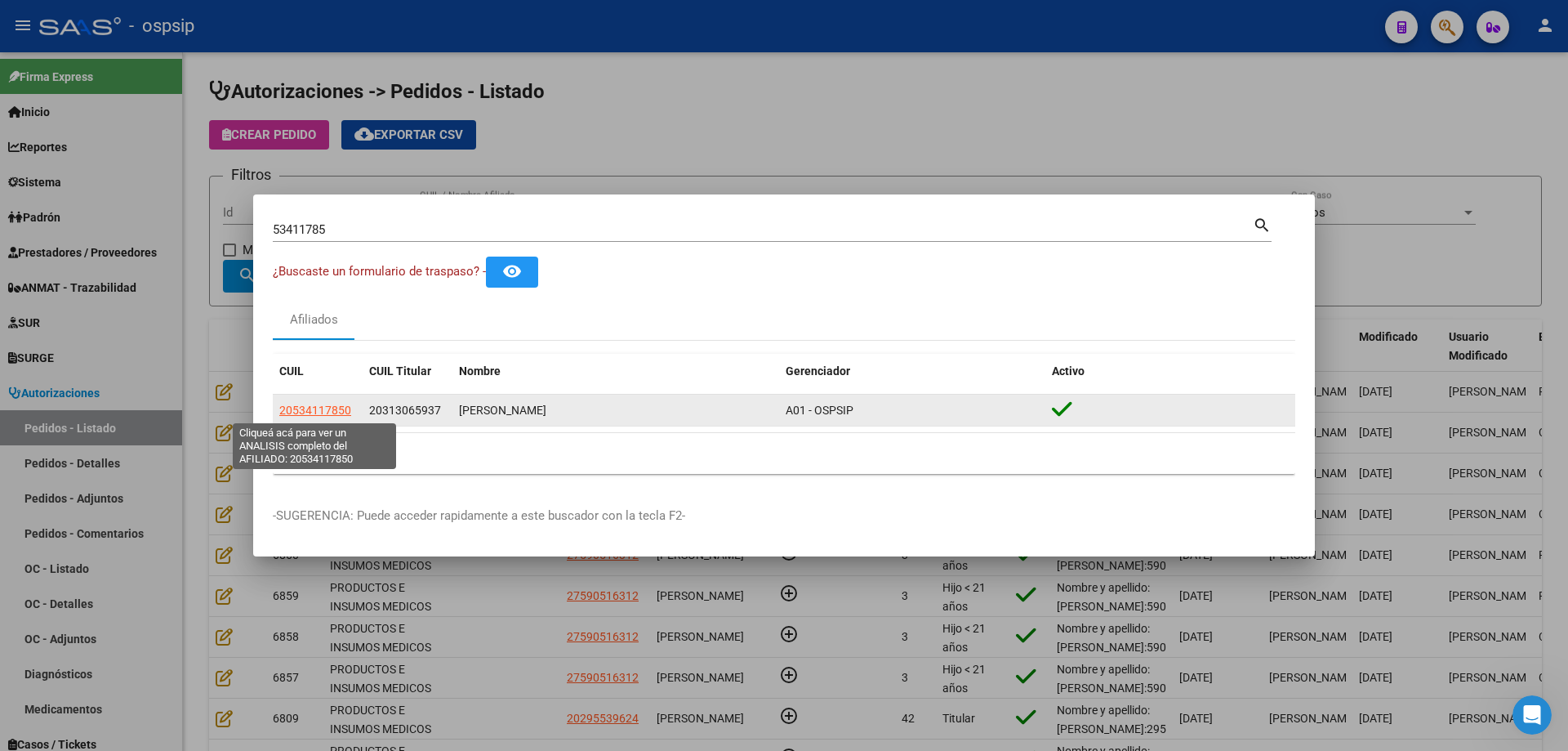
click at [289, 408] on span "20534117850" at bounding box center [316, 410] width 72 height 13
type textarea "20534117850"
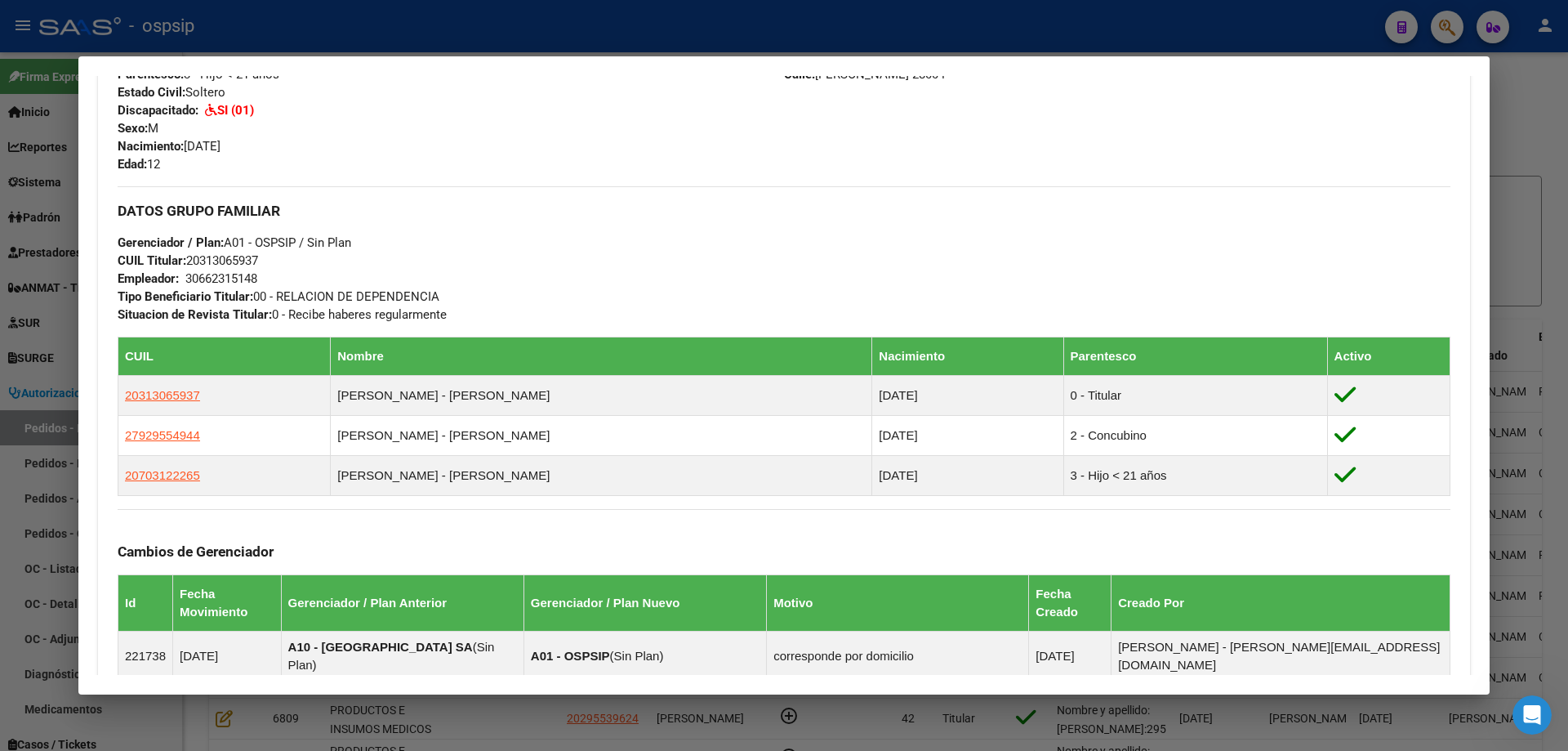
scroll to position [1122, 0]
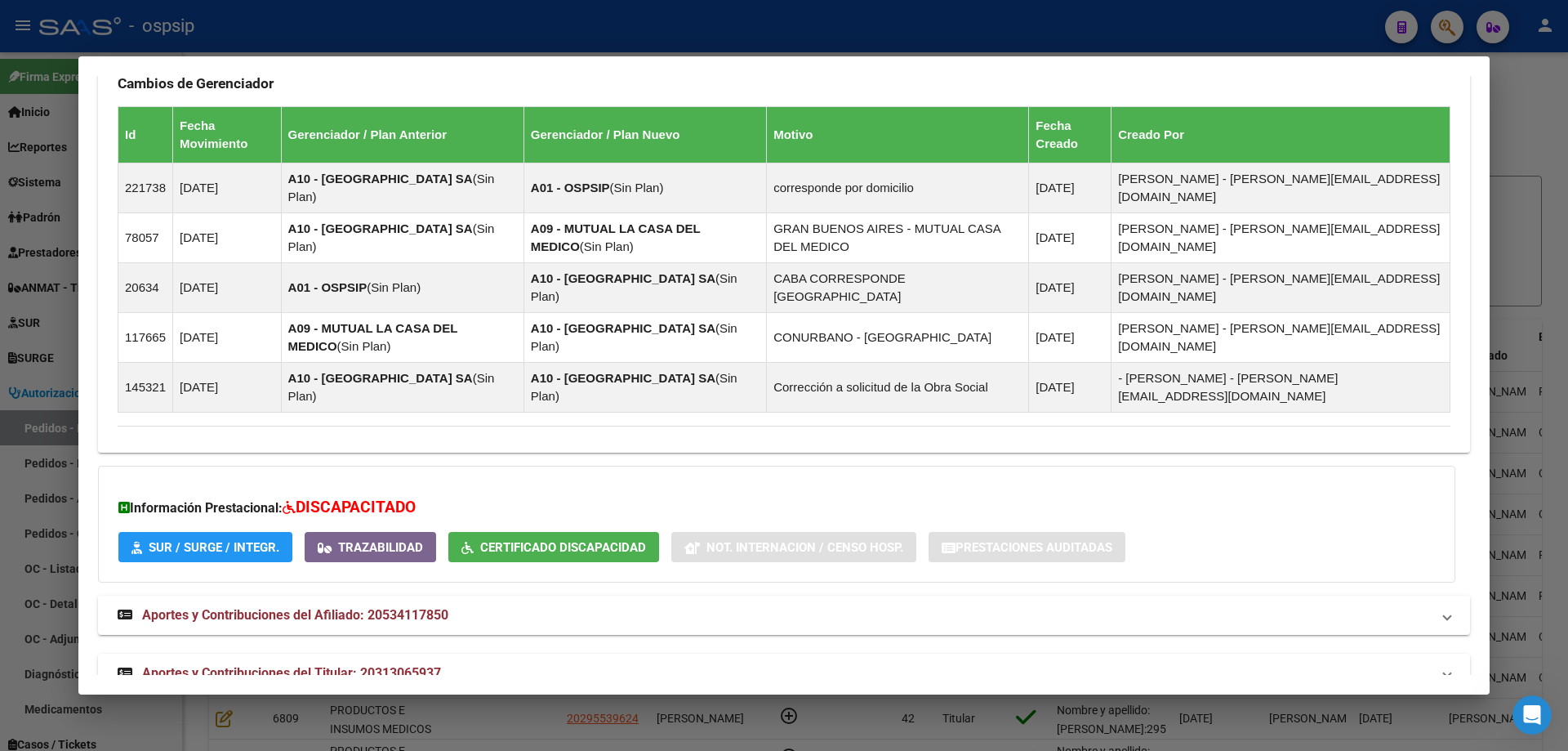
drag, startPoint x: 333, startPoint y: 656, endPoint x: 340, endPoint y: 644, distance: 13.9
click at [339, 653] on mat-expansion-panel-header "Aportes y Contribuciones del Titular: 20313065937" at bounding box center [783, 673] width 1372 height 40
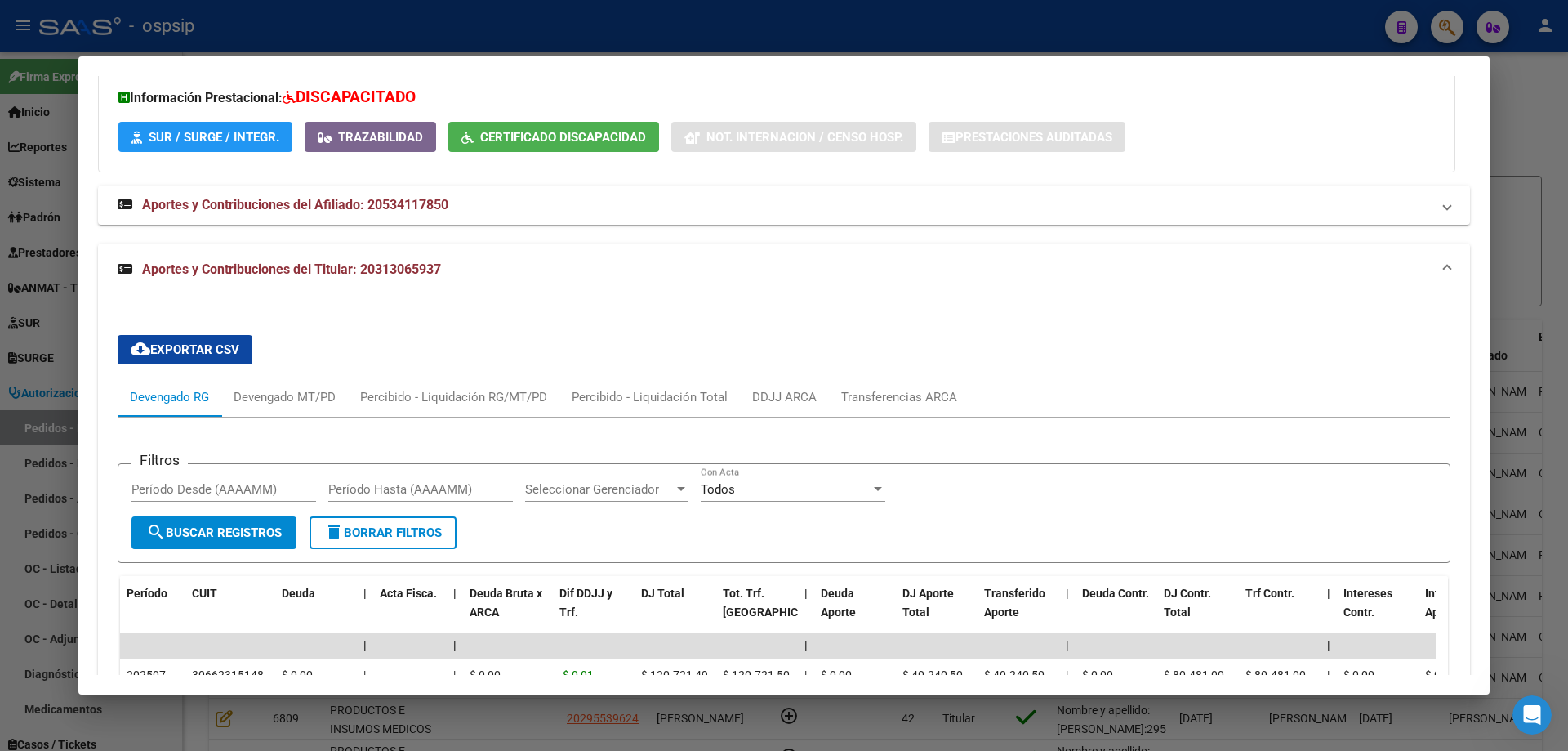
click at [68, 399] on div at bounding box center [784, 376] width 1568 height 751
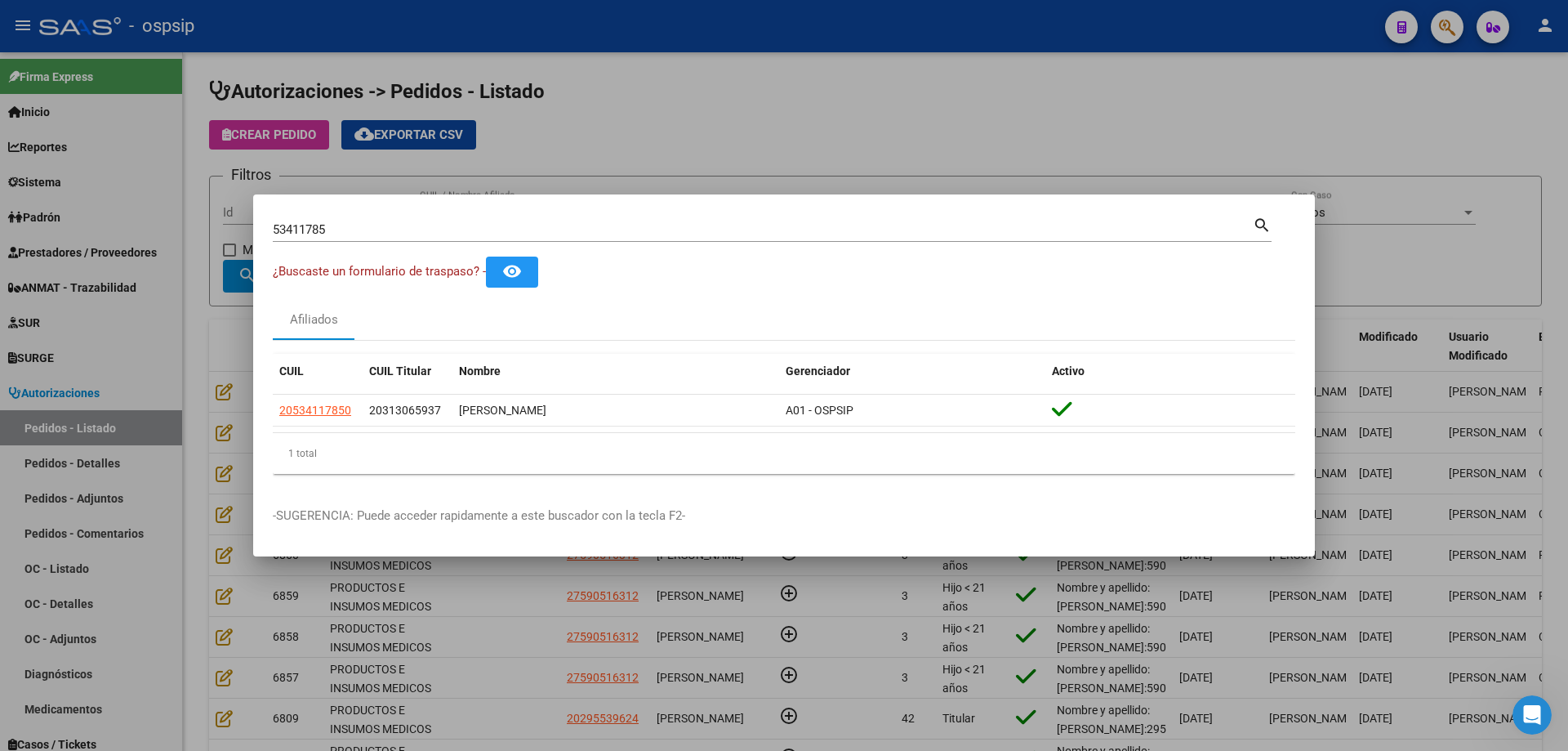
click at [319, 225] on input "53411785" at bounding box center [762, 230] width 980 height 15
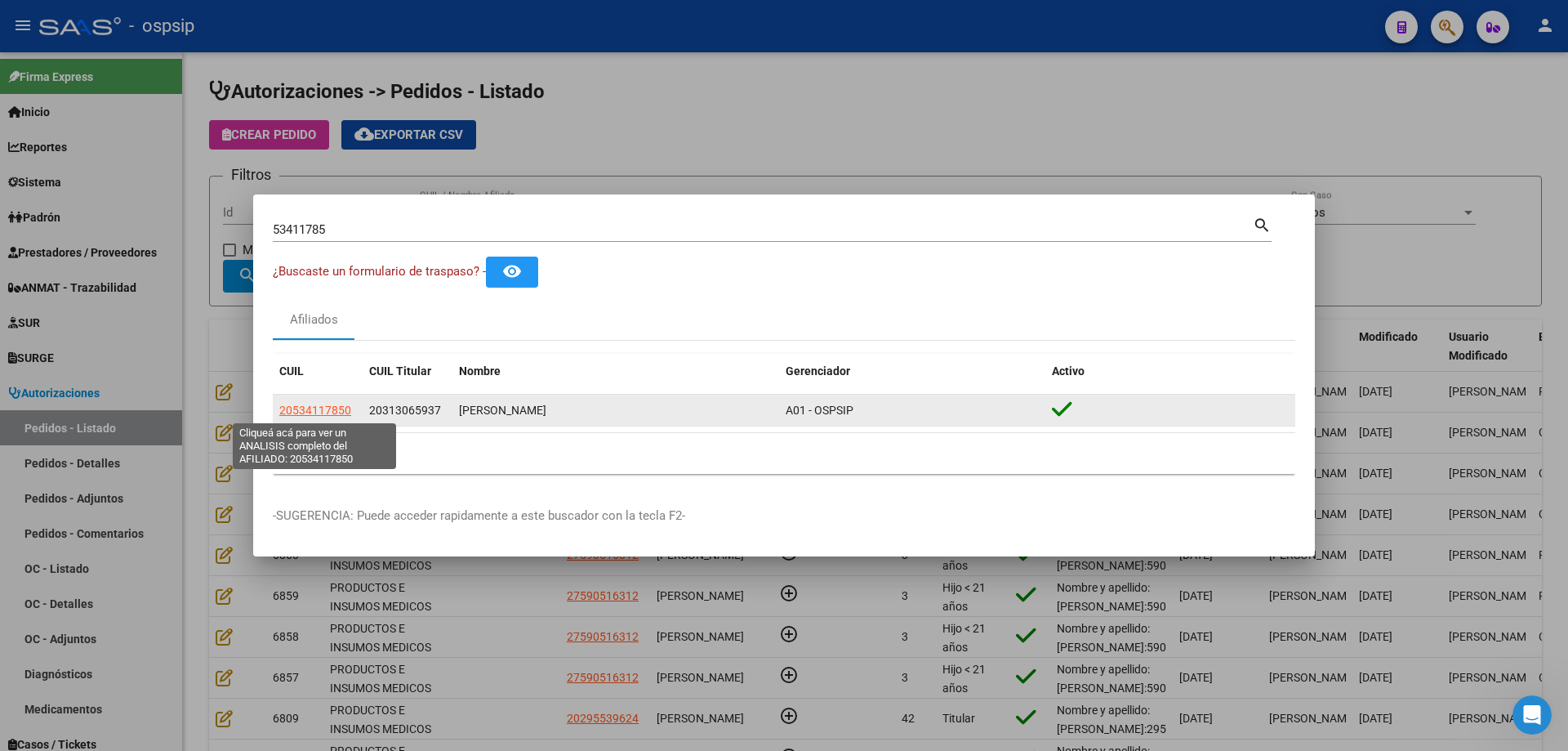
click at [299, 414] on span "20534117850" at bounding box center [316, 410] width 72 height 13
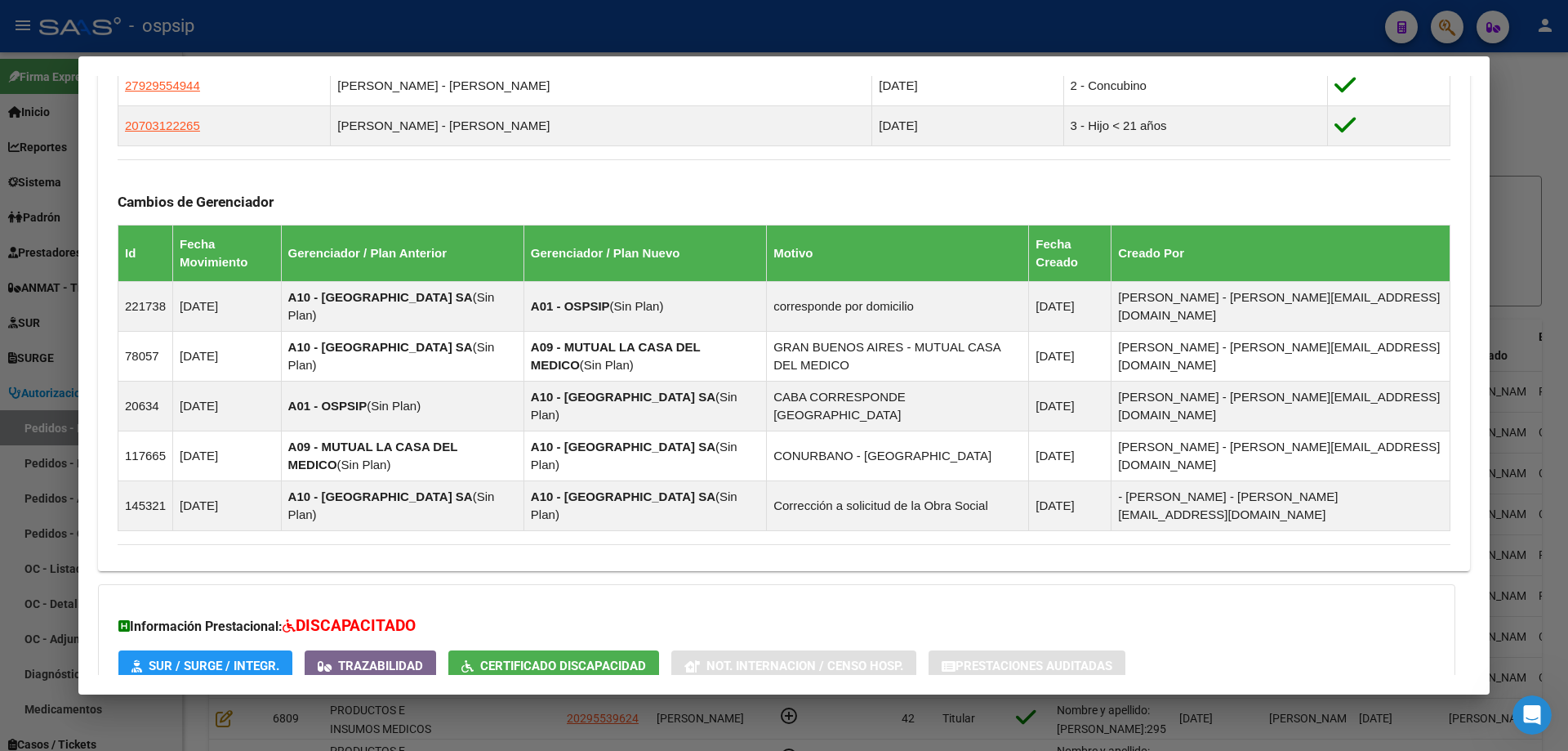
scroll to position [1122, 0]
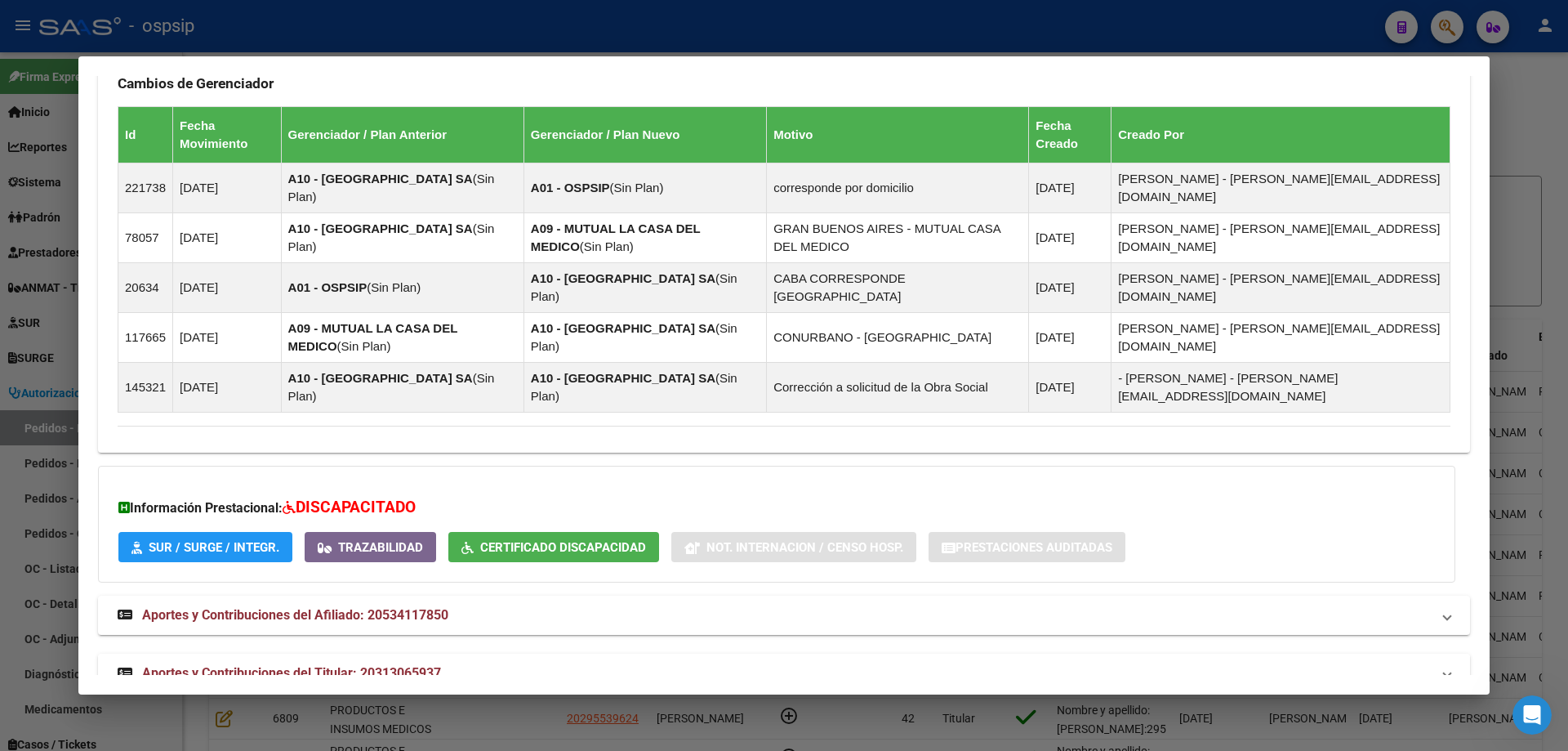
click at [308, 665] on span "Aportes y Contribuciones del Titular: 20313065937" at bounding box center [292, 673] width 299 height 16
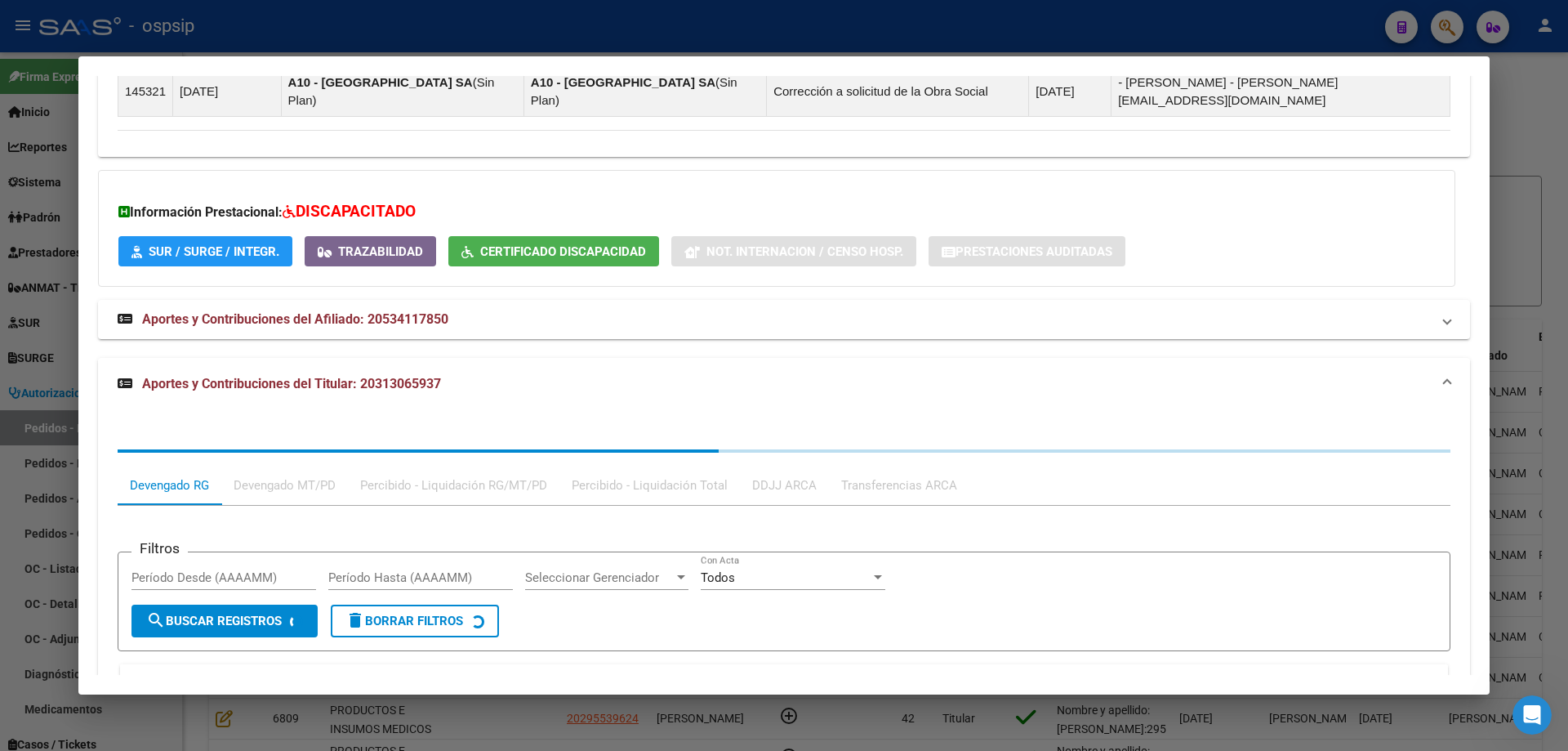
scroll to position [1532, 0]
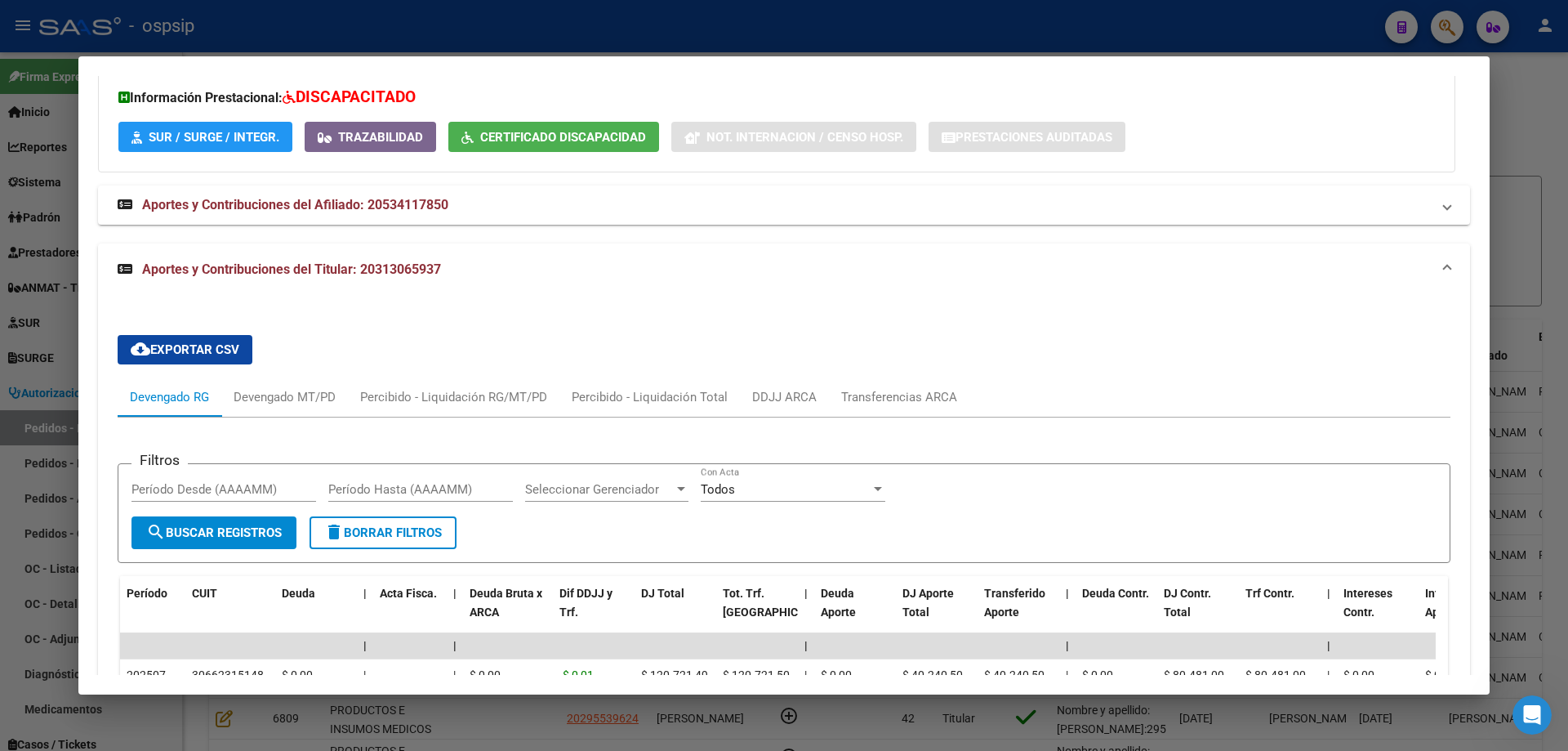
click at [28, 267] on div at bounding box center [784, 376] width 1568 height 751
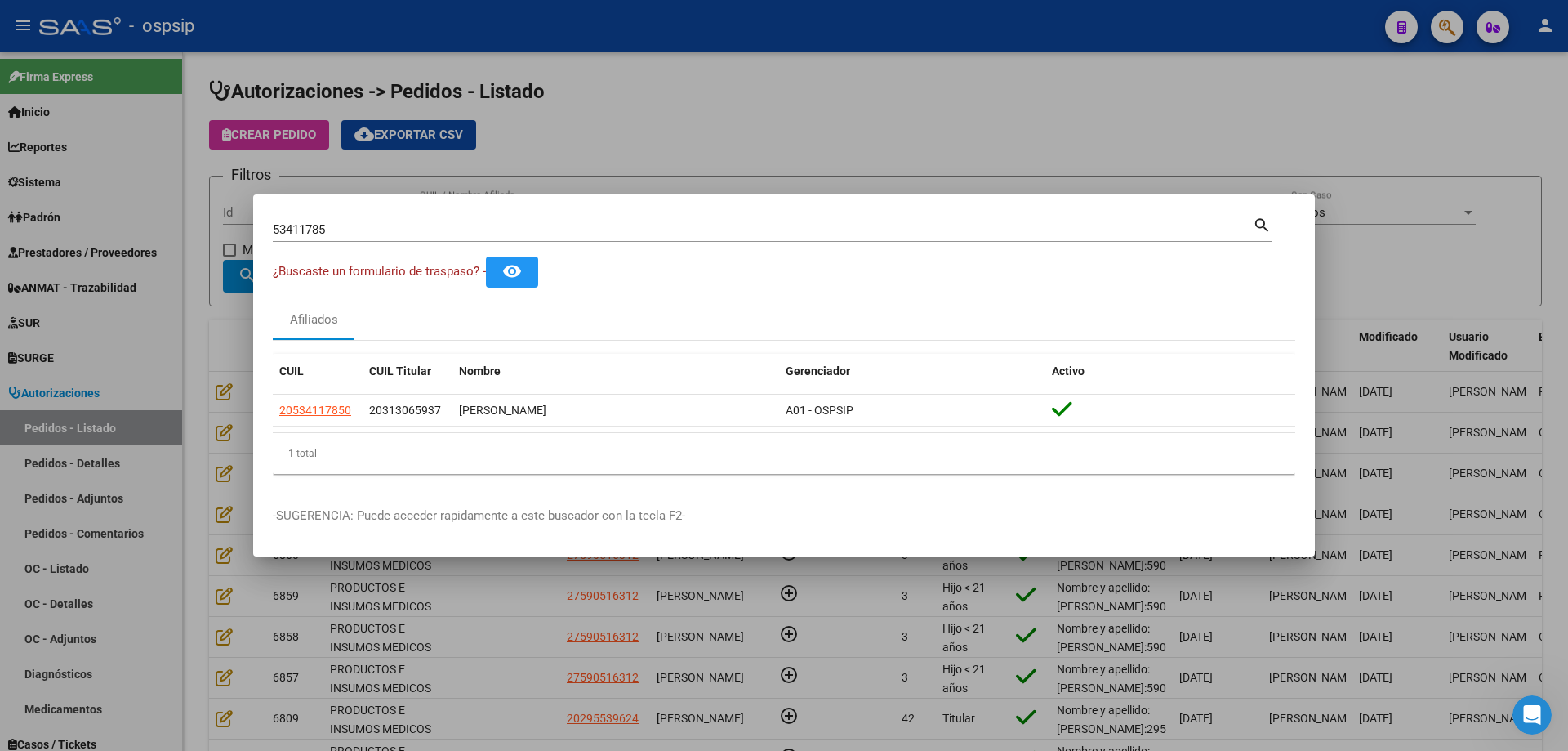
click at [483, 152] on div at bounding box center [784, 376] width 1568 height 751
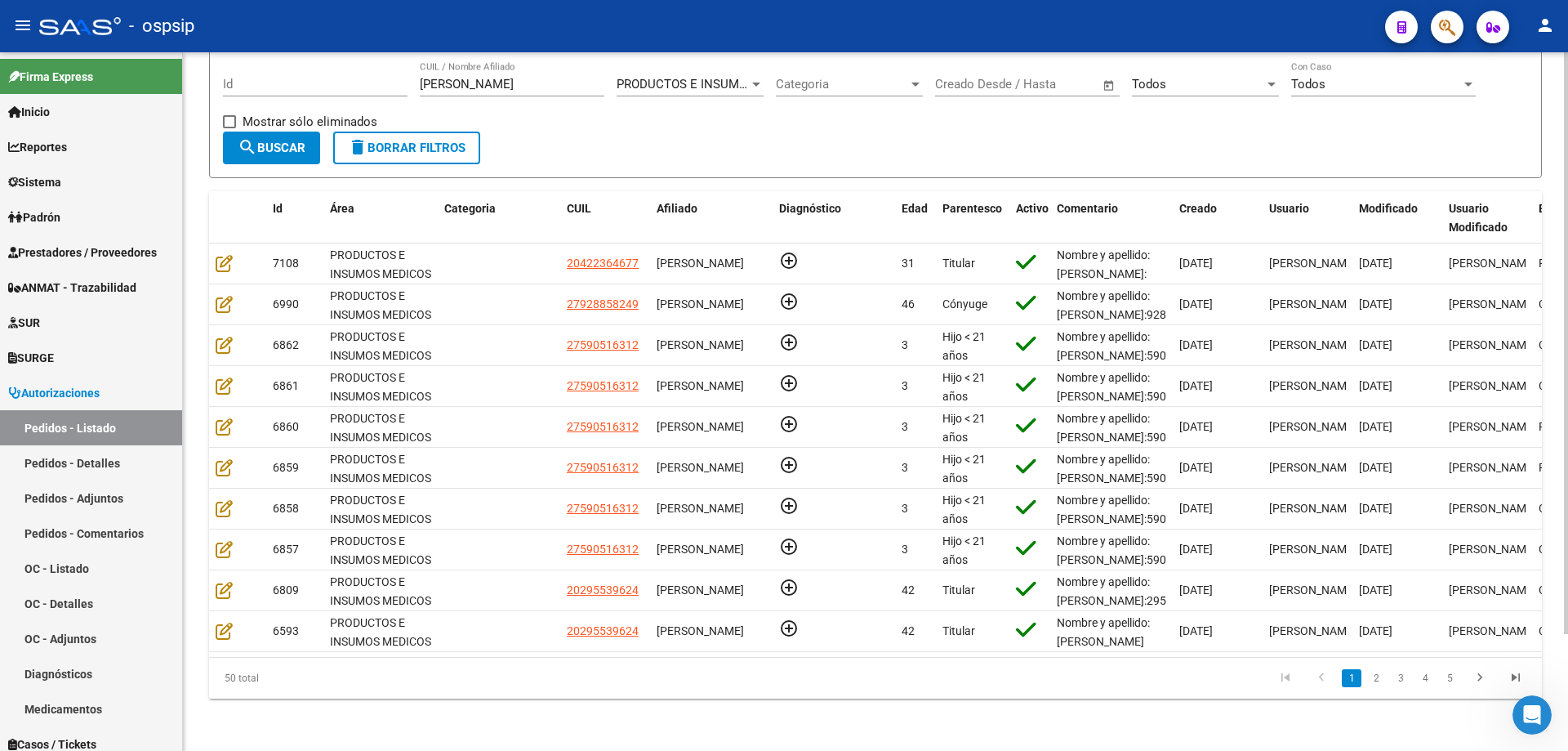
scroll to position [59, 0]
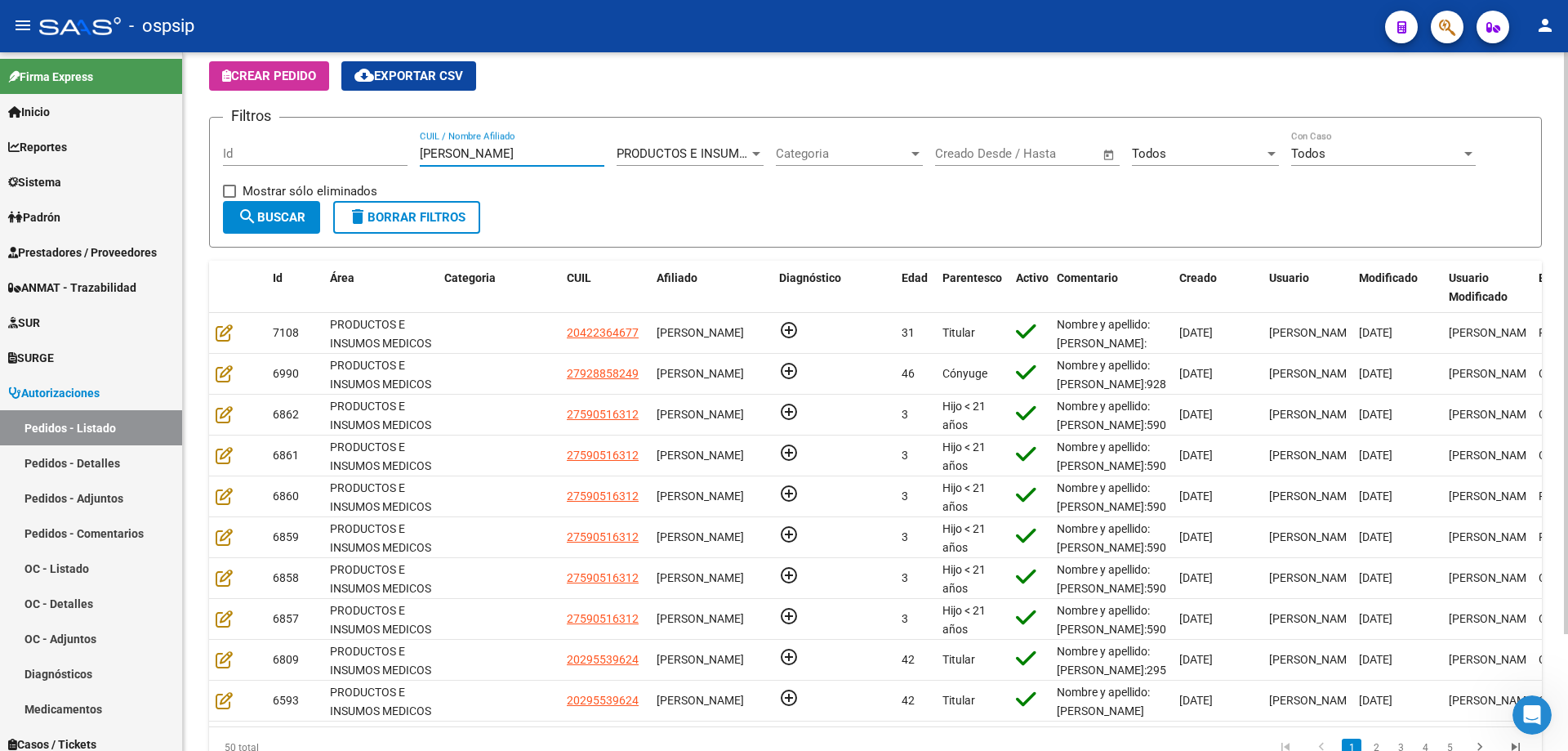
drag, startPoint x: 512, startPoint y: 160, endPoint x: 247, endPoint y: 164, distance: 265.0
click at [247, 164] on div "Filtros Id [PERSON_NAME] CUIL / Nombre Afiliado PRODUCTOS E INSUMOS MEDICOS Sel…" at bounding box center [875, 166] width 1305 height 70
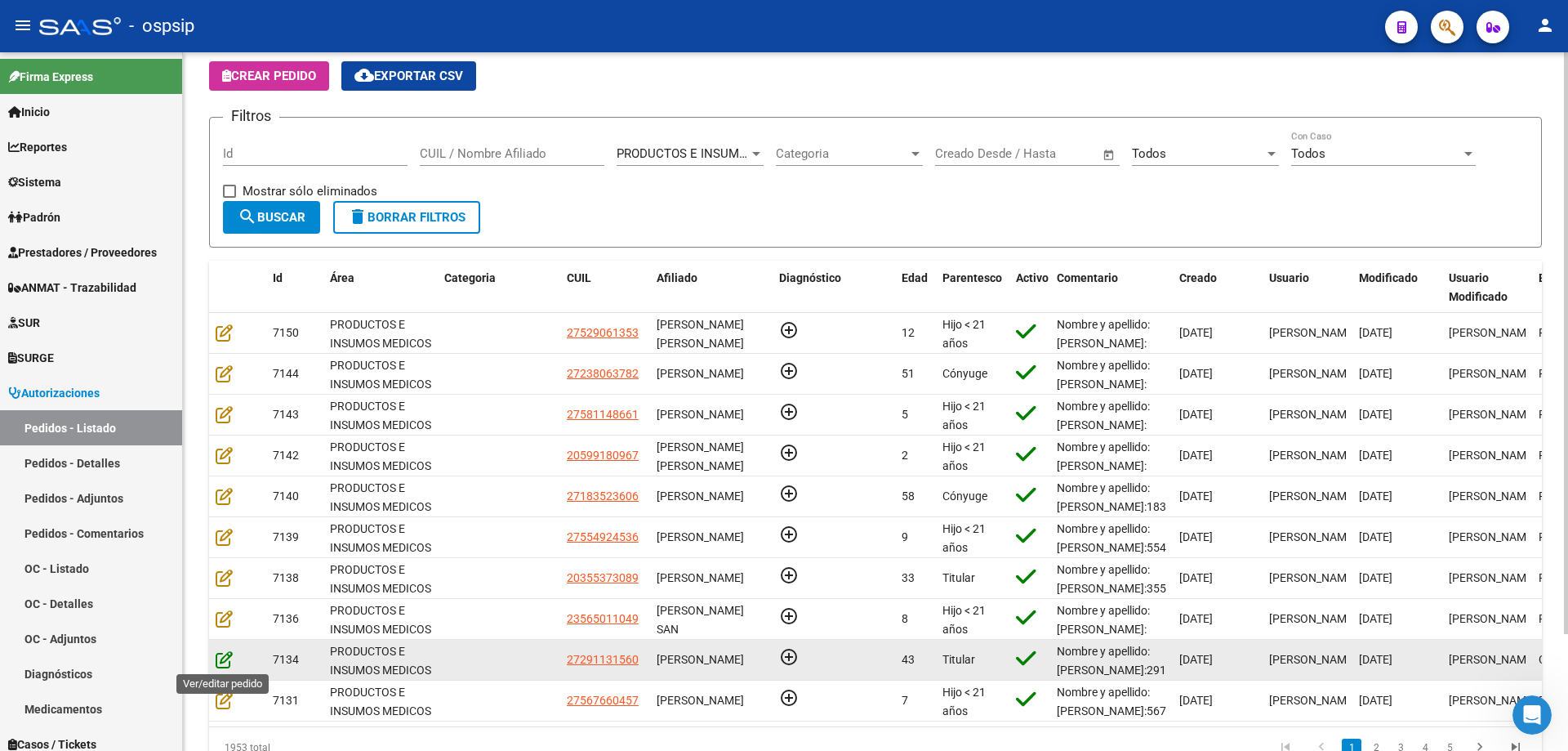
click at [223, 655] on icon at bounding box center [224, 659] width 18 height 18
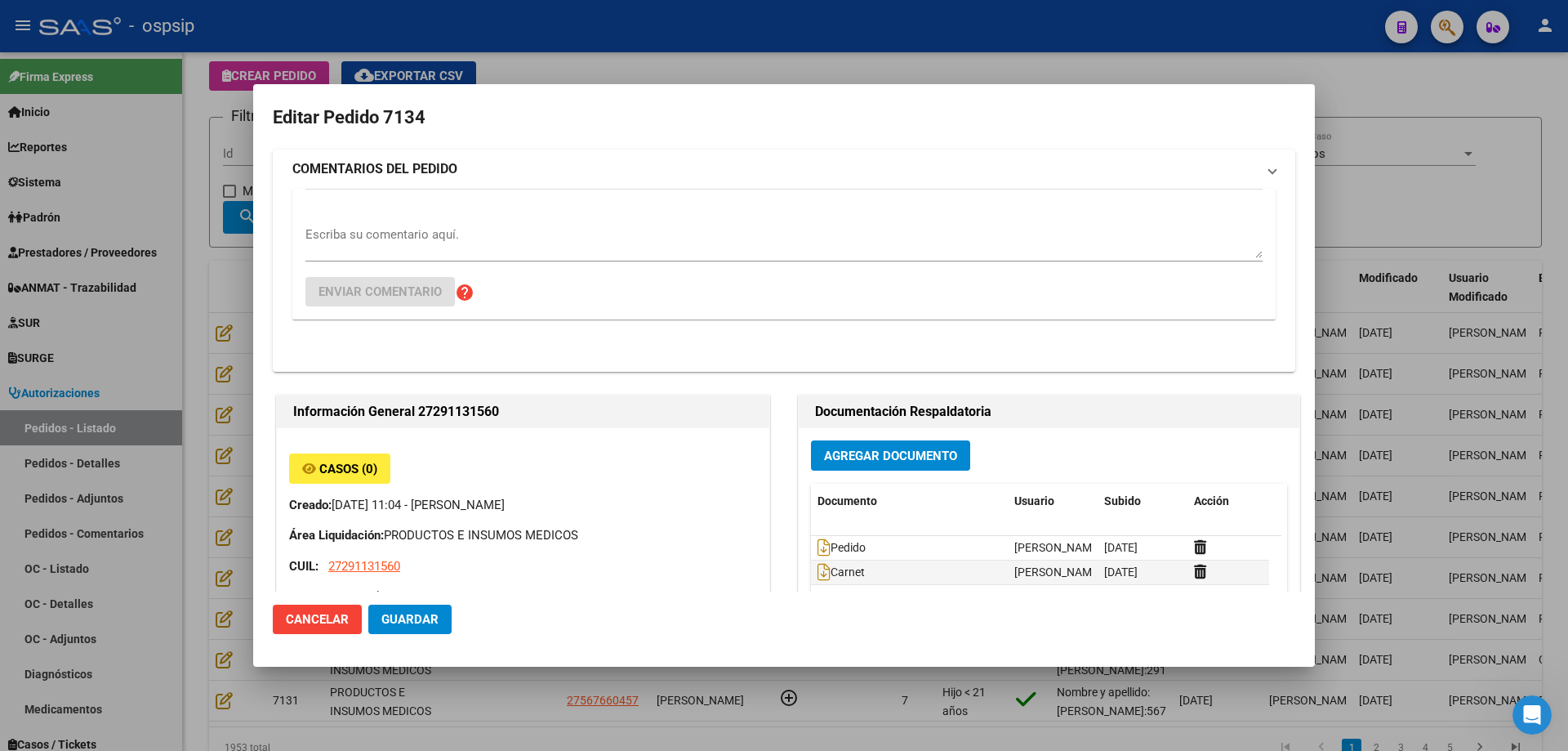
type input "[GEOGRAPHIC_DATA], VENADO TUERTO, [PERSON_NAME] 245"
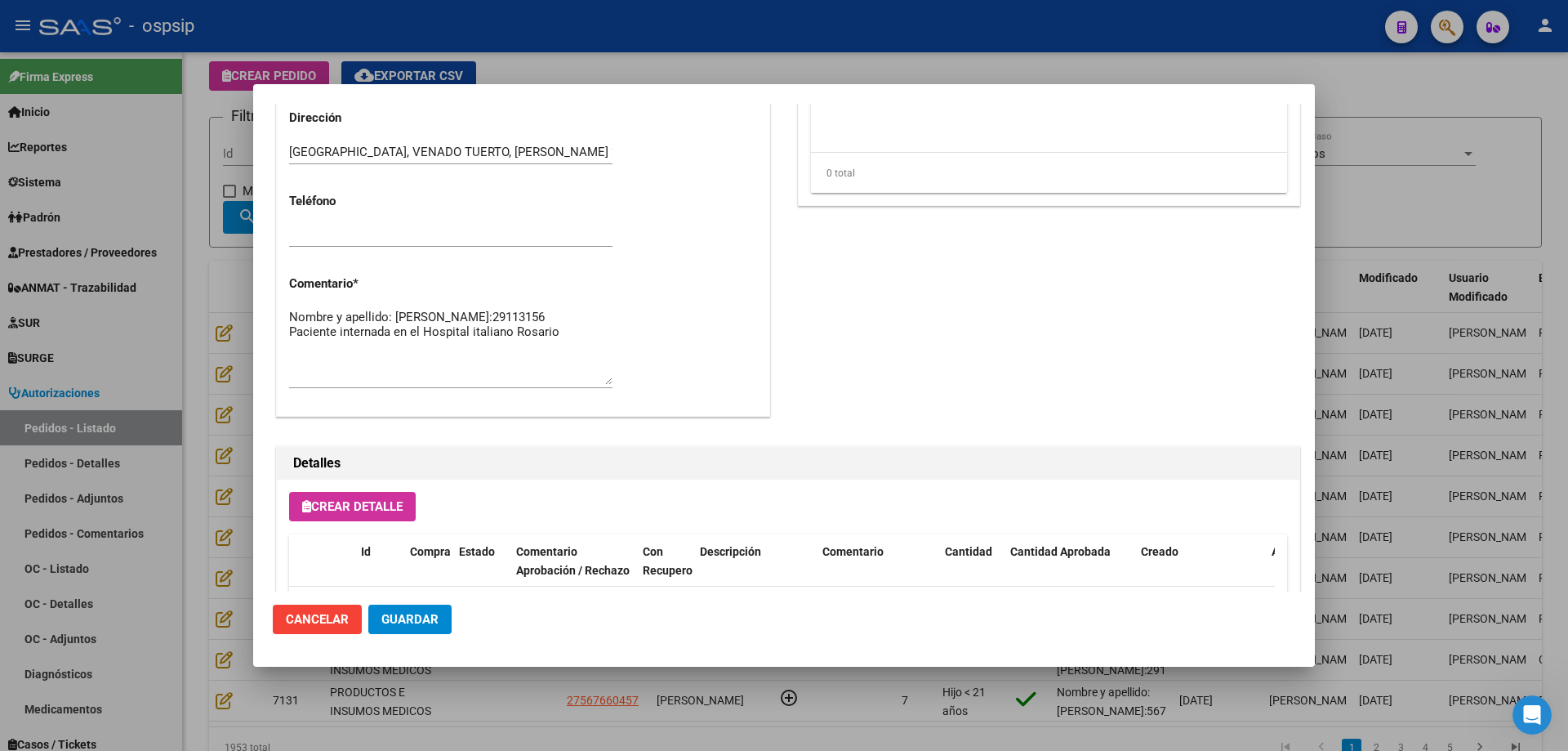
scroll to position [817, 0]
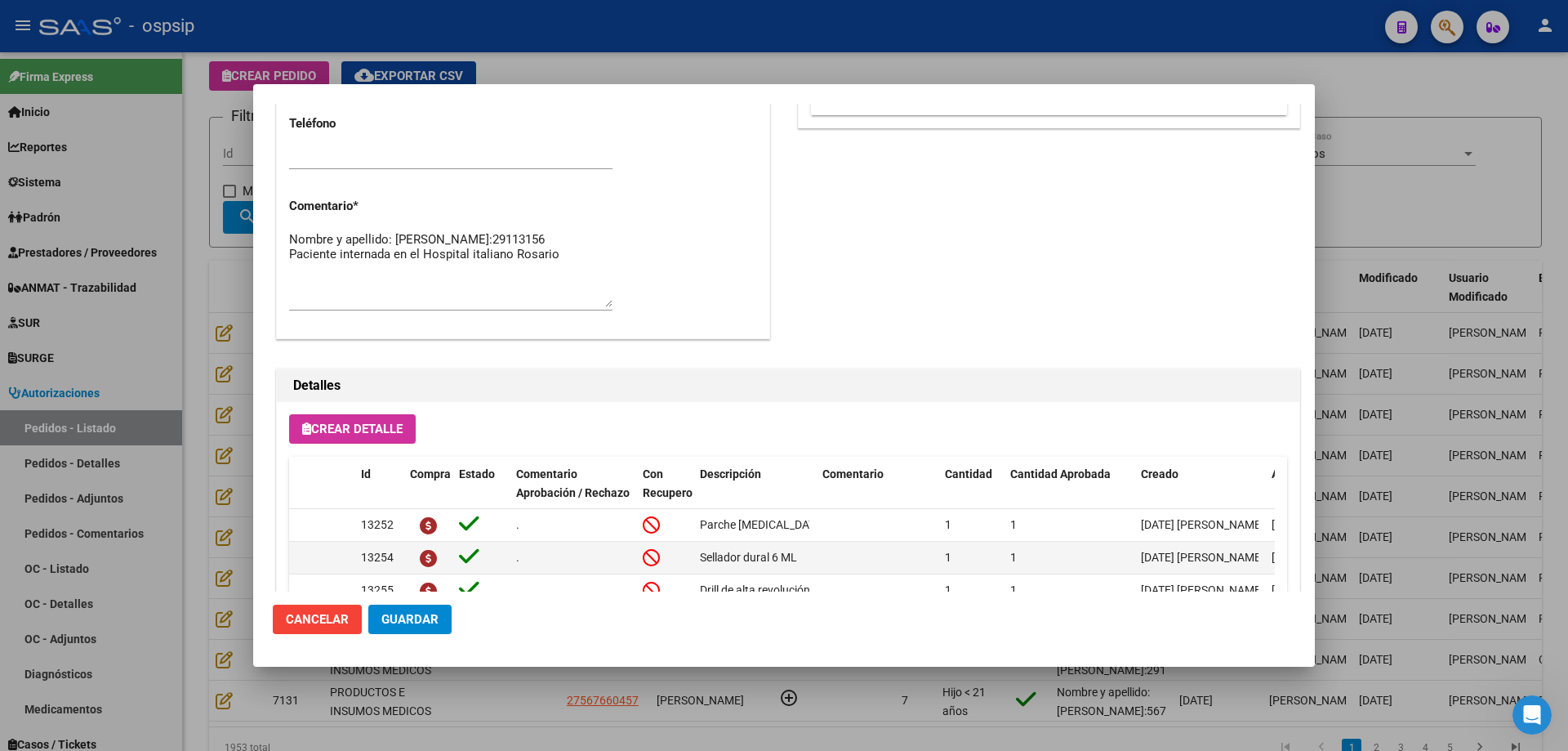
click at [216, 244] on div at bounding box center [784, 376] width 1568 height 751
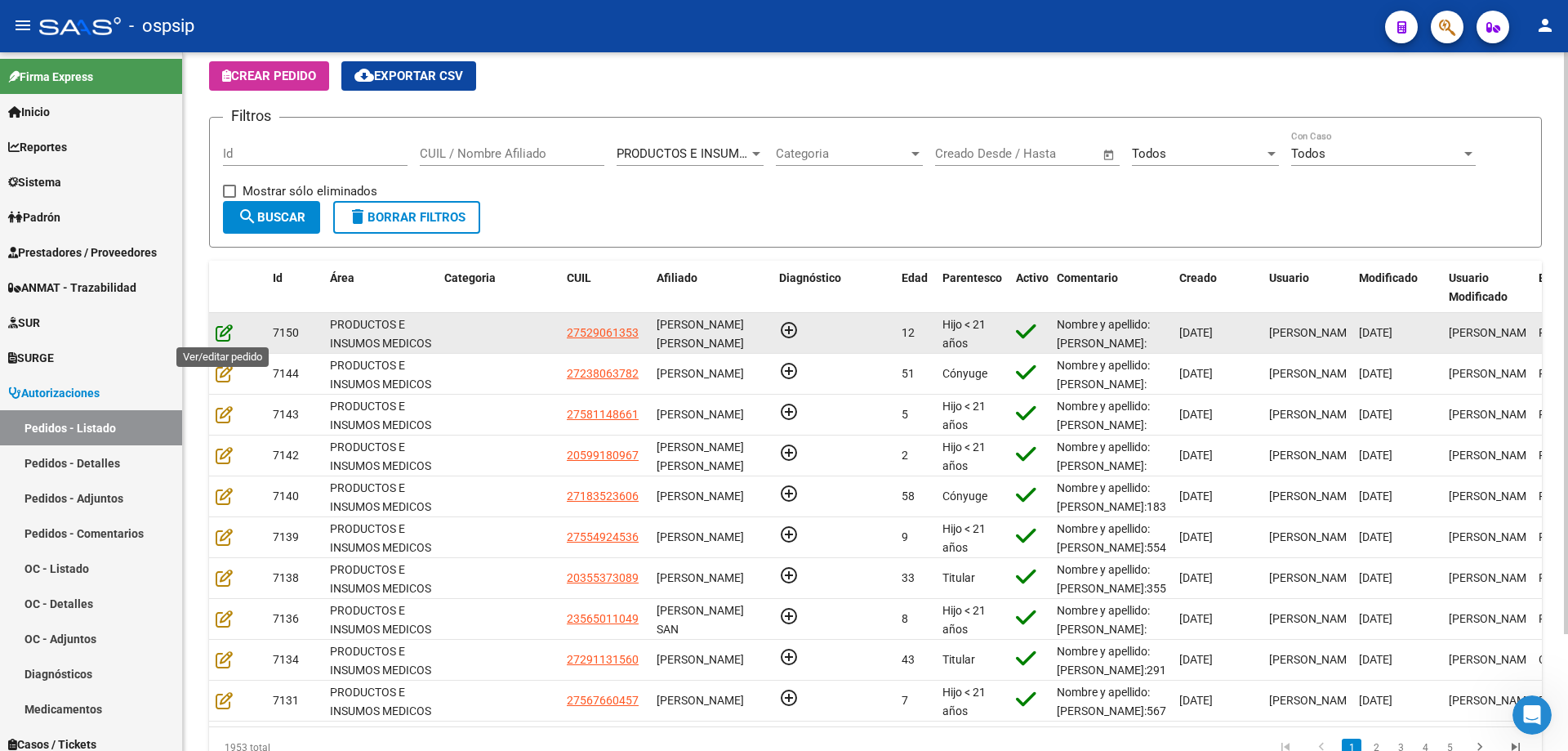
click at [218, 335] on icon at bounding box center [224, 332] width 18 height 18
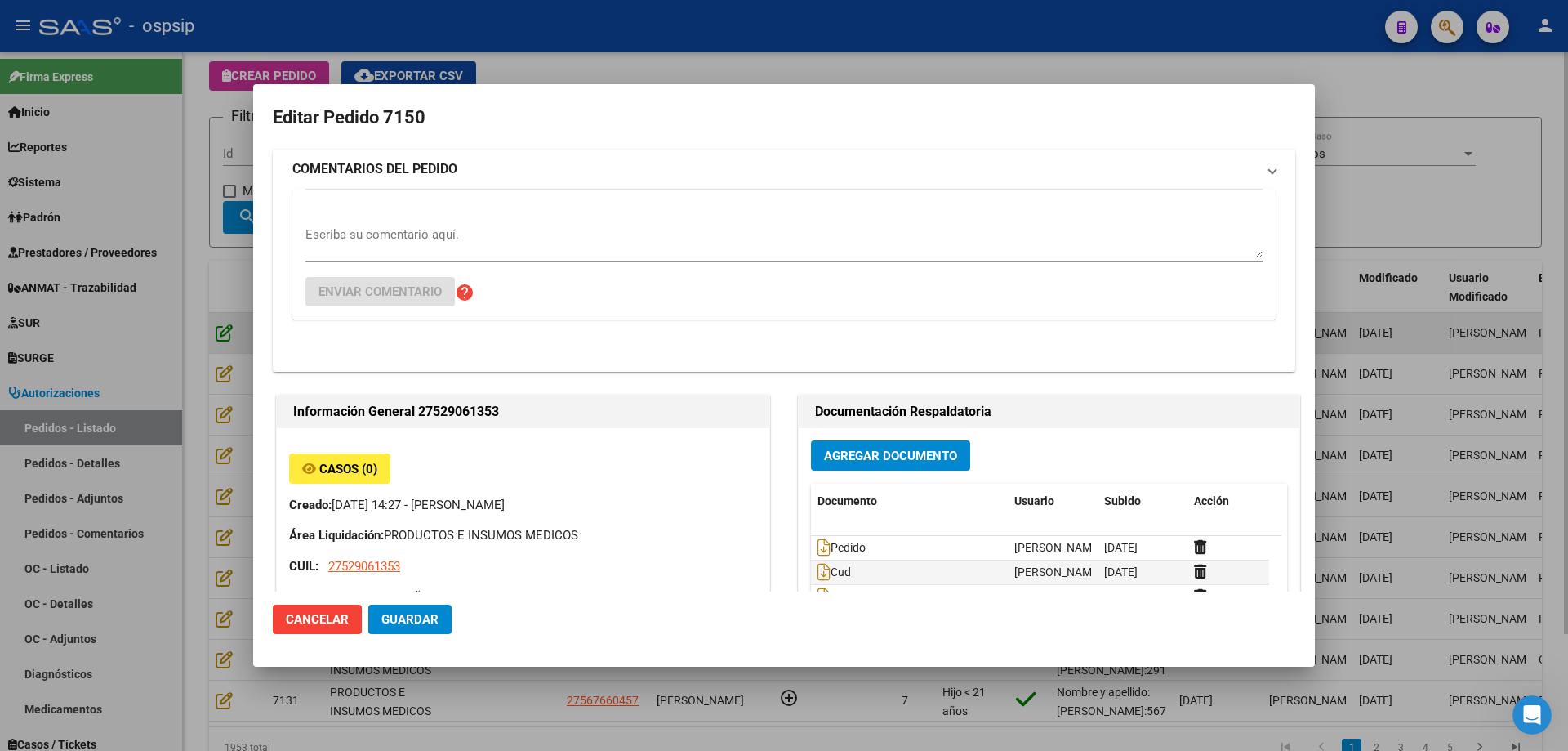
type input "[PERSON_NAME]"
type input "Santa Fe, [GEOGRAPHIC_DATA], [PERSON_NAME] 3512, Departamento: CAS"
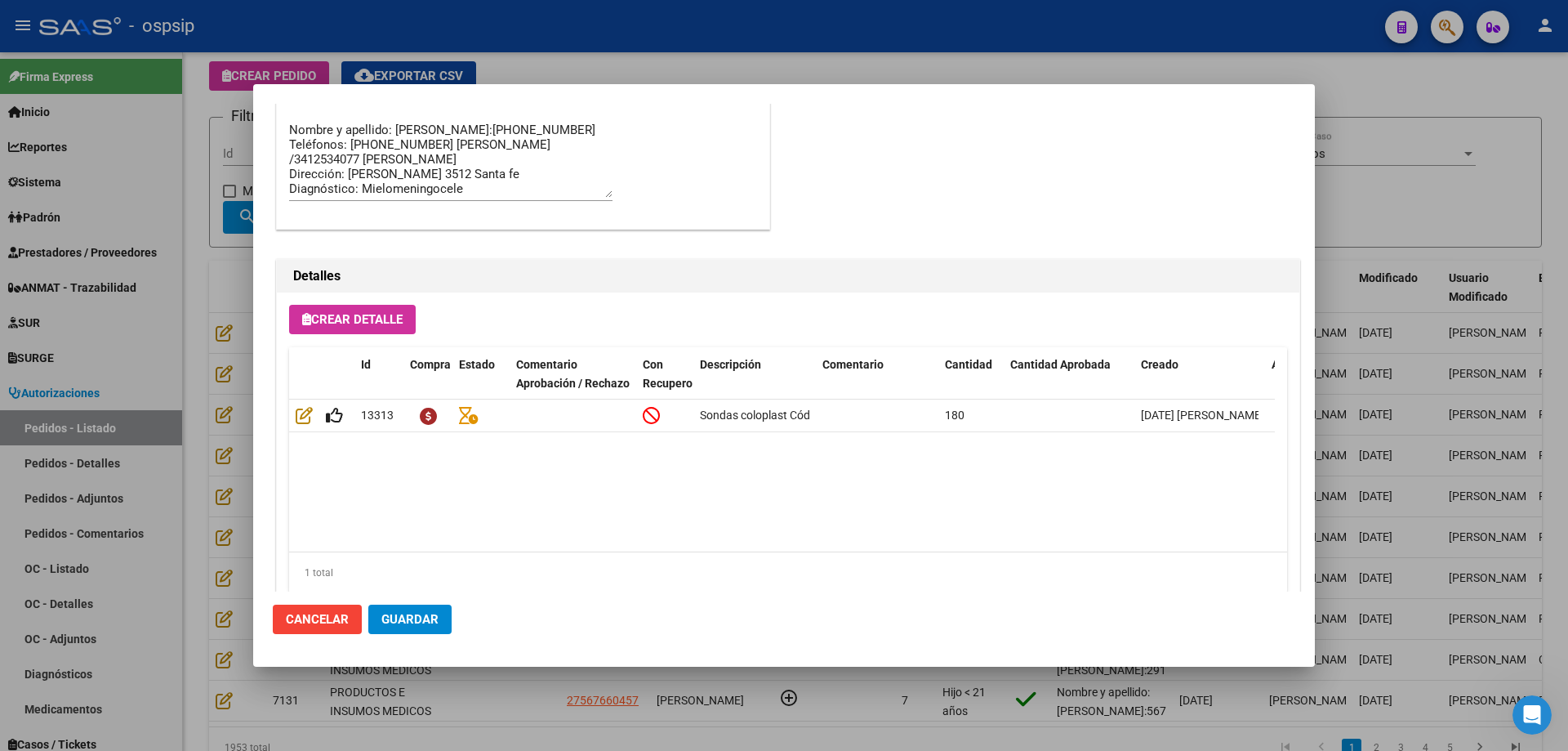
scroll to position [898, 0]
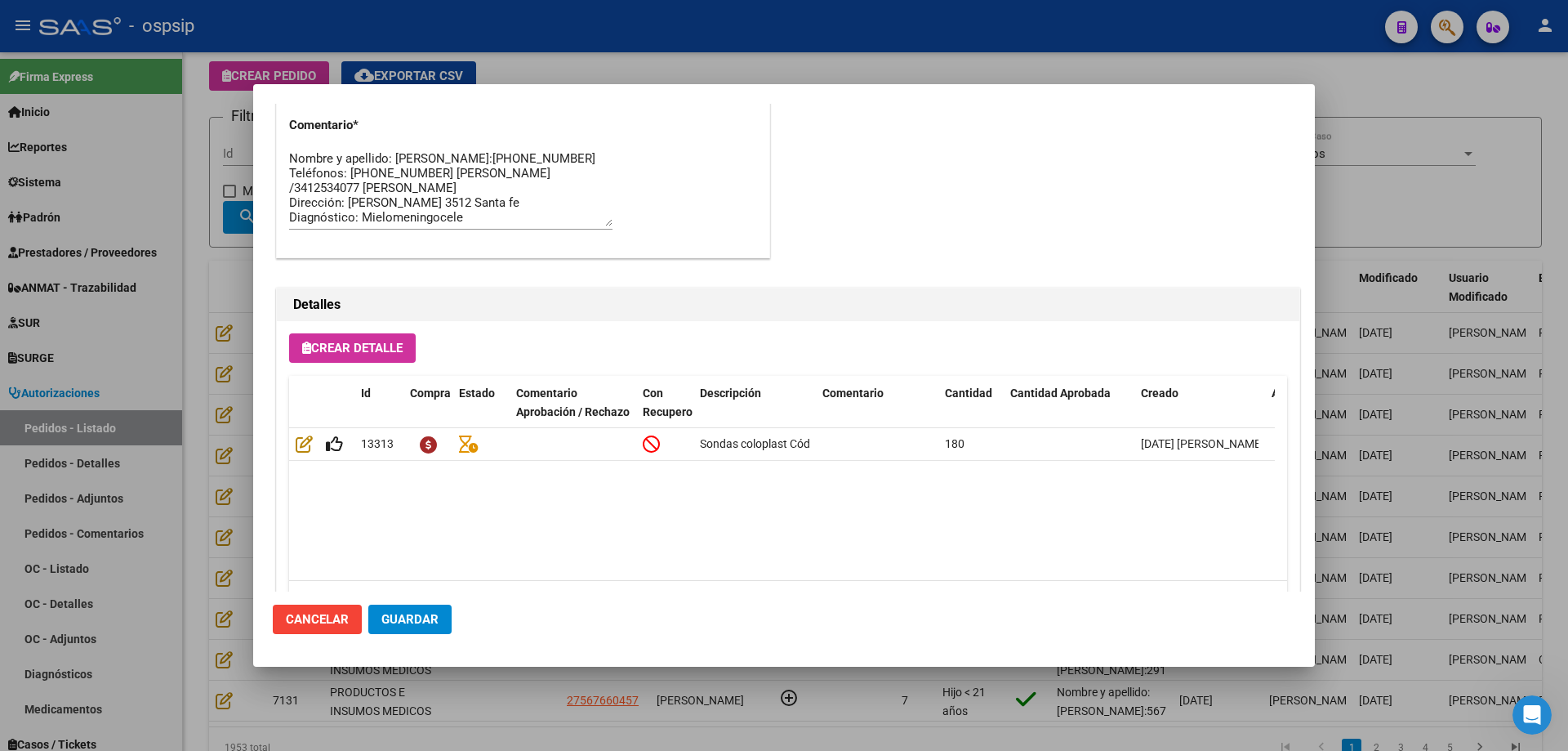
click at [417, 628] on button "Guardar" at bounding box center [410, 618] width 83 height 29
click at [225, 226] on div at bounding box center [784, 376] width 1568 height 751
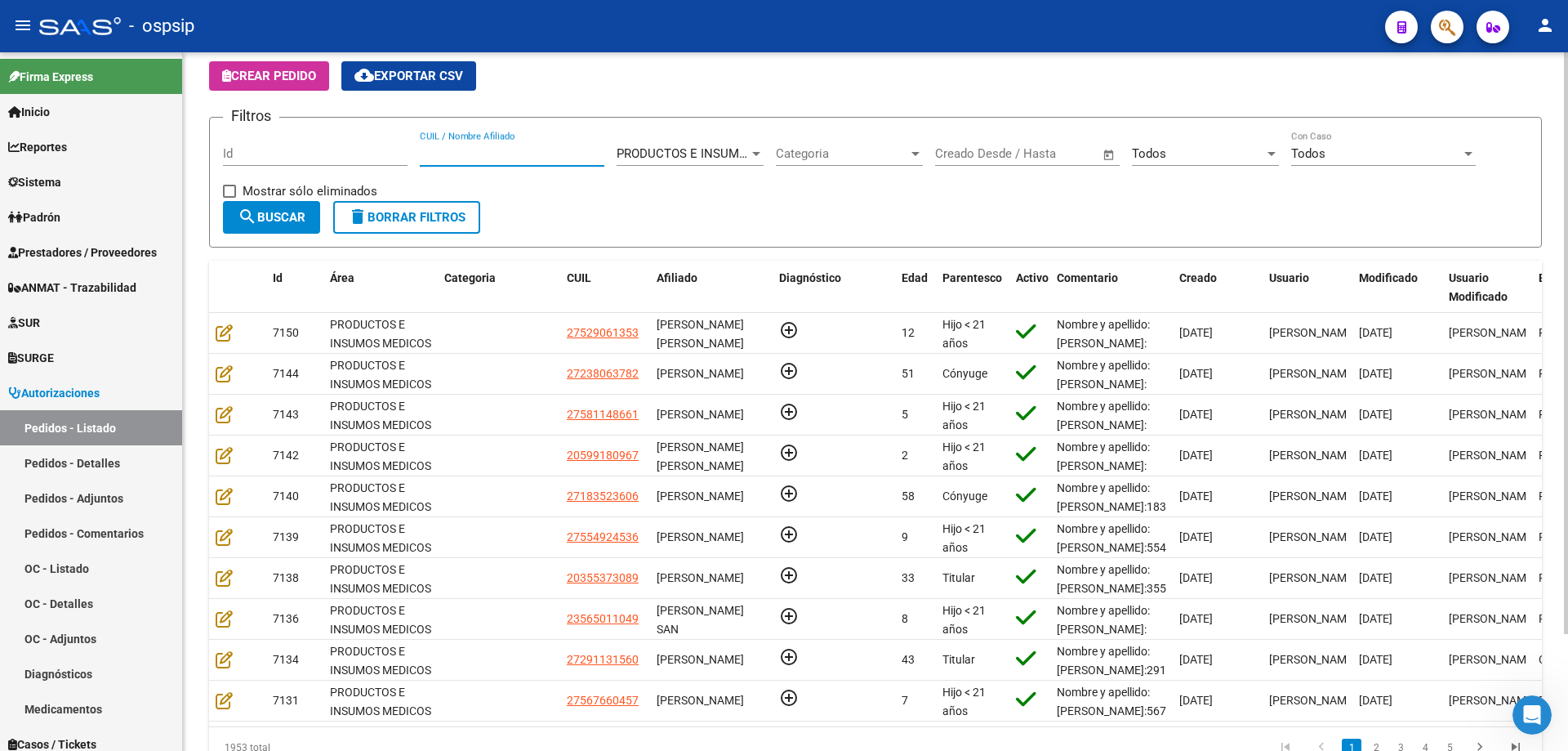
click at [468, 157] on input "CUIL / Nombre Afiliado" at bounding box center [512, 153] width 185 height 15
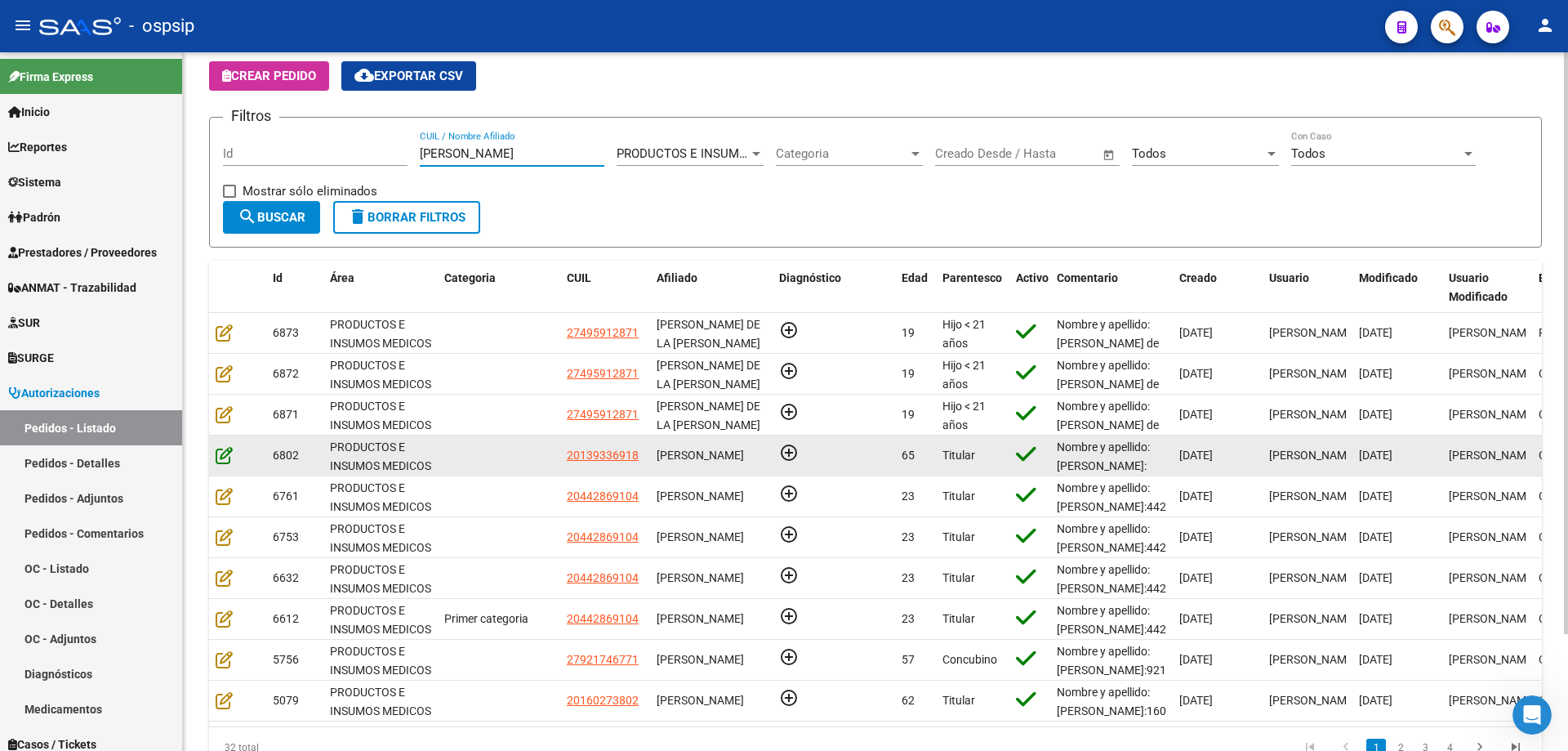
type input "[PERSON_NAME]"
click at [225, 455] on icon at bounding box center [224, 455] width 18 height 18
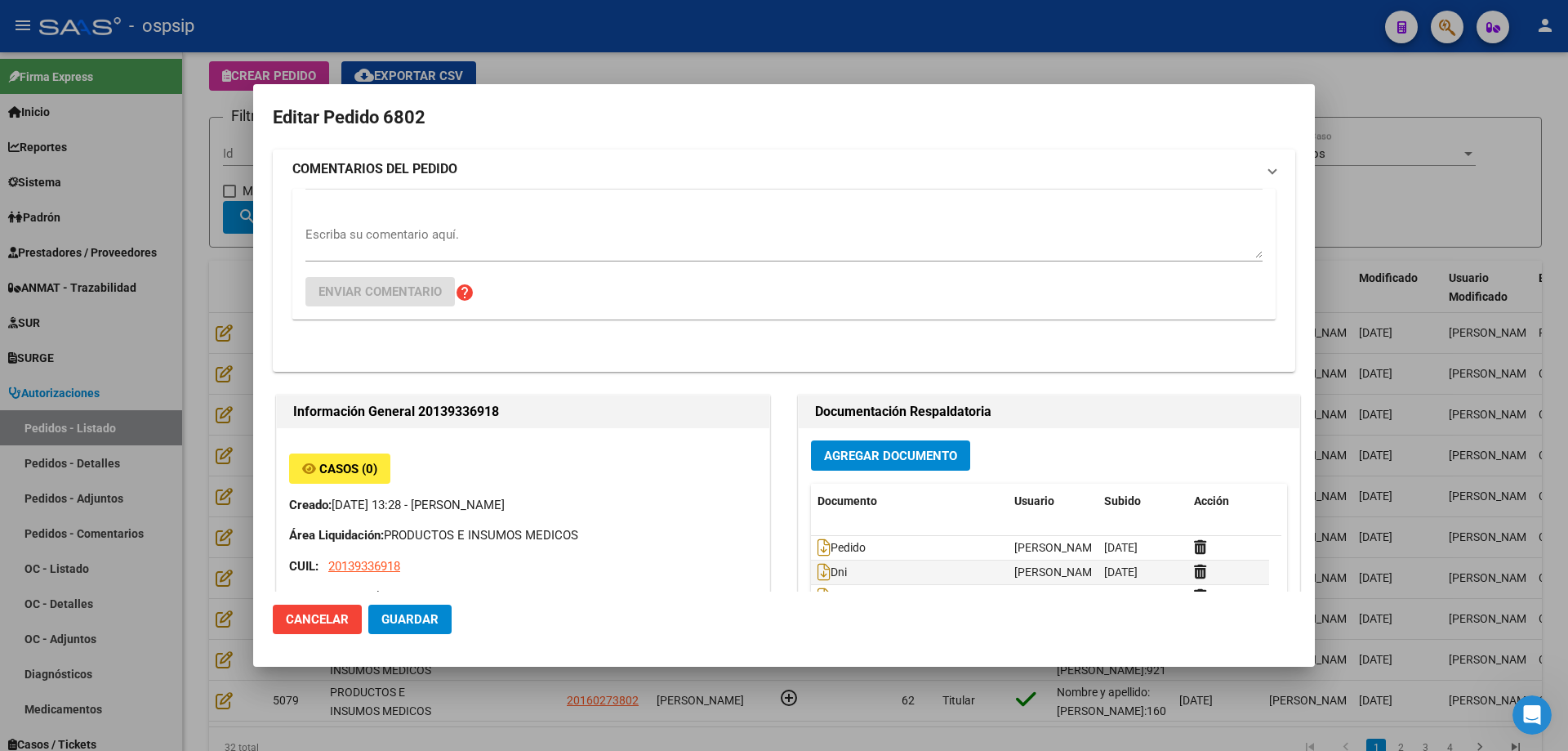
type input "[GEOGRAPHIC_DATA], [PERSON_NAME], [PERSON_NAME] 3057"
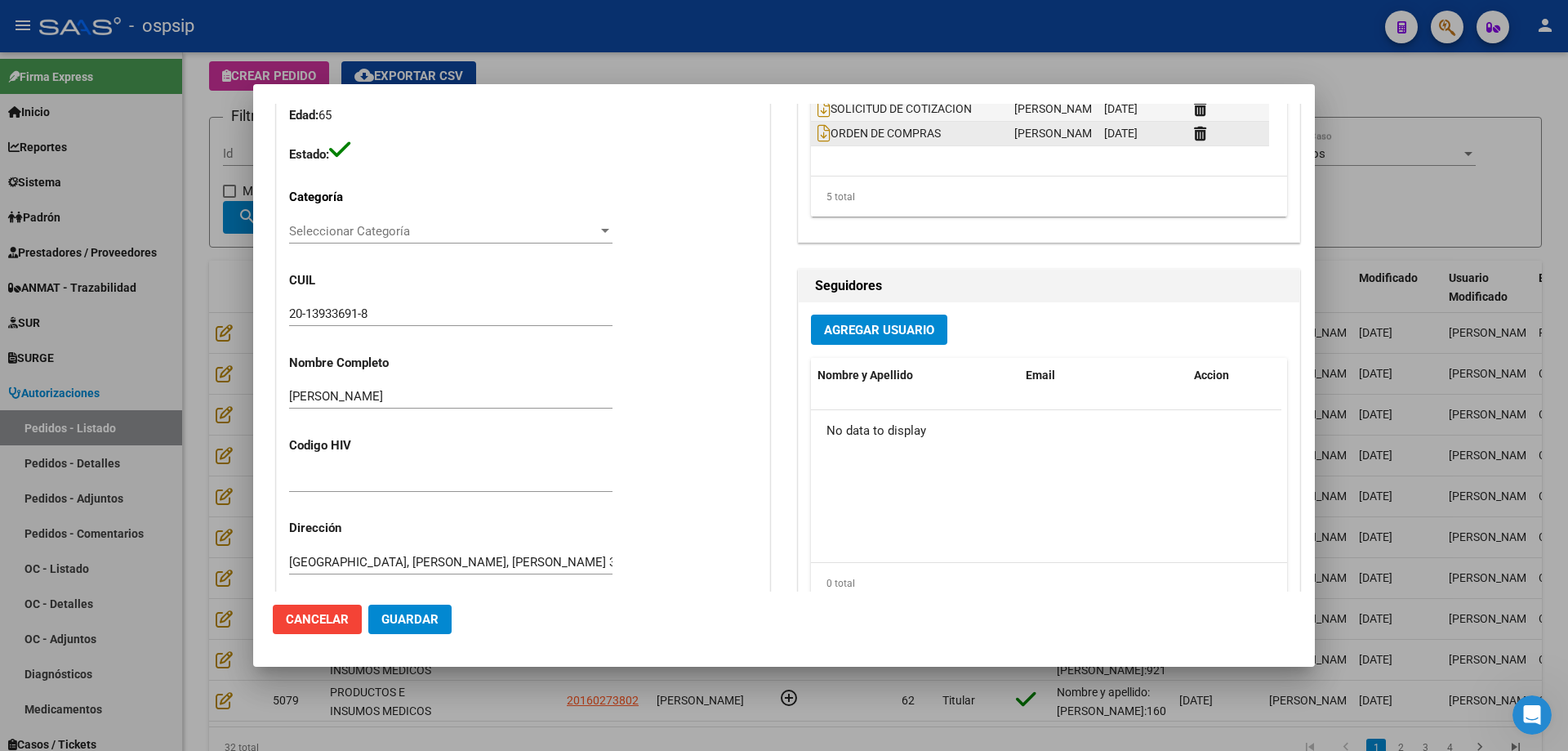
scroll to position [81, 0]
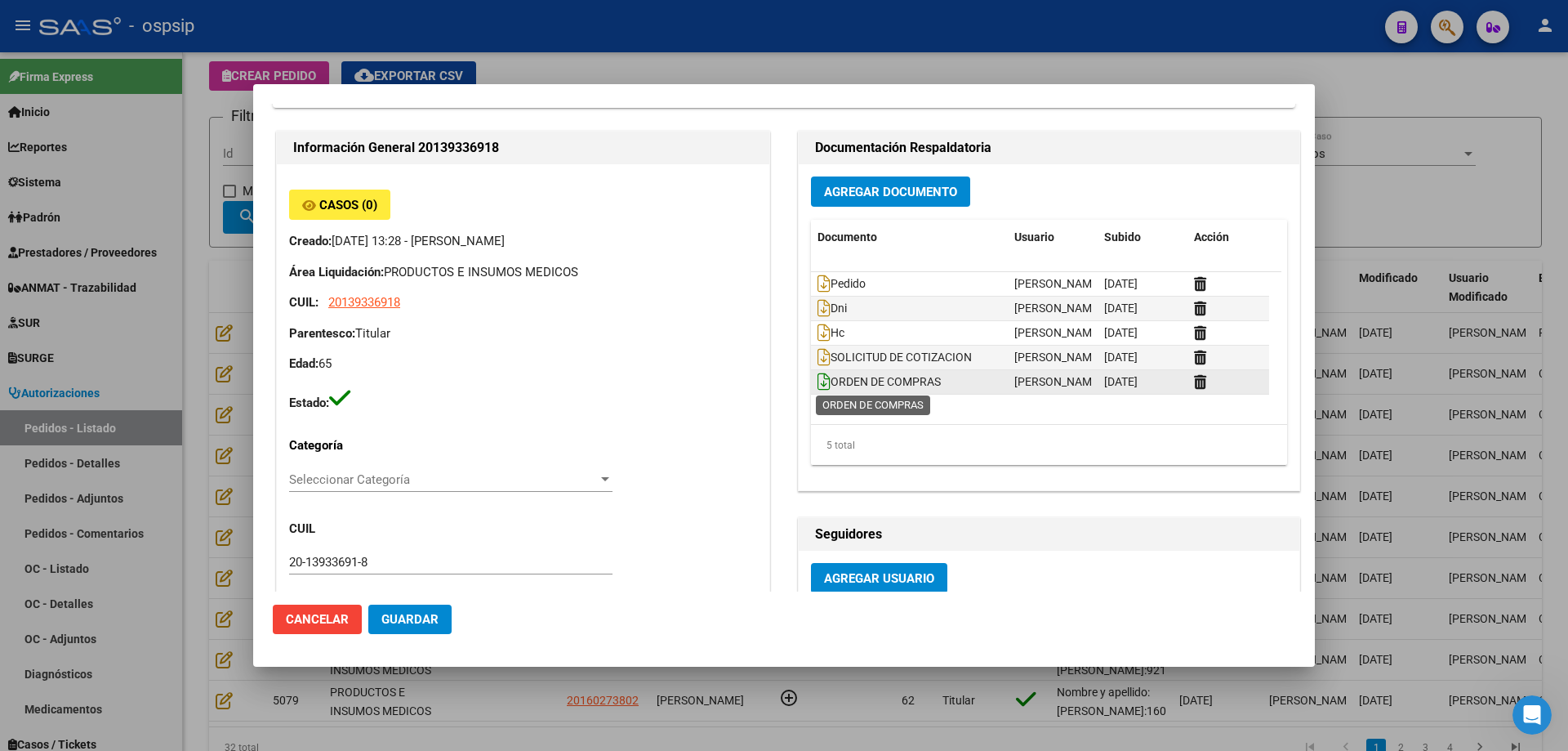
click at [817, 388] on icon at bounding box center [824, 382] width 13 height 18
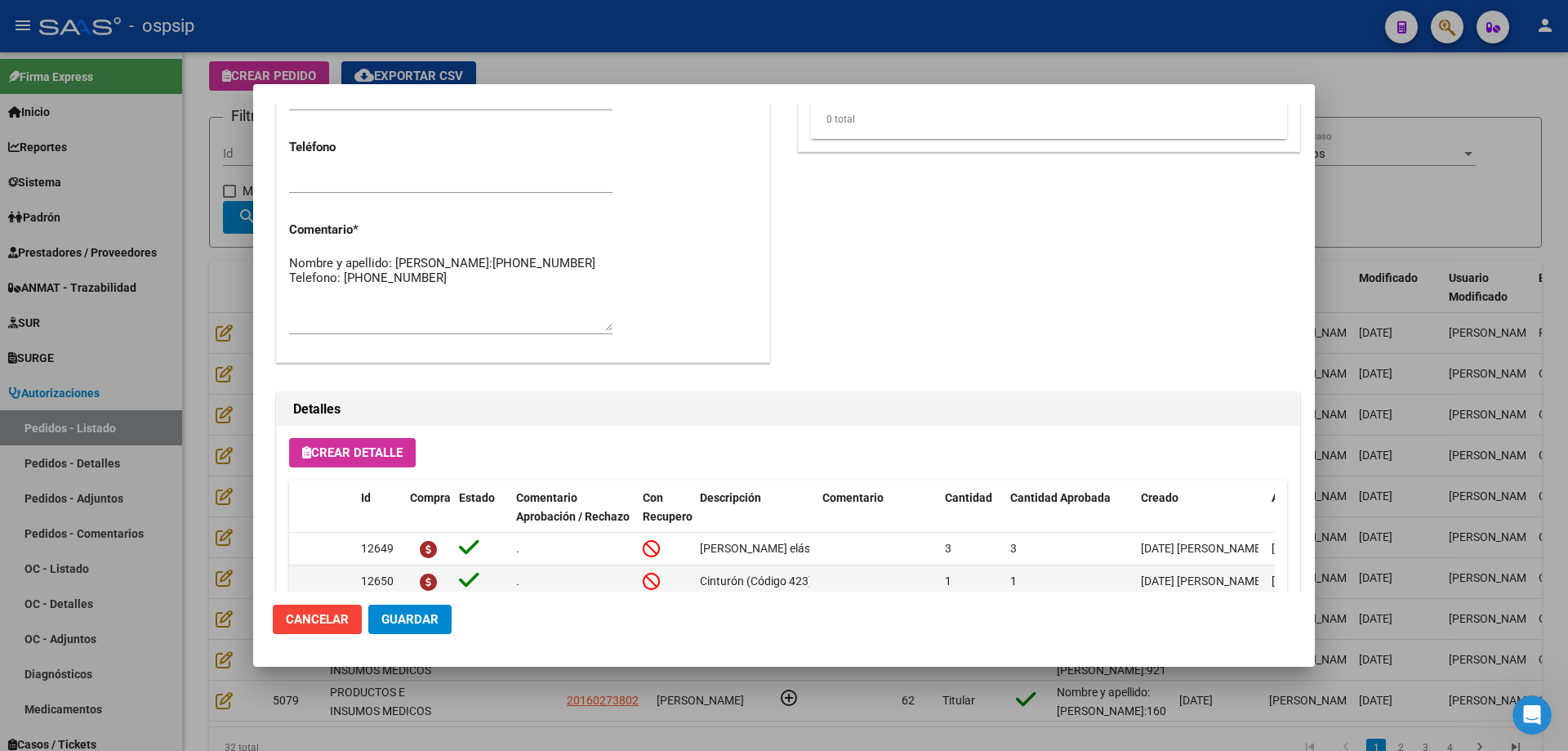
scroll to position [816, 0]
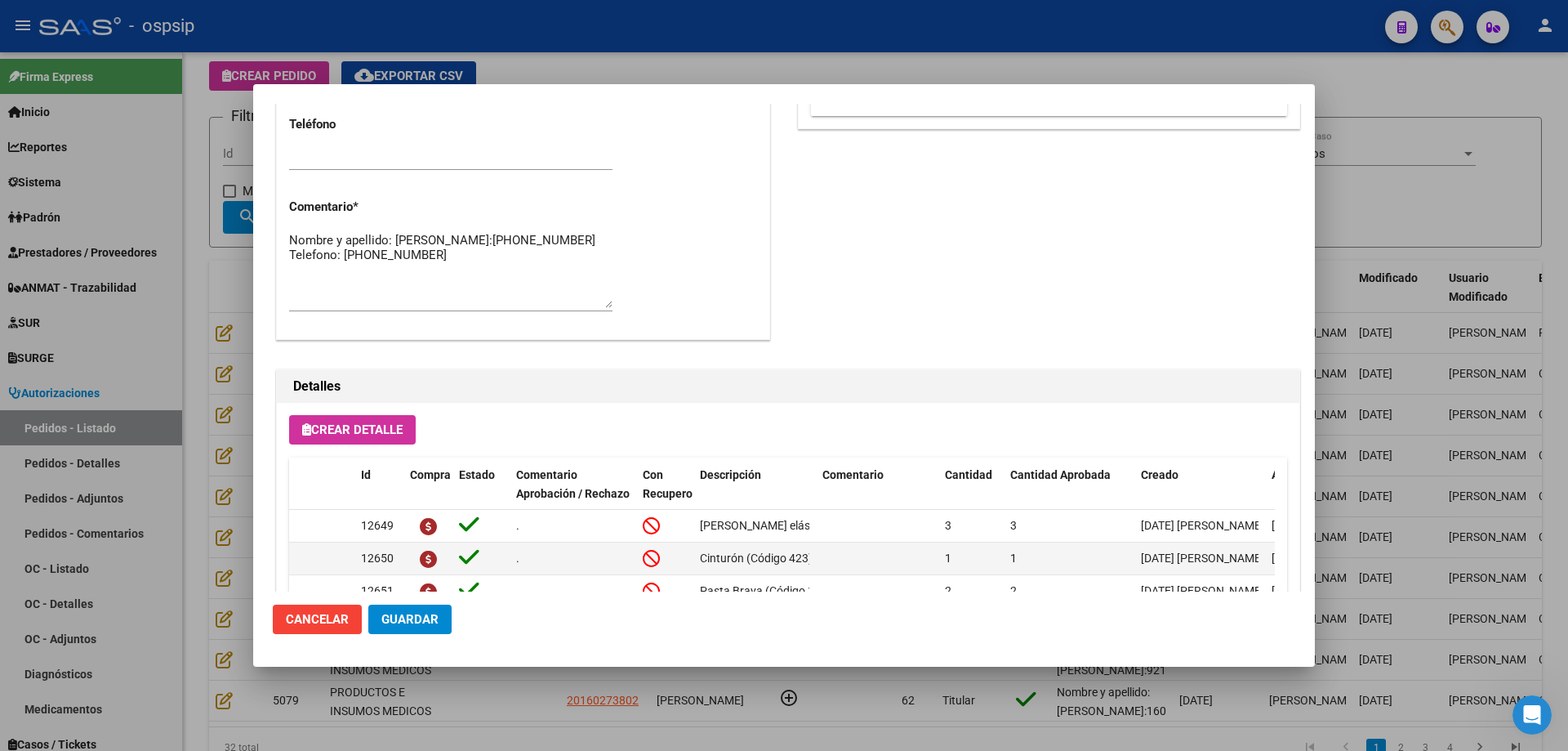
click at [236, 362] on div at bounding box center [784, 376] width 1568 height 751
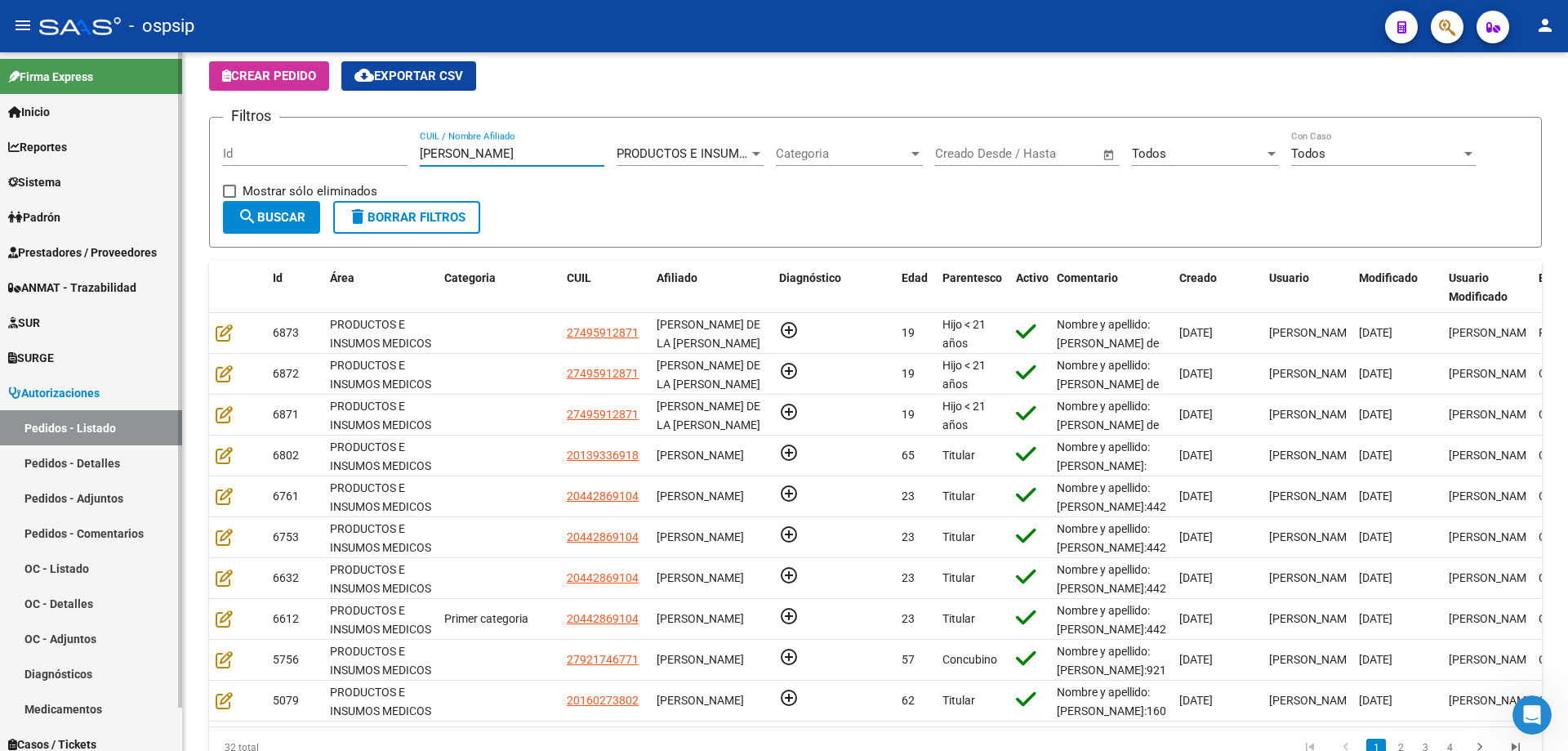
drag, startPoint x: 491, startPoint y: 151, endPoint x: 0, endPoint y: 103, distance: 493.3
click at [0, 103] on mat-sidenav-container "Firma Express Inicio Calendario SSS Instructivos Contacto OS Reportes Egresos D…" at bounding box center [784, 401] width 1568 height 698
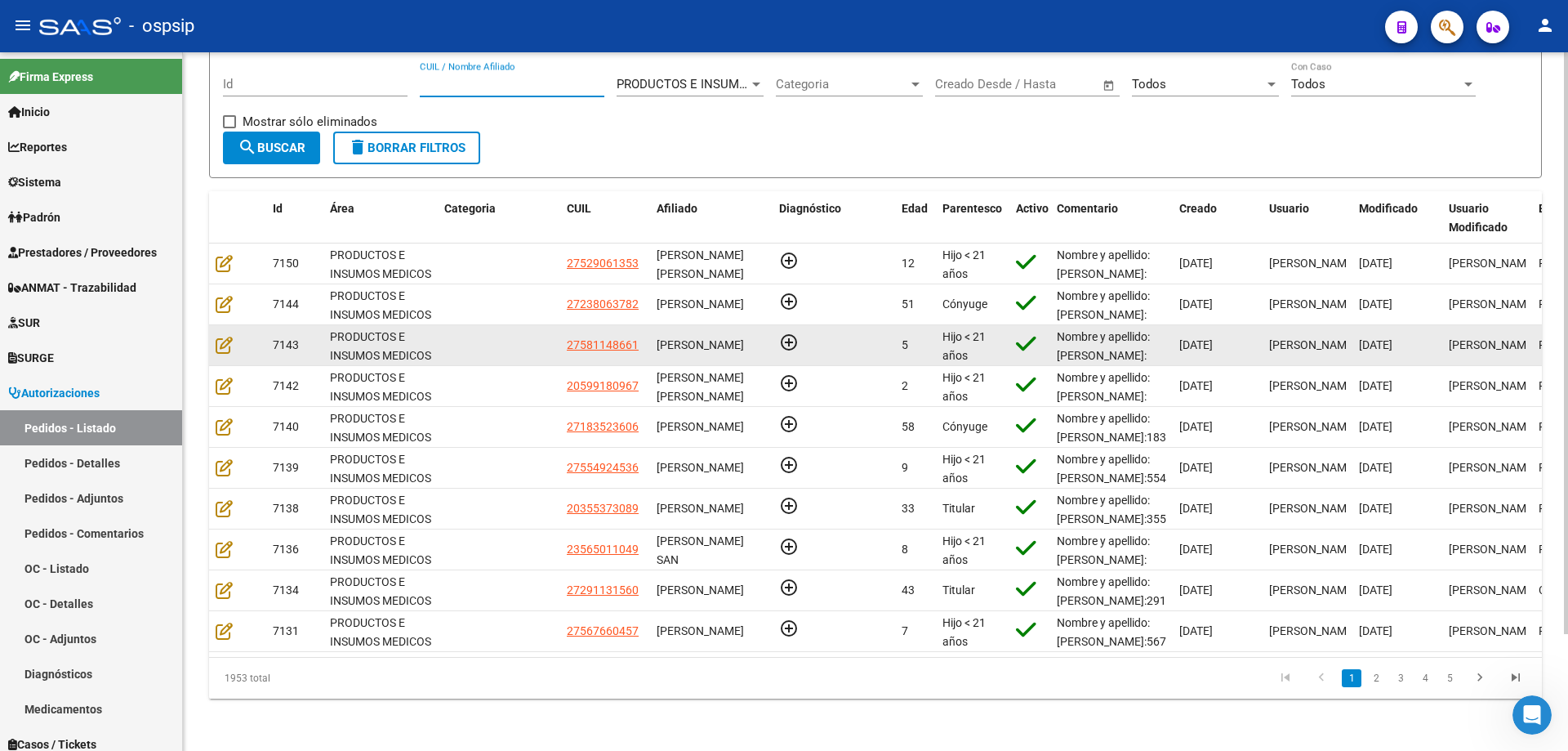
scroll to position [141, 0]
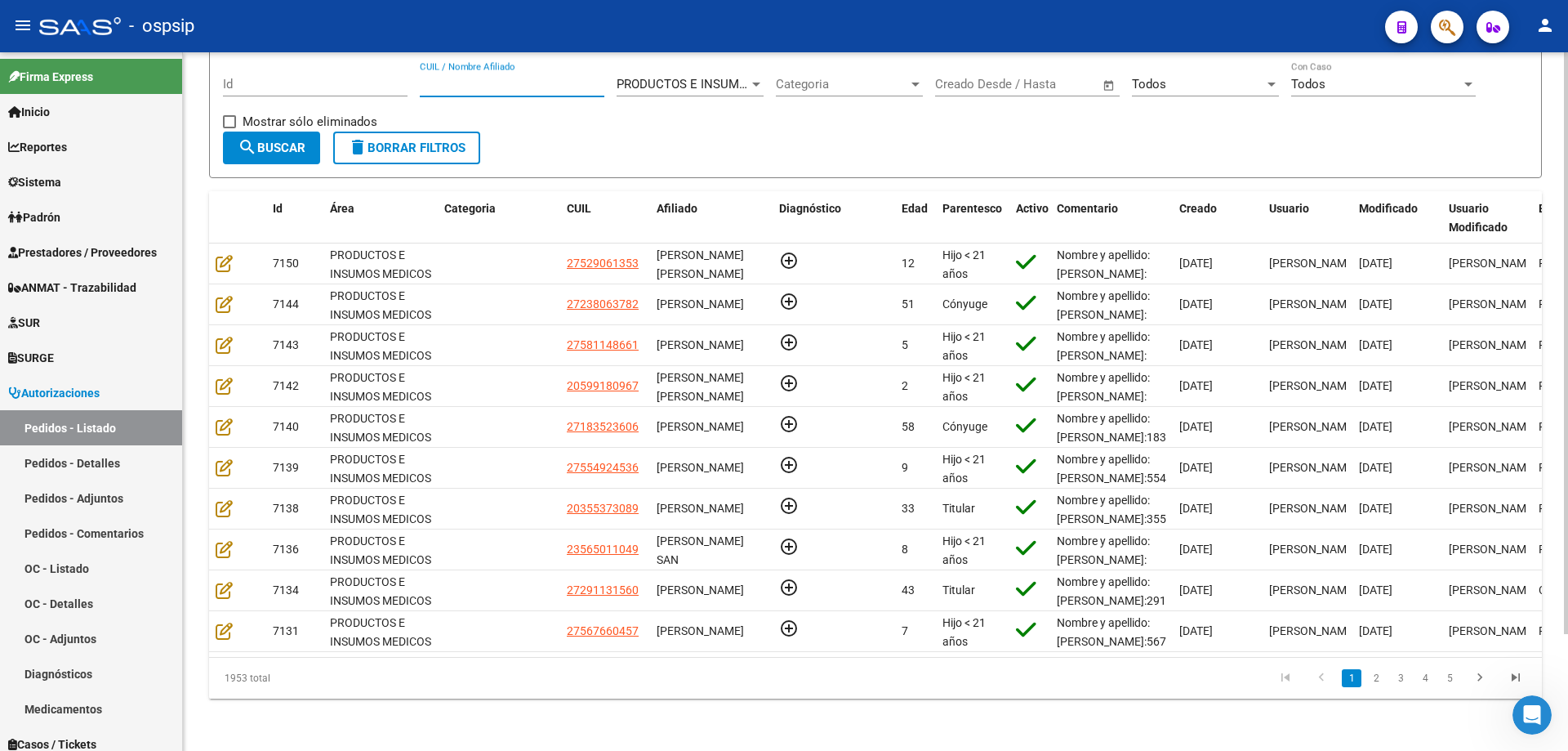
click at [1248, 82] on div "Todos Seleccionar Estado" at bounding box center [1205, 79] width 147 height 35
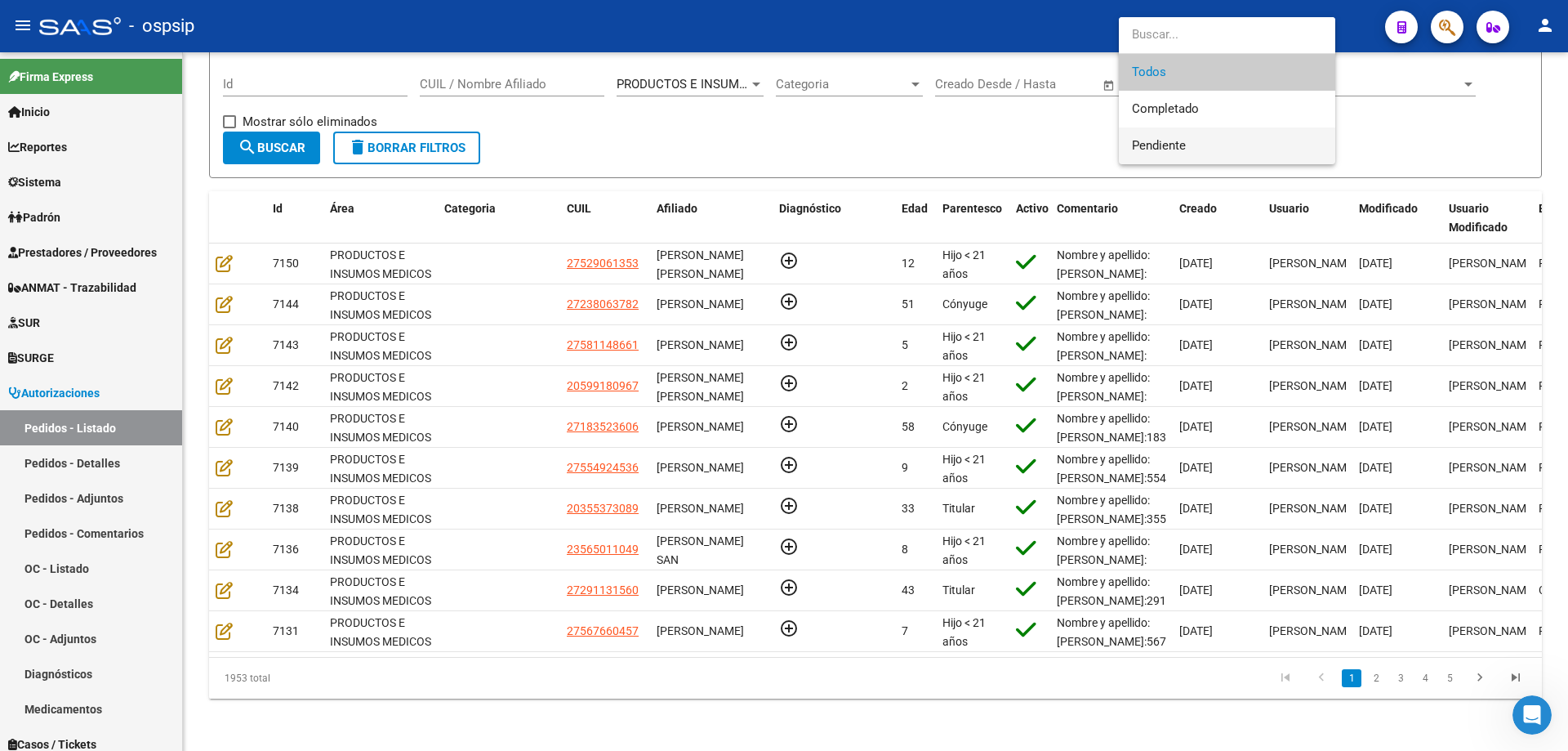
click at [1202, 137] on span "Pendiente" at bounding box center [1227, 146] width 190 height 37
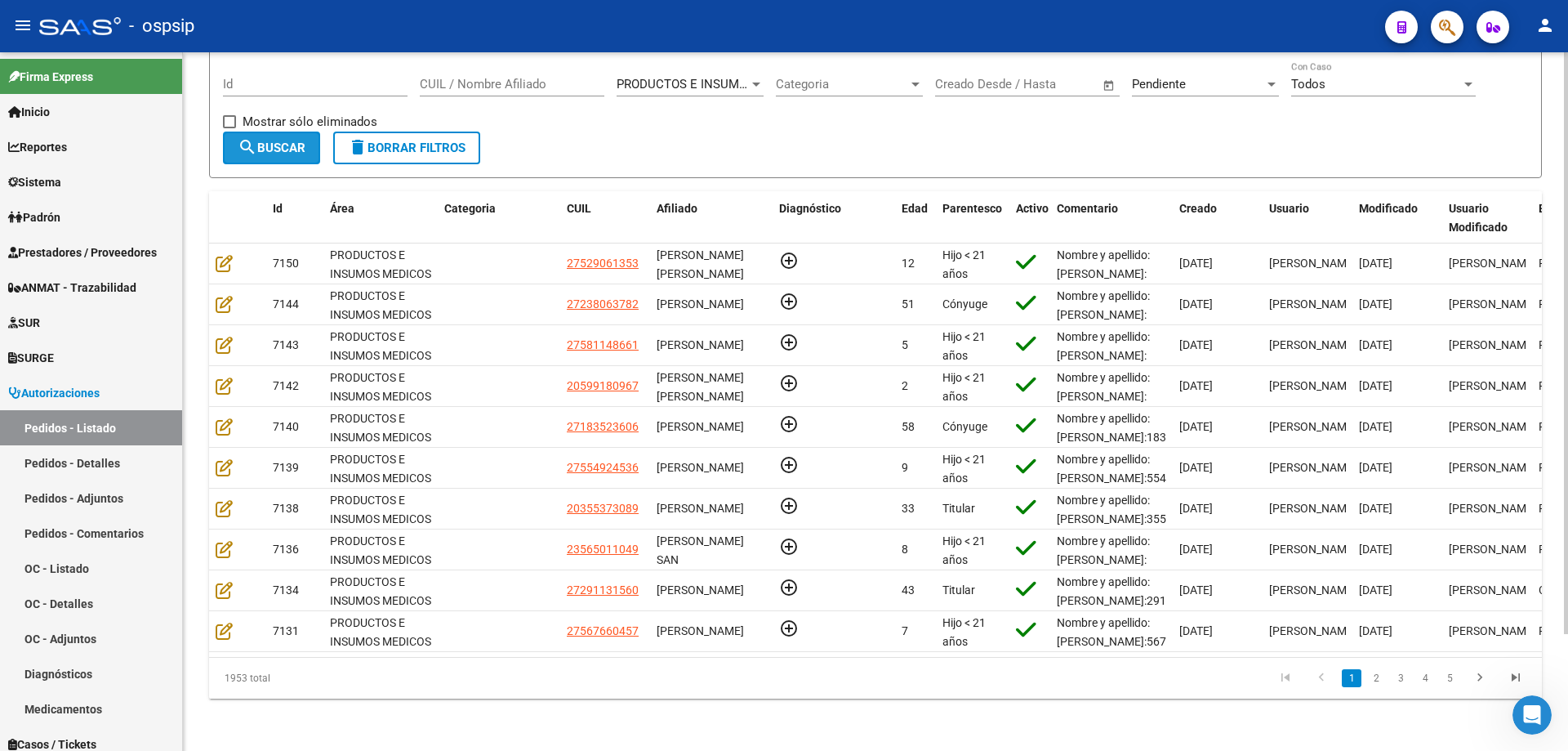
click at [273, 141] on span "search Buscar" at bounding box center [271, 148] width 68 height 15
click at [1423, 673] on link "2" at bounding box center [1425, 678] width 19 height 18
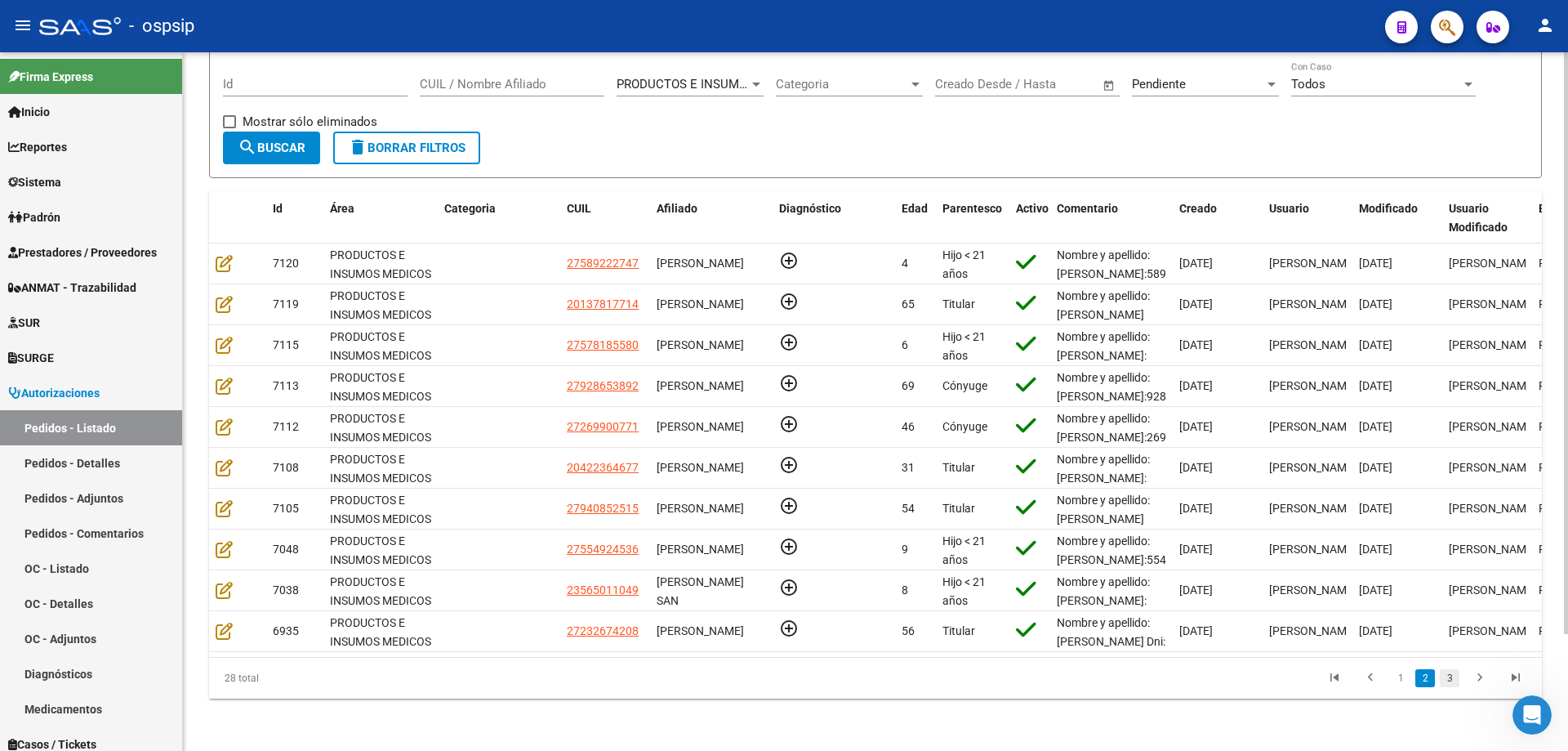
click at [1451, 675] on link "3" at bounding box center [1449, 678] width 19 height 18
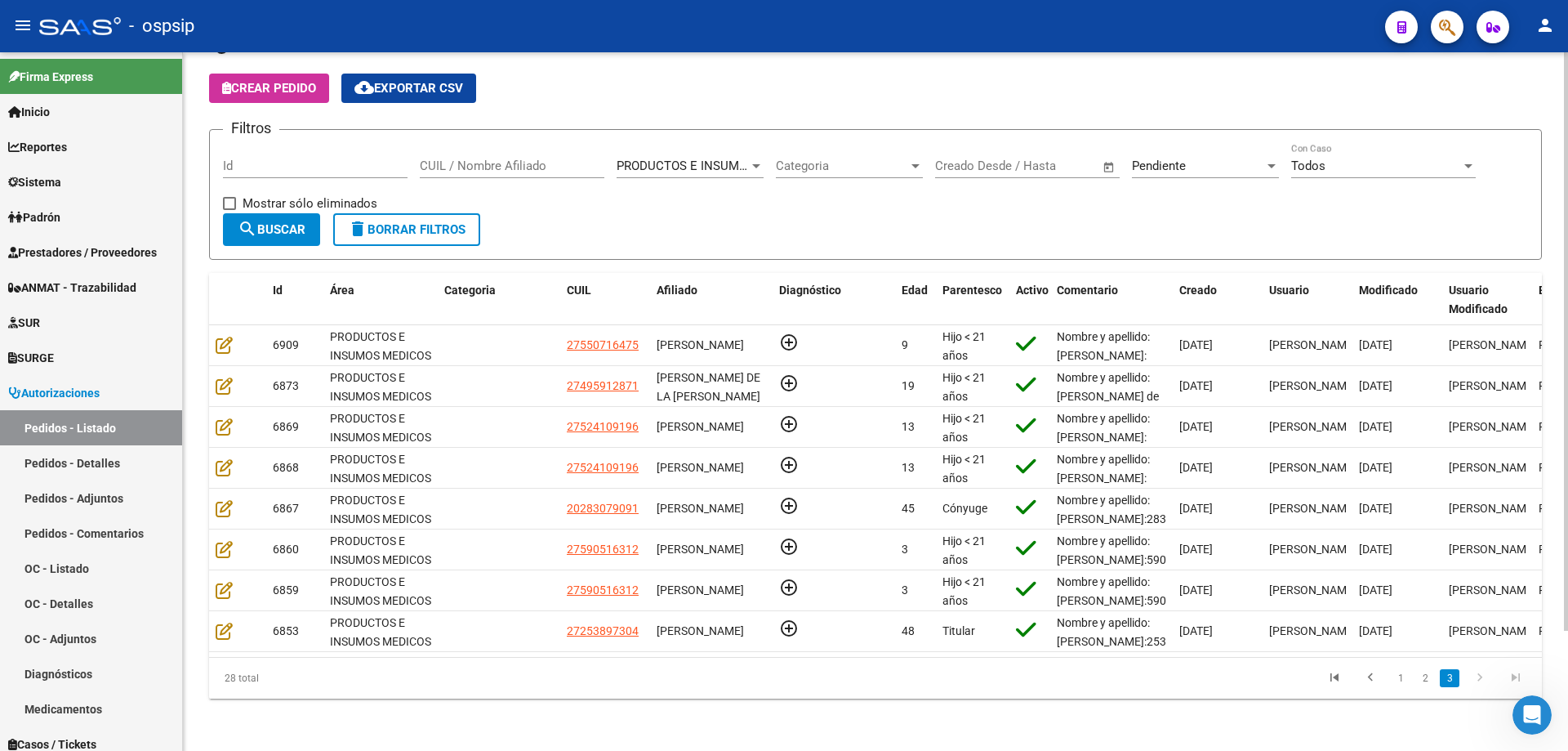
scroll to position [59, 0]
click at [1399, 673] on link "1" at bounding box center [1400, 678] width 19 height 18
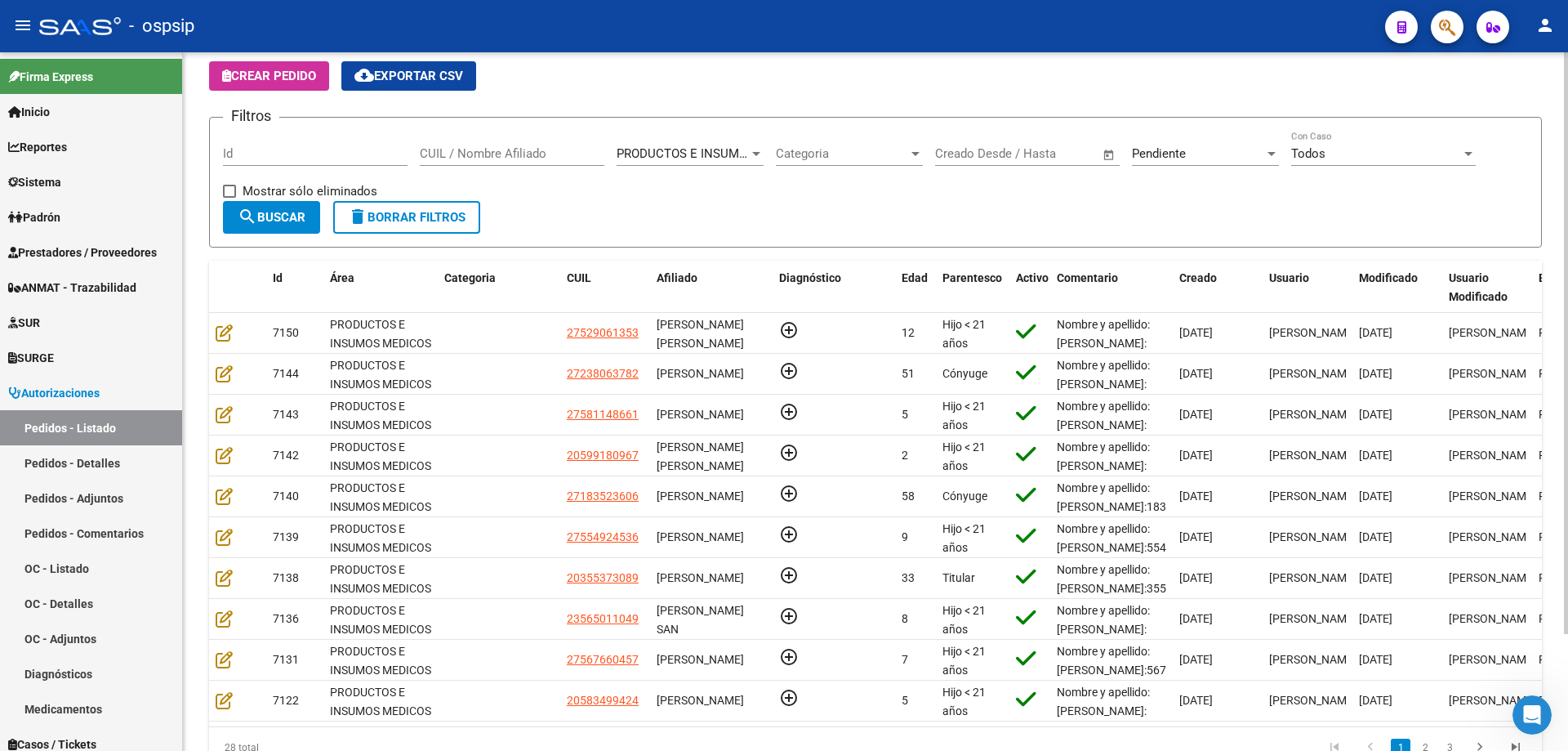
click at [509, 158] on input "CUIL / Nombre Afiliado" at bounding box center [512, 153] width 185 height 15
click at [1456, 33] on button "button" at bounding box center [1447, 26] width 33 height 33
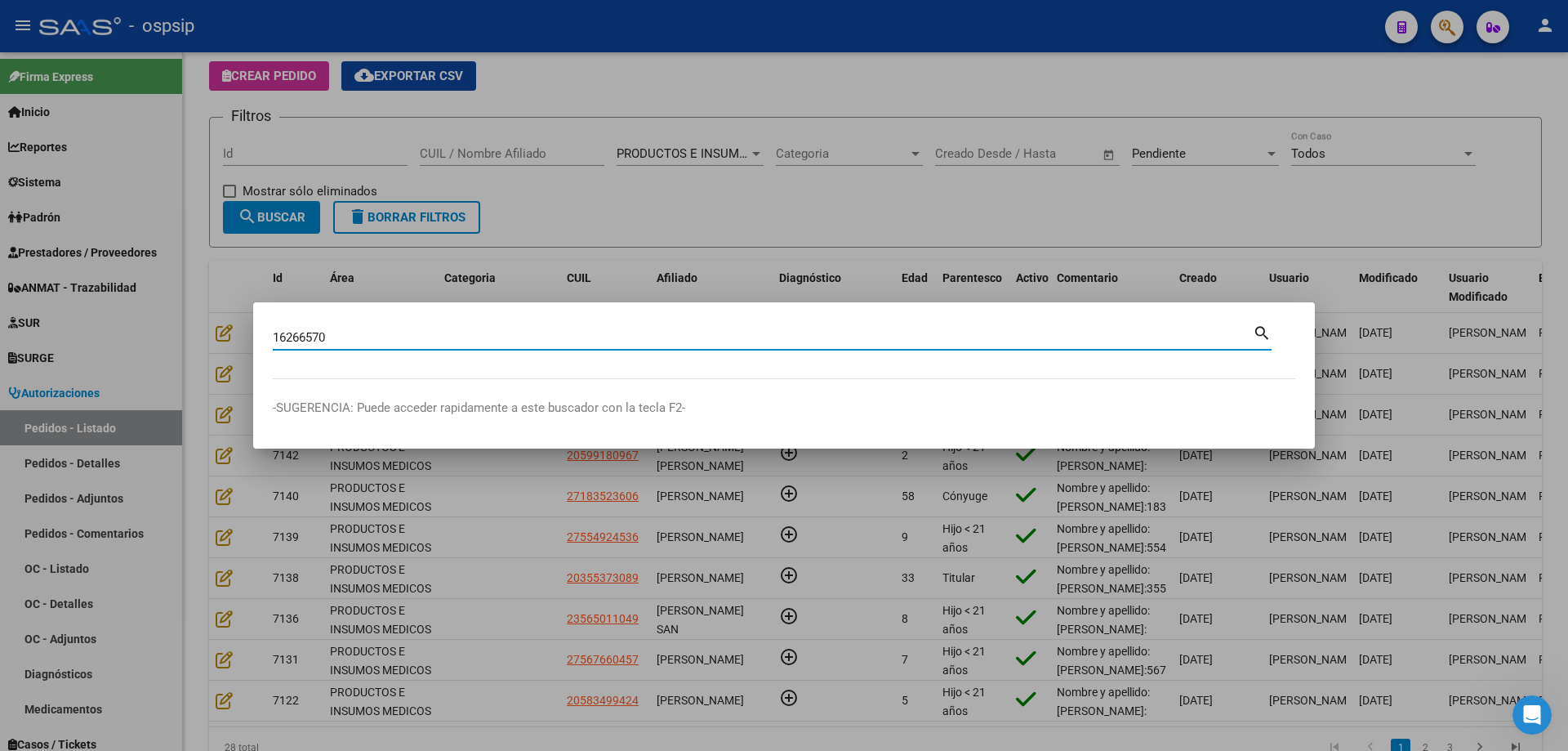
type input "16266570"
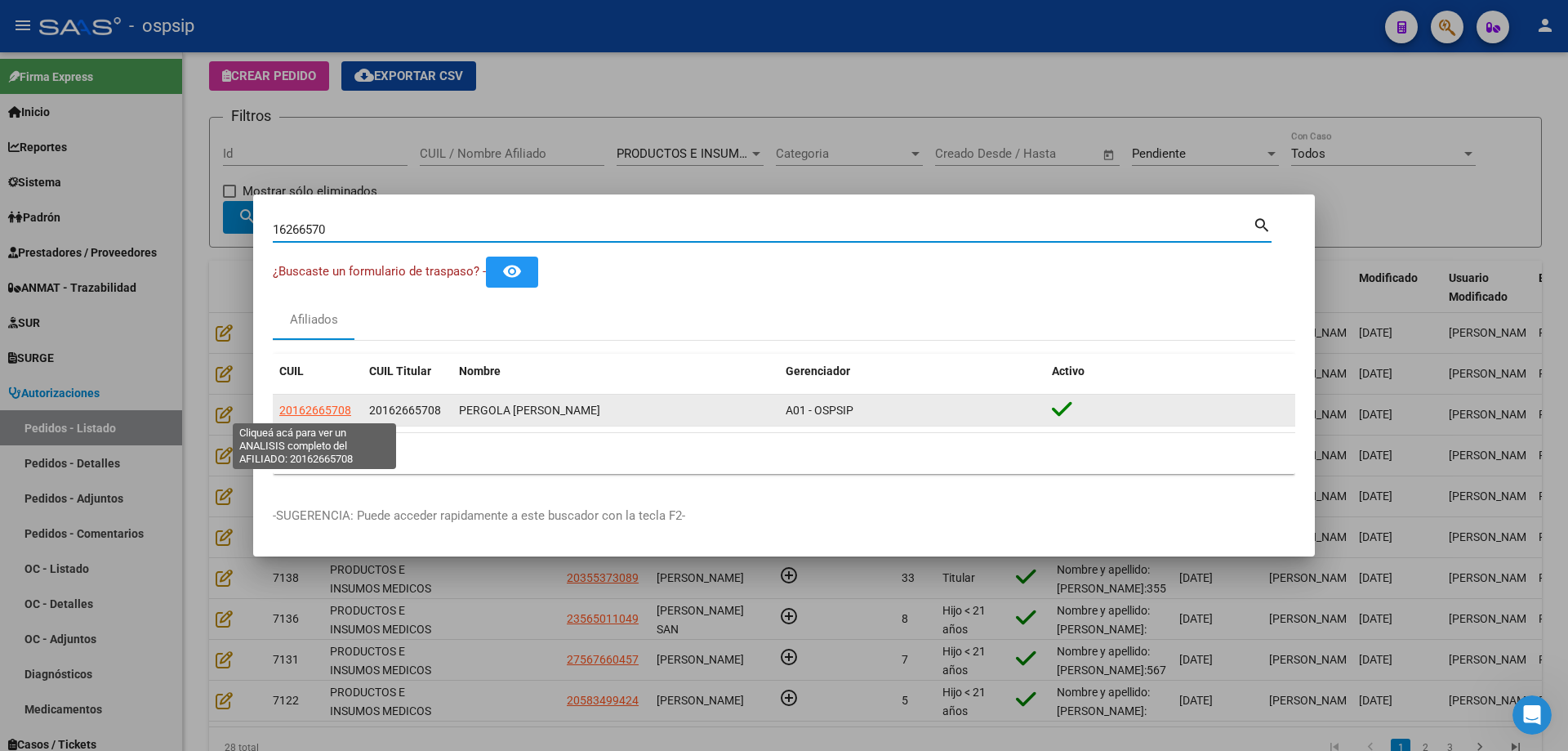
click at [339, 412] on span "20162665708" at bounding box center [316, 410] width 72 height 13
type textarea "20162665708"
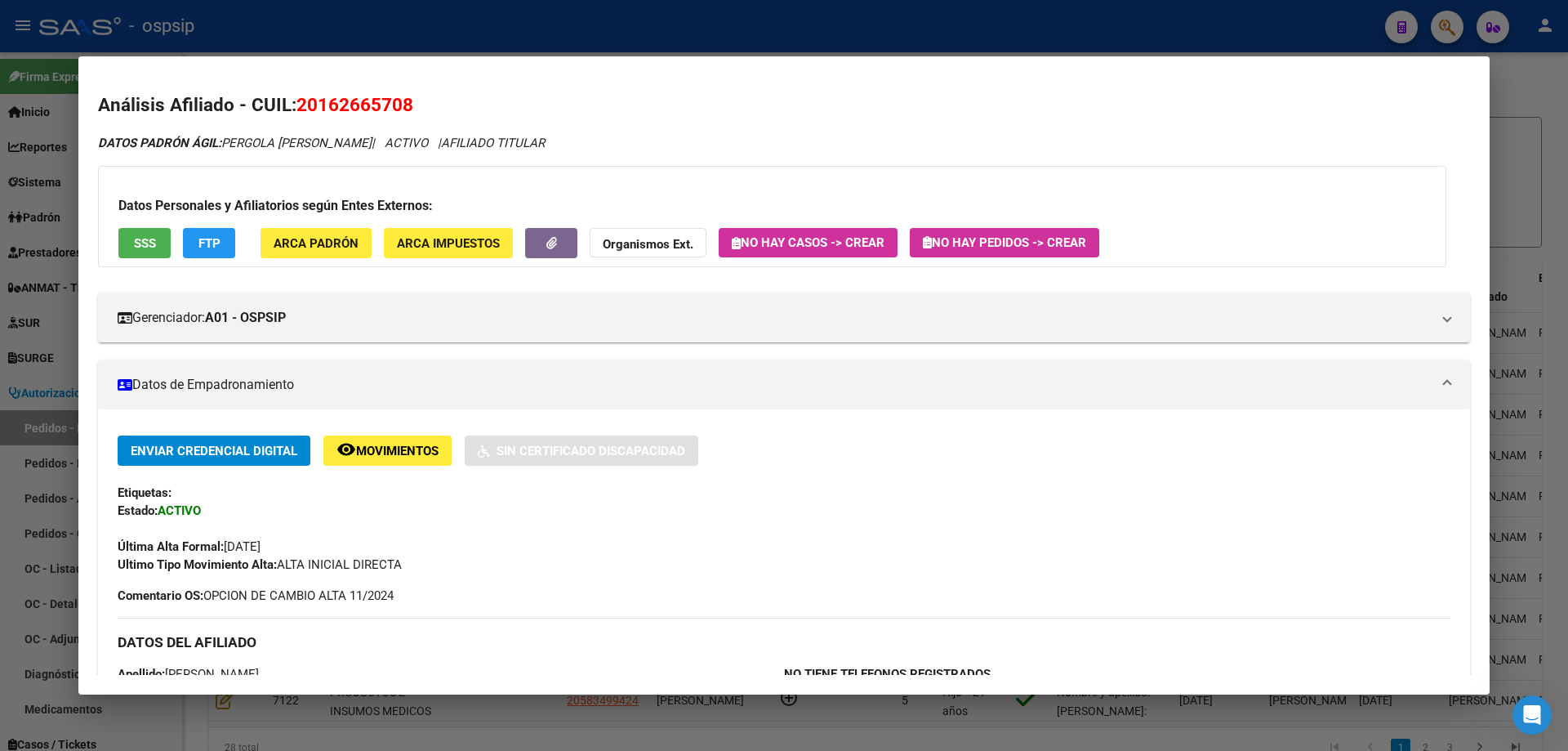
click at [29, 337] on div at bounding box center [784, 376] width 1568 height 751
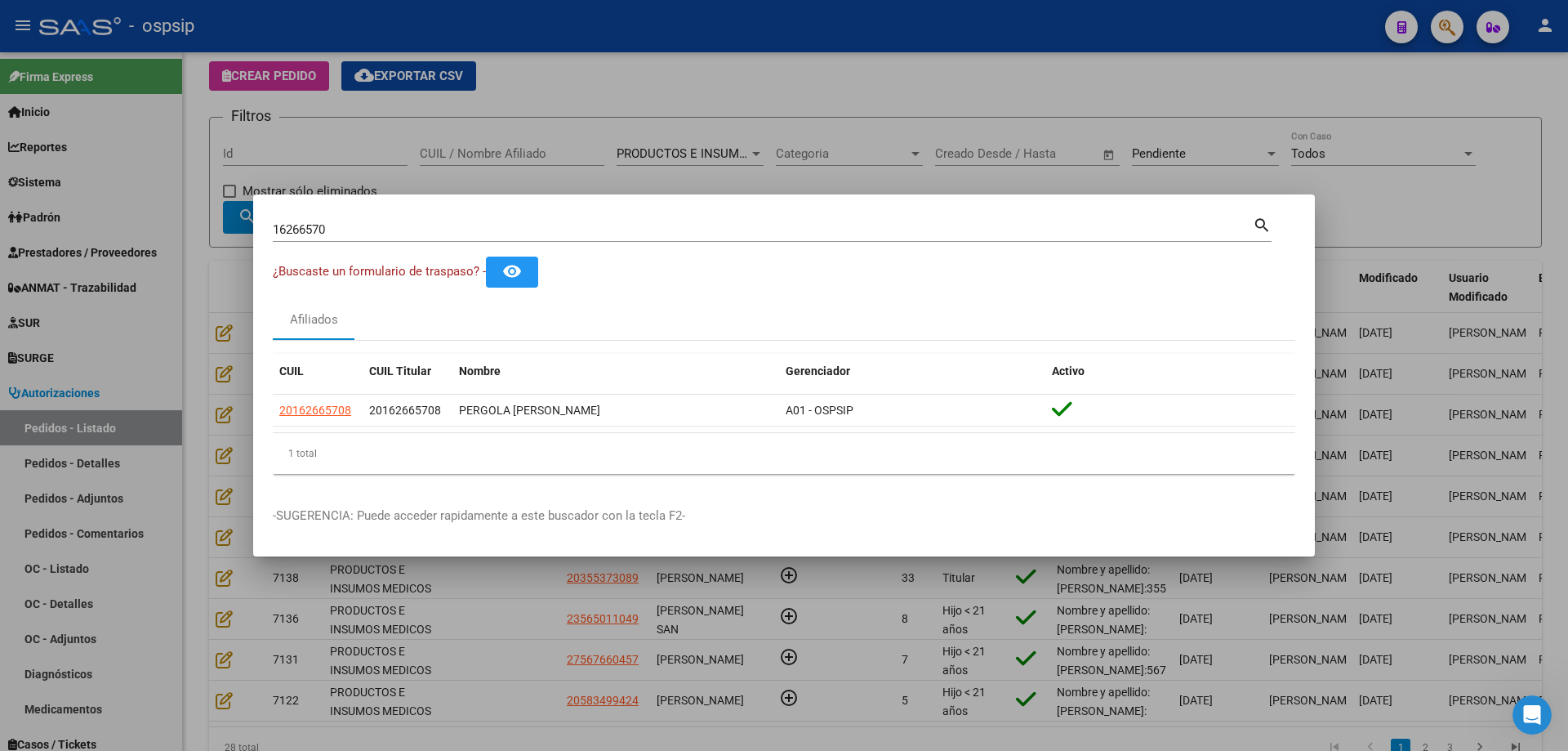
click at [301, 226] on input "16266570" at bounding box center [762, 230] width 980 height 15
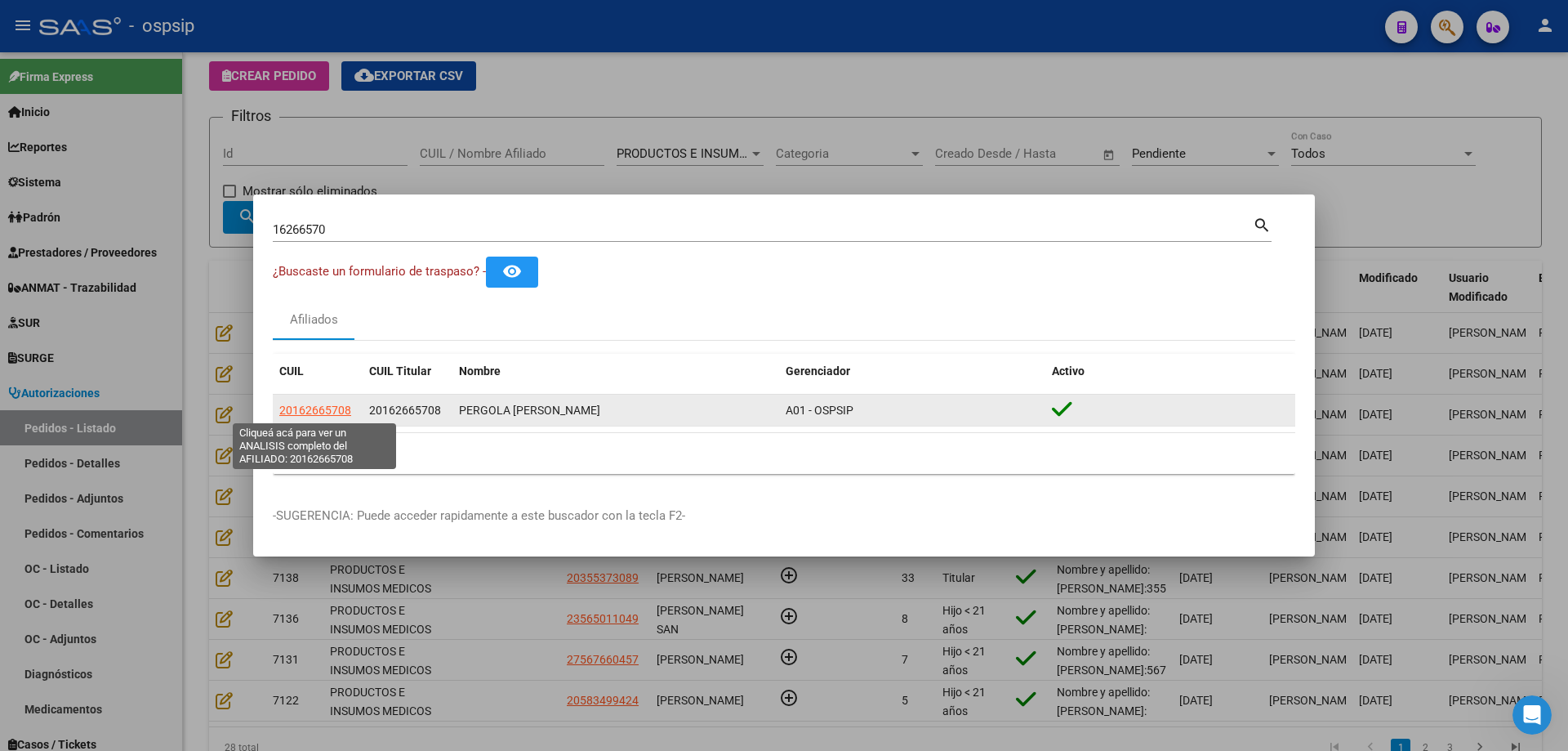
click at [325, 413] on span "20162665708" at bounding box center [316, 410] width 72 height 13
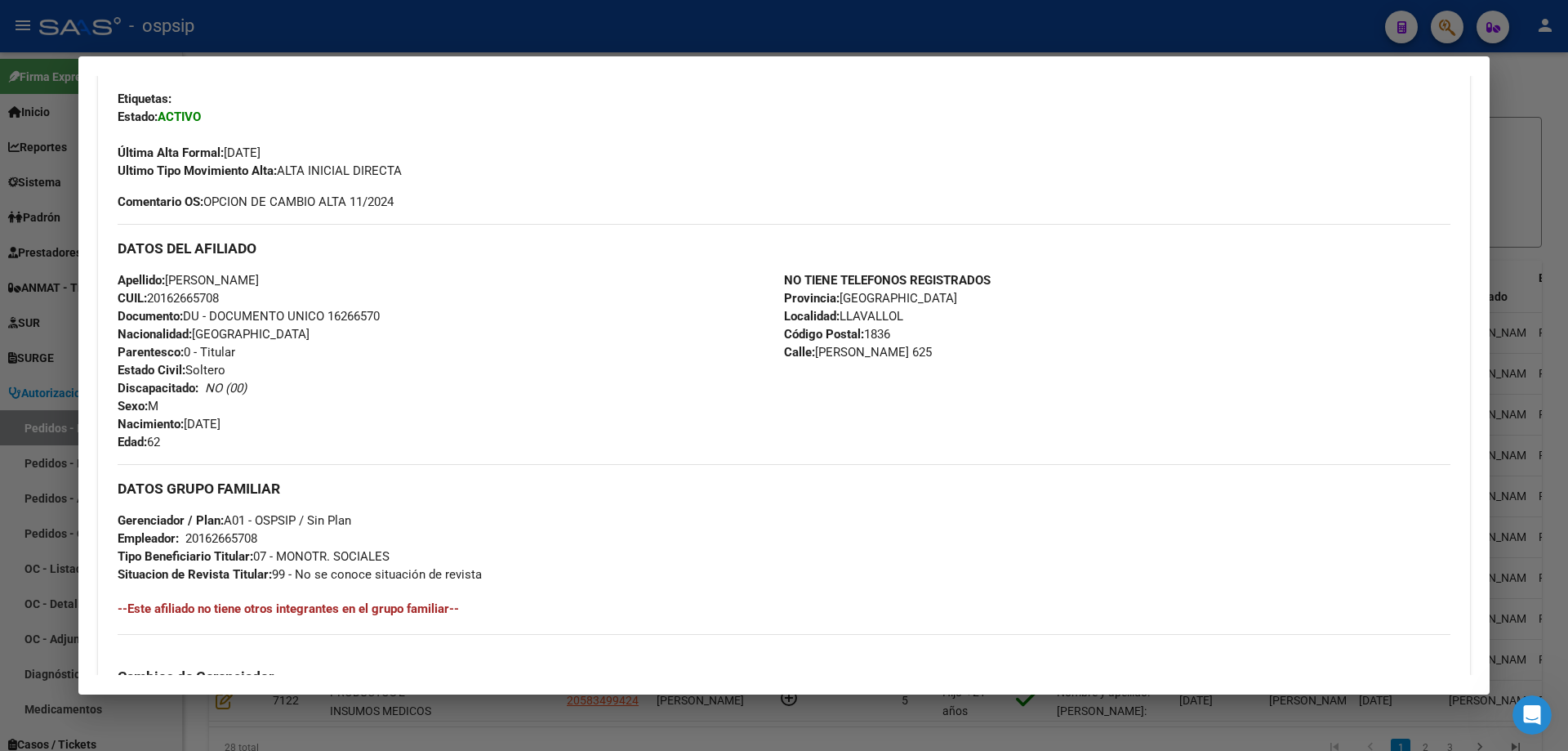
scroll to position [408, 0]
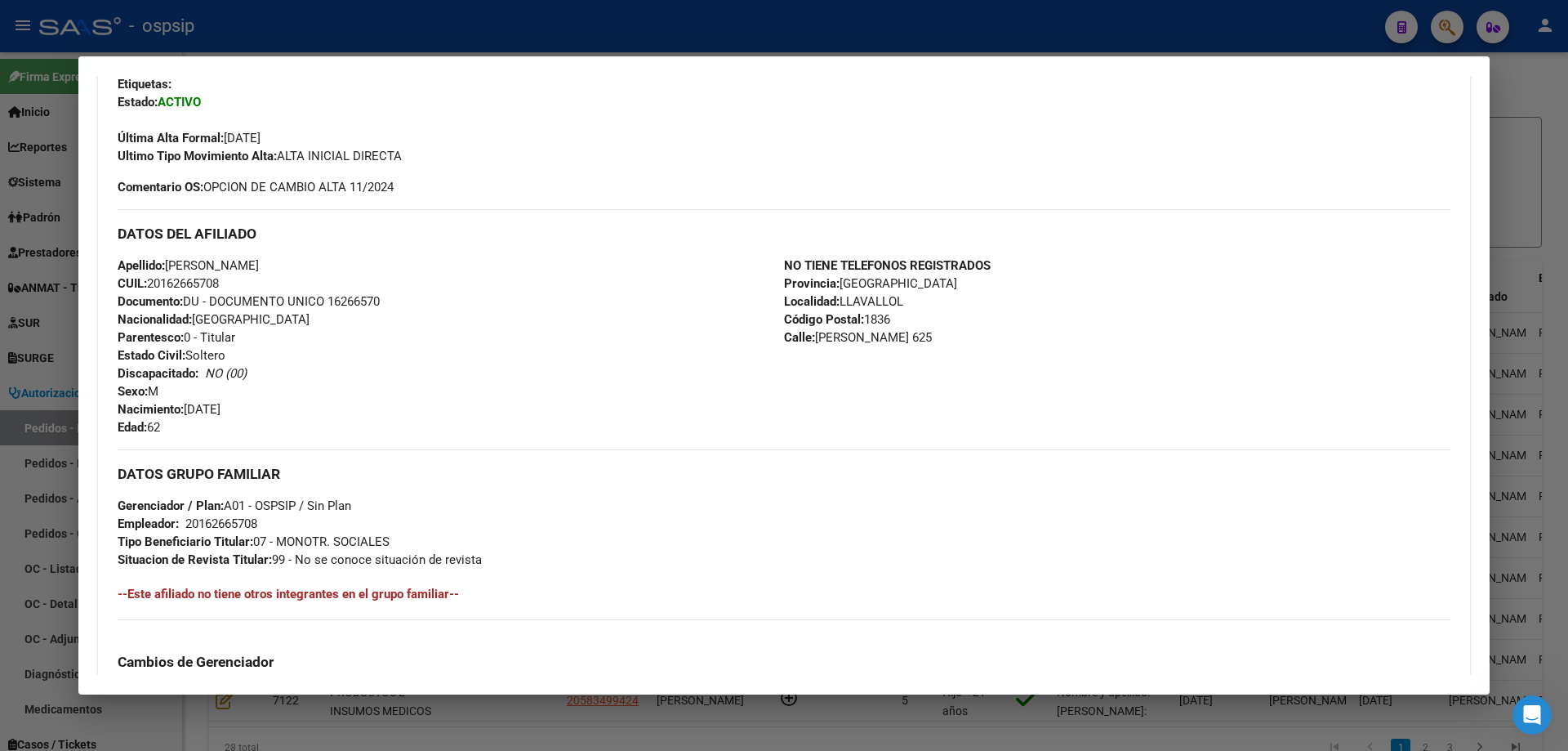
click at [52, 312] on div at bounding box center [784, 376] width 1568 height 751
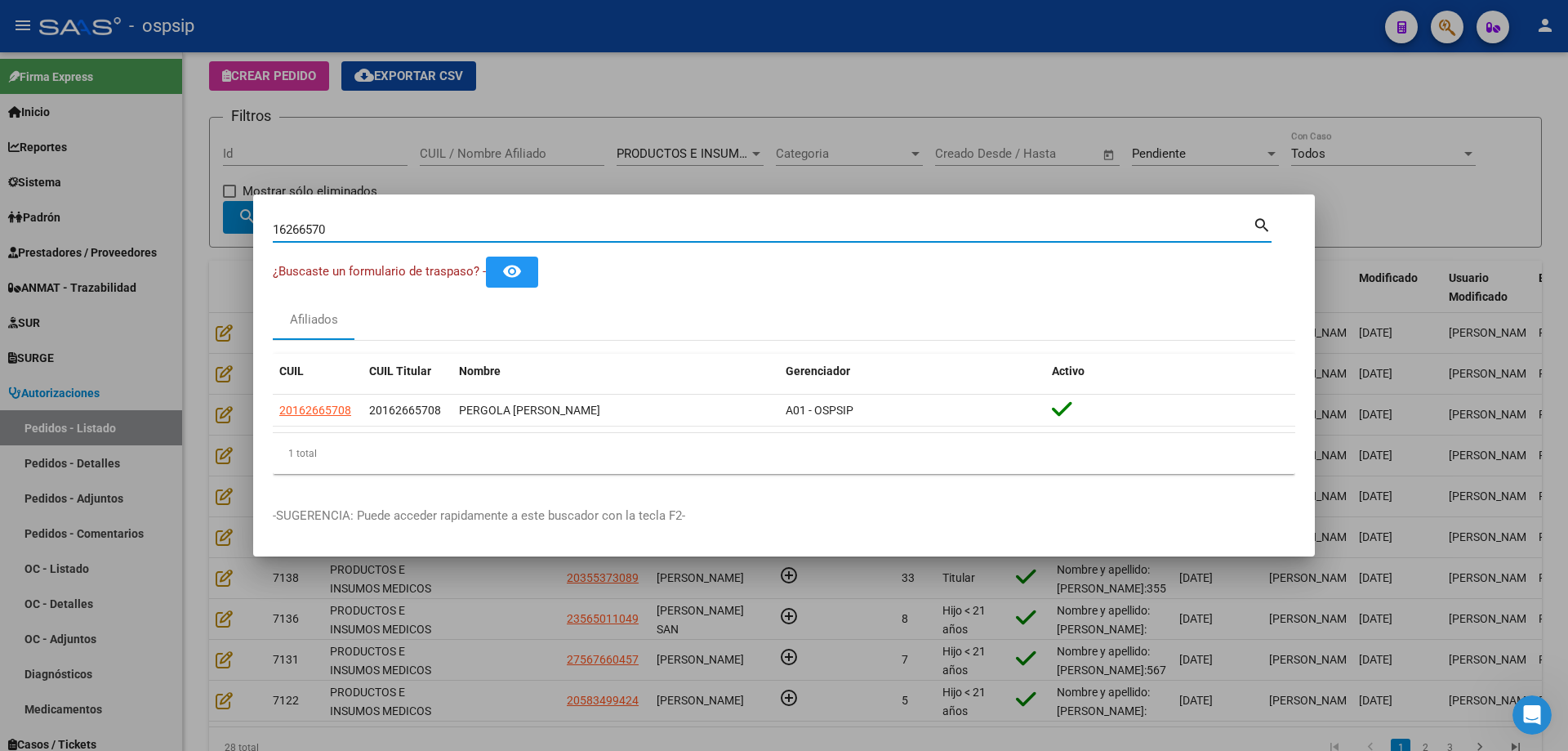
click at [294, 235] on input "16266570" at bounding box center [762, 230] width 980 height 15
click at [102, 245] on div at bounding box center [784, 376] width 1568 height 751
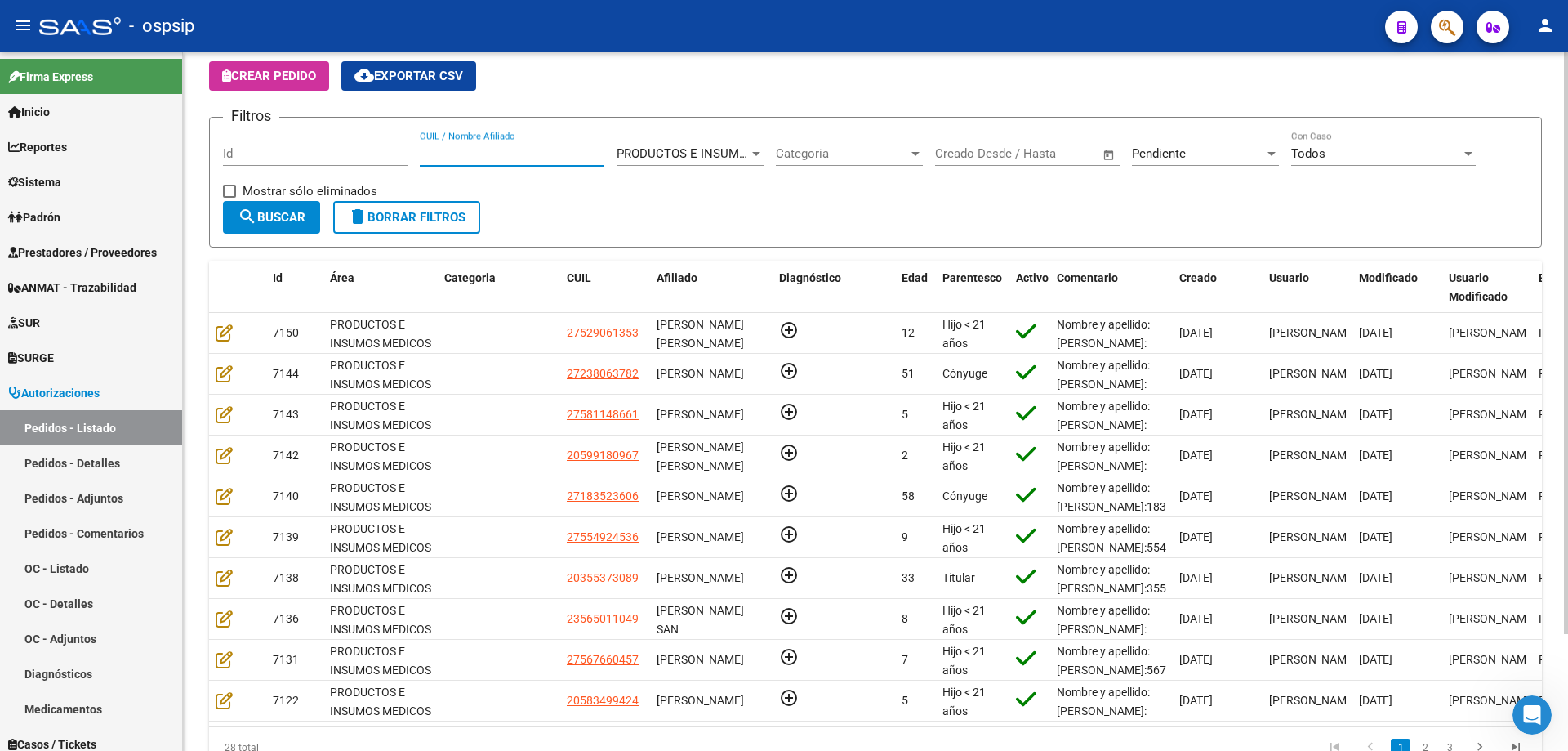
paste input "43.251.713"
drag, startPoint x: 438, startPoint y: 152, endPoint x: 580, endPoint y: 159, distance: 142.2
click at [437, 152] on input "43.251.713" at bounding box center [512, 153] width 185 height 15
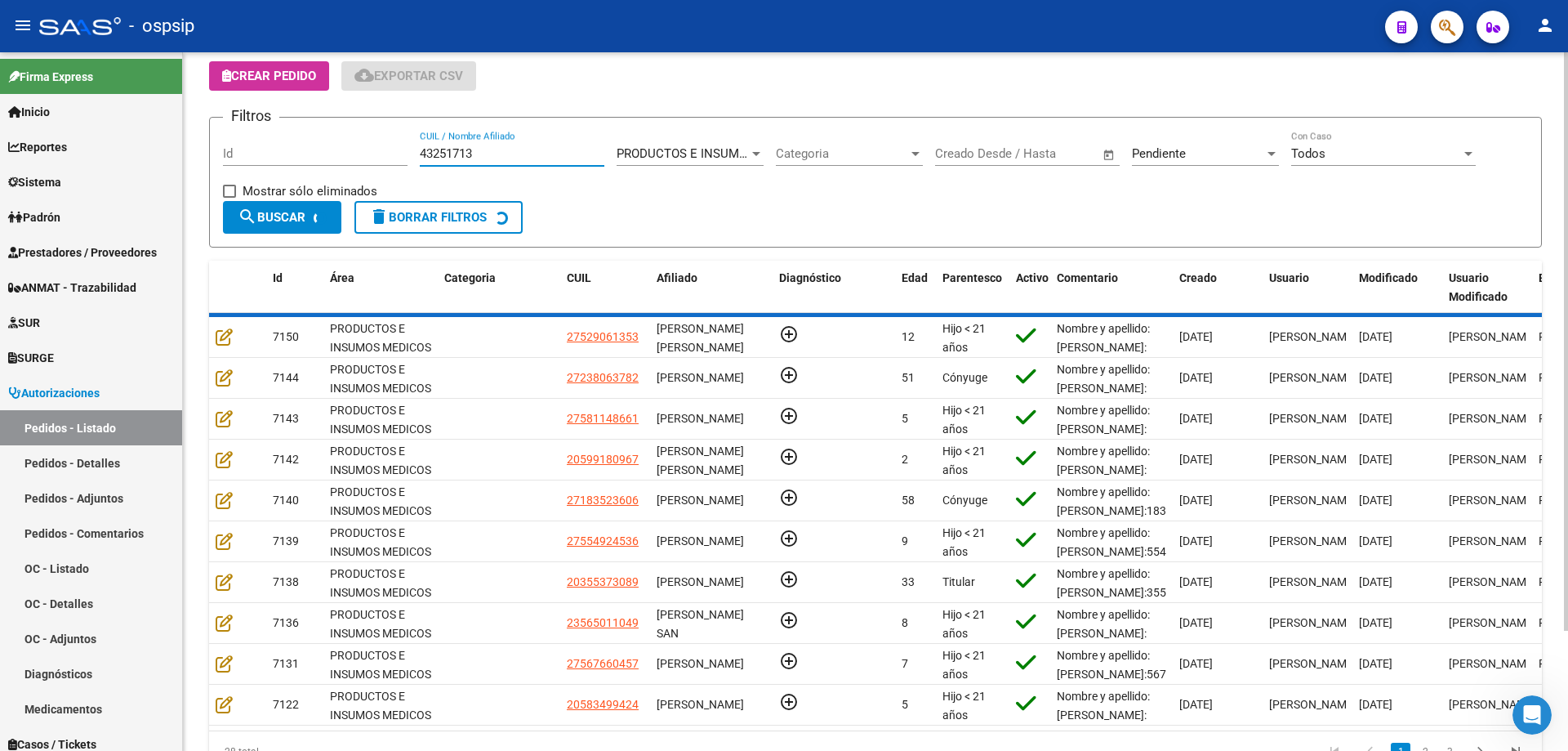
scroll to position [0, 0]
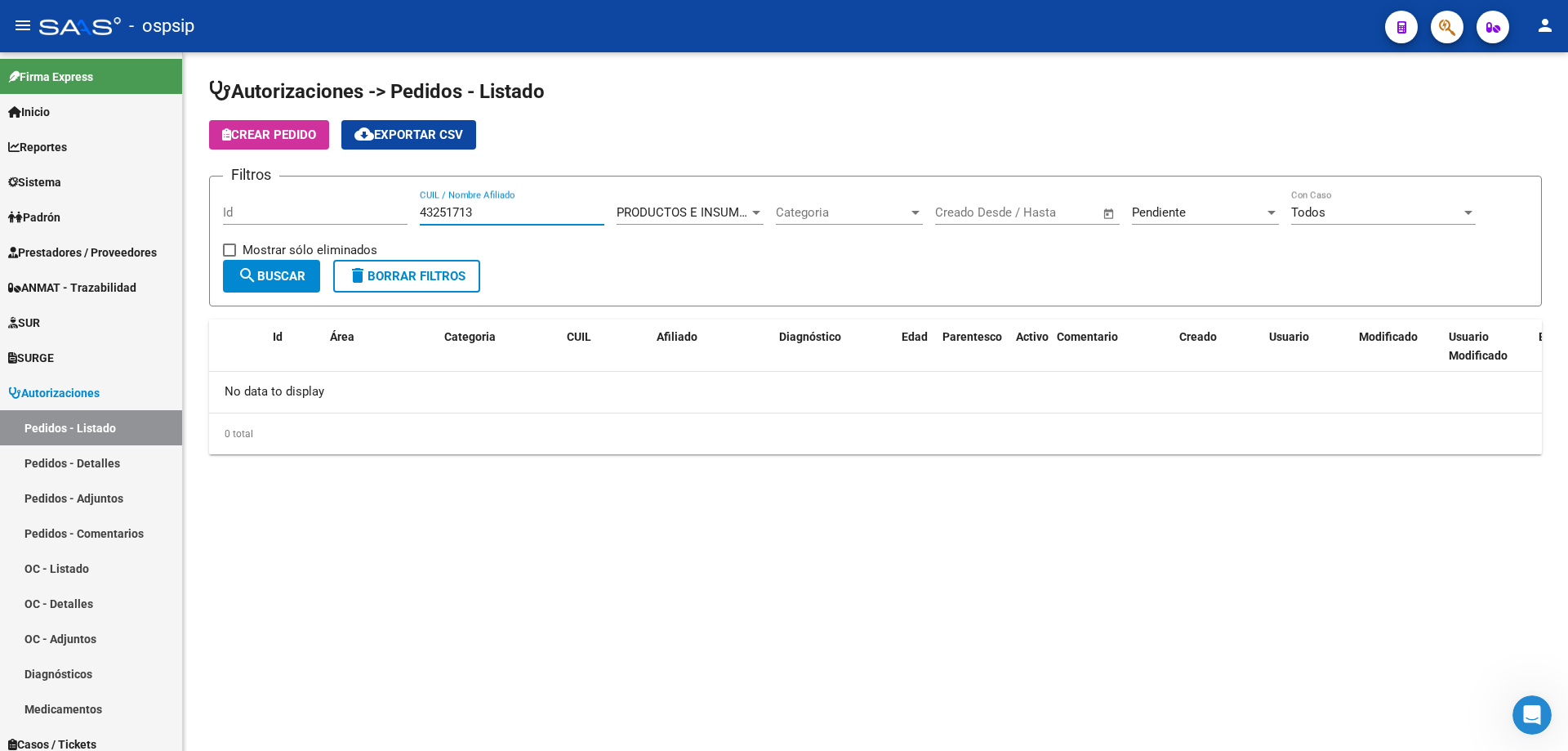
click at [442, 212] on input "43251713" at bounding box center [512, 212] width 185 height 15
type input "43251713"
click at [1207, 204] on div "Pendiente Seleccionar Estado" at bounding box center [1205, 208] width 147 height 35
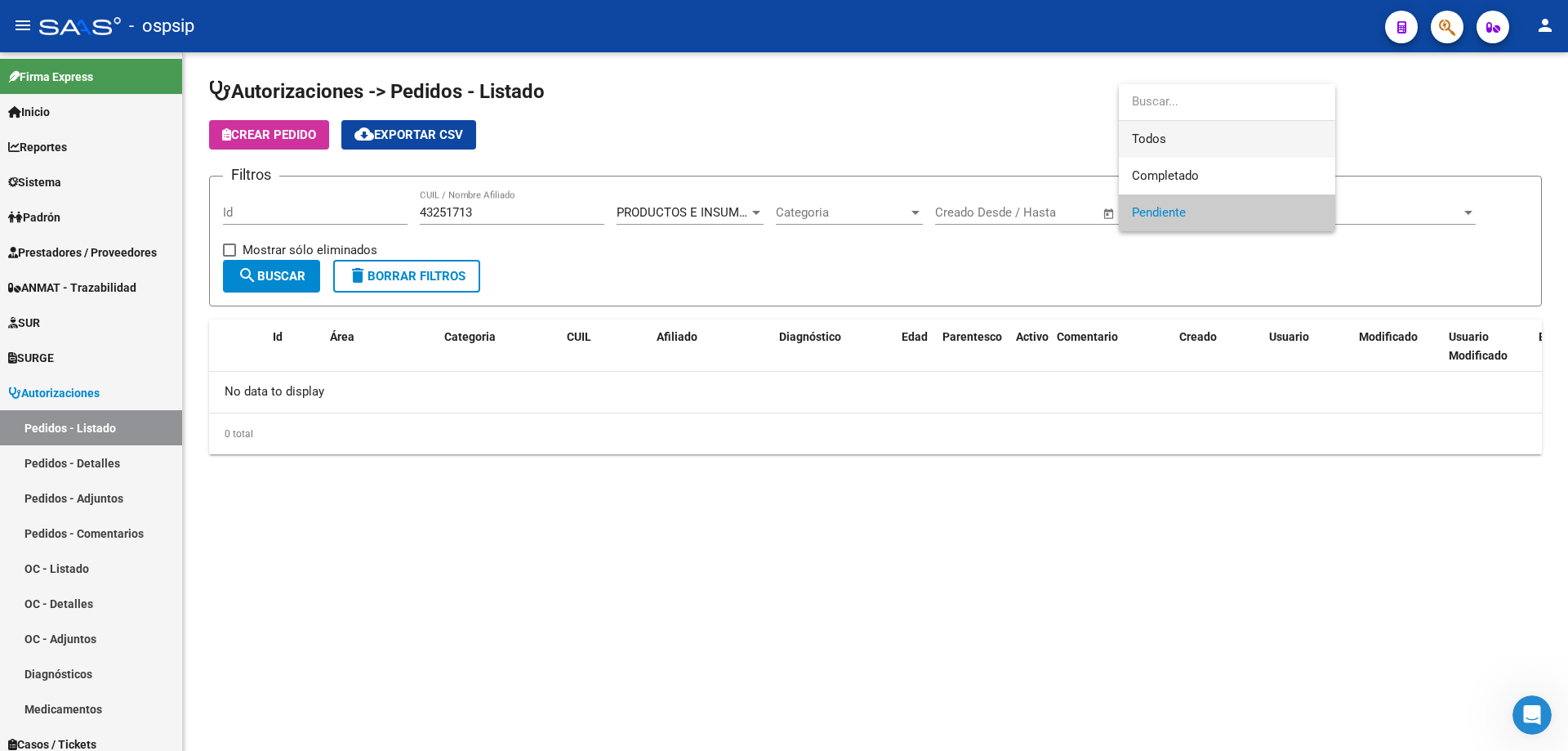
click at [1189, 139] on span "Todos" at bounding box center [1227, 139] width 190 height 37
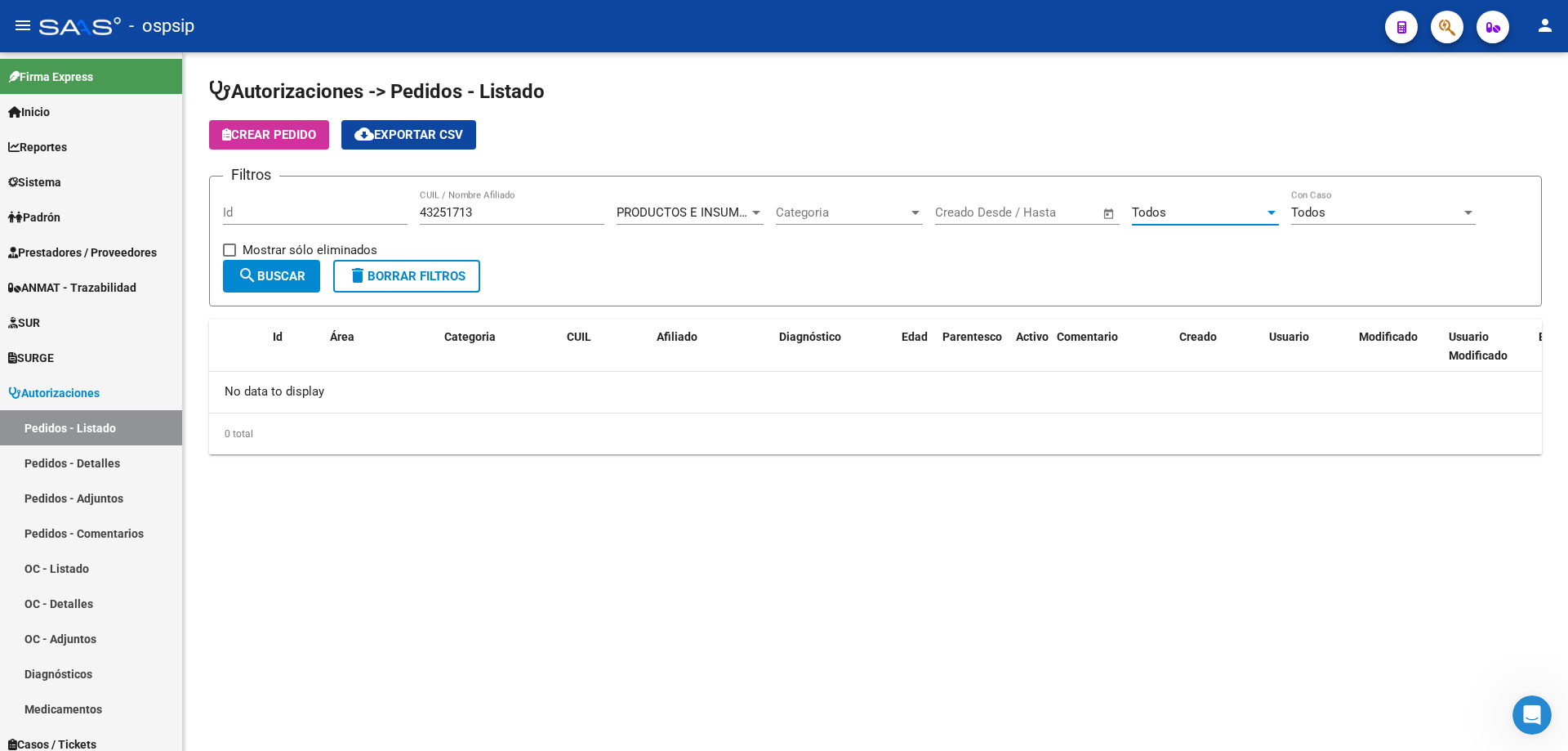
click at [279, 272] on span "search Buscar" at bounding box center [271, 276] width 68 height 15
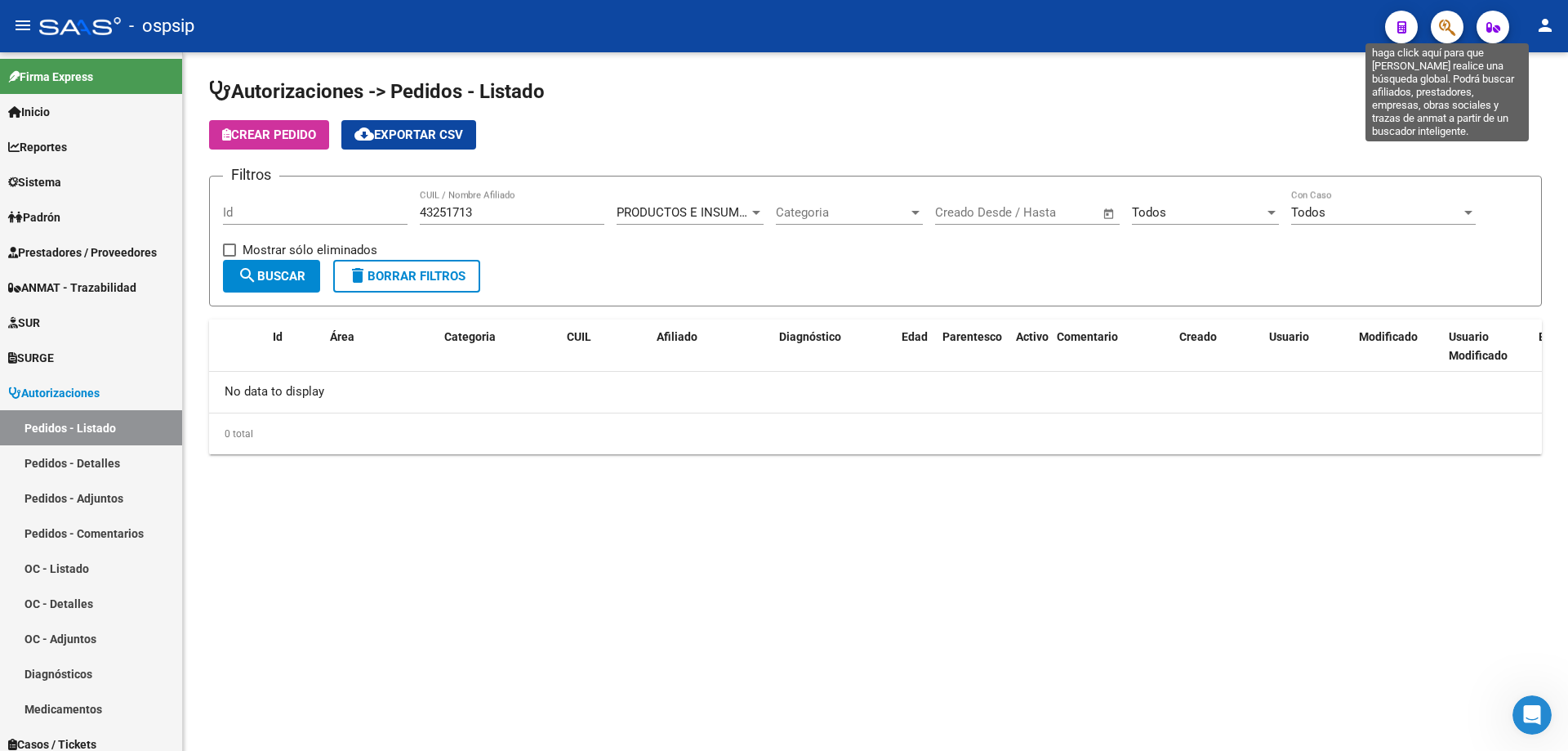
click at [1444, 36] on icon "button" at bounding box center [1447, 26] width 17 height 18
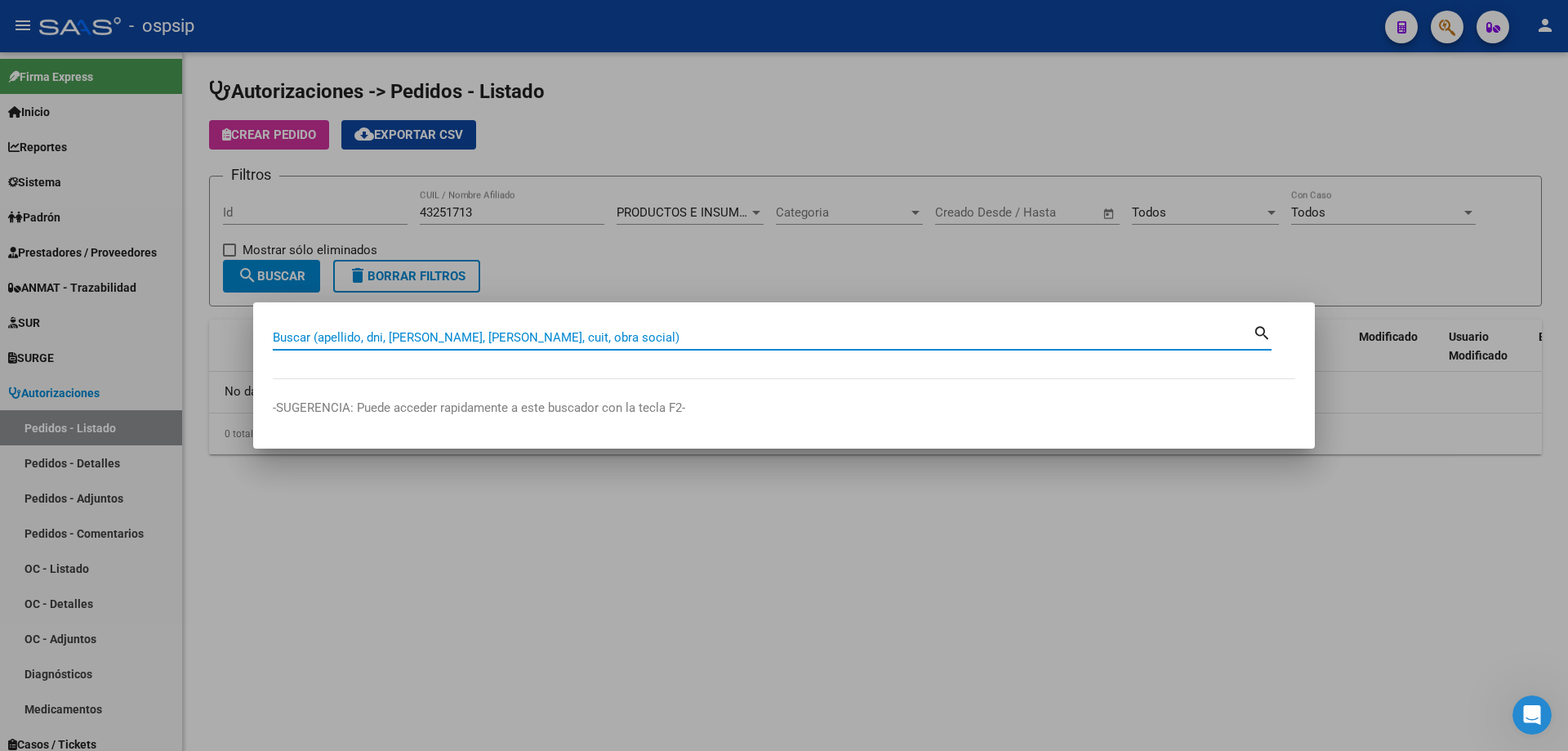
paste input "43251713"
type input "43251713"
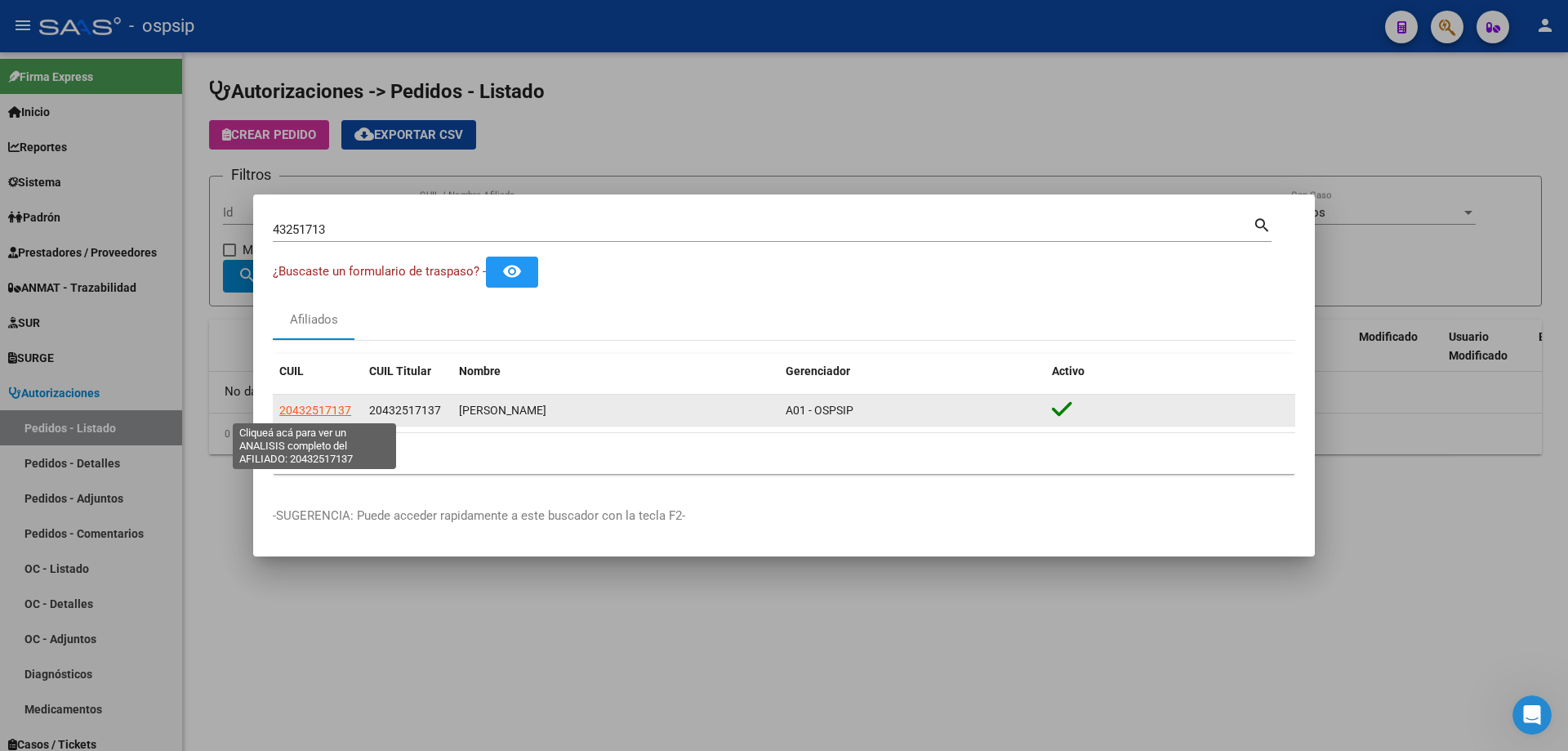
click at [337, 409] on span "20432517137" at bounding box center [316, 410] width 72 height 13
type textarea "20432517137"
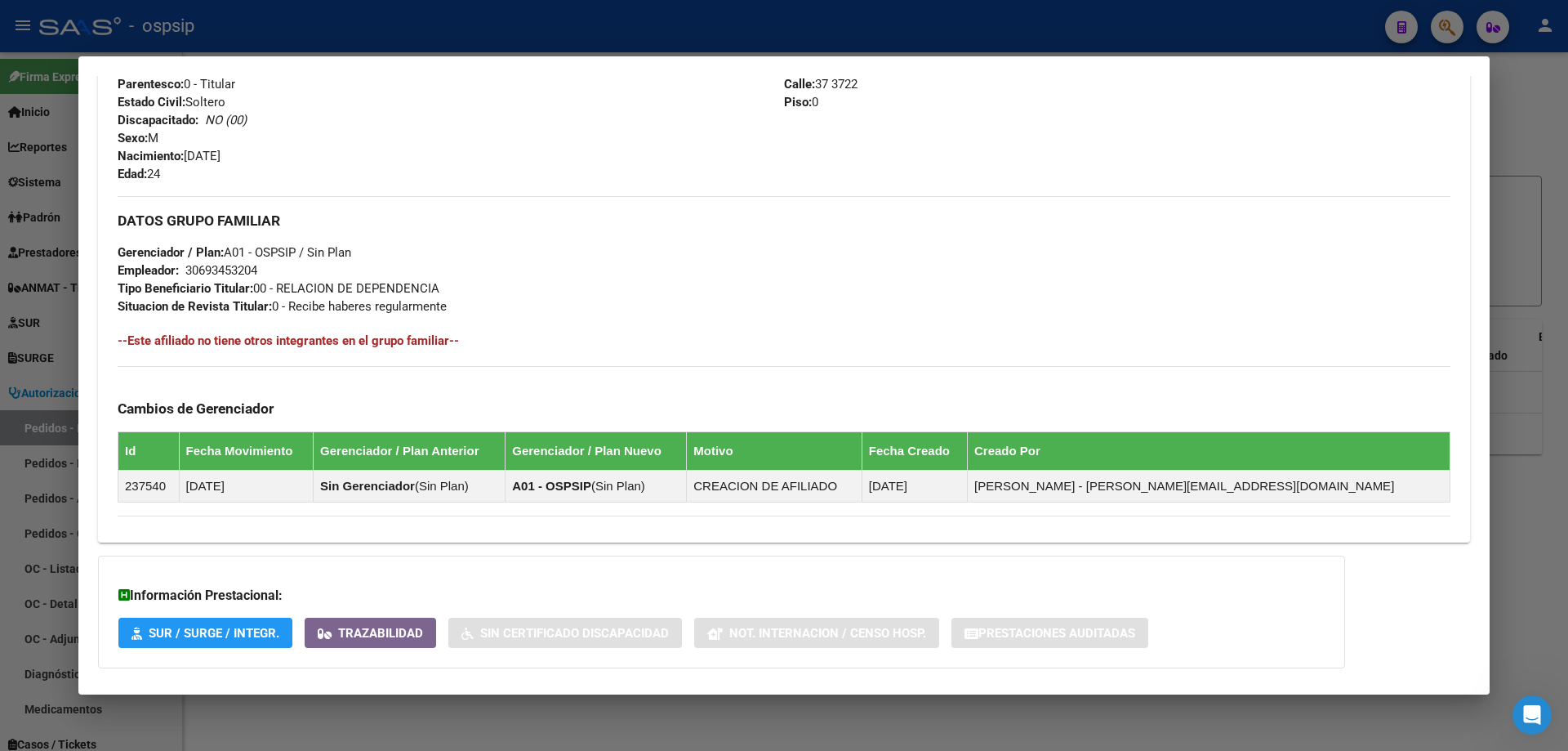
scroll to position [696, 0]
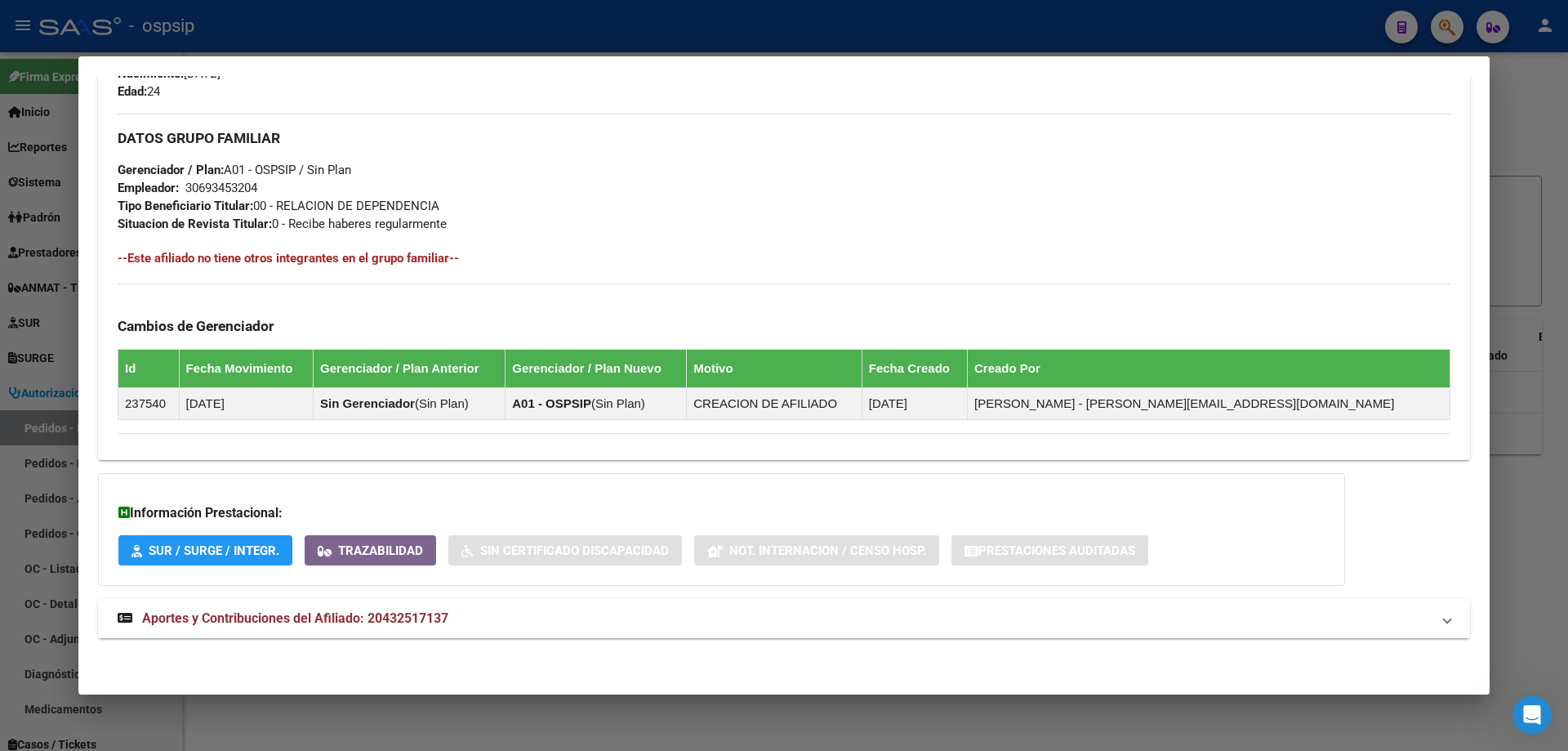
click at [296, 624] on span "Aportes y Contribuciones del Afiliado: 20432517137" at bounding box center [295, 618] width 306 height 16
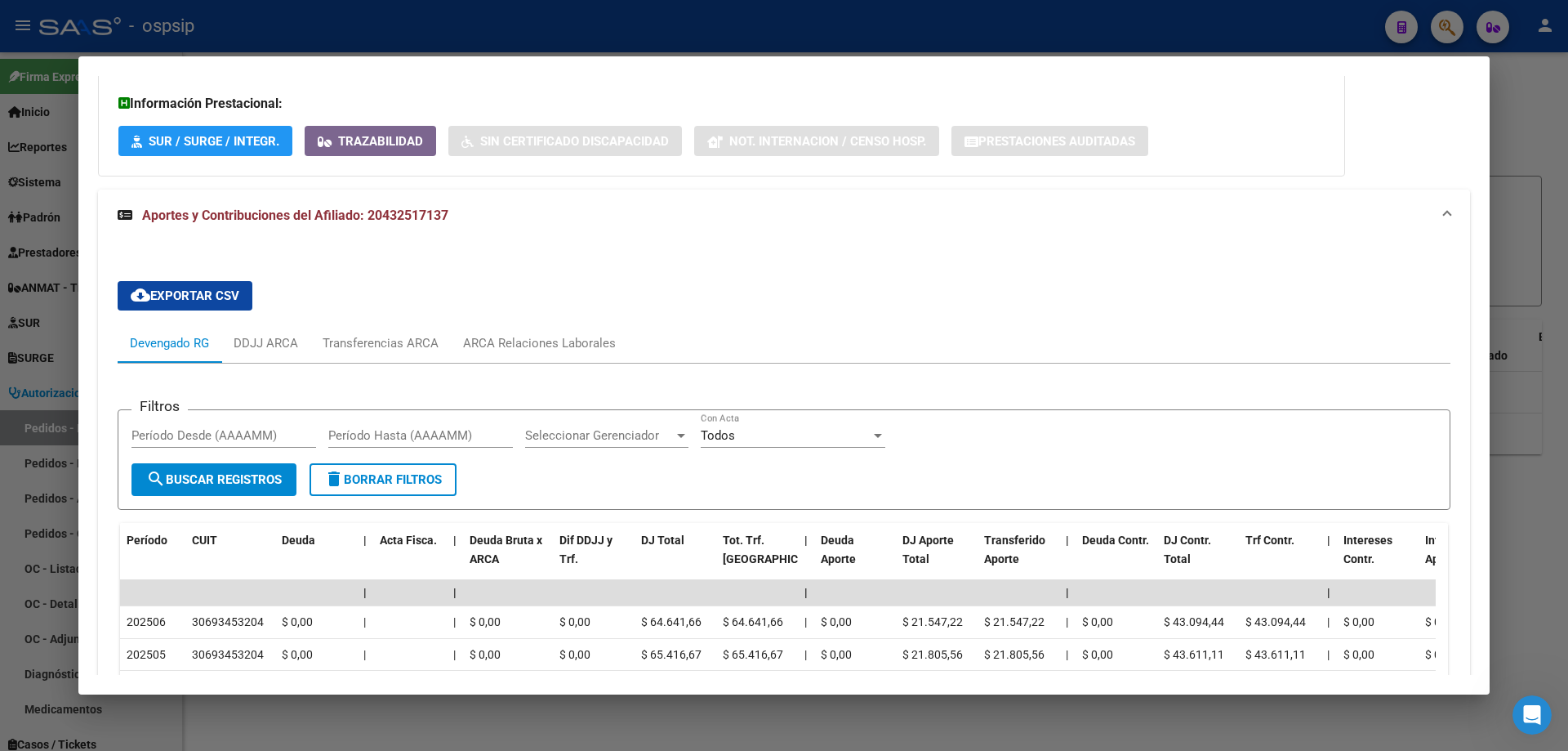
scroll to position [1105, 0]
click at [32, 350] on div at bounding box center [784, 376] width 1568 height 751
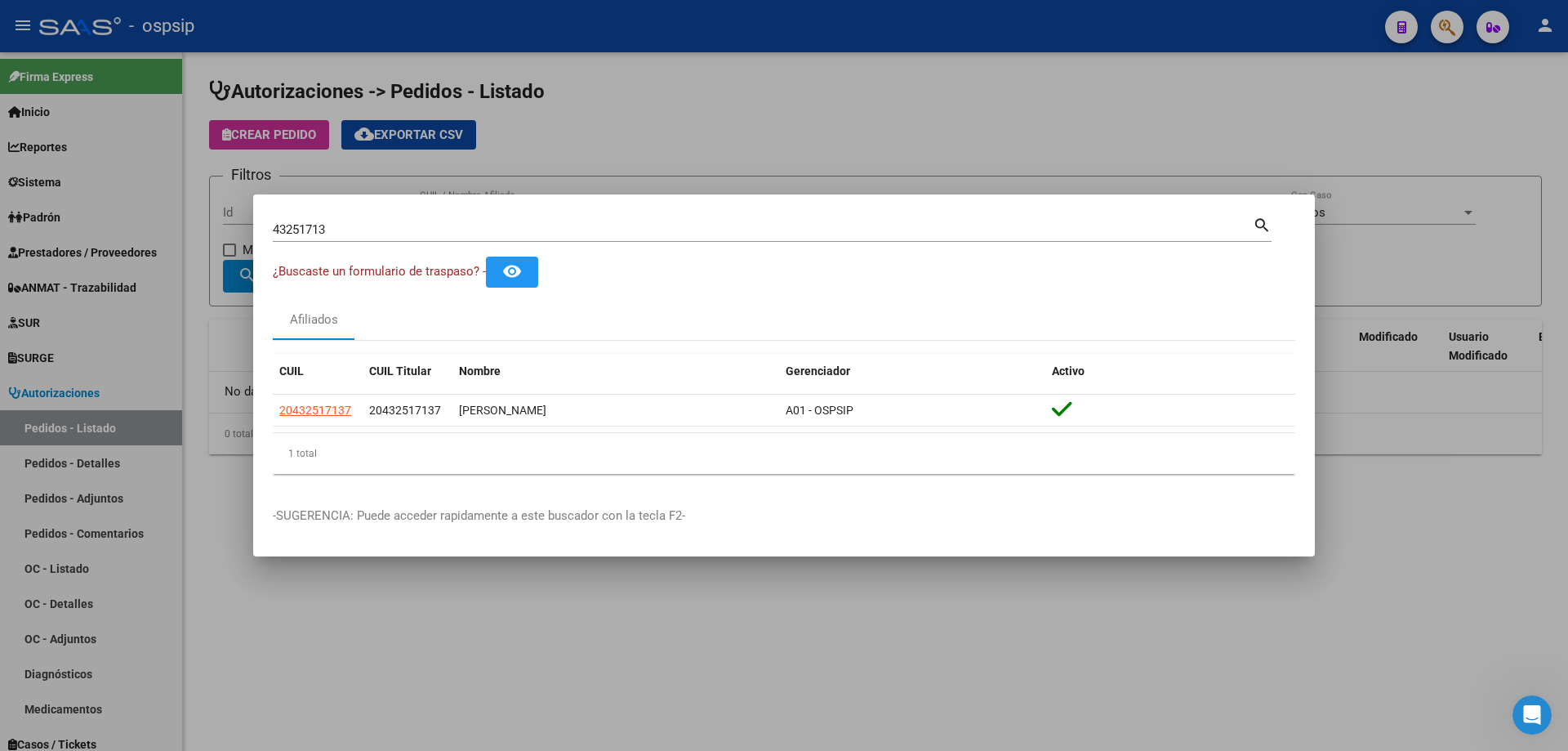
click at [178, 249] on div at bounding box center [784, 376] width 1568 height 751
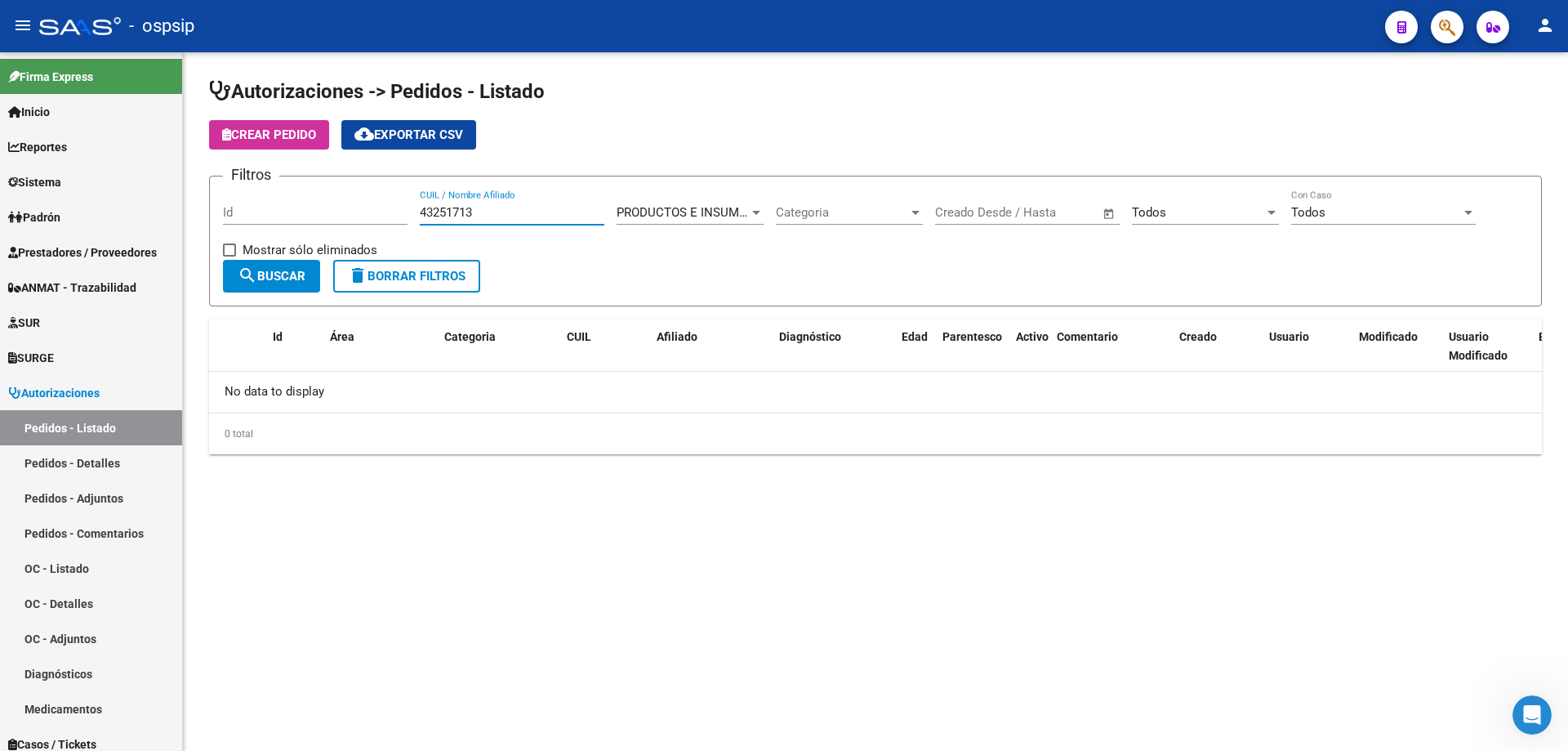
drag, startPoint x: 512, startPoint y: 215, endPoint x: 190, endPoint y: 190, distance: 323.0
click at [190, 190] on div "Autorizaciones -> Pedidos - Listado Crear Pedido cloud_download Exportar CSV Fi…" at bounding box center [875, 279] width 1385 height 455
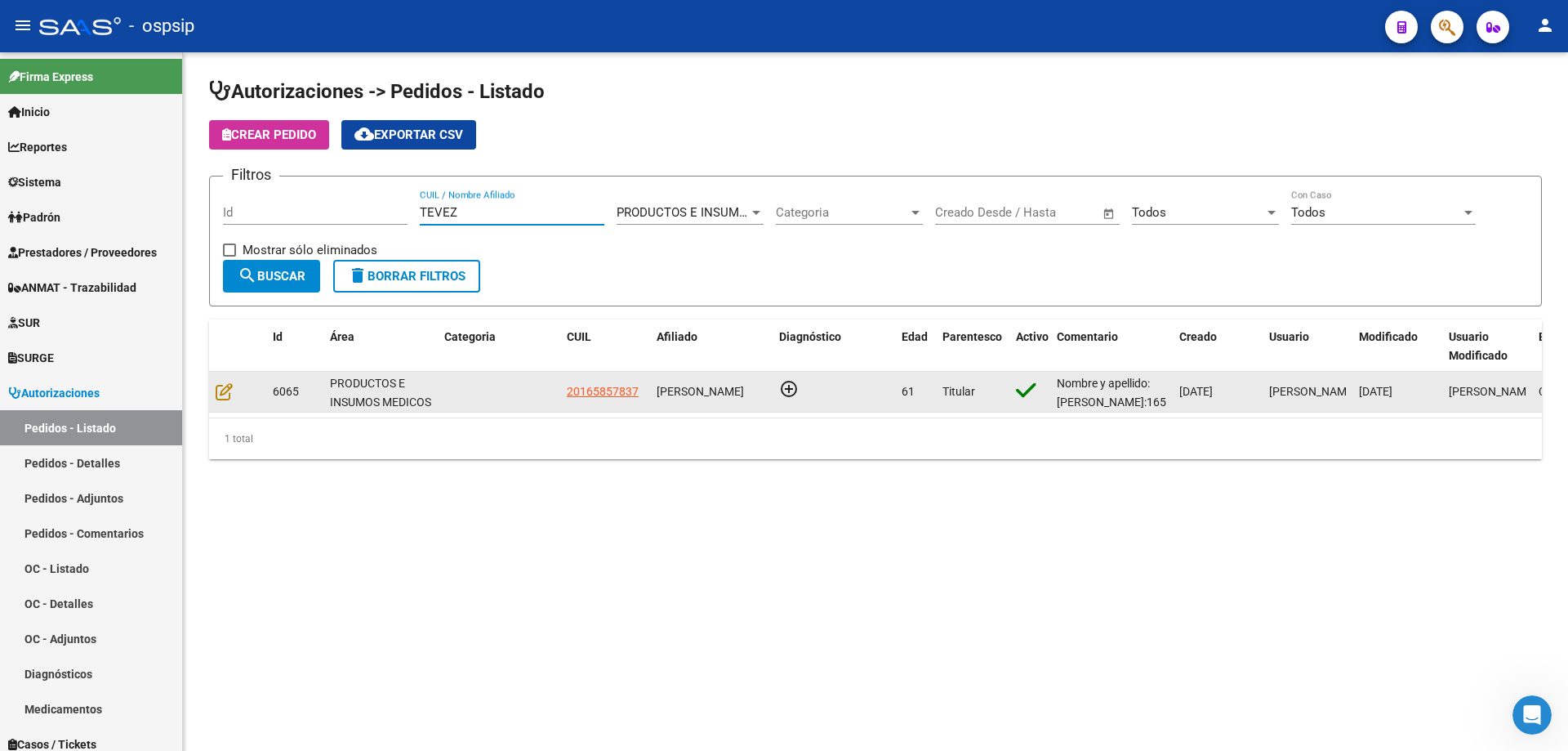
type input "TEVEZ"
click at [236, 383] on div at bounding box center [237, 391] width 44 height 18
click at [236, 385] on div at bounding box center [237, 391] width 44 height 18
click at [224, 392] on icon at bounding box center [224, 391] width 18 height 18
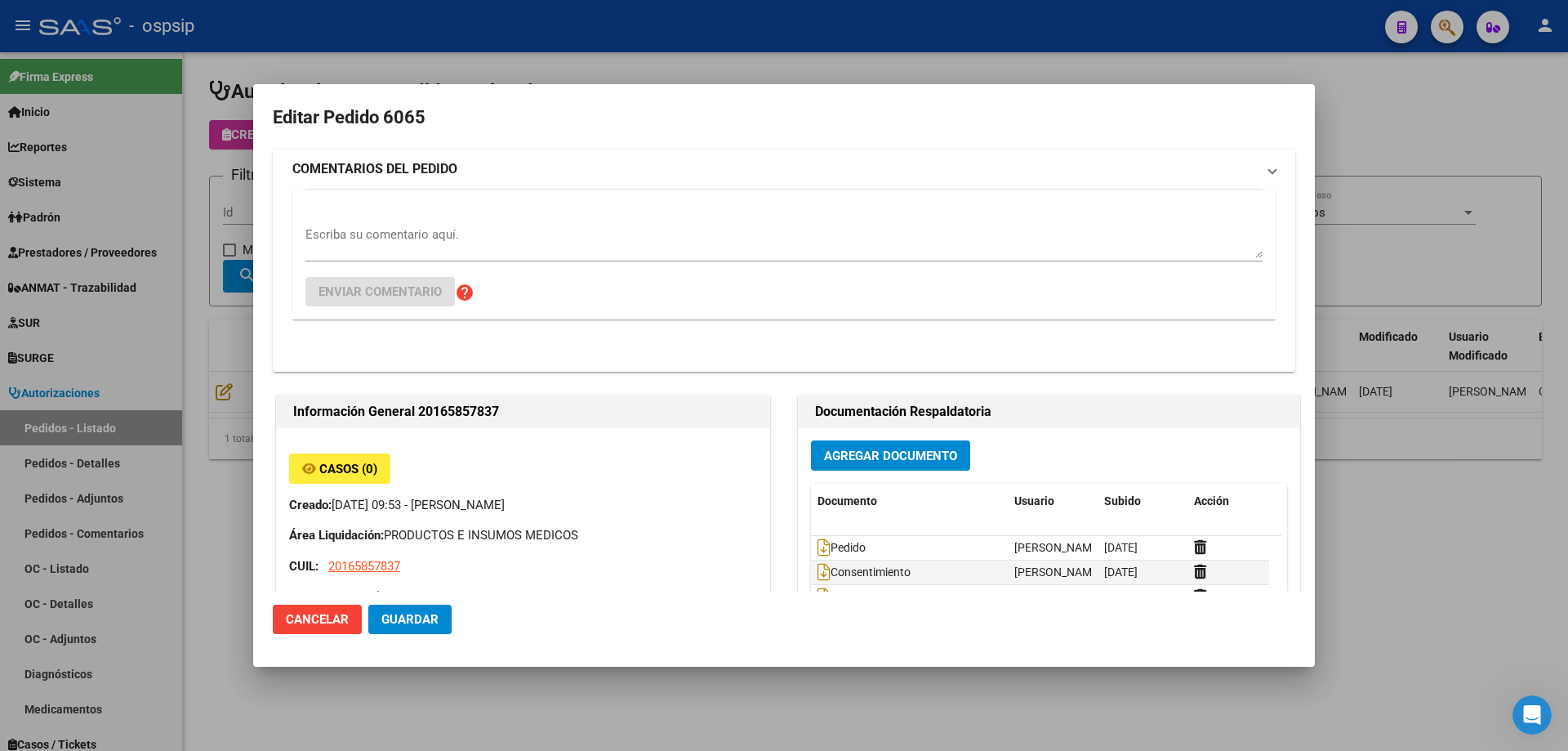
type input "[PERSON_NAME]"
type input "[GEOGRAPHIC_DATA], [PERSON_NAME], [GEOGRAPHIC_DATA] M.6 S/N, Departamento: 12"
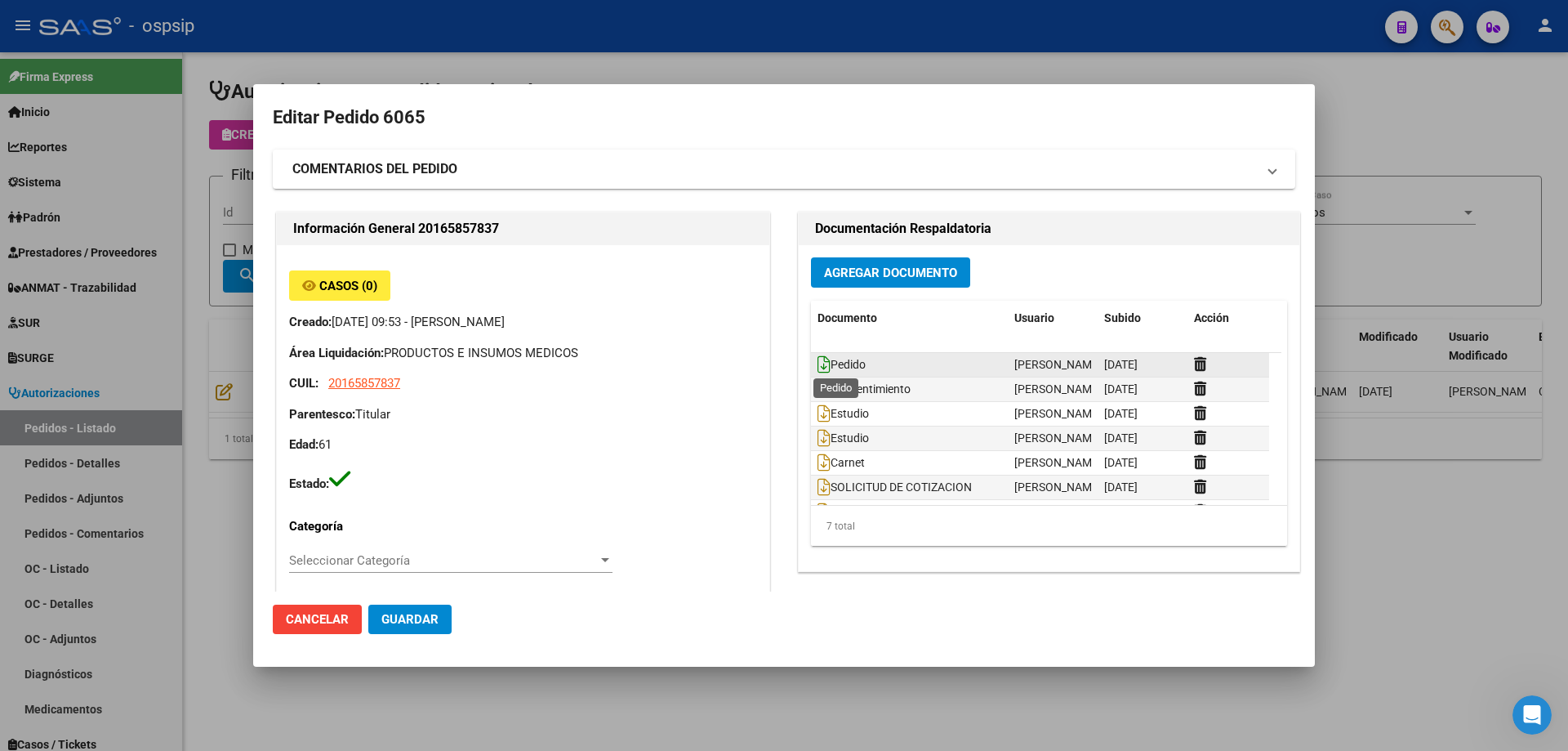
click at [818, 368] on icon at bounding box center [824, 364] width 13 height 18
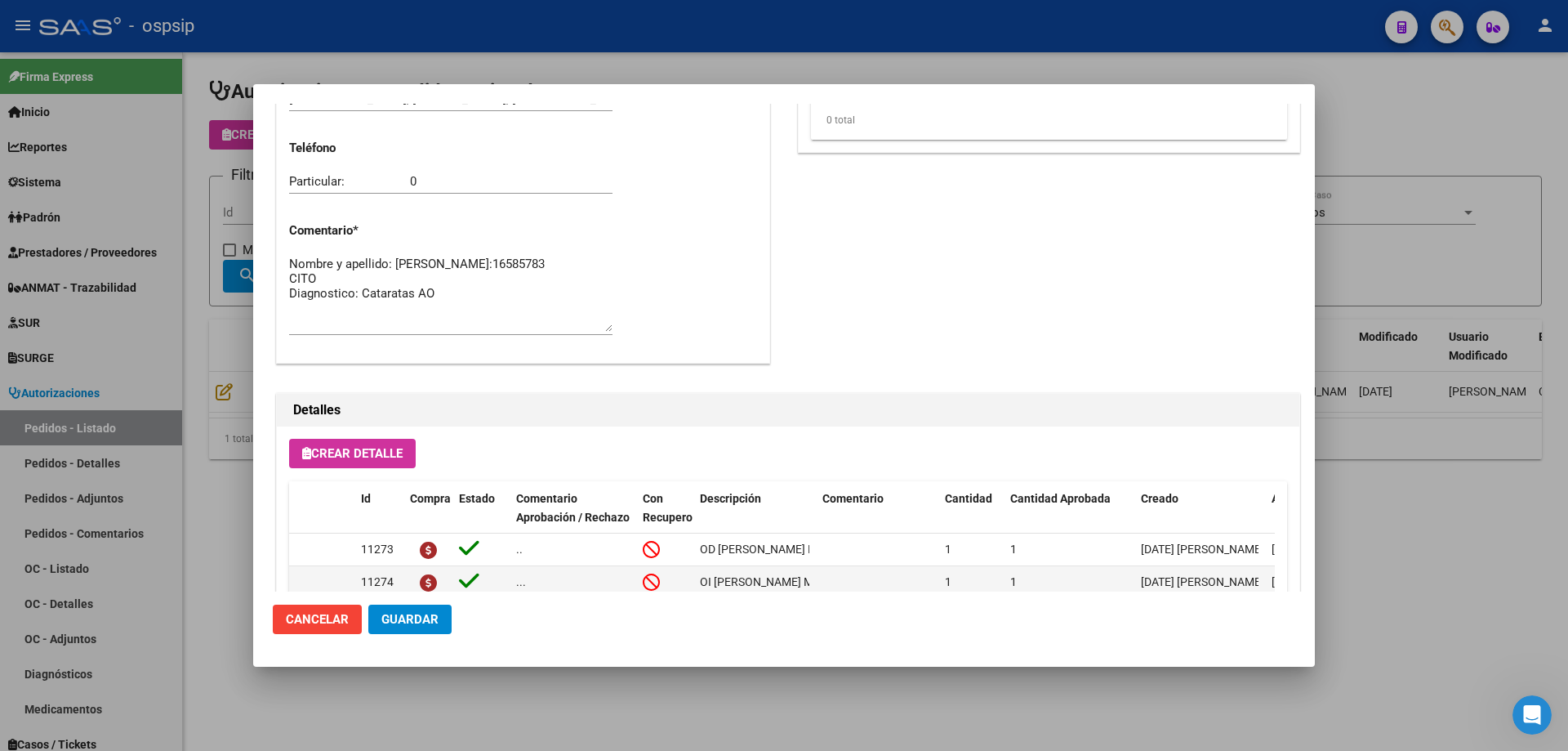
scroll to position [899, 0]
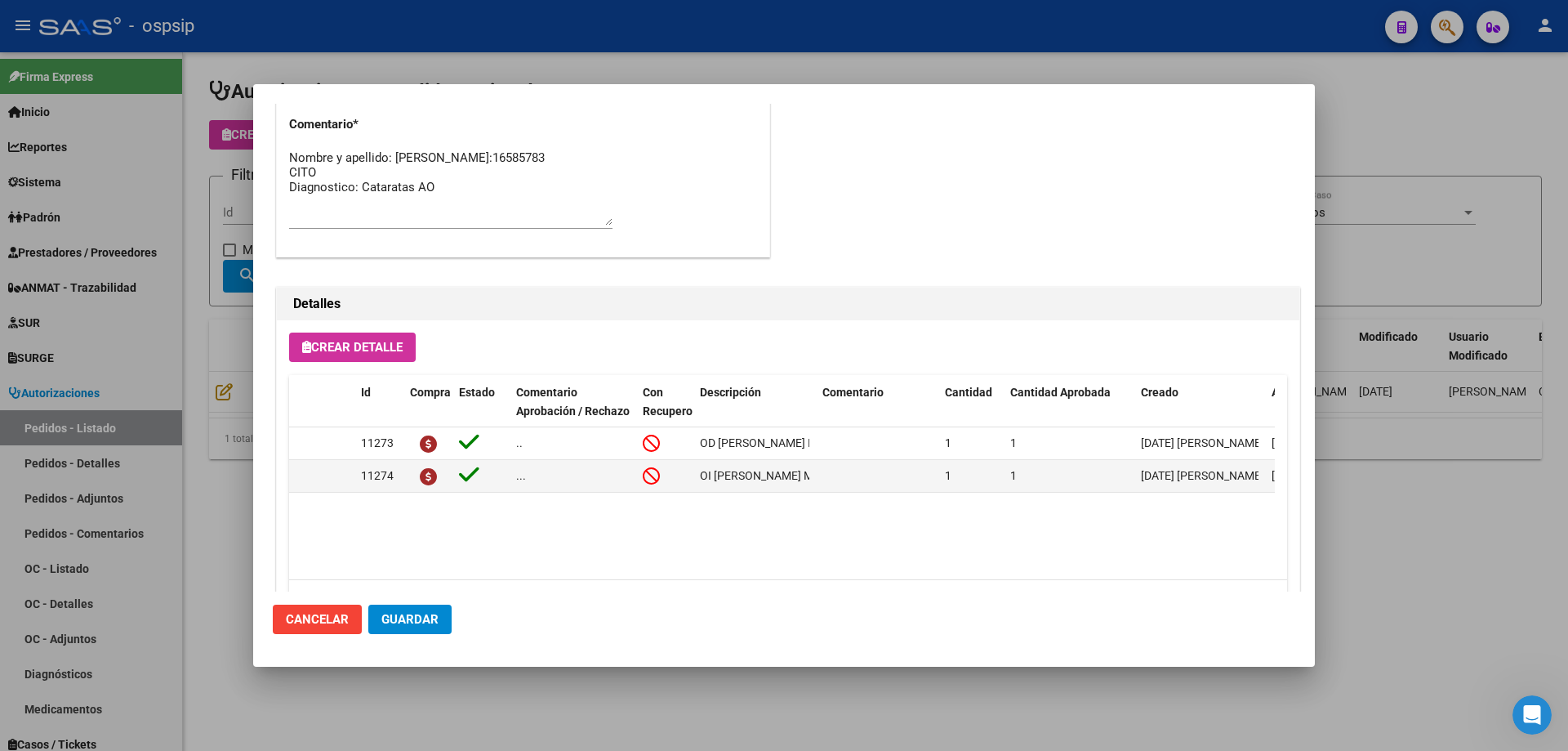
click at [219, 86] on div at bounding box center [784, 376] width 1568 height 751
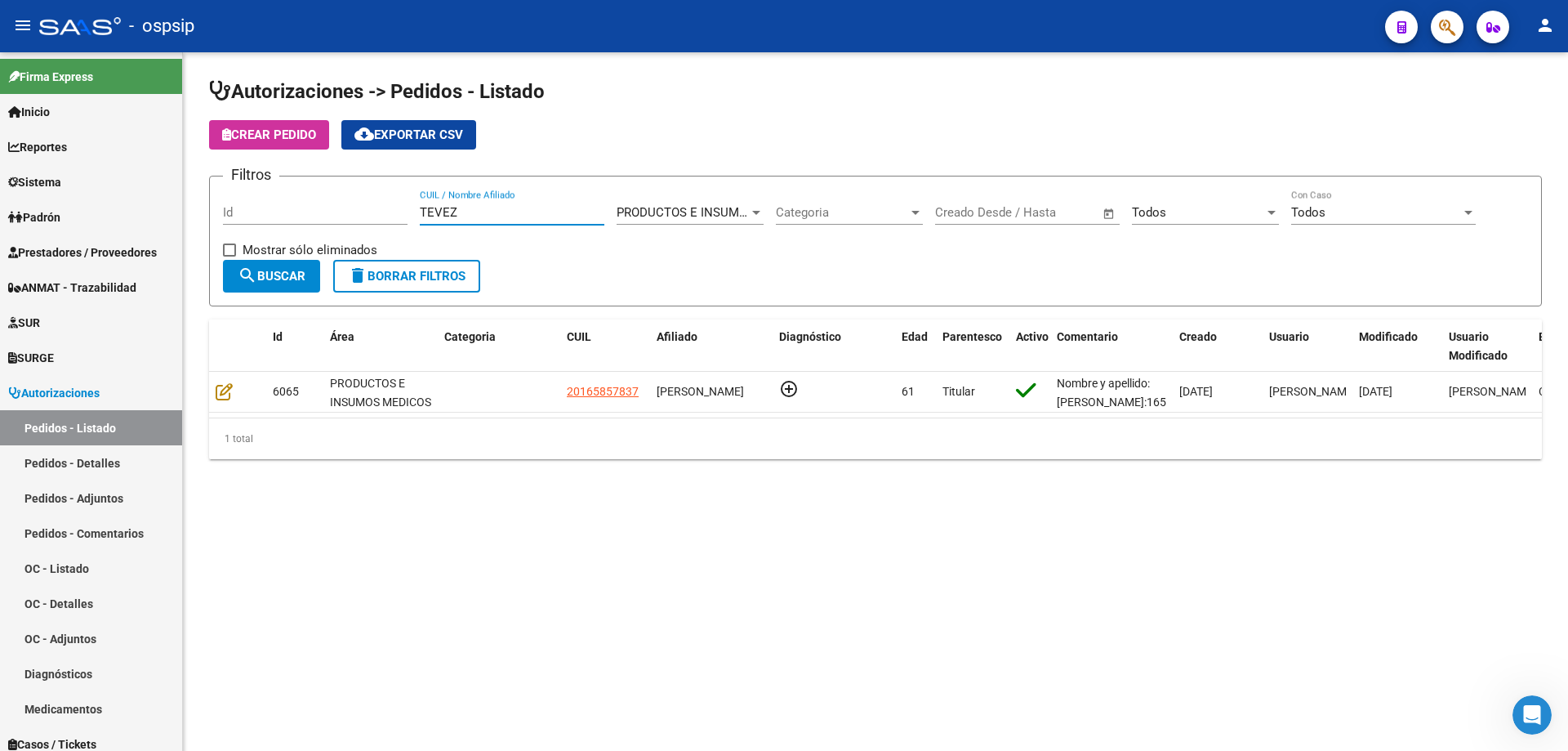
drag, startPoint x: 563, startPoint y: 214, endPoint x: 222, endPoint y: 175, distance: 343.2
click at [222, 175] on app-list-header "Autorizaciones -> Pedidos - Listado Crear Pedido cloud_download Exportar CSV Fi…" at bounding box center [875, 192] width 1332 height 228
